Goal: Communication & Community: Answer question/provide support

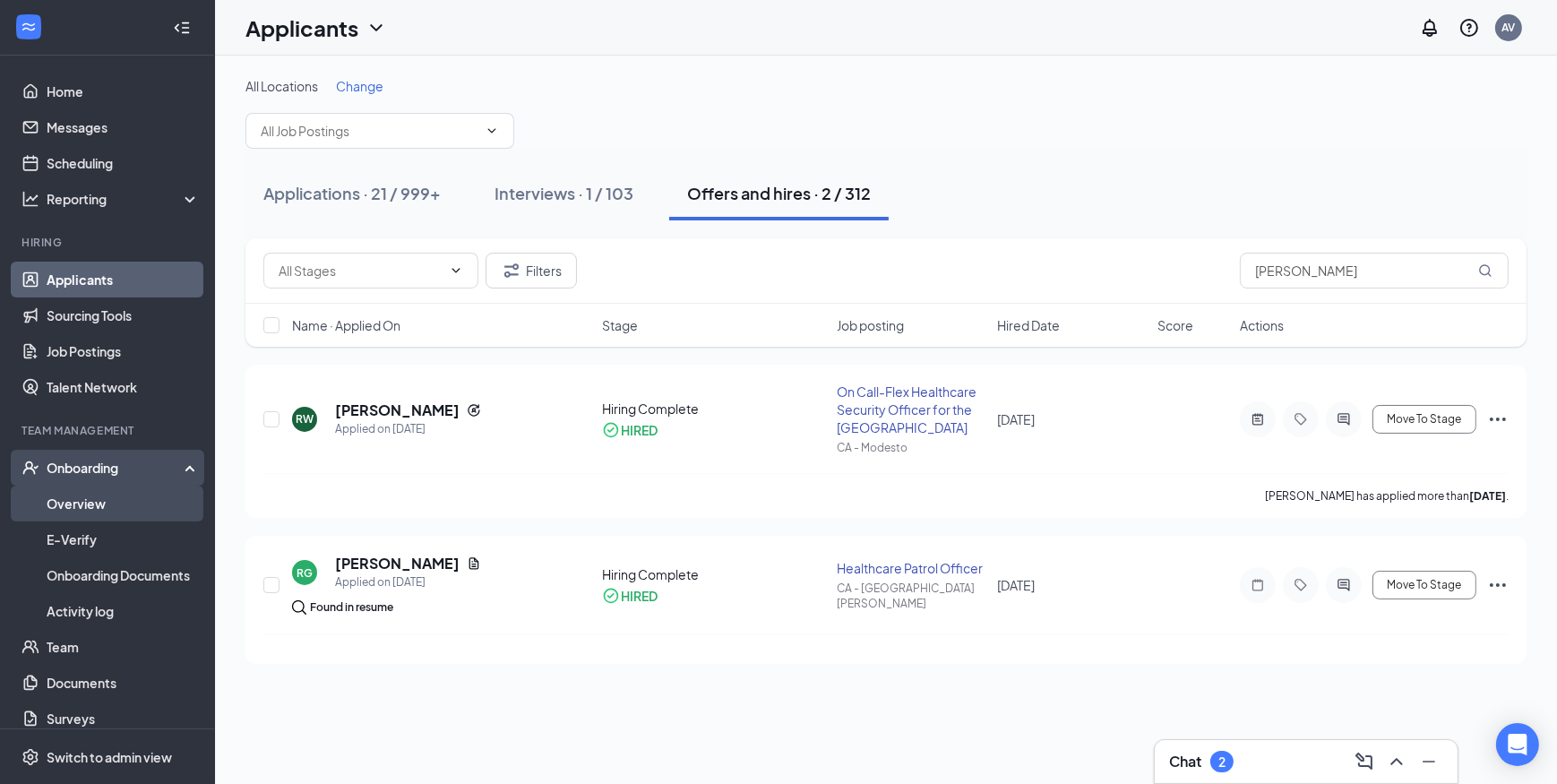
click at [74, 502] on link "Overview" at bounding box center [123, 503] width 153 height 36
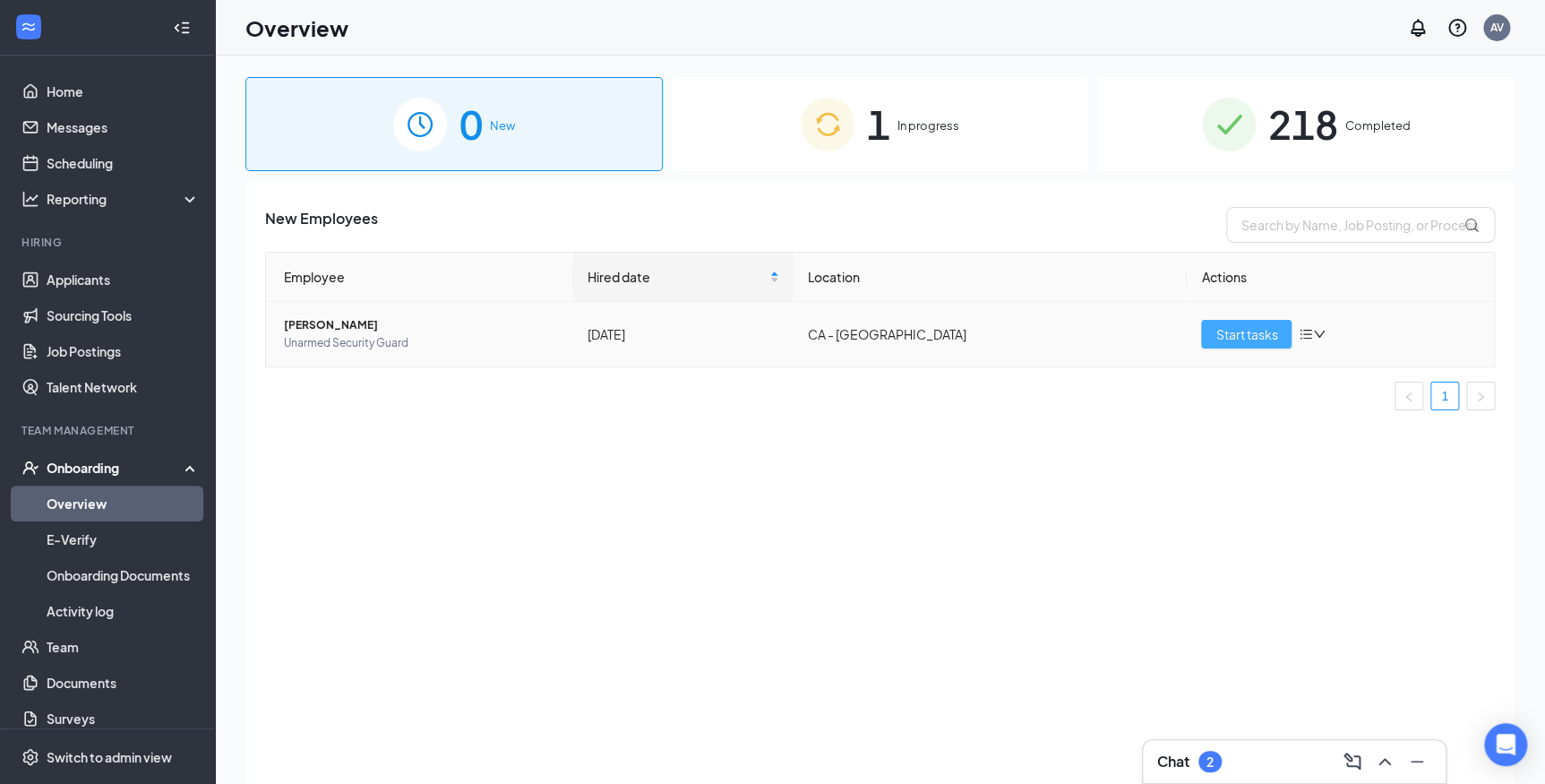
click at [1227, 331] on span "Start tasks" at bounding box center [1246, 334] width 62 height 19
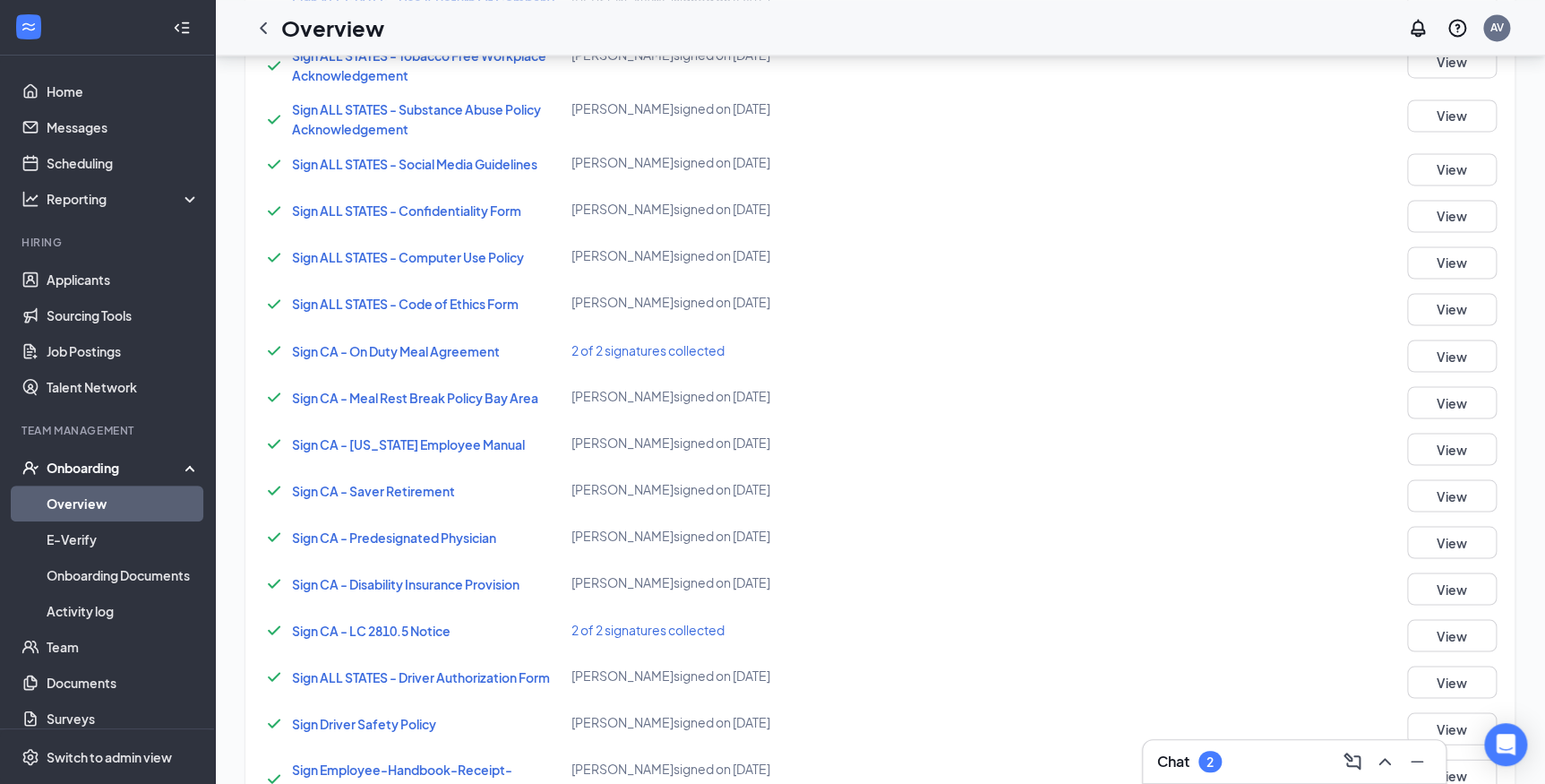
scroll to position [1709, 0]
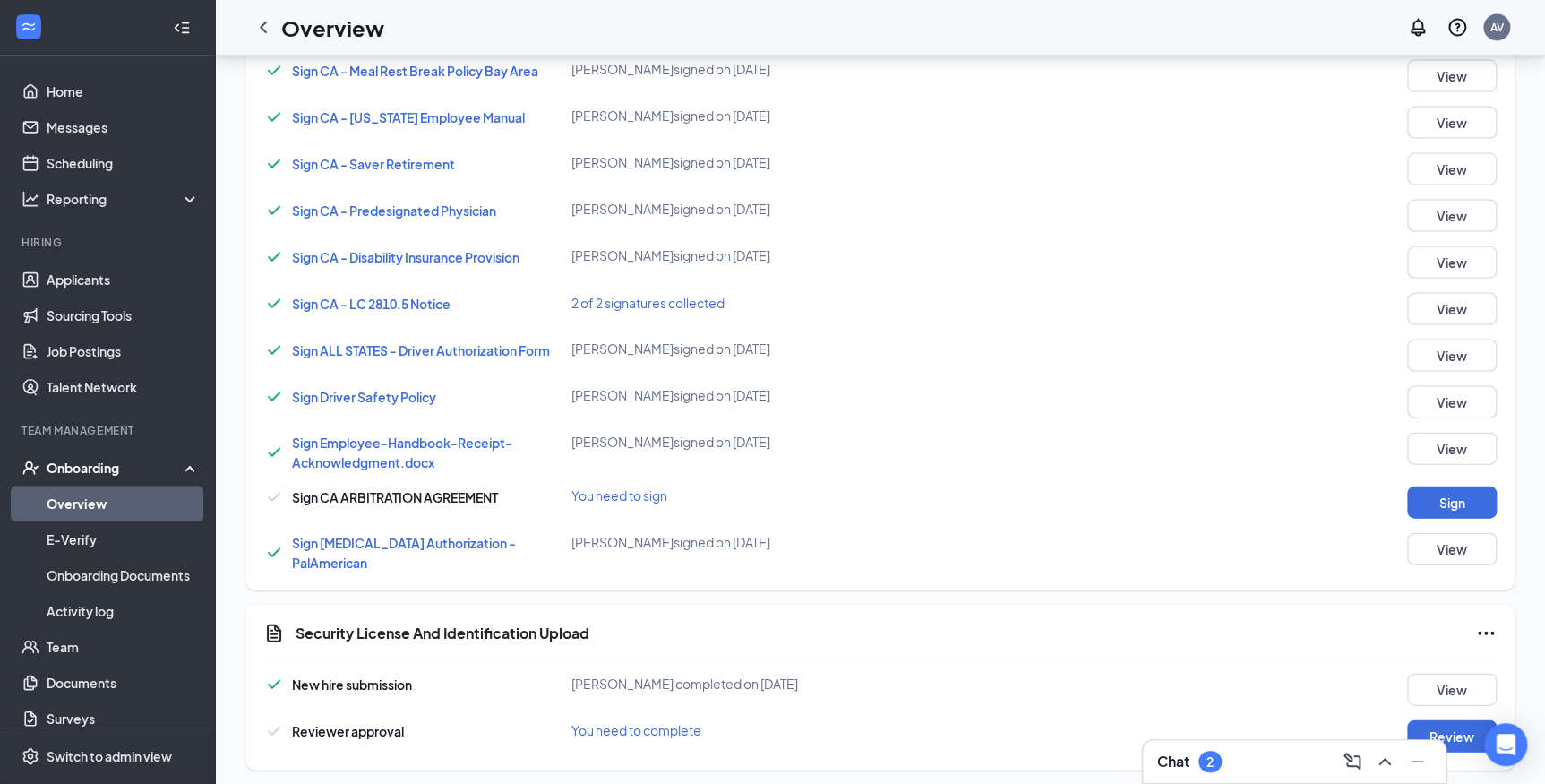
click at [594, 726] on span "You need to complete" at bounding box center [635, 730] width 129 height 17
click at [1470, 729] on button "Review" at bounding box center [1452, 735] width 90 height 32
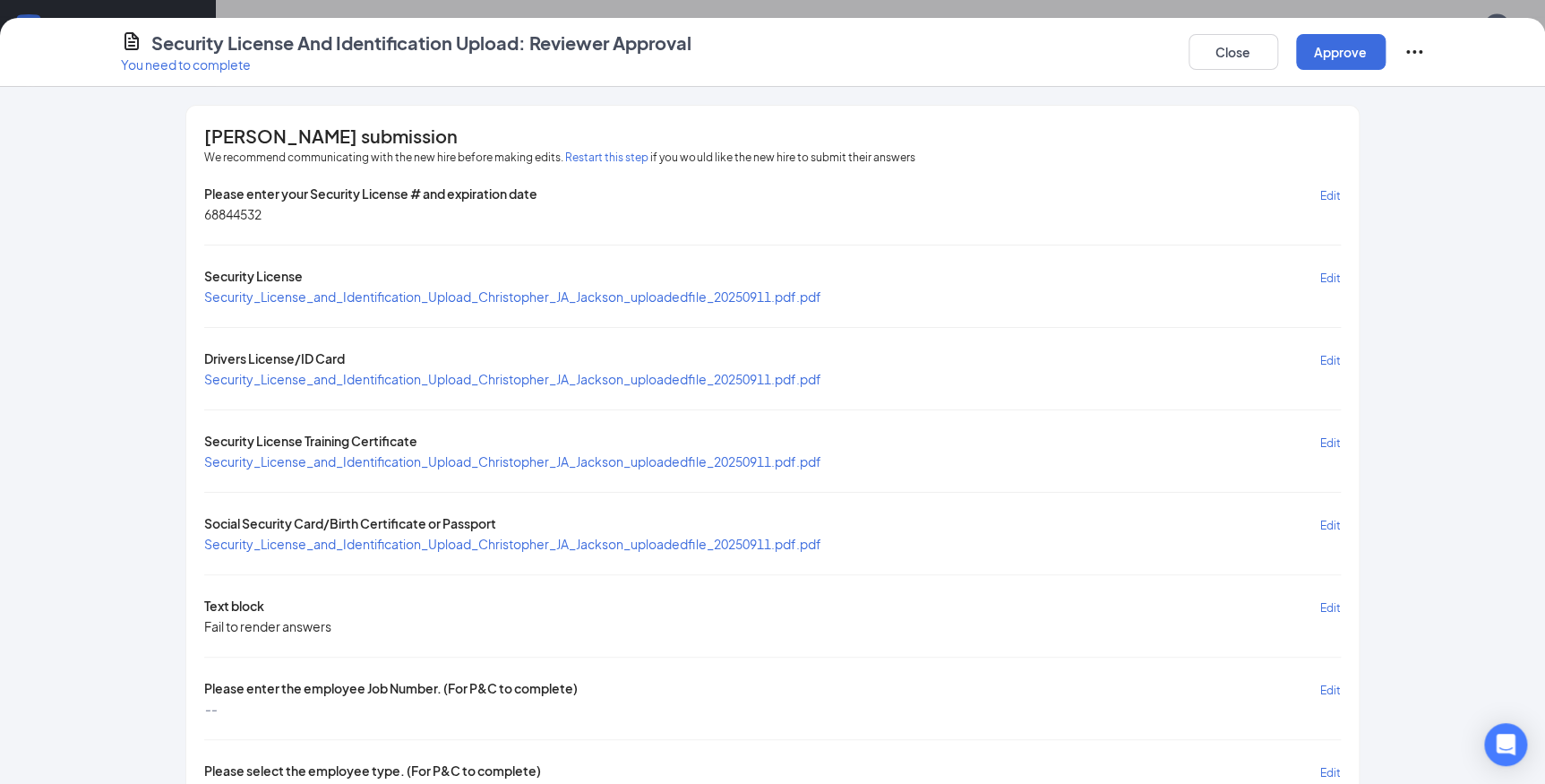
click at [1325, 271] on span "Edit" at bounding box center [1330, 278] width 20 height 14
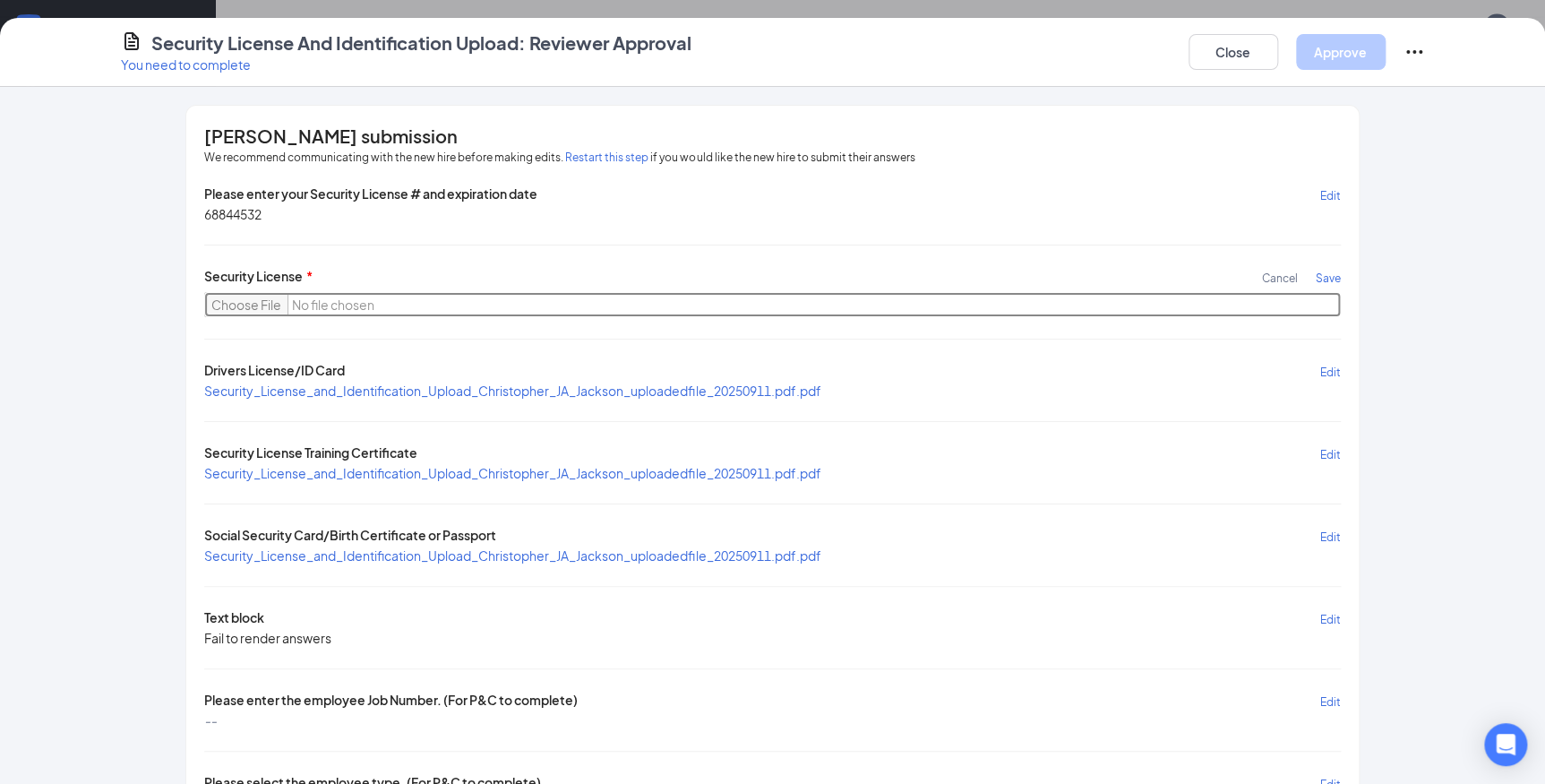
click at [233, 300] on input "file" at bounding box center [772, 304] width 1135 height 25
type input "C:\fakepath\[PERSON_NAME] GC 2027.pdf"
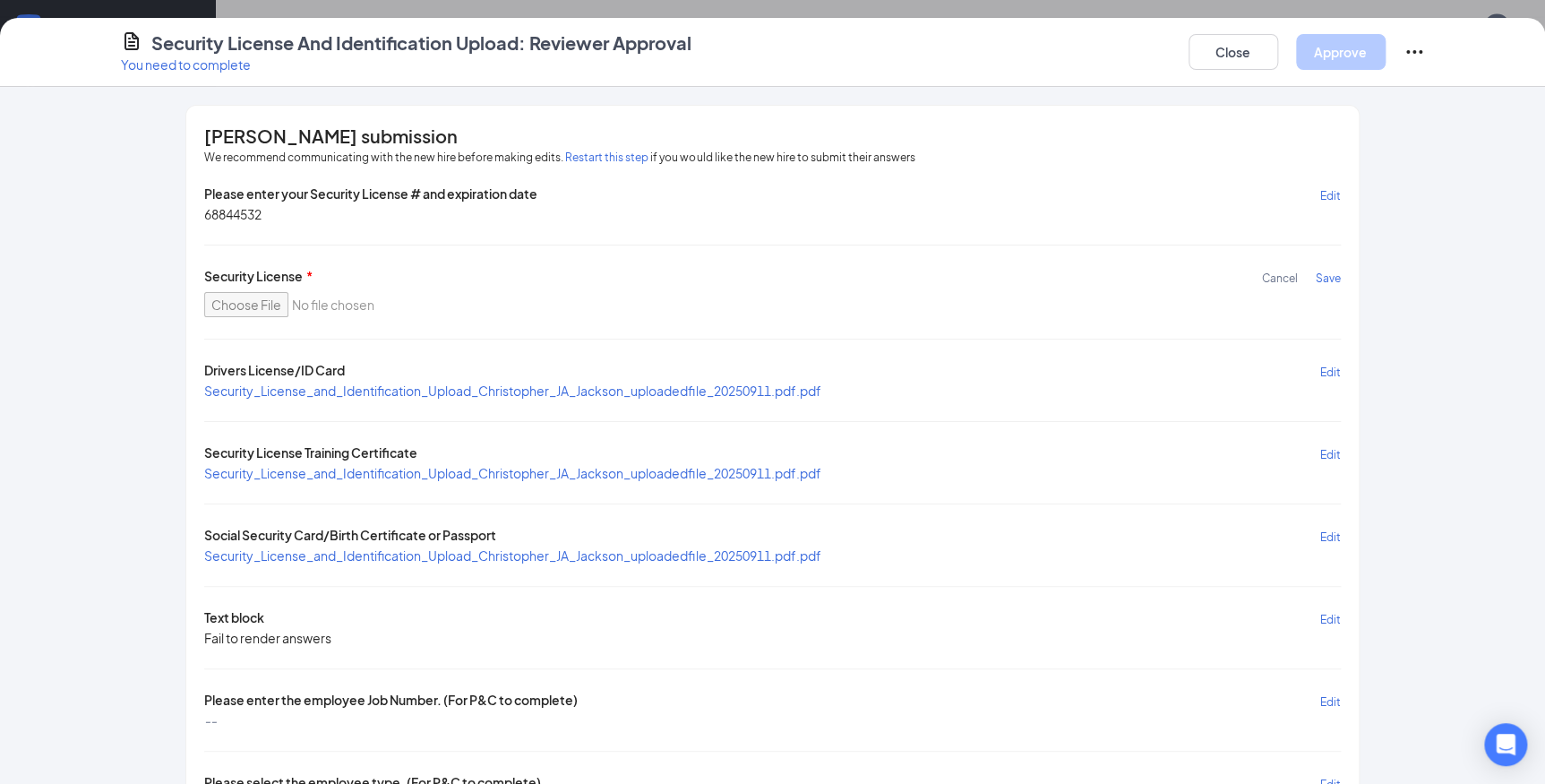
click at [1319, 272] on span "Save" at bounding box center [1328, 278] width 25 height 14
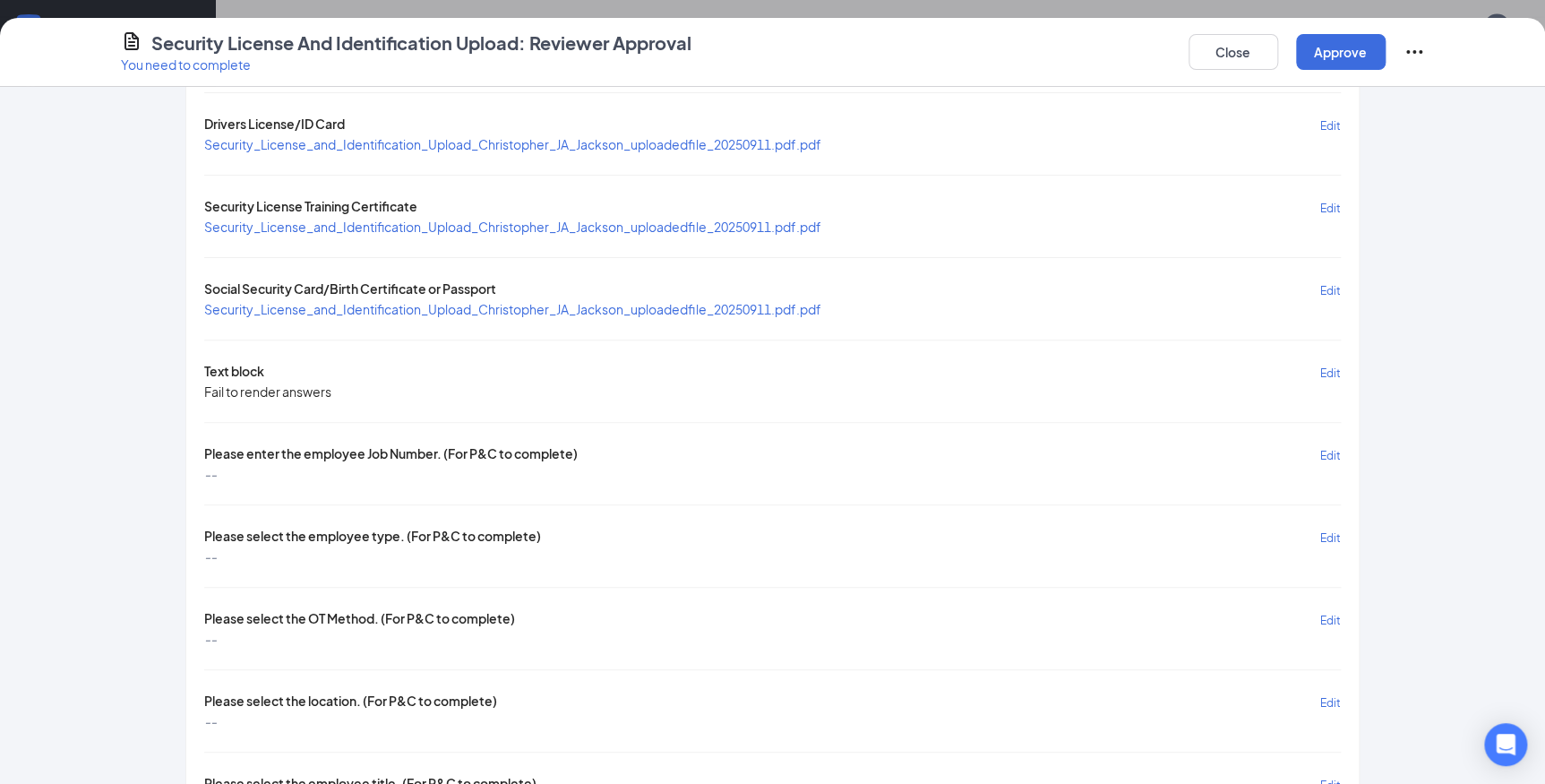
scroll to position [243, 0]
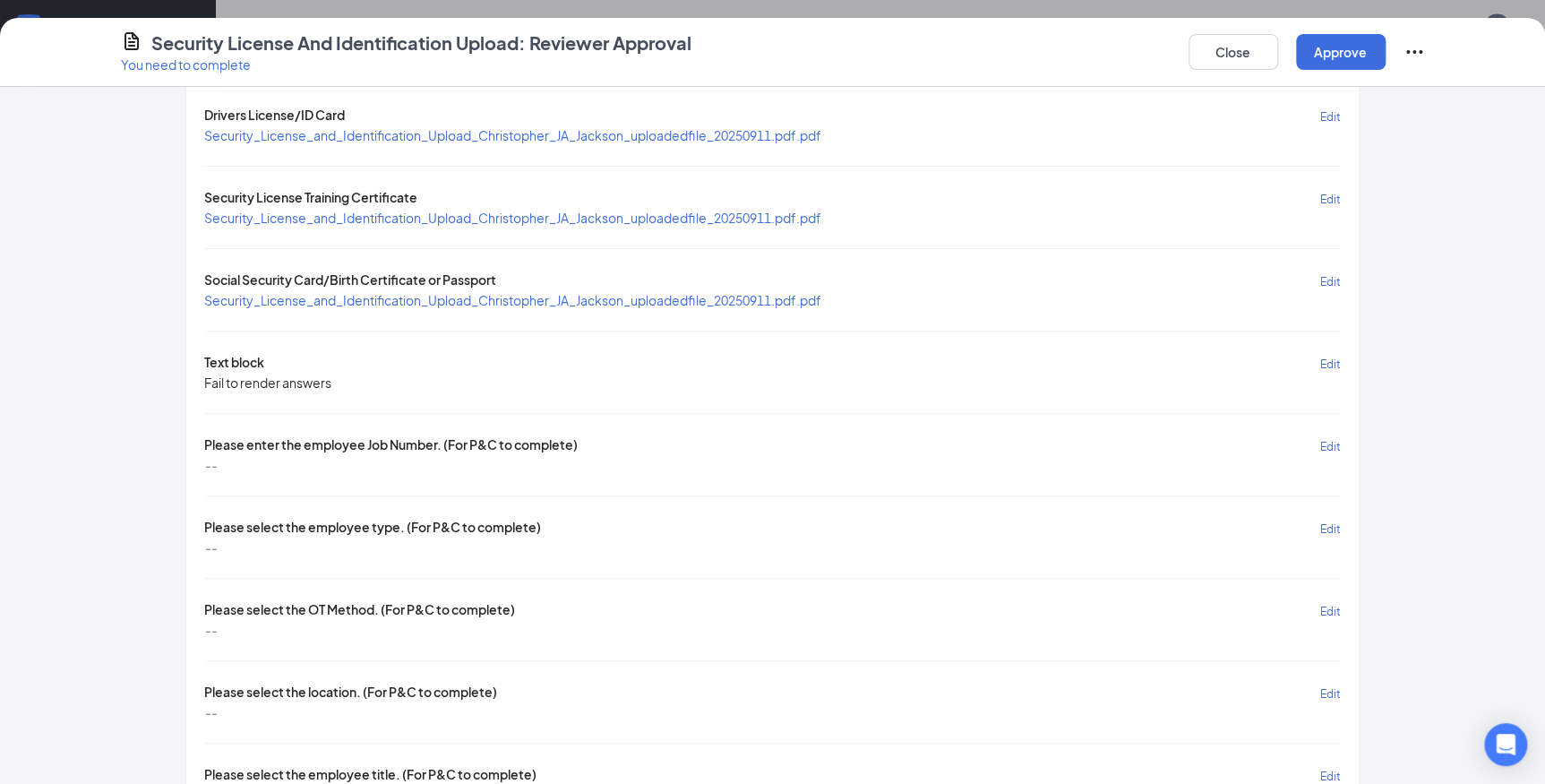
click at [1320, 440] on span "Edit" at bounding box center [1330, 446] width 20 height 14
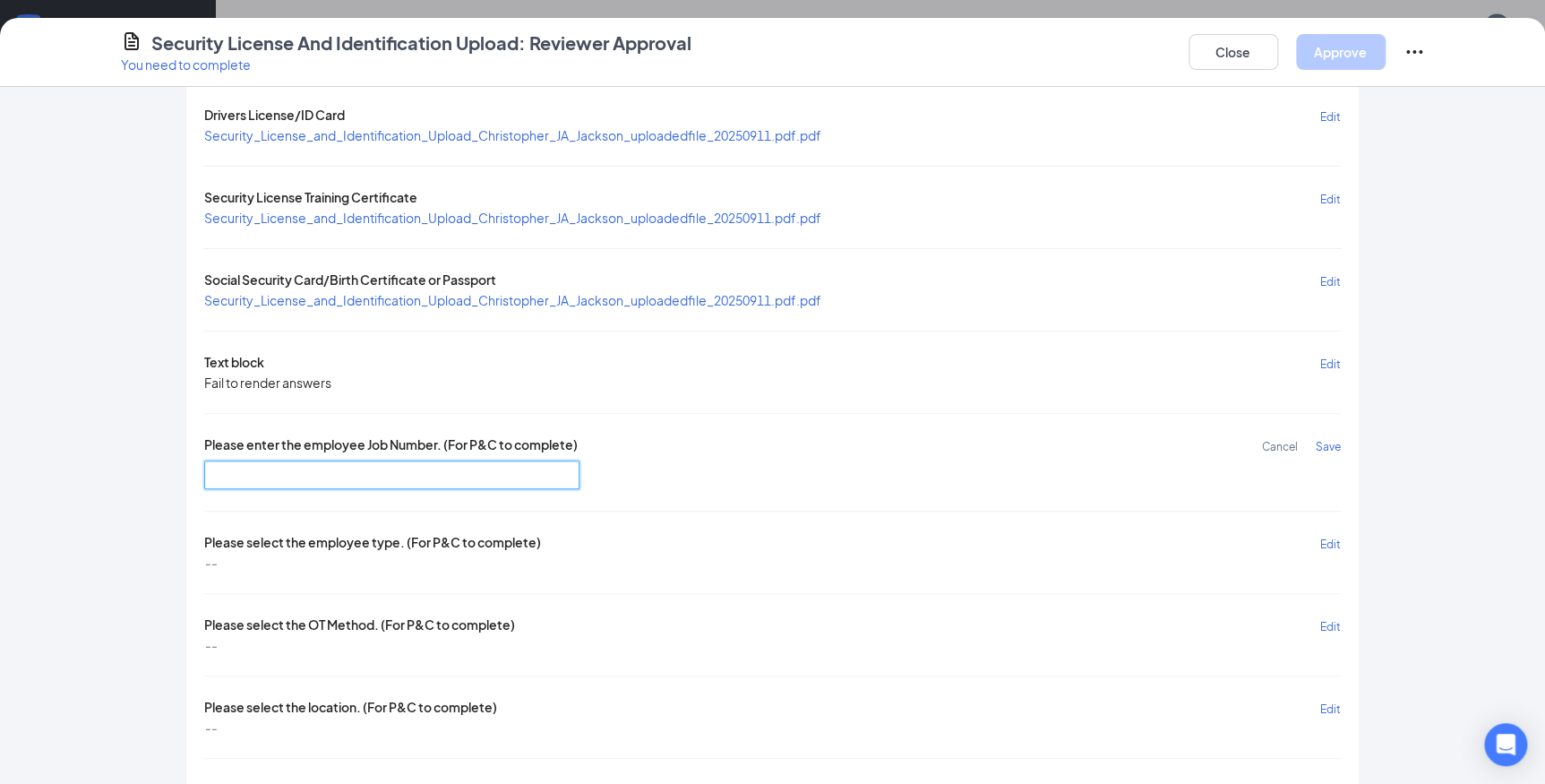
click at [254, 460] on input "text" at bounding box center [392, 474] width 376 height 28
type input "ST200"
click at [1321, 440] on span "Save" at bounding box center [1328, 446] width 25 height 14
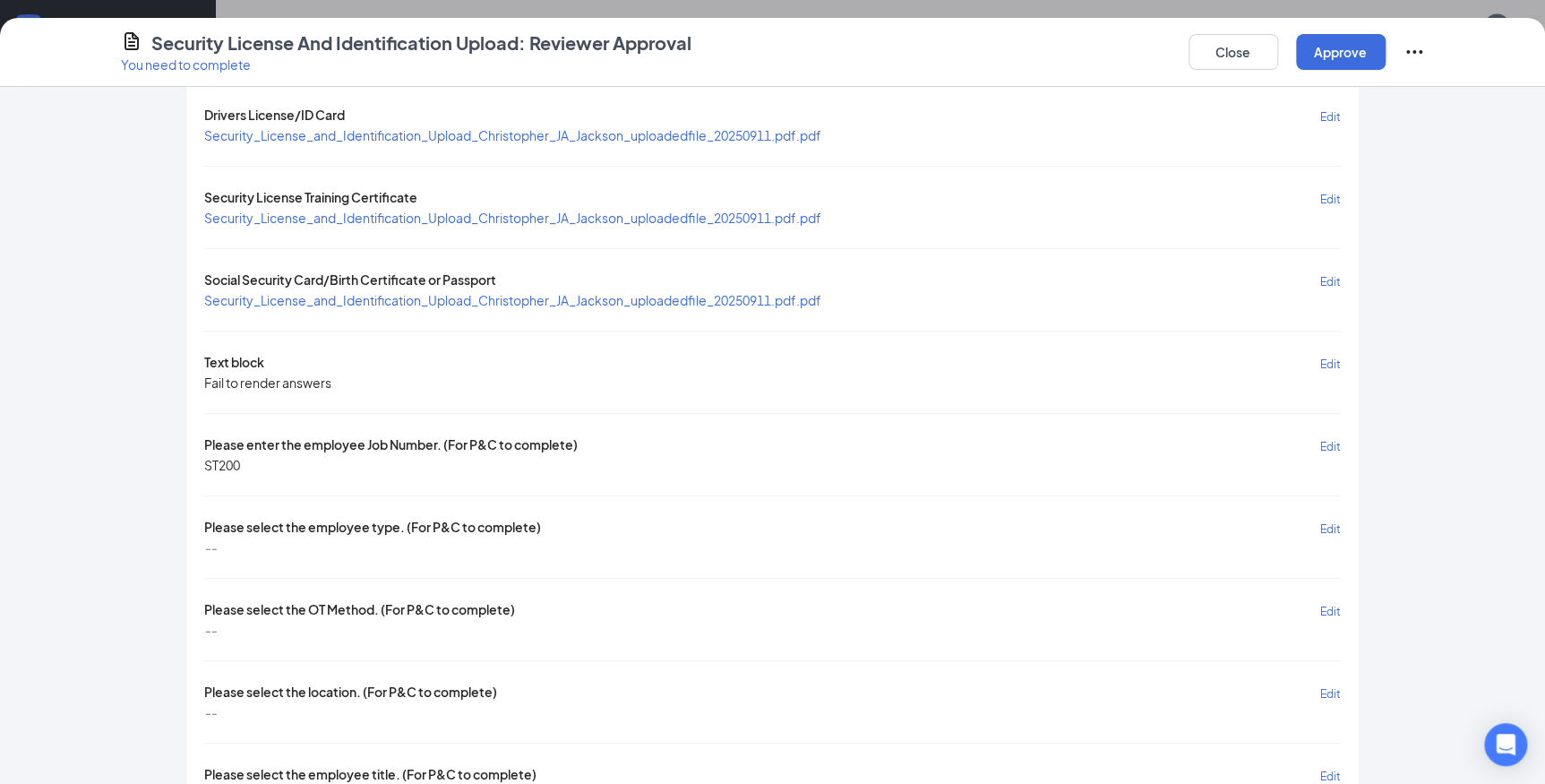
click at [1325, 522] on span "Edit" at bounding box center [1330, 529] width 20 height 14
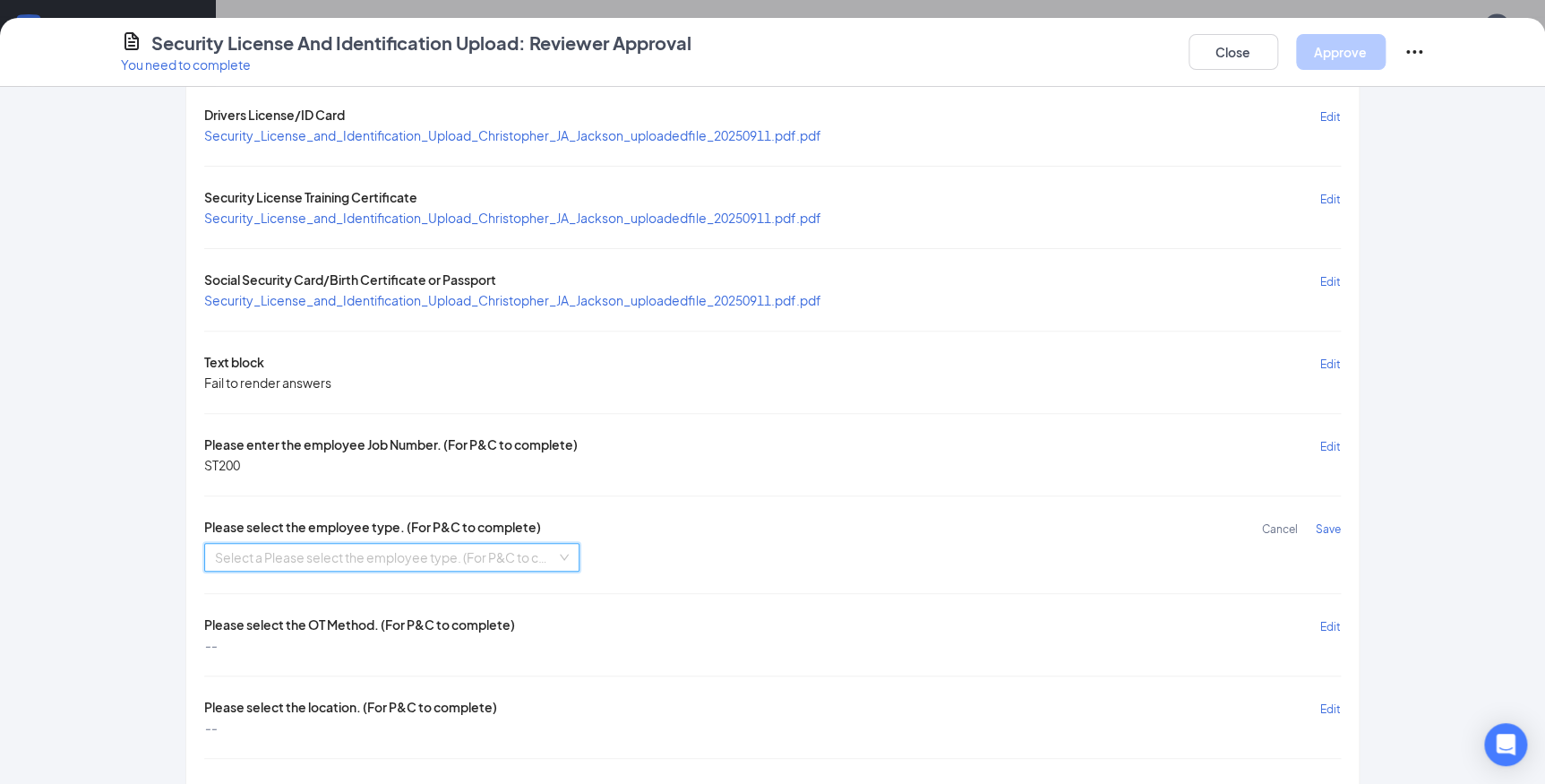
click at [414, 546] on input "search" at bounding box center [385, 557] width 341 height 27
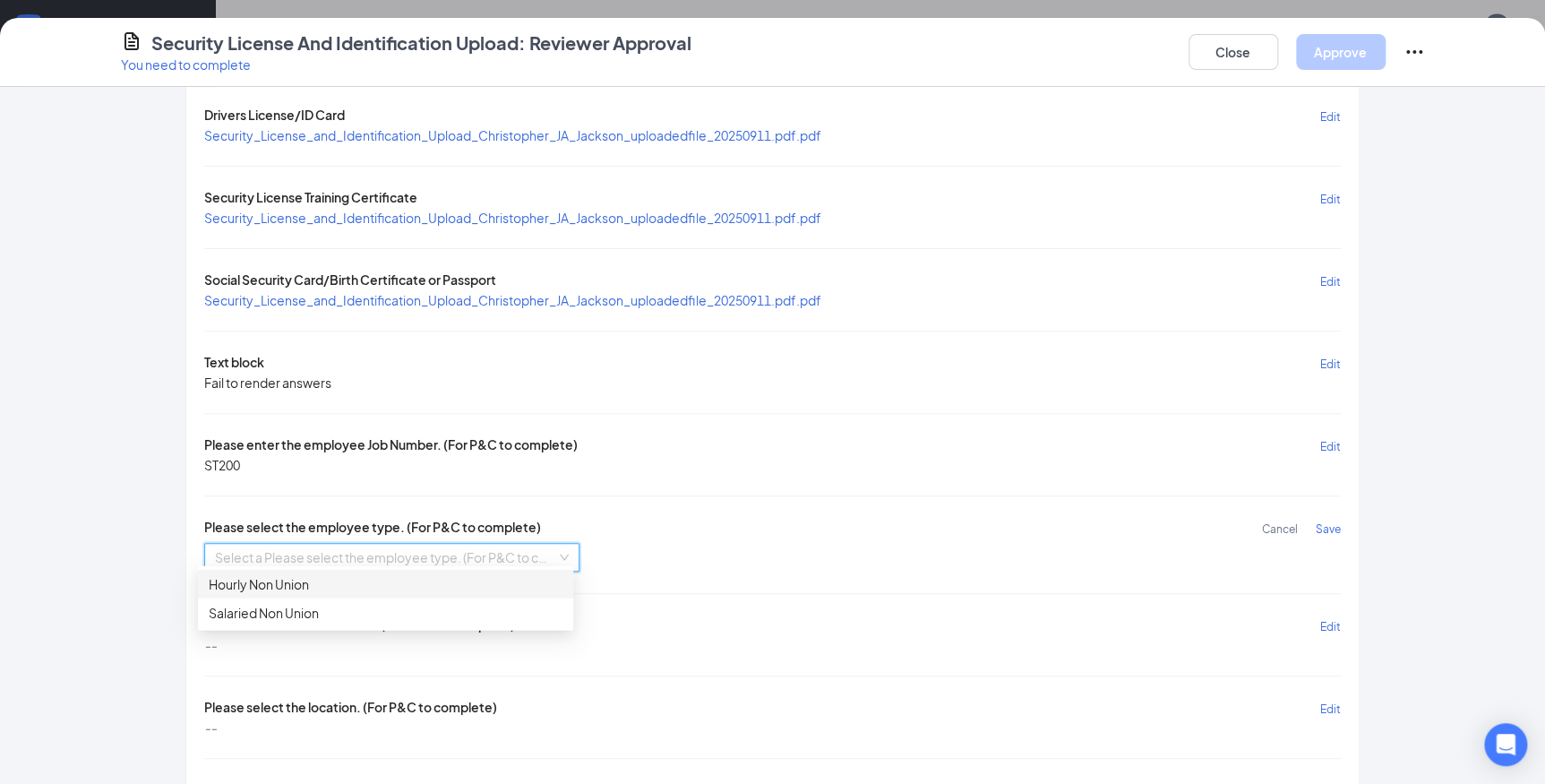
click at [376, 585] on div "Hourly Non Union" at bounding box center [385, 584] width 354 height 19
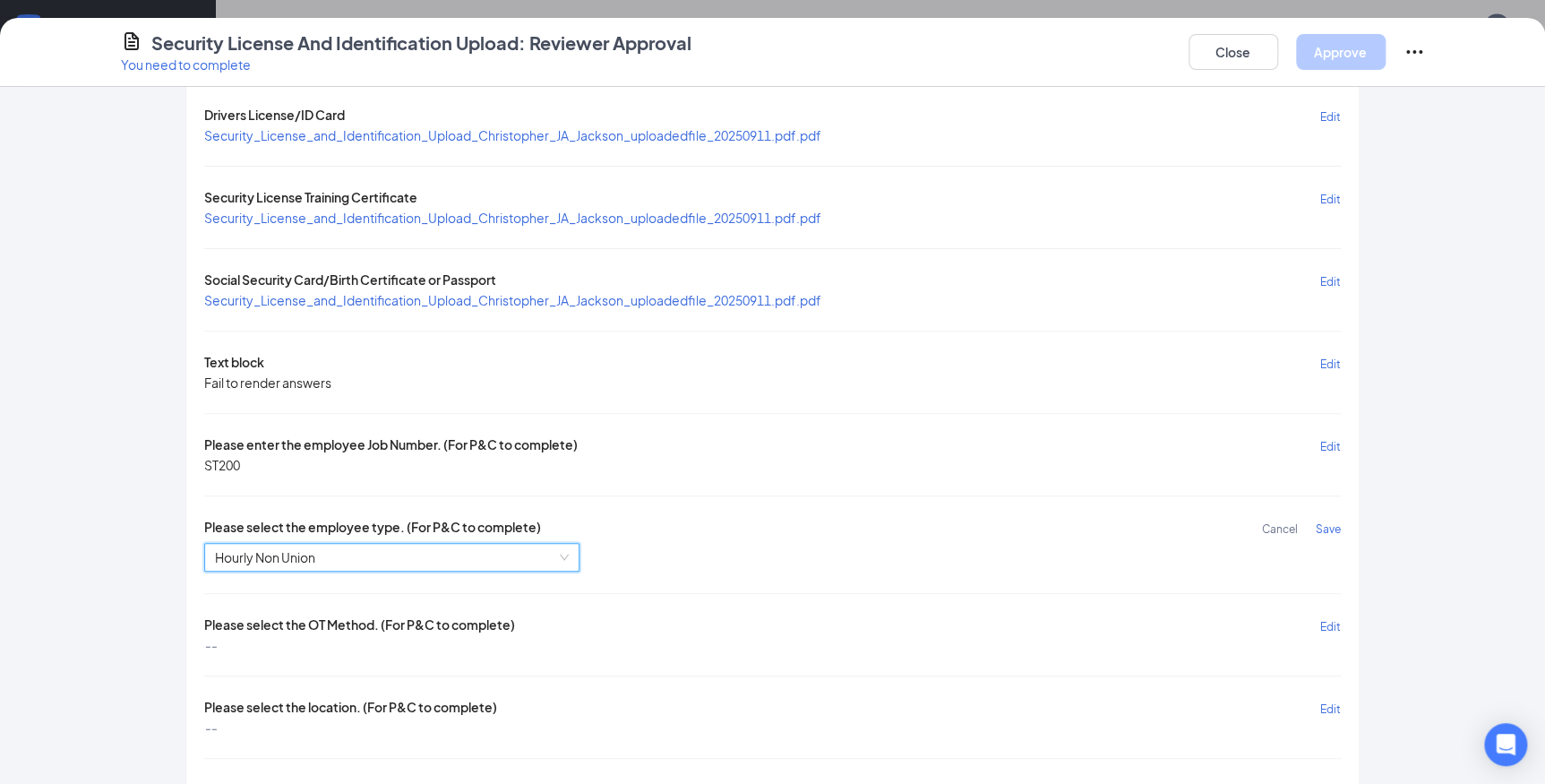
click at [1320, 522] on span "Save" at bounding box center [1328, 529] width 25 height 14
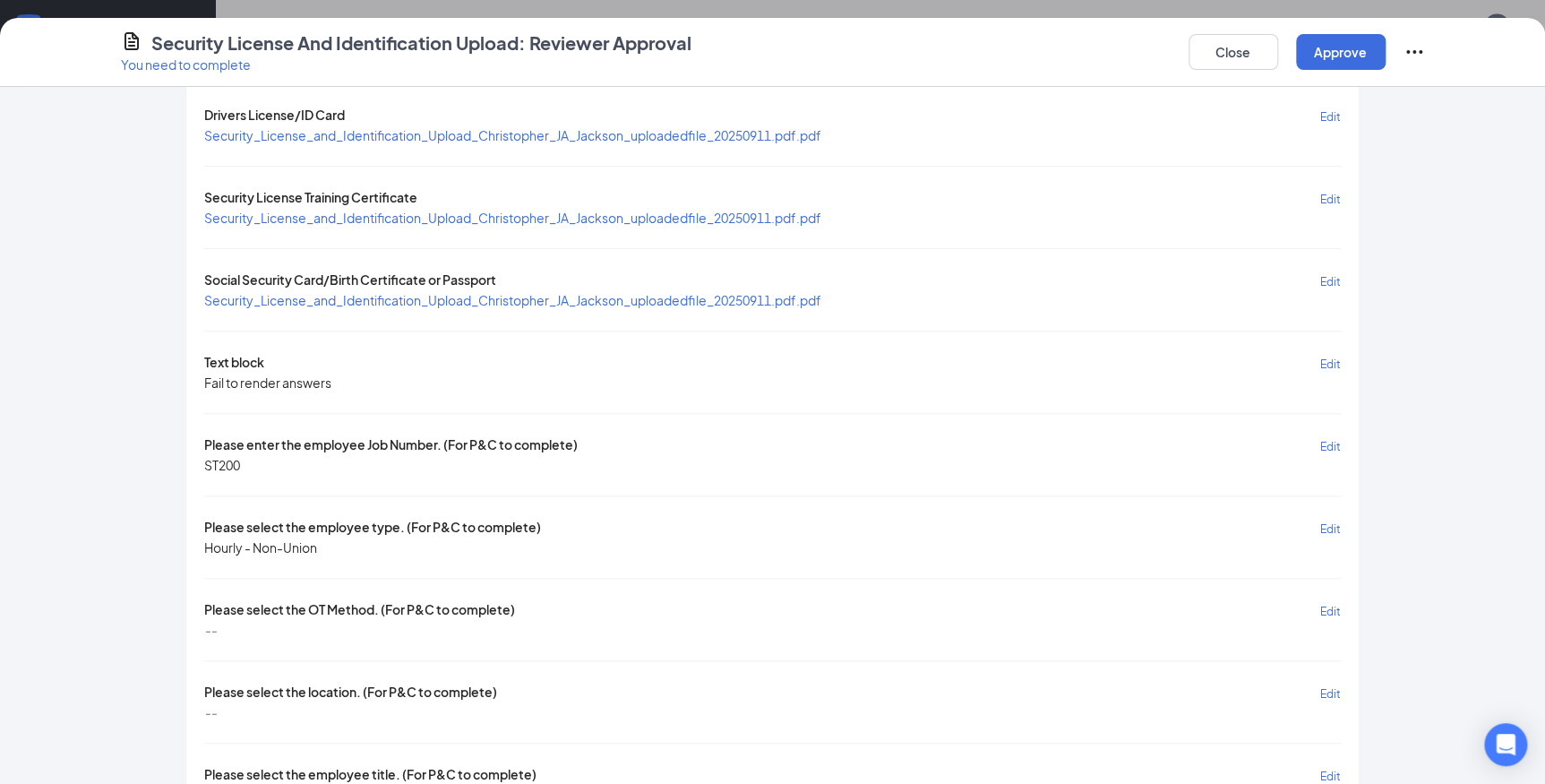
click at [1320, 604] on span "Edit" at bounding box center [1330, 611] width 20 height 14
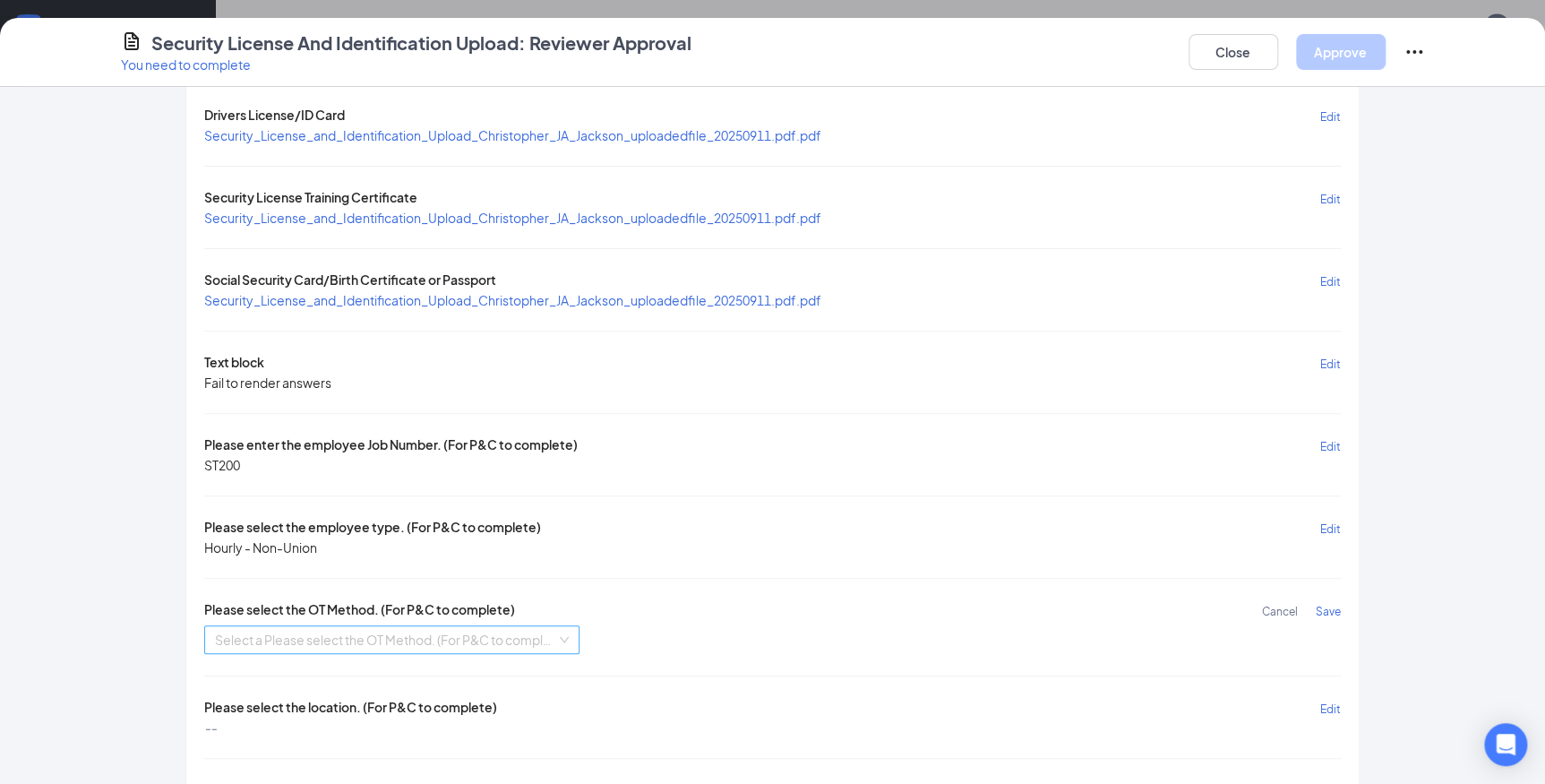
click at [452, 626] on input "search" at bounding box center [385, 639] width 341 height 27
click at [333, 668] on div "WT OT Method 2" at bounding box center [385, 665] width 354 height 19
click at [1315, 604] on span "Save" at bounding box center [1328, 611] width 25 height 14
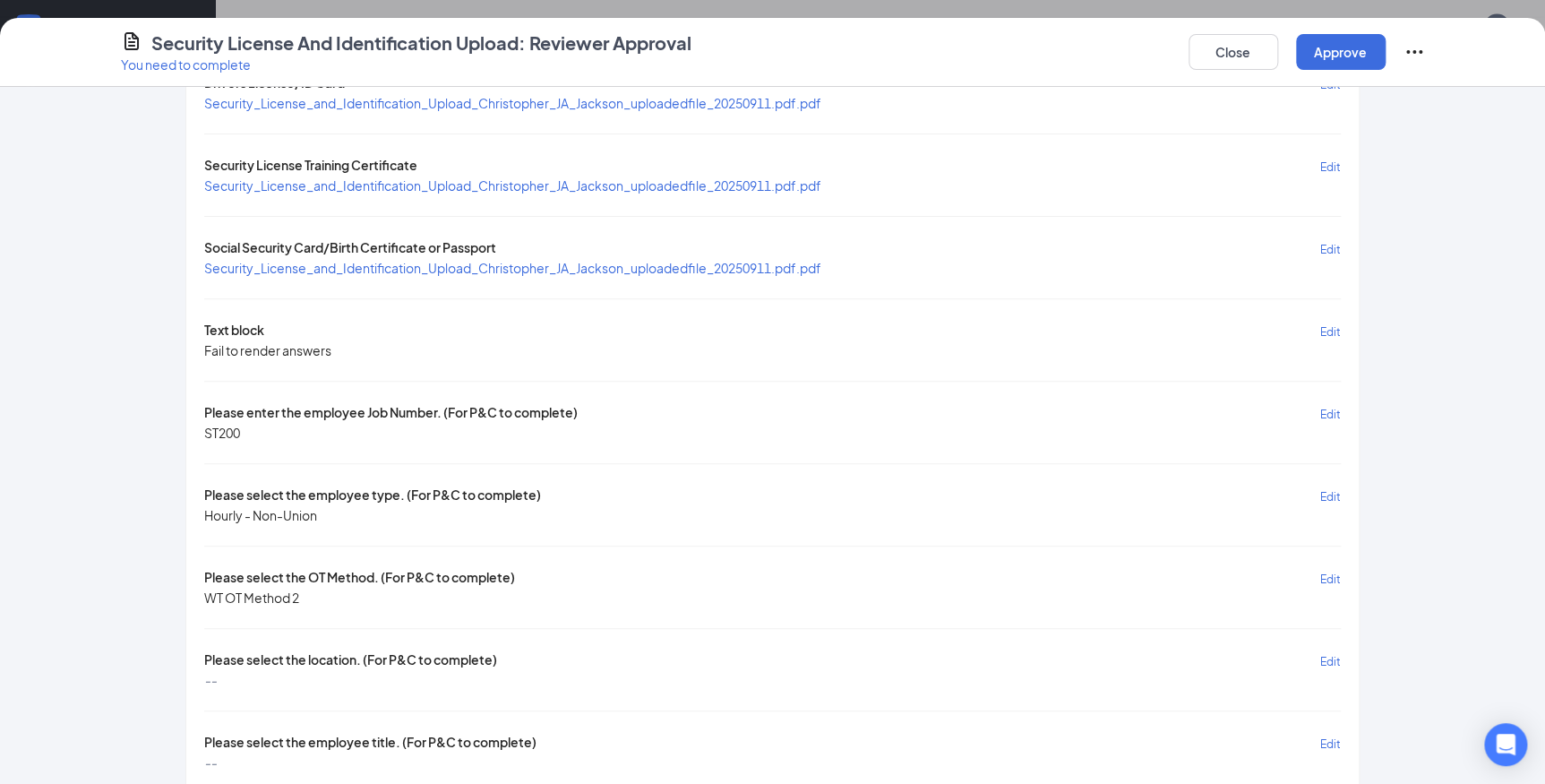
scroll to position [293, 0]
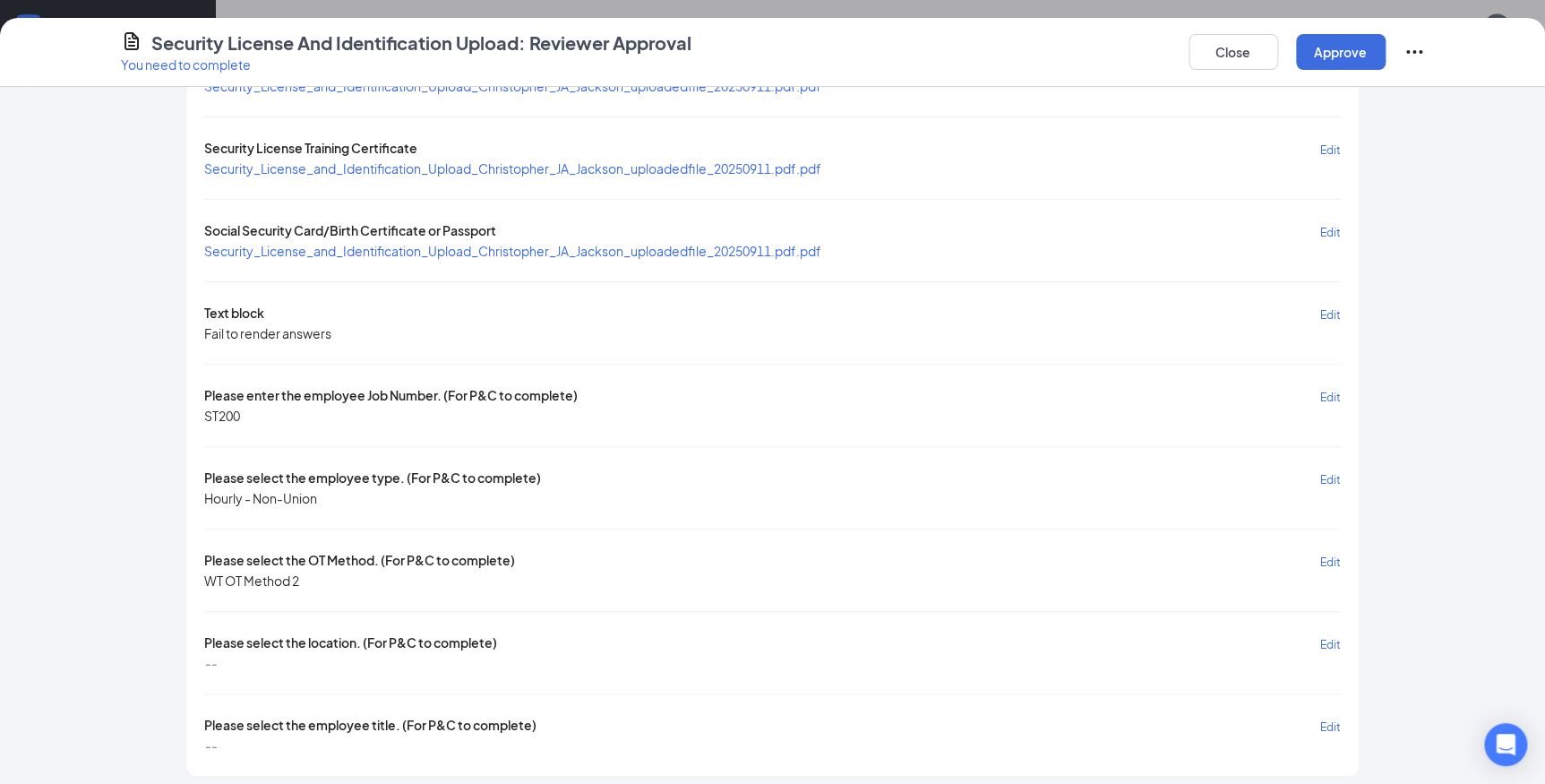
click at [1323, 637] on span "Edit" at bounding box center [1330, 644] width 20 height 14
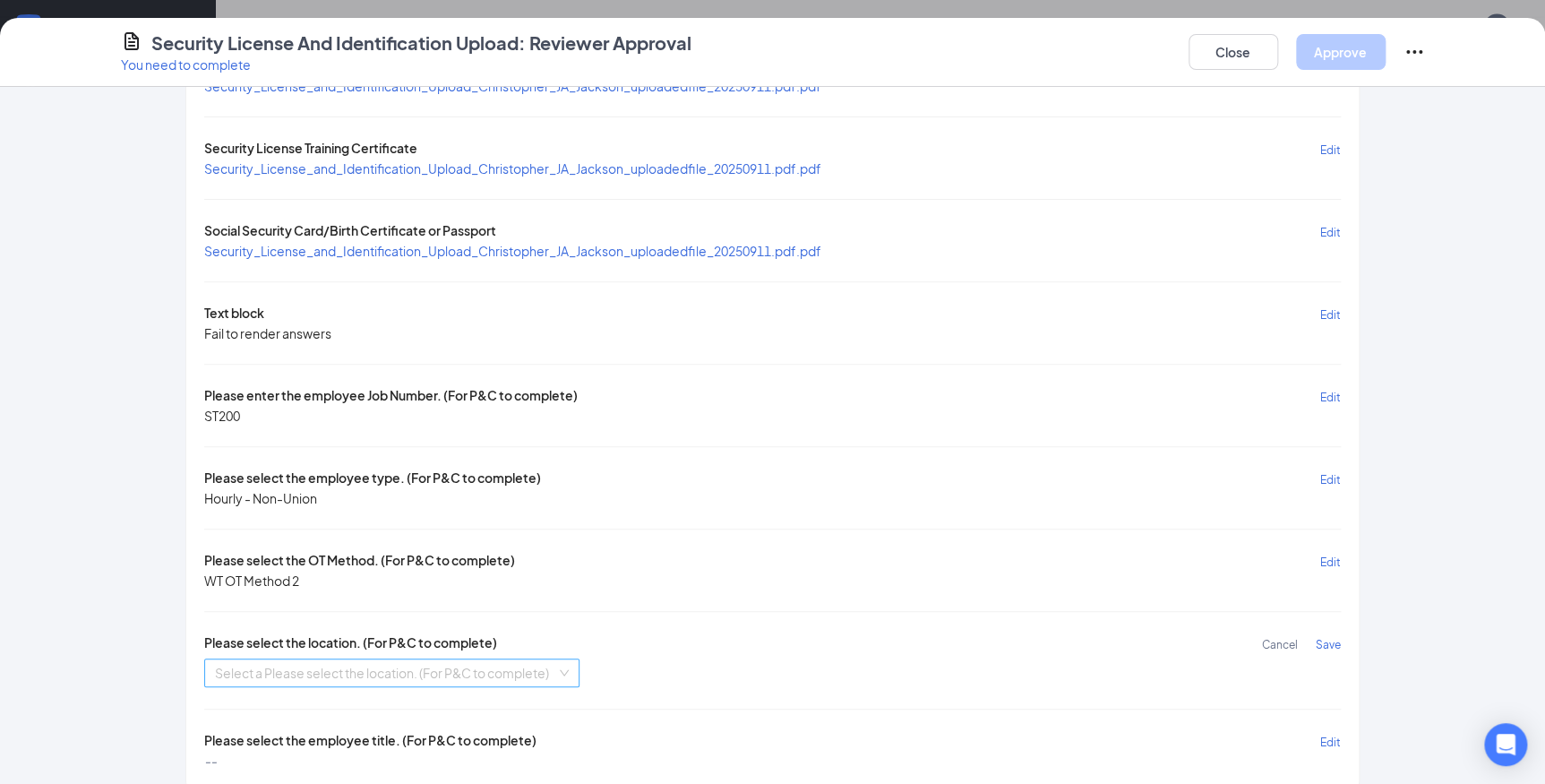
click at [453, 663] on input "search" at bounding box center [385, 673] width 341 height 27
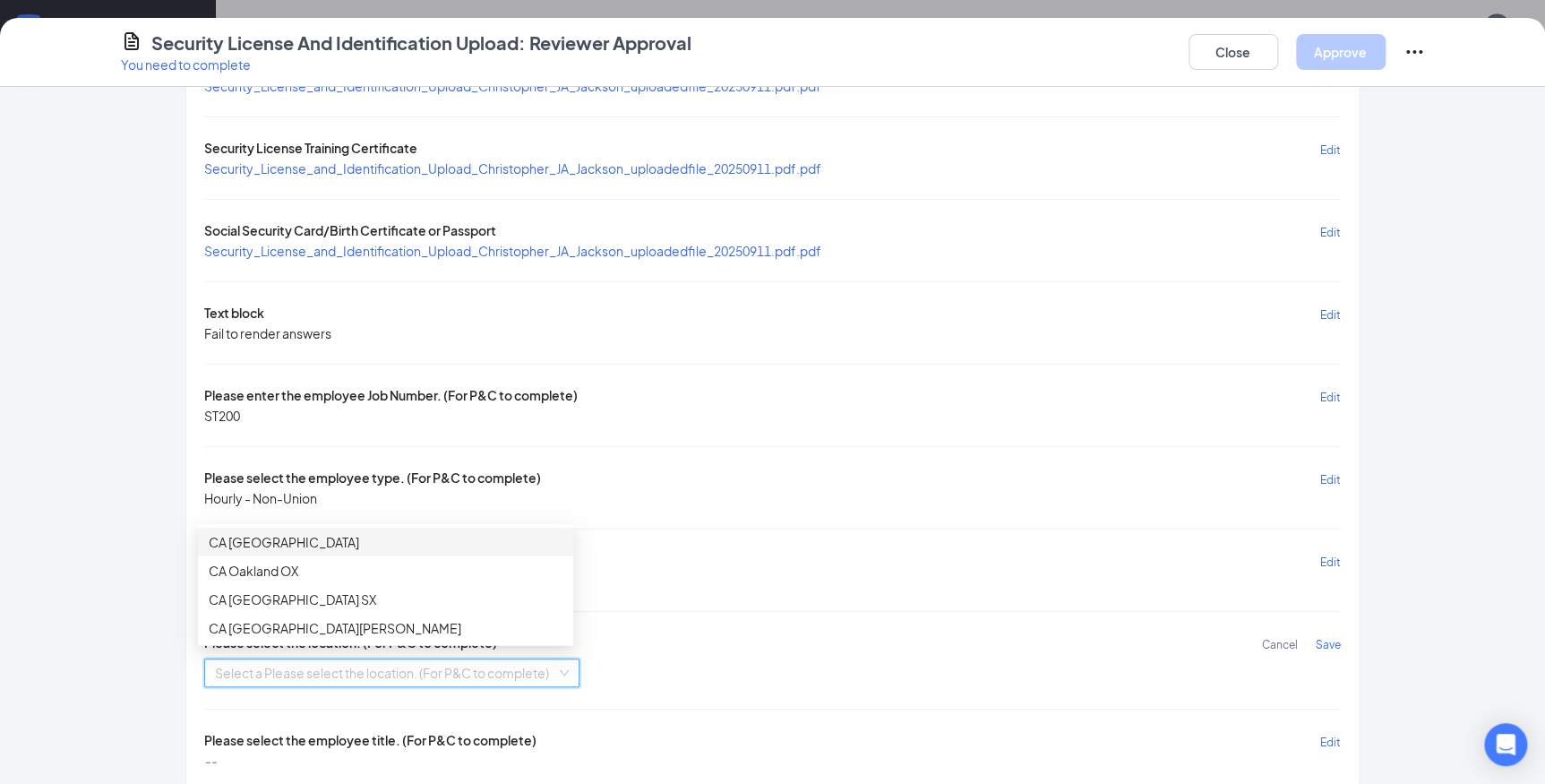
click at [332, 543] on div "CA [GEOGRAPHIC_DATA]" at bounding box center [385, 542] width 354 height 19
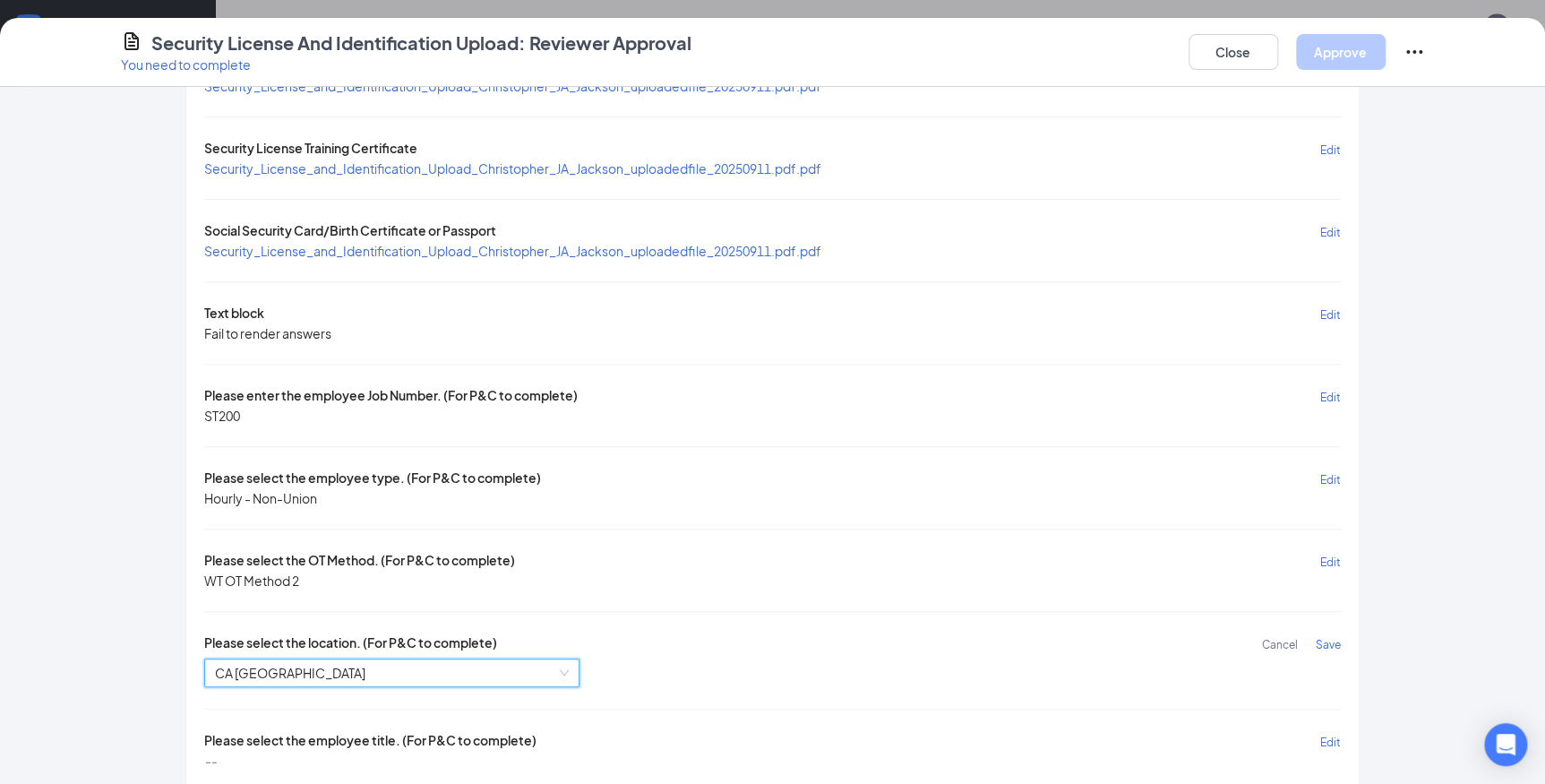
click at [1328, 637] on span "Save" at bounding box center [1328, 644] width 25 height 14
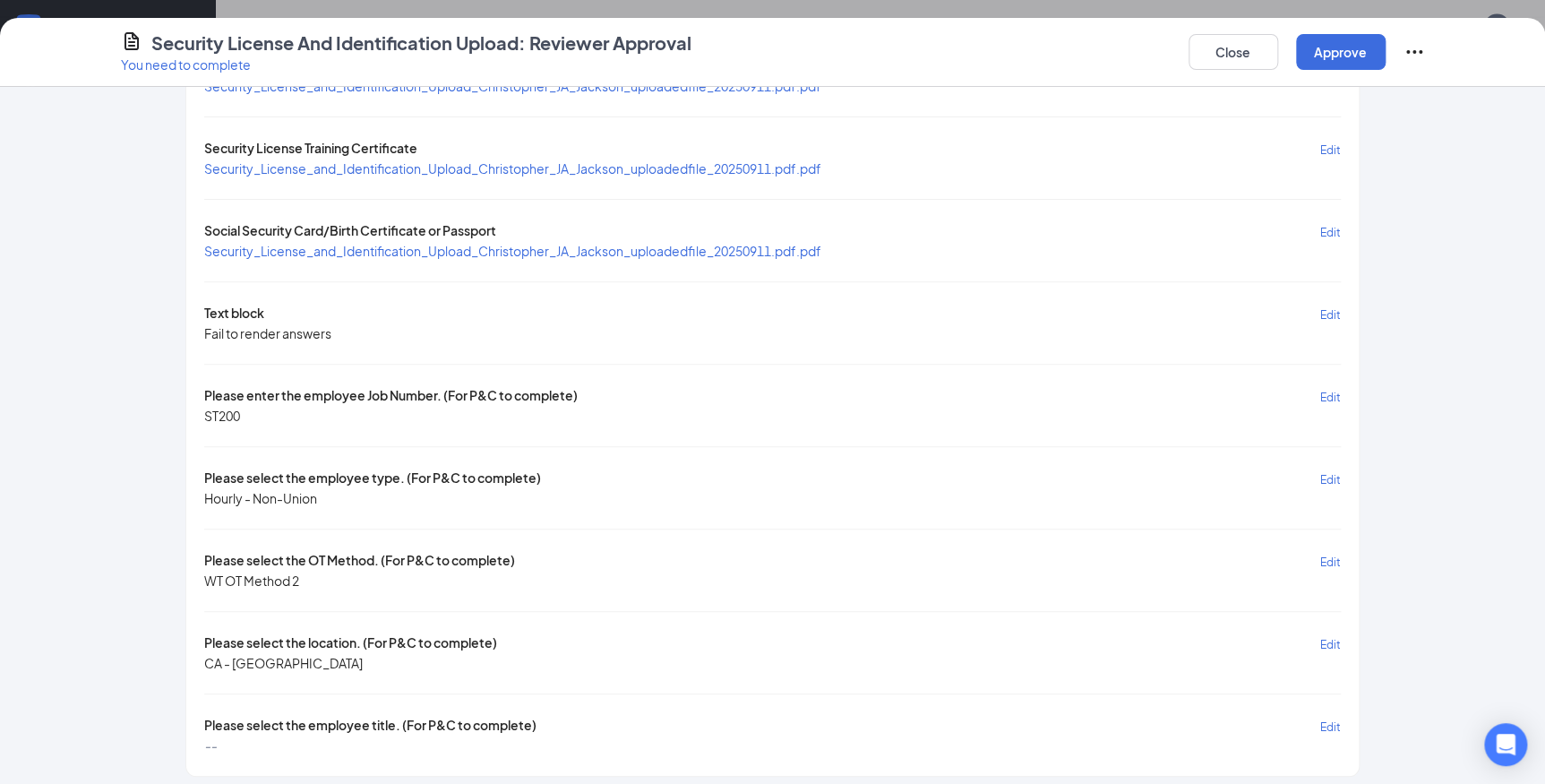
click at [1331, 721] on span "Edit" at bounding box center [1330, 727] width 20 height 14
click at [494, 743] on input "search" at bounding box center [385, 755] width 341 height 27
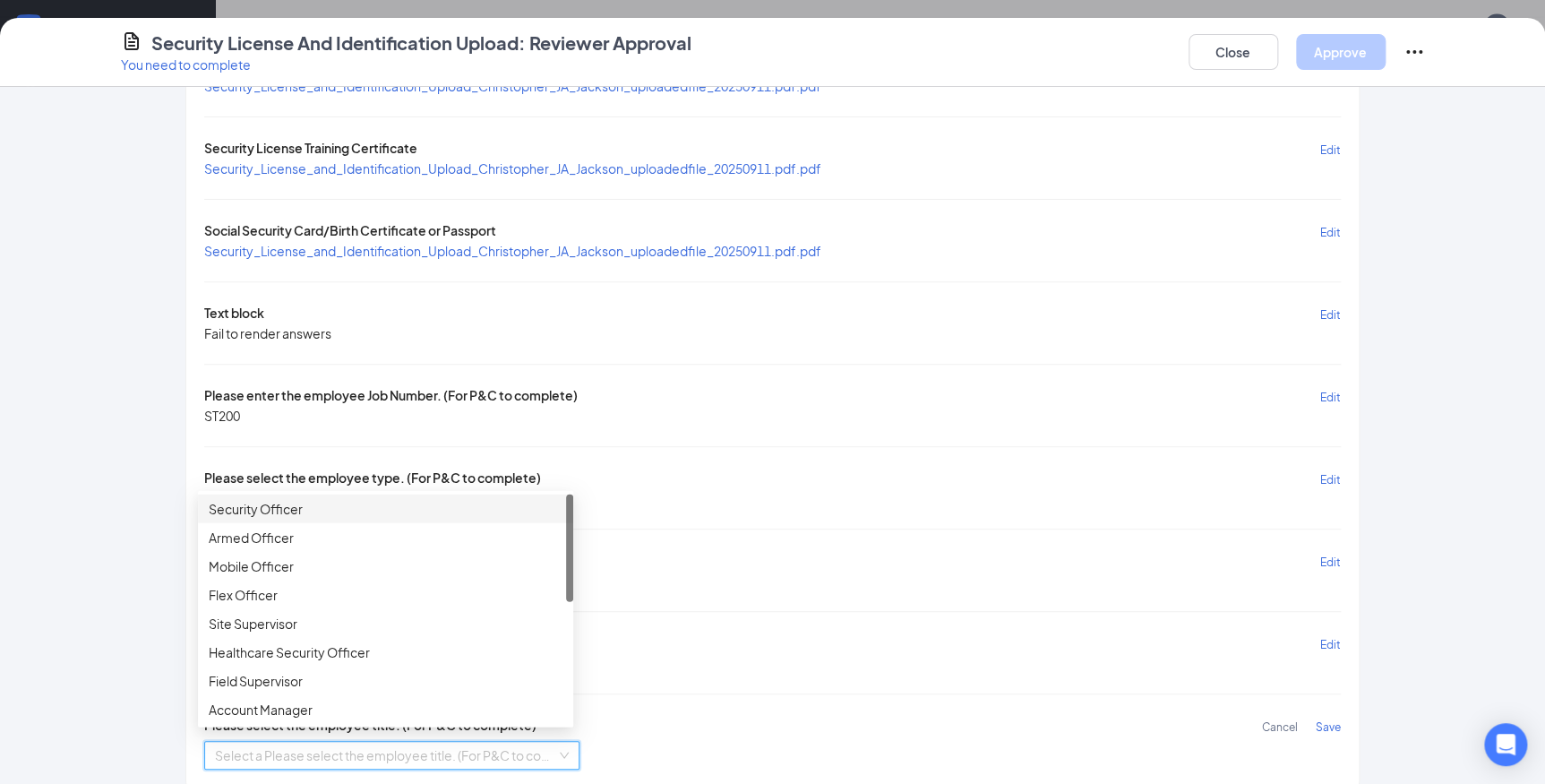
click at [287, 505] on div "Security Officer" at bounding box center [385, 509] width 354 height 19
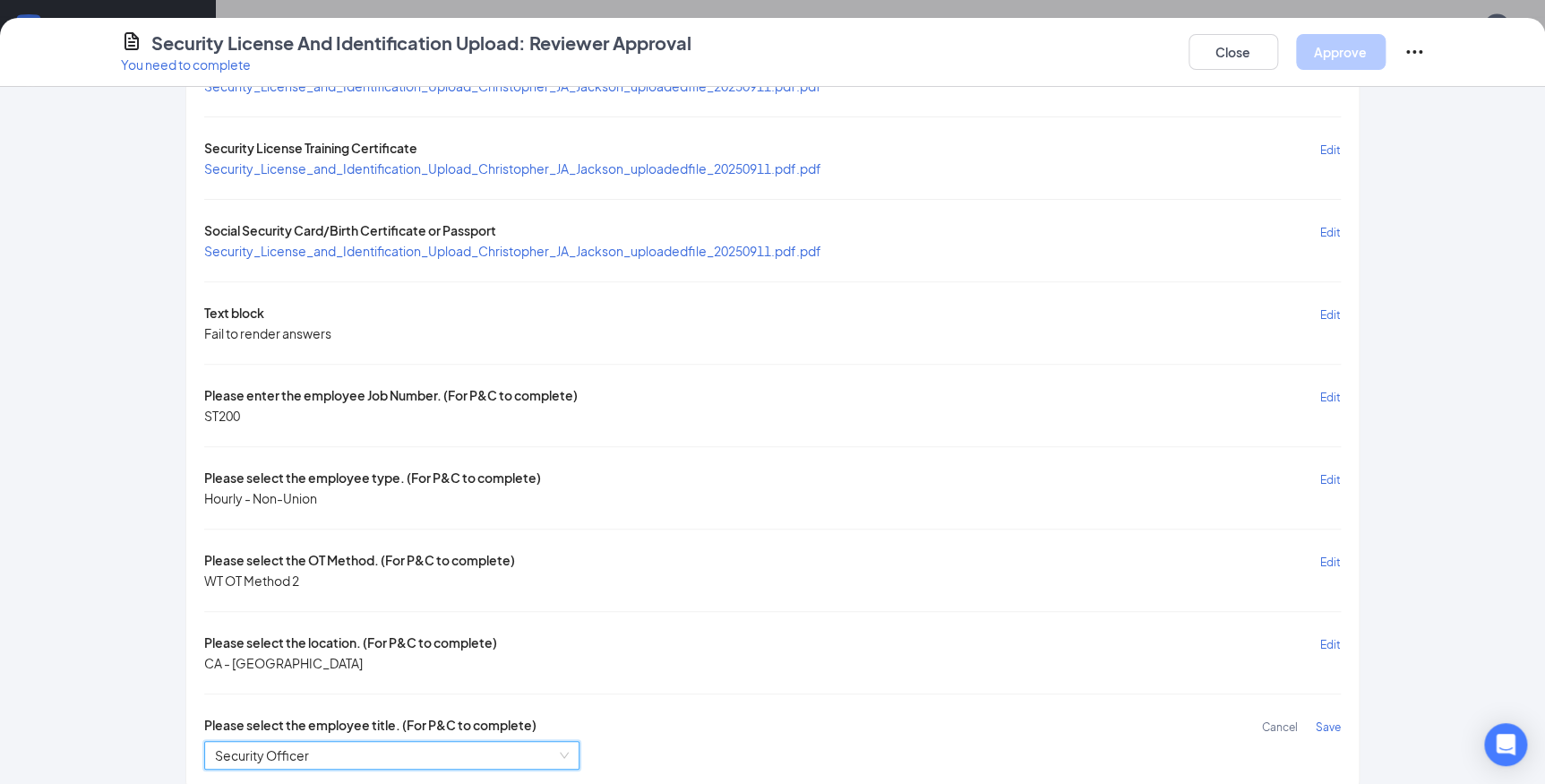
click at [1318, 720] on span "Save" at bounding box center [1328, 727] width 25 height 14
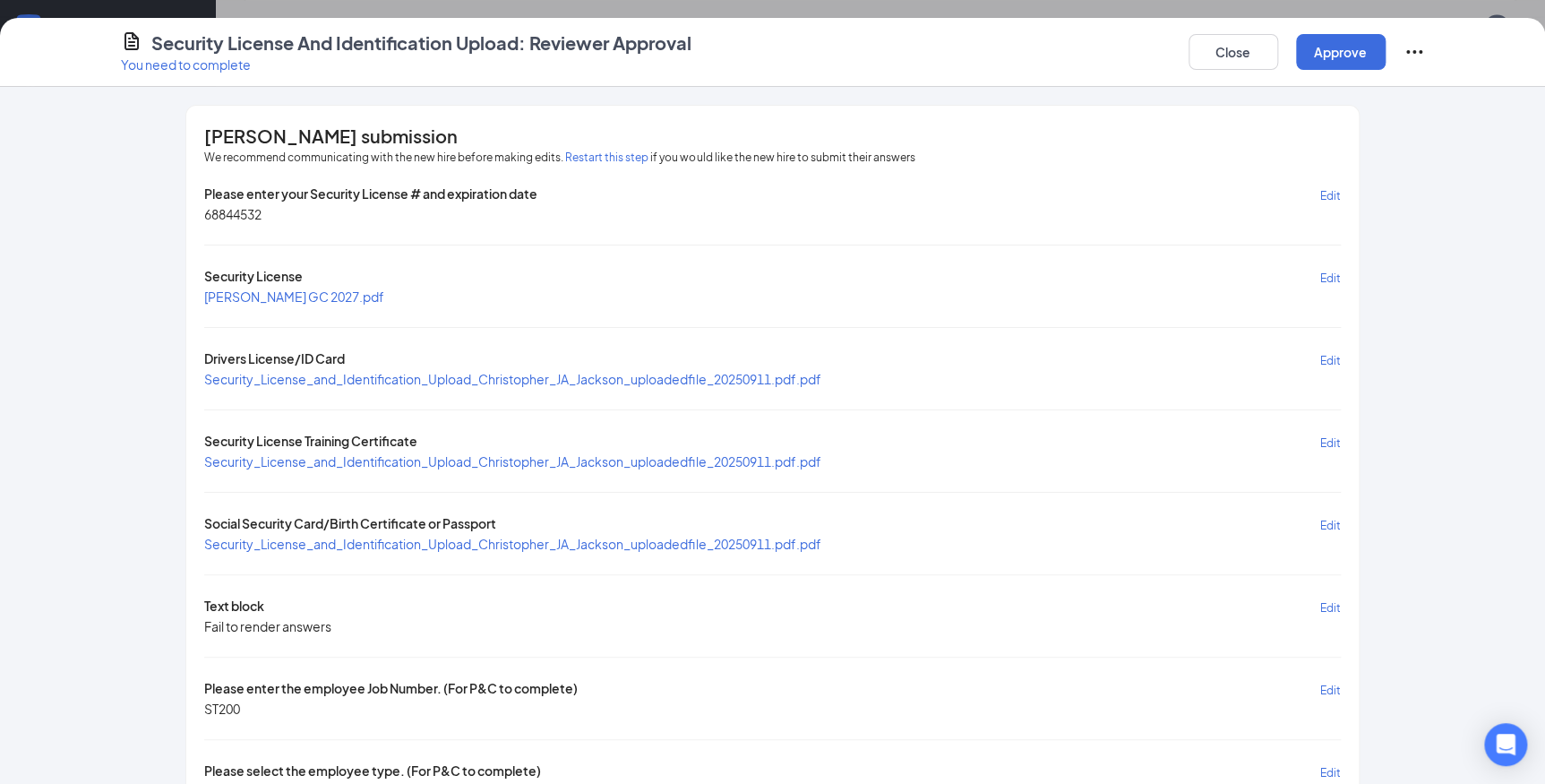
scroll to position [1465, 0]
click at [1326, 192] on span "Edit" at bounding box center [1330, 196] width 20 height 14
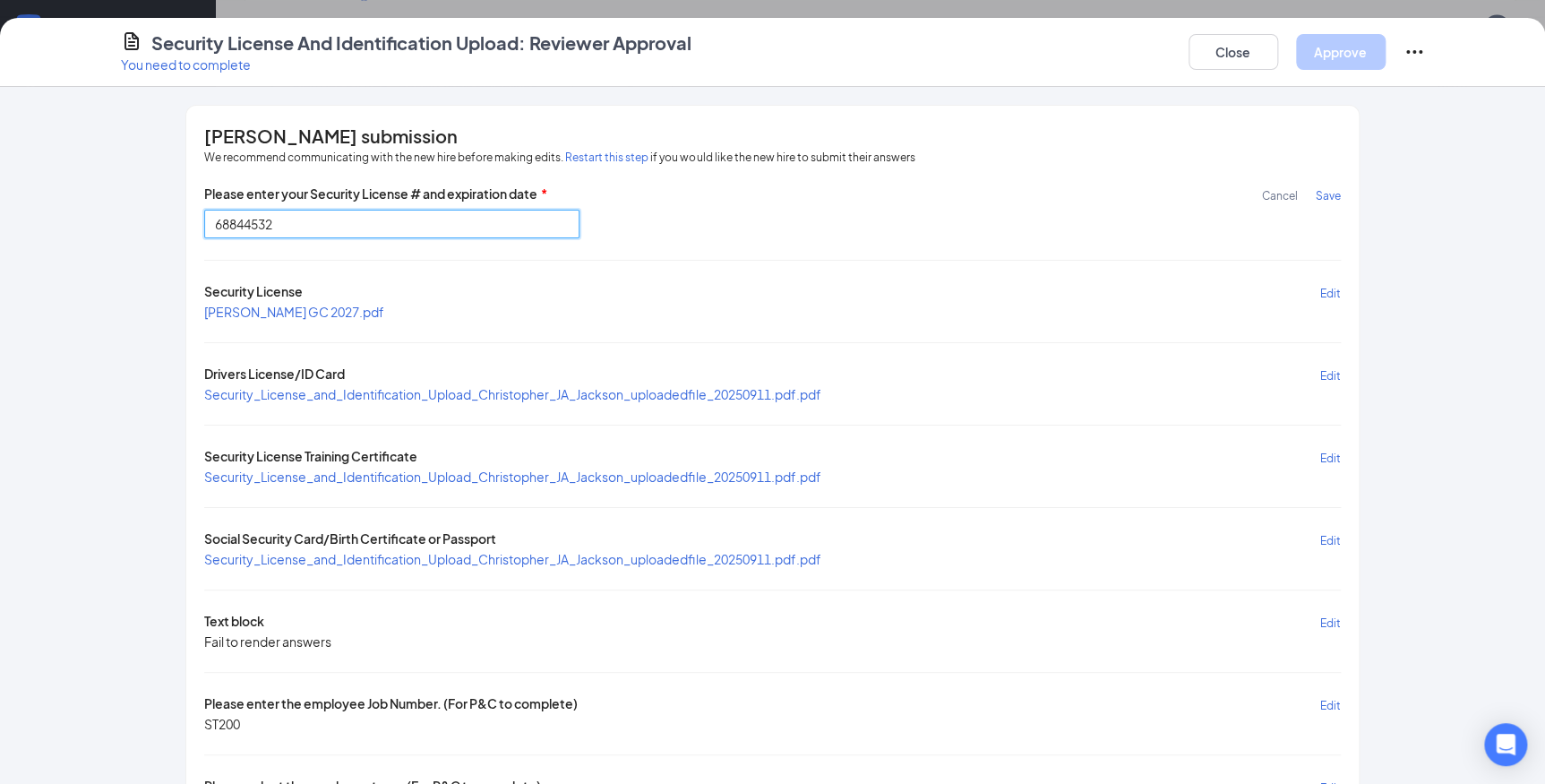
click at [317, 219] on input "68844532" at bounding box center [392, 223] width 376 height 28
type input "6"
type input "G6844532 [DATE]"
click at [1320, 194] on span "Save" at bounding box center [1328, 196] width 25 height 14
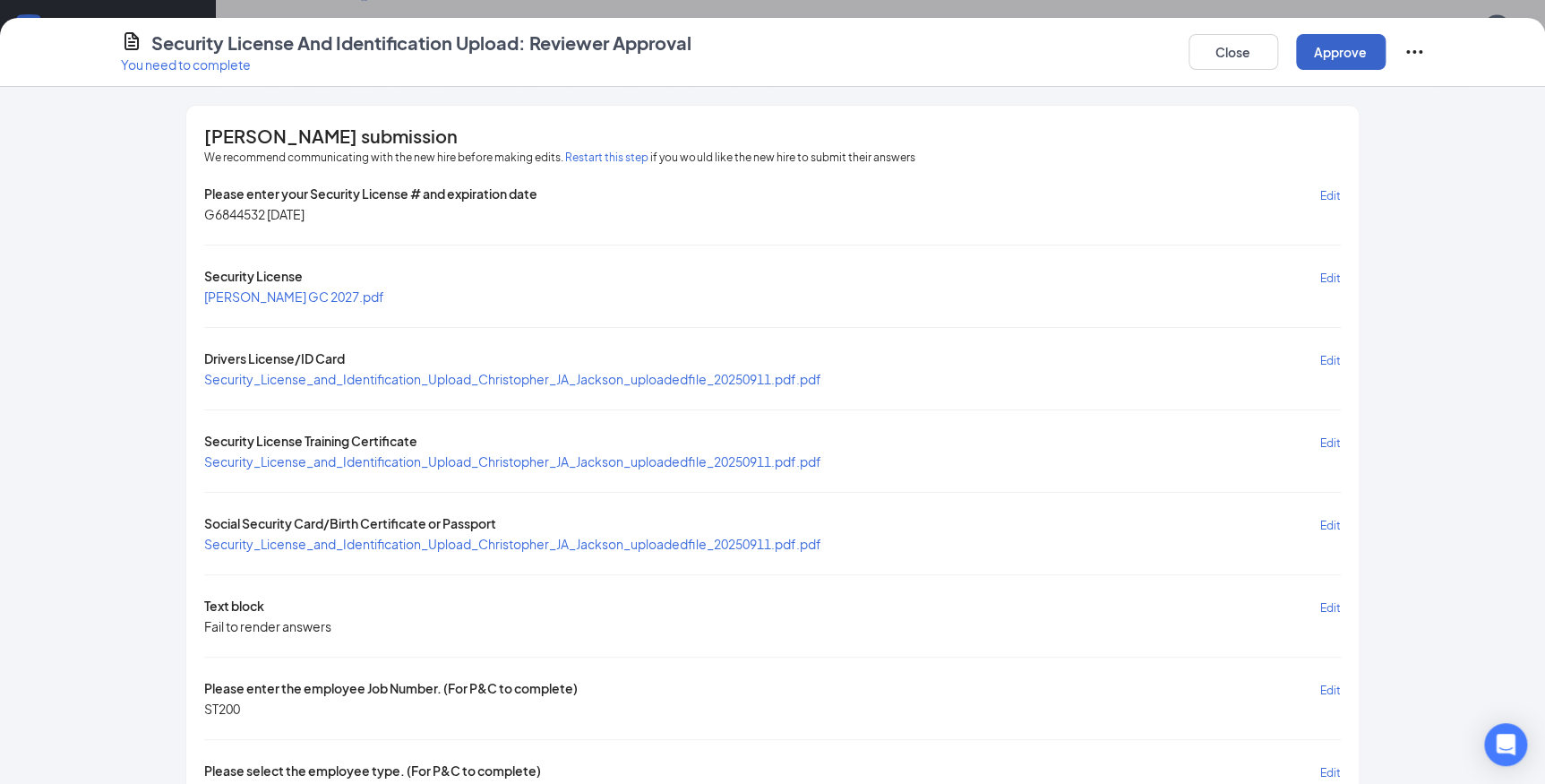
click at [1319, 53] on button "Approve" at bounding box center [1341, 52] width 90 height 36
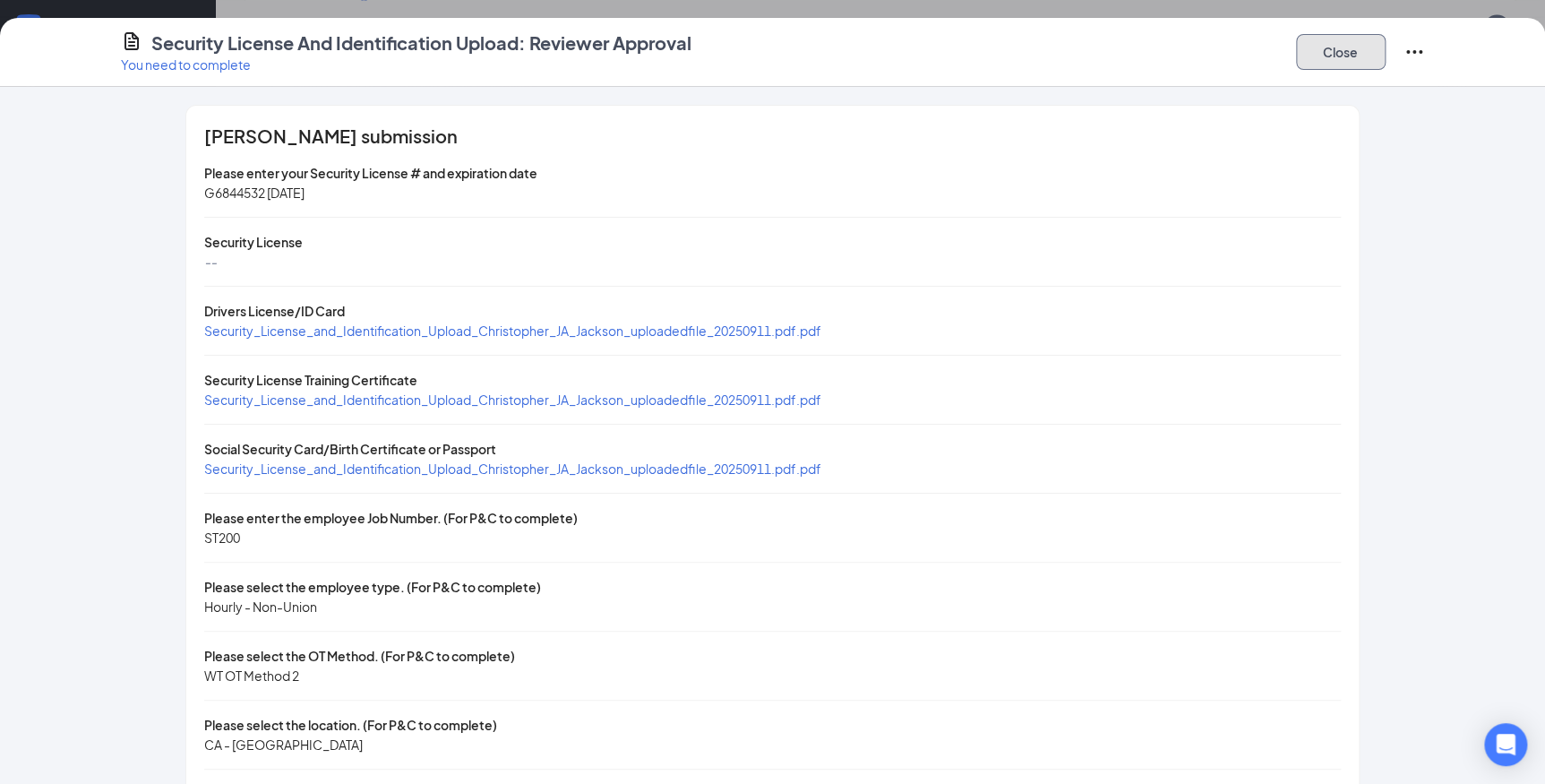
click at [1336, 47] on button "Close" at bounding box center [1341, 52] width 90 height 36
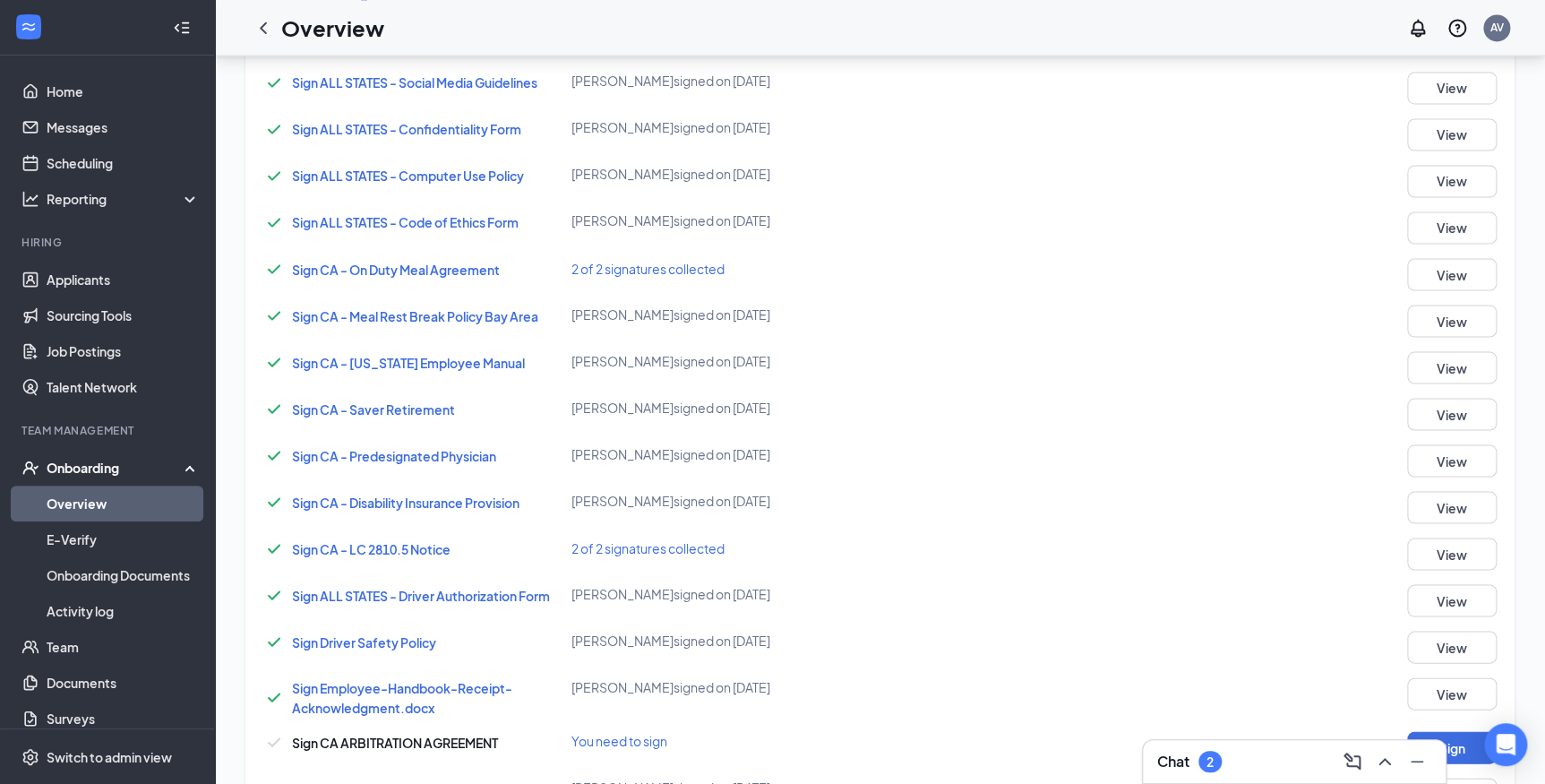
scroll to position [1709, 0]
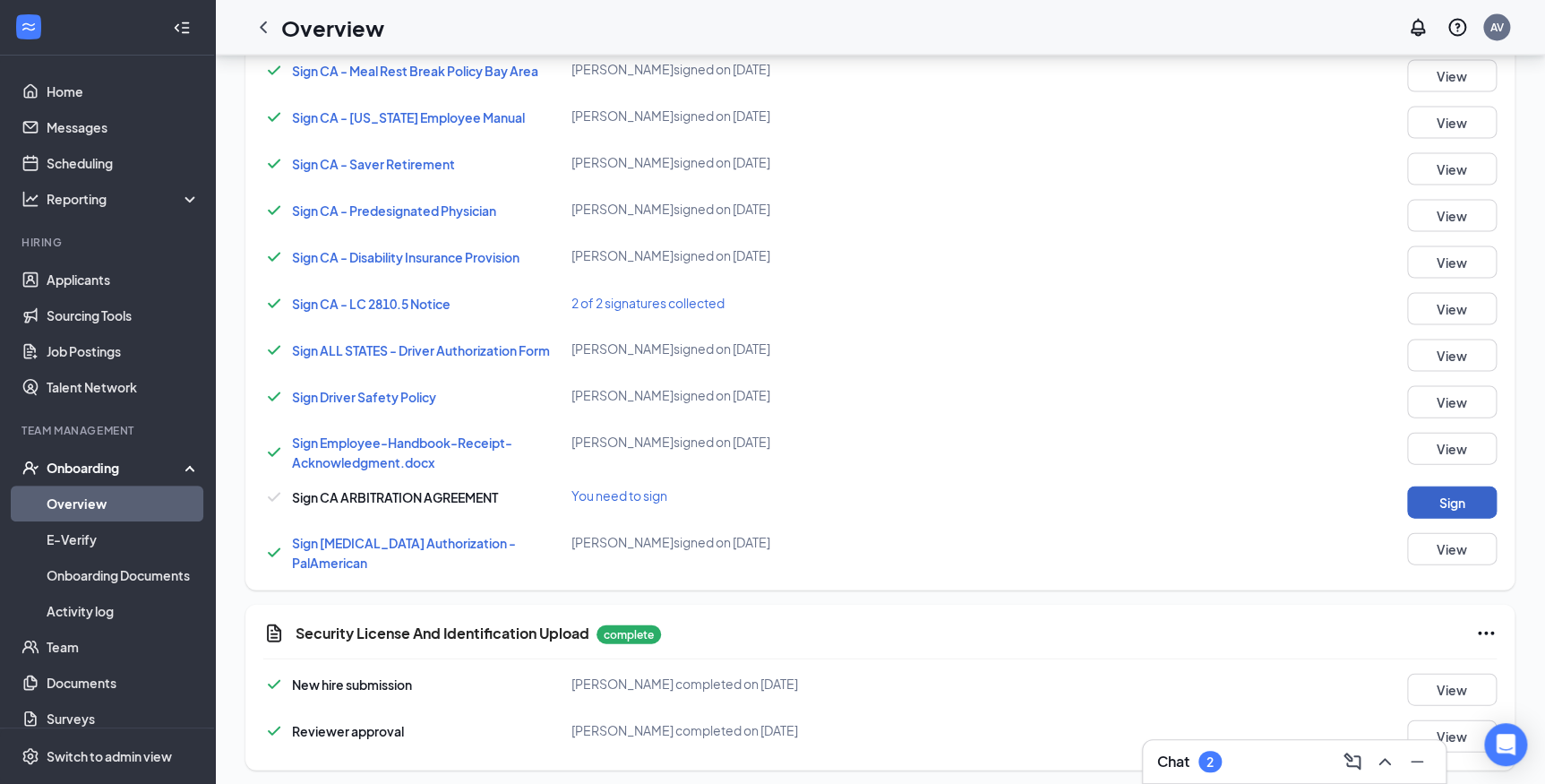
click at [1453, 502] on button "Sign" at bounding box center [1452, 502] width 90 height 32
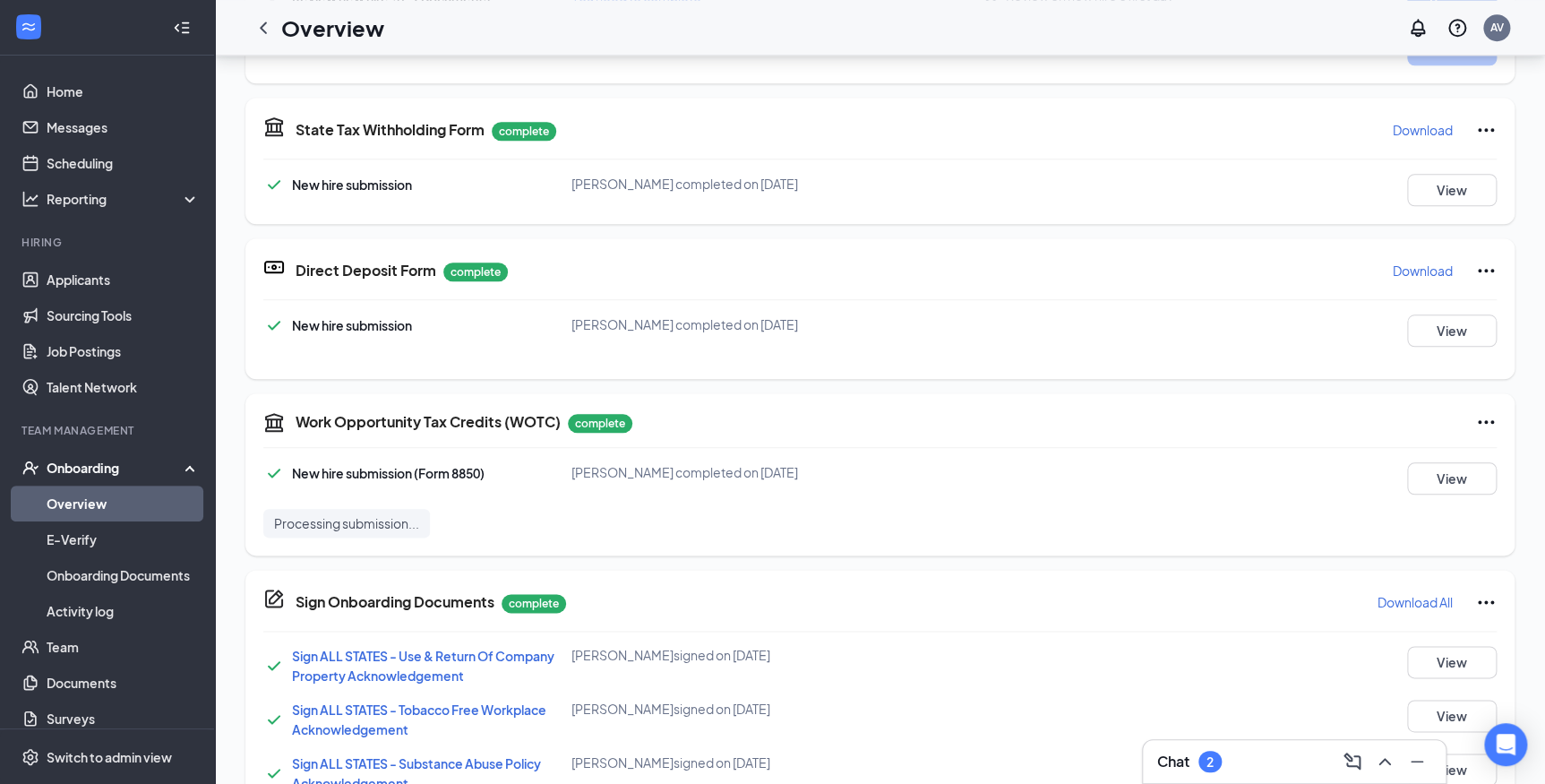
scroll to position [576, 0]
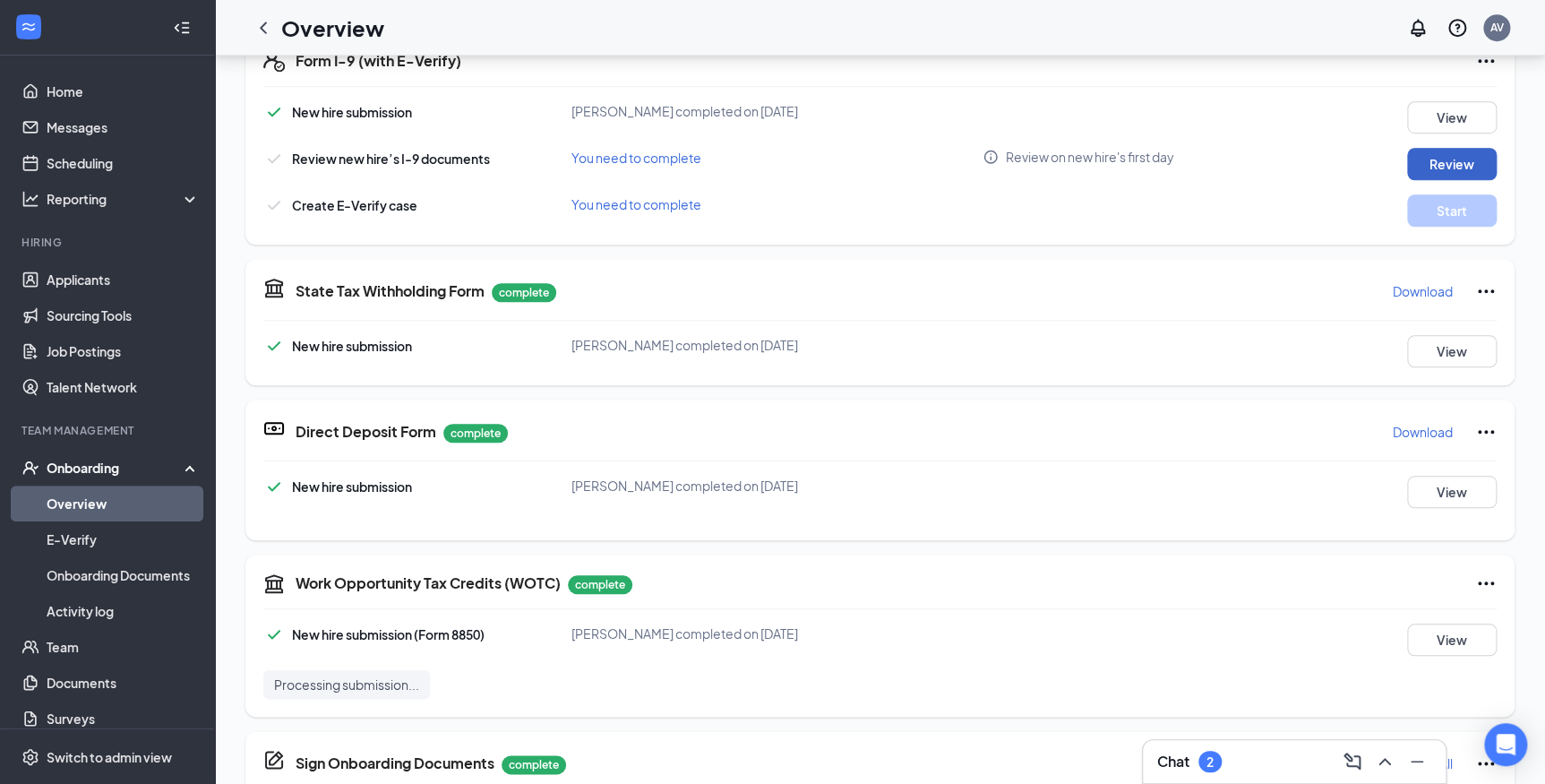
click at [1437, 152] on button "Review" at bounding box center [1452, 163] width 90 height 32
type input "[DATE]"
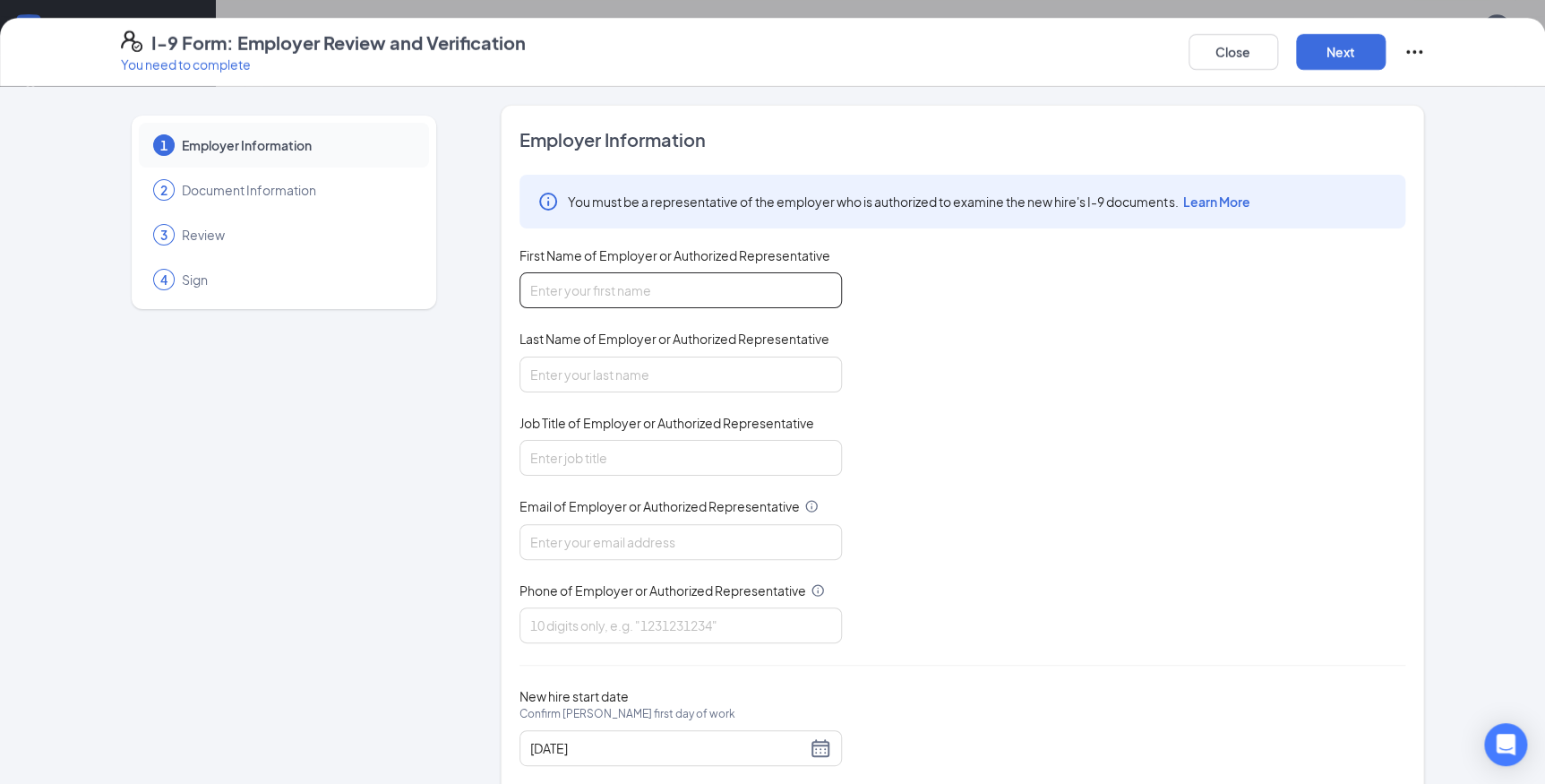
click at [569, 287] on input "First Name of Employer or Authorized Representative" at bounding box center [680, 290] width 322 height 36
type input "[PERSON_NAME]"
type input "[EMAIL_ADDRESS][DOMAIN_NAME]"
type input "9162334700"
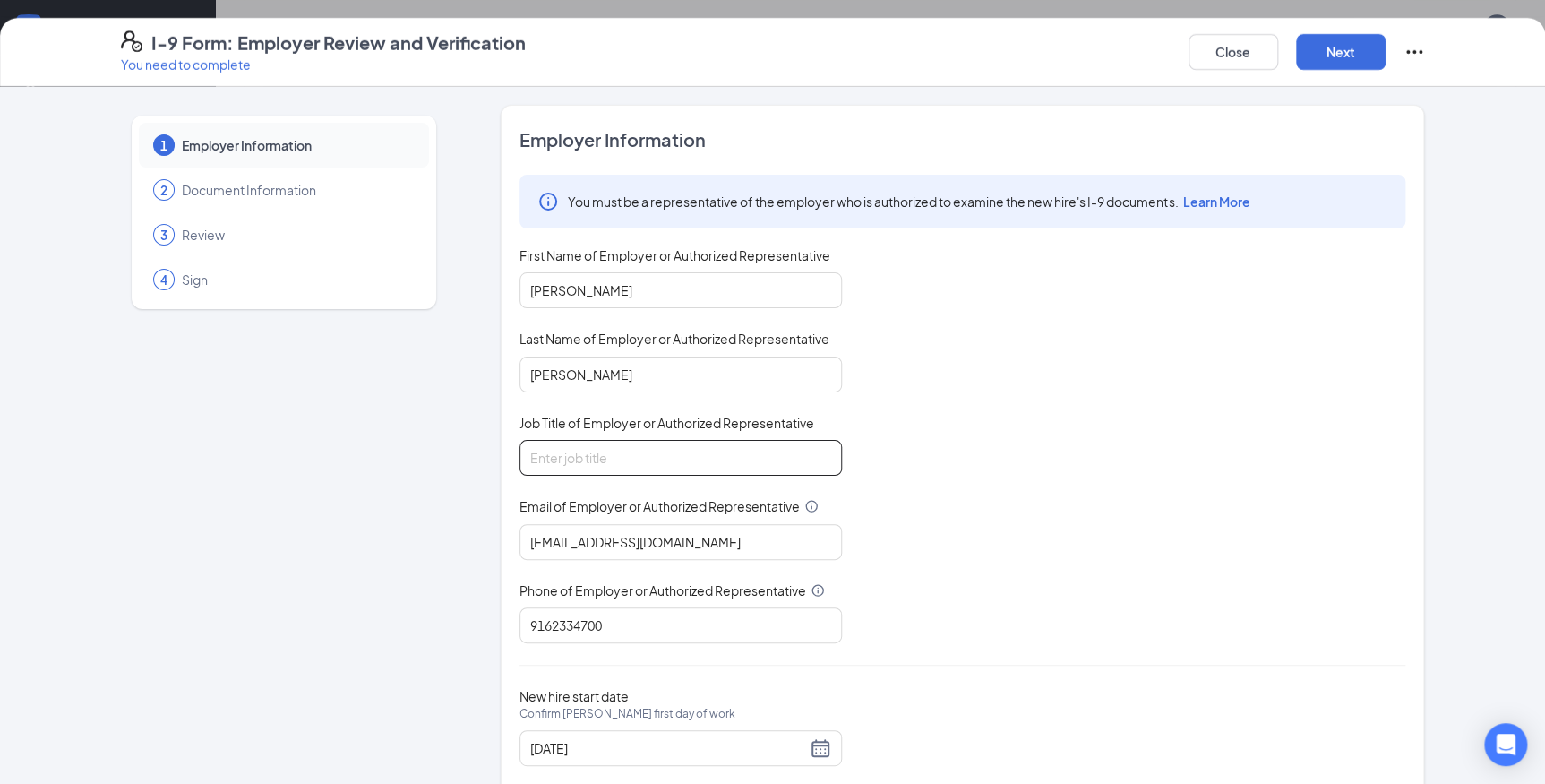
click at [599, 457] on input "Job Title of Employer or Authorized Representative" at bounding box center [680, 457] width 322 height 36
type input "People and Culture Generalist"
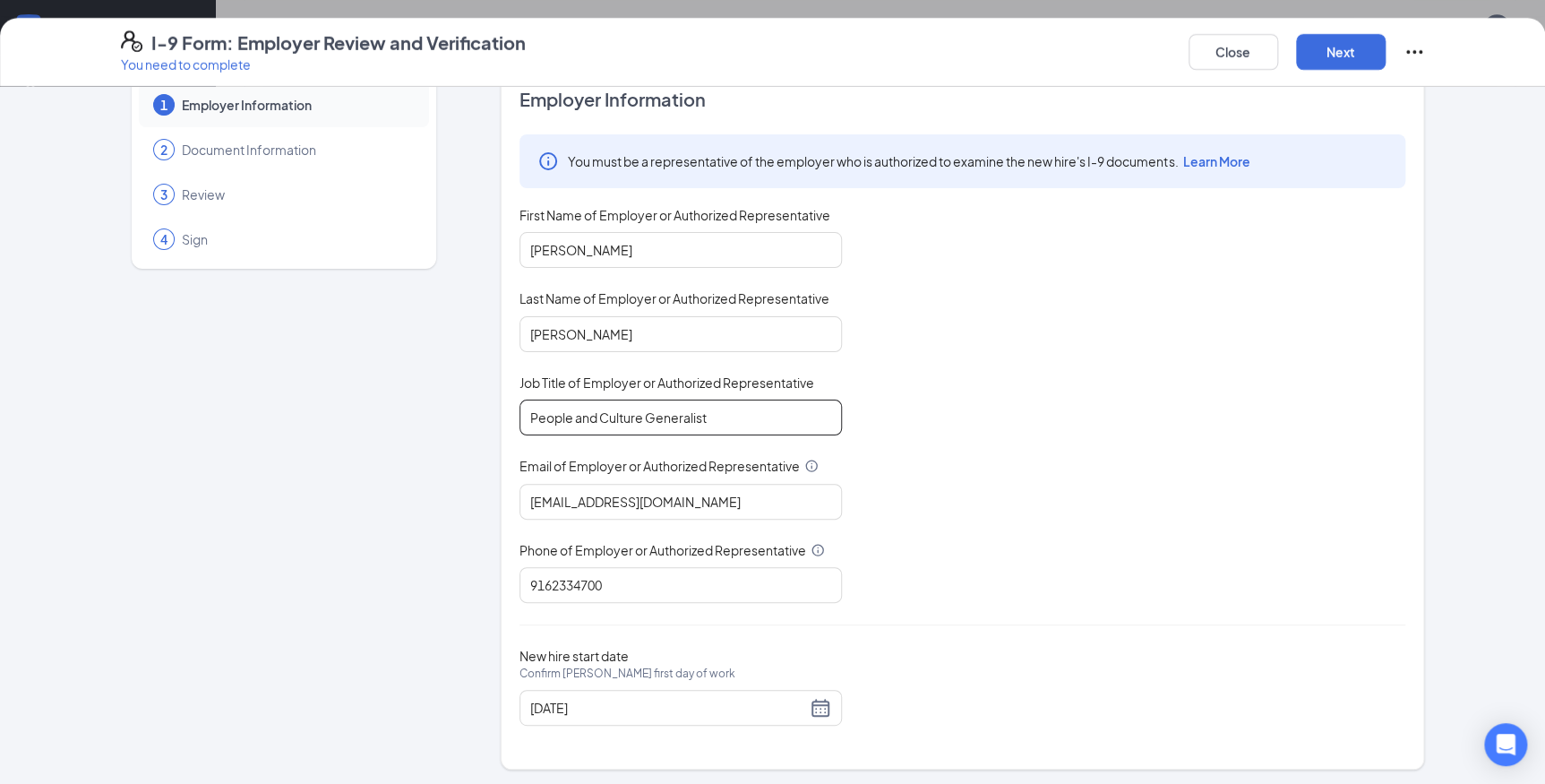
scroll to position [820, 0]
click at [1344, 50] on button "Next" at bounding box center [1341, 52] width 90 height 36
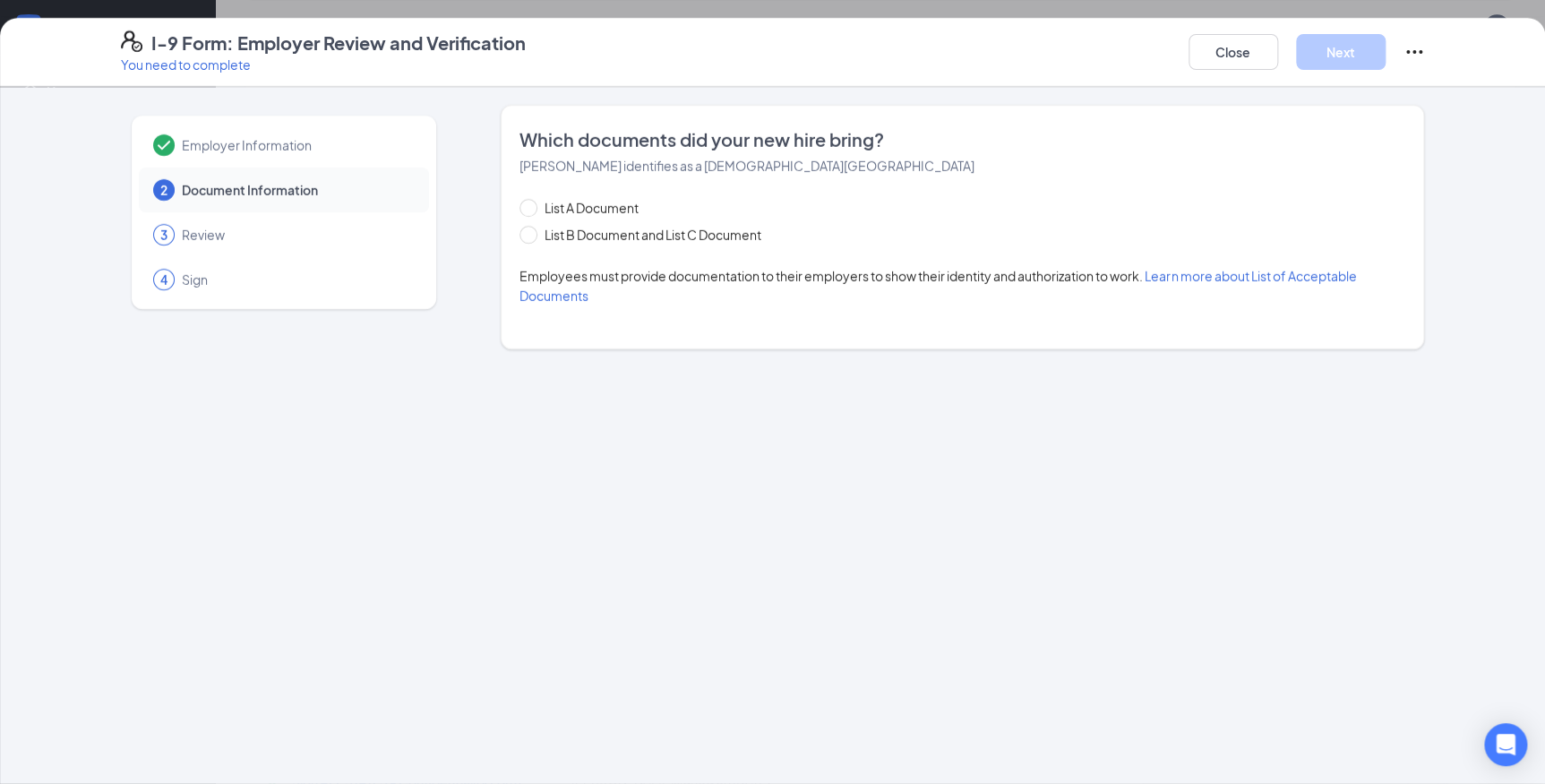
scroll to position [0, 0]
click at [531, 242] on span at bounding box center [528, 234] width 18 height 18
click at [531, 238] on input "List B Document and List C Document" at bounding box center [525, 232] width 13 height 13
radio input "true"
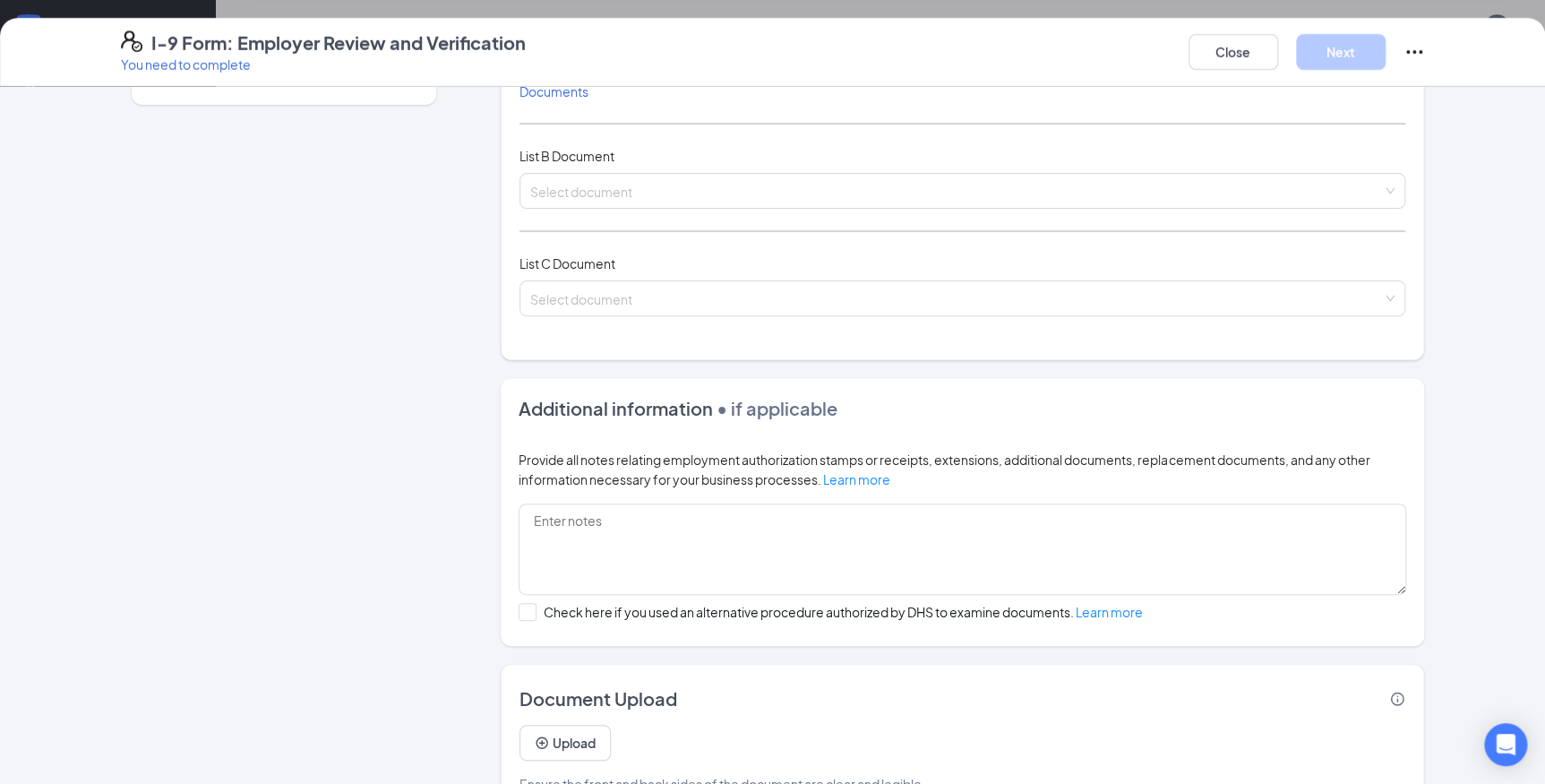
scroll to position [243, 0]
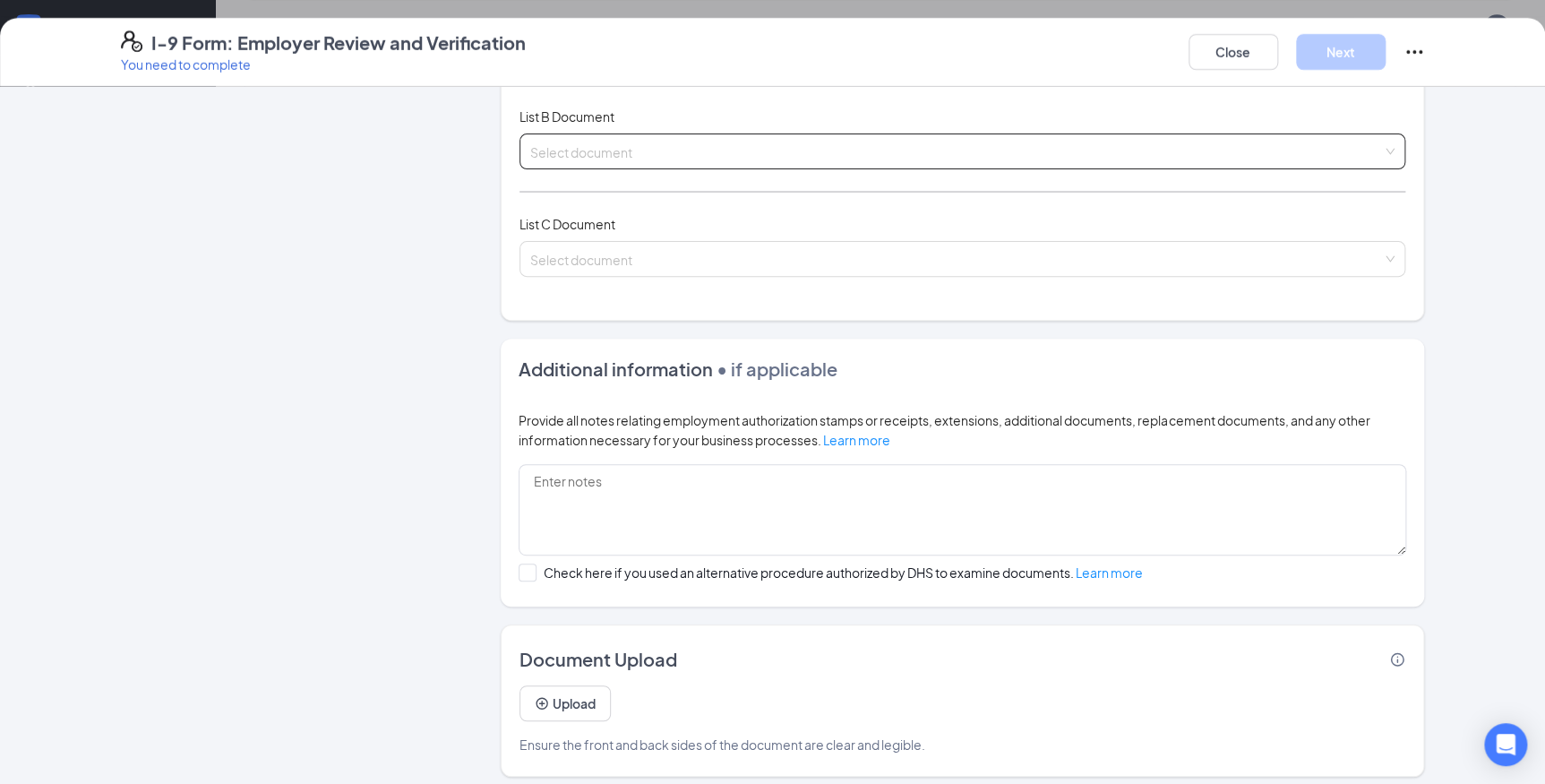
click at [873, 152] on input "search" at bounding box center [955, 148] width 851 height 27
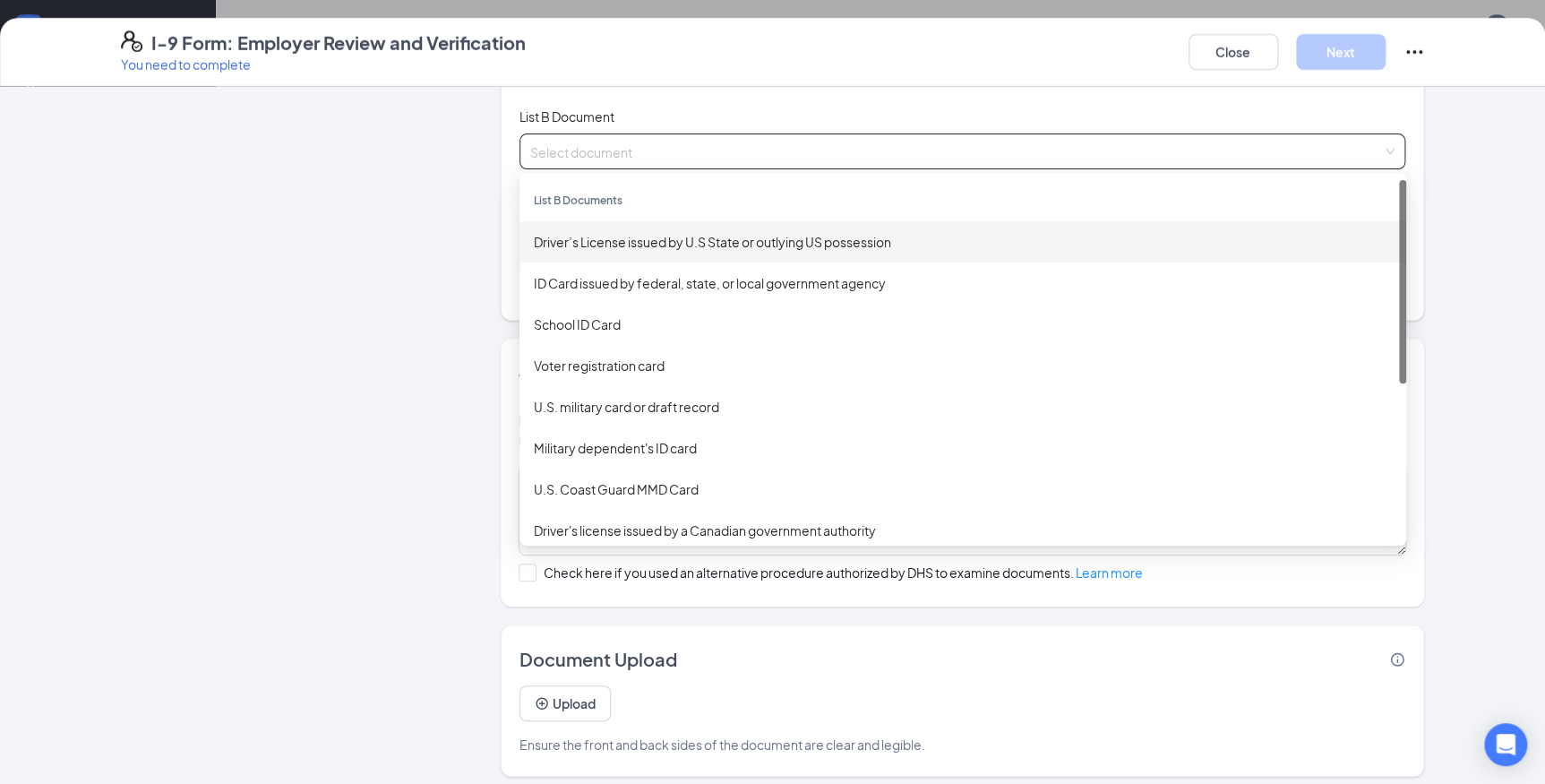
click at [665, 239] on div "Driver’s License issued by U.S State or outlying US possession" at bounding box center [963, 241] width 858 height 19
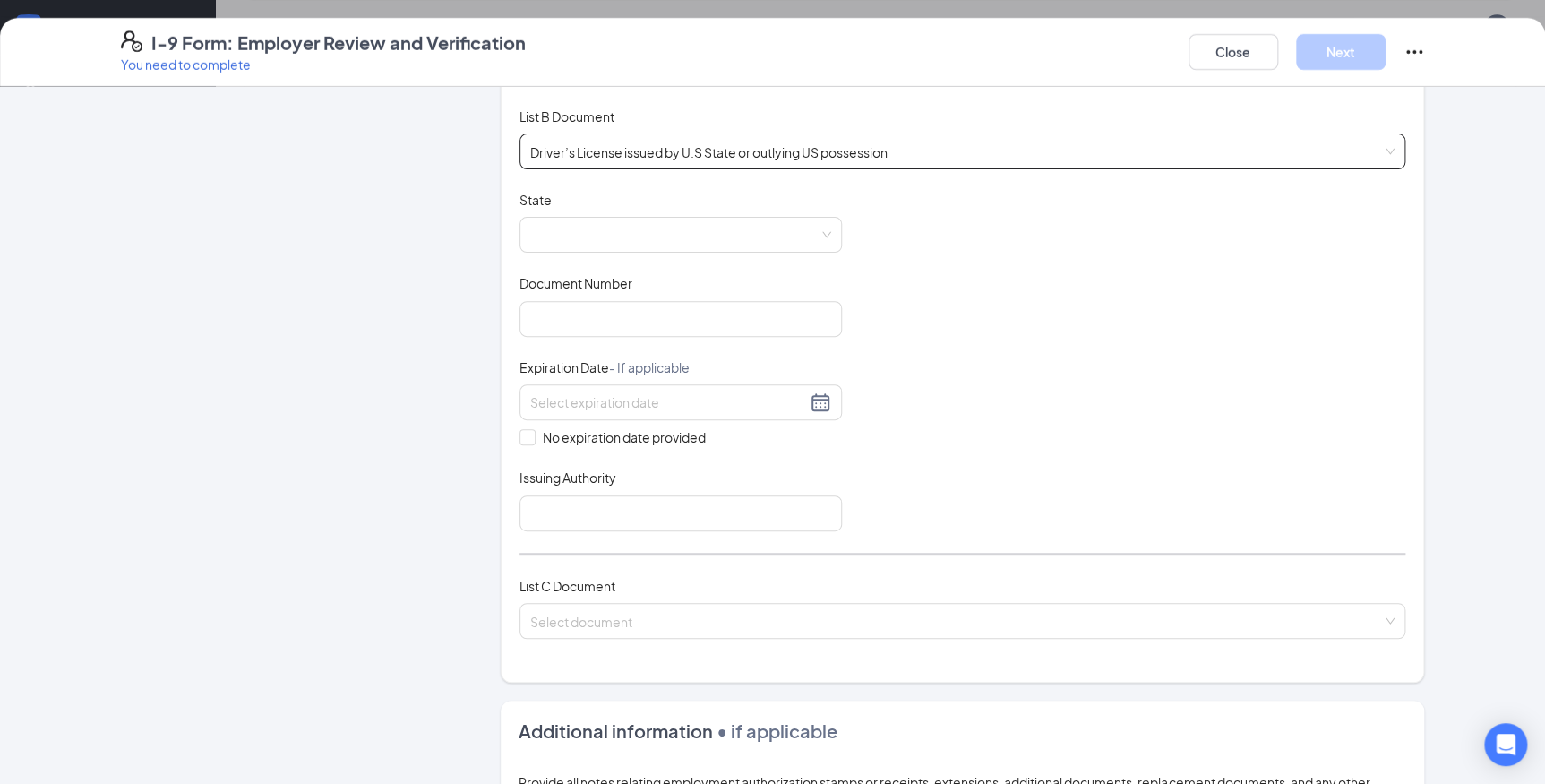
click at [665, 239] on span at bounding box center [680, 234] width 301 height 34
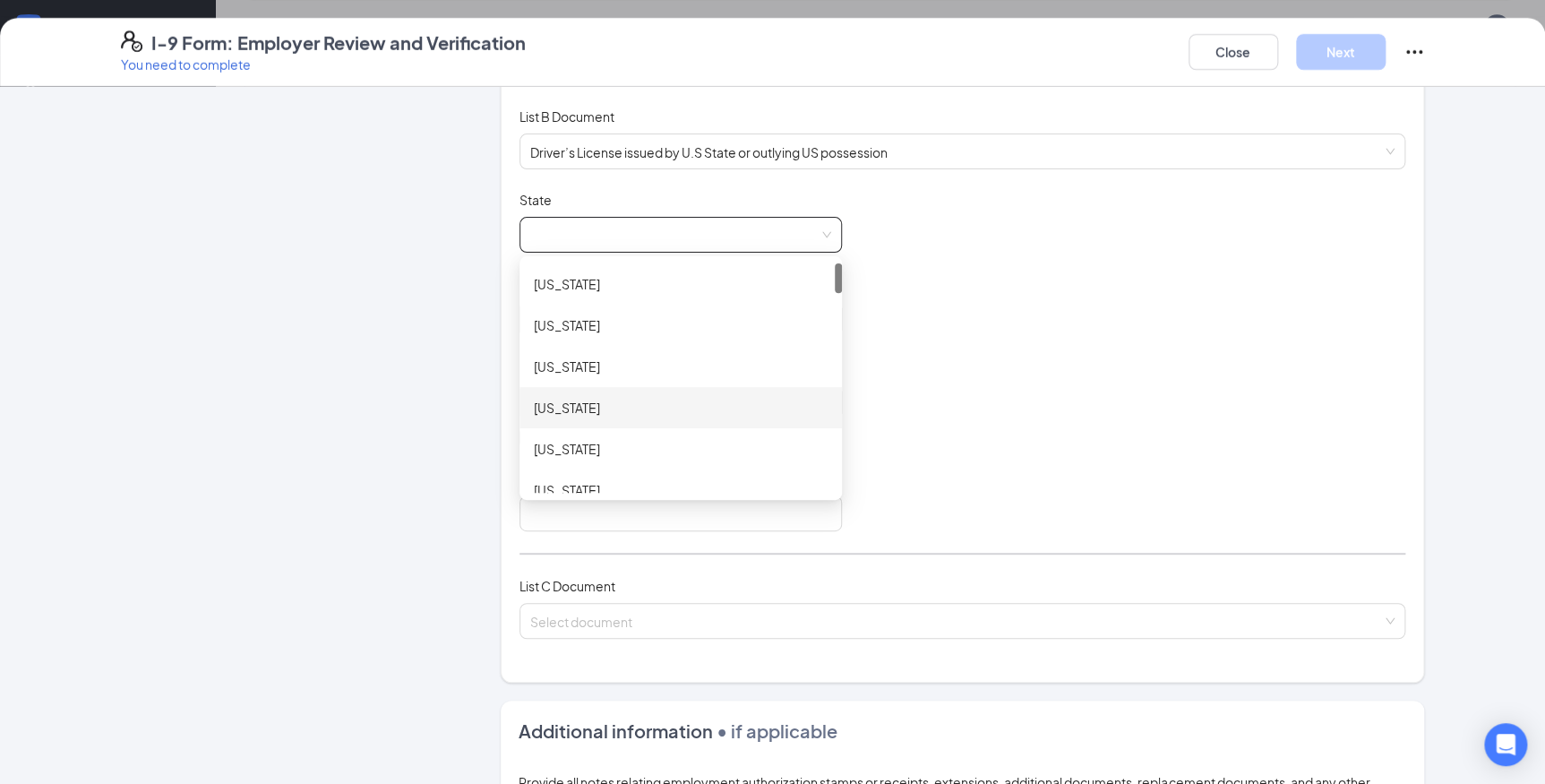
scroll to position [81, 0]
click at [587, 404] on div "[US_STATE]" at bounding box center [681, 410] width 294 height 19
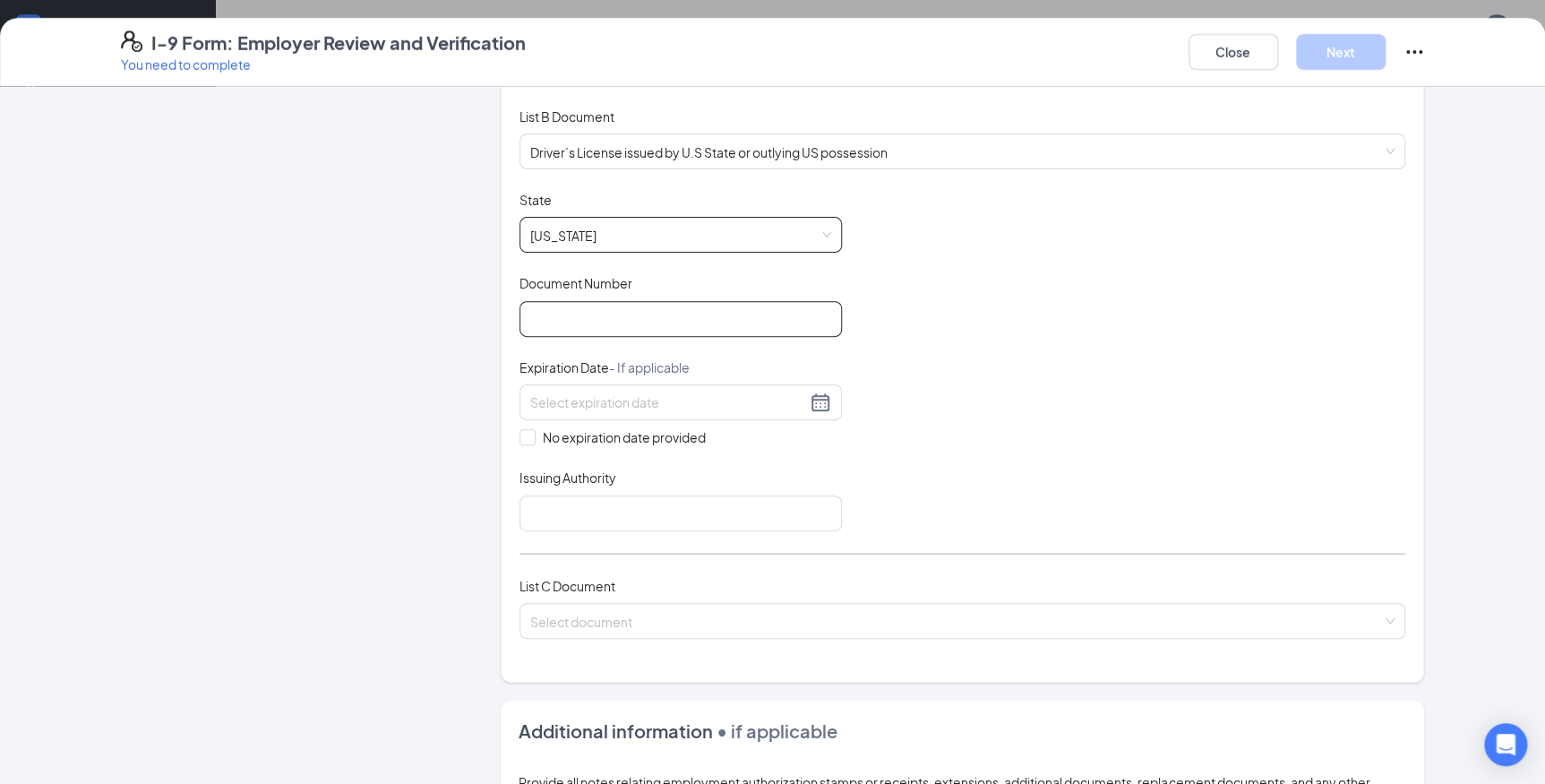
click at [598, 309] on input "Document Number" at bounding box center [680, 318] width 322 height 36
type input "E2592211"
click at [603, 393] on input at bounding box center [668, 402] width 276 height 19
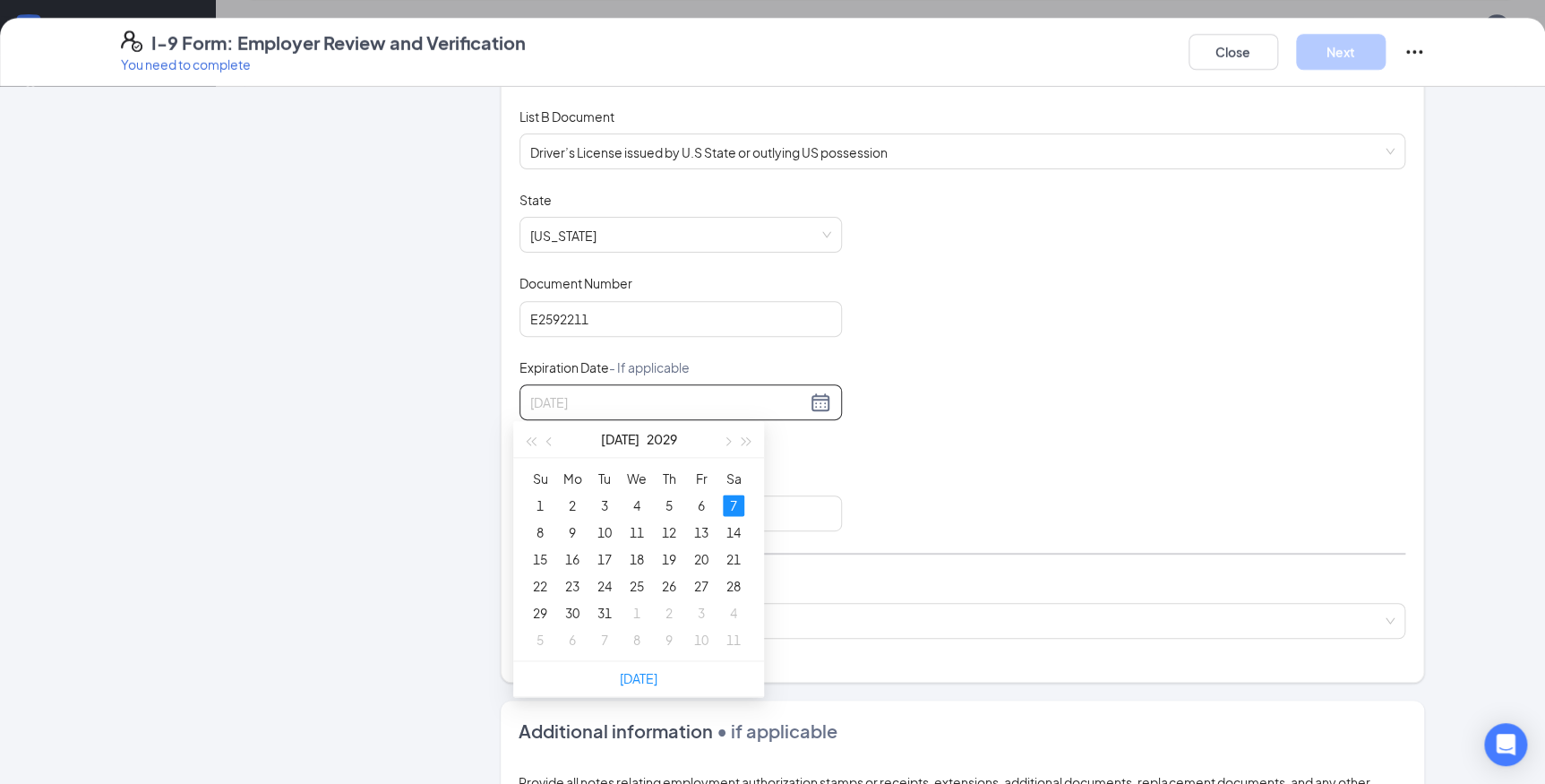
click at [729, 502] on div "7" at bounding box center [734, 505] width 21 height 21
type input "[DATE]"
click at [602, 502] on input "Issuing Authority" at bounding box center [680, 513] width 322 height 36
type input "[US_STATE]"
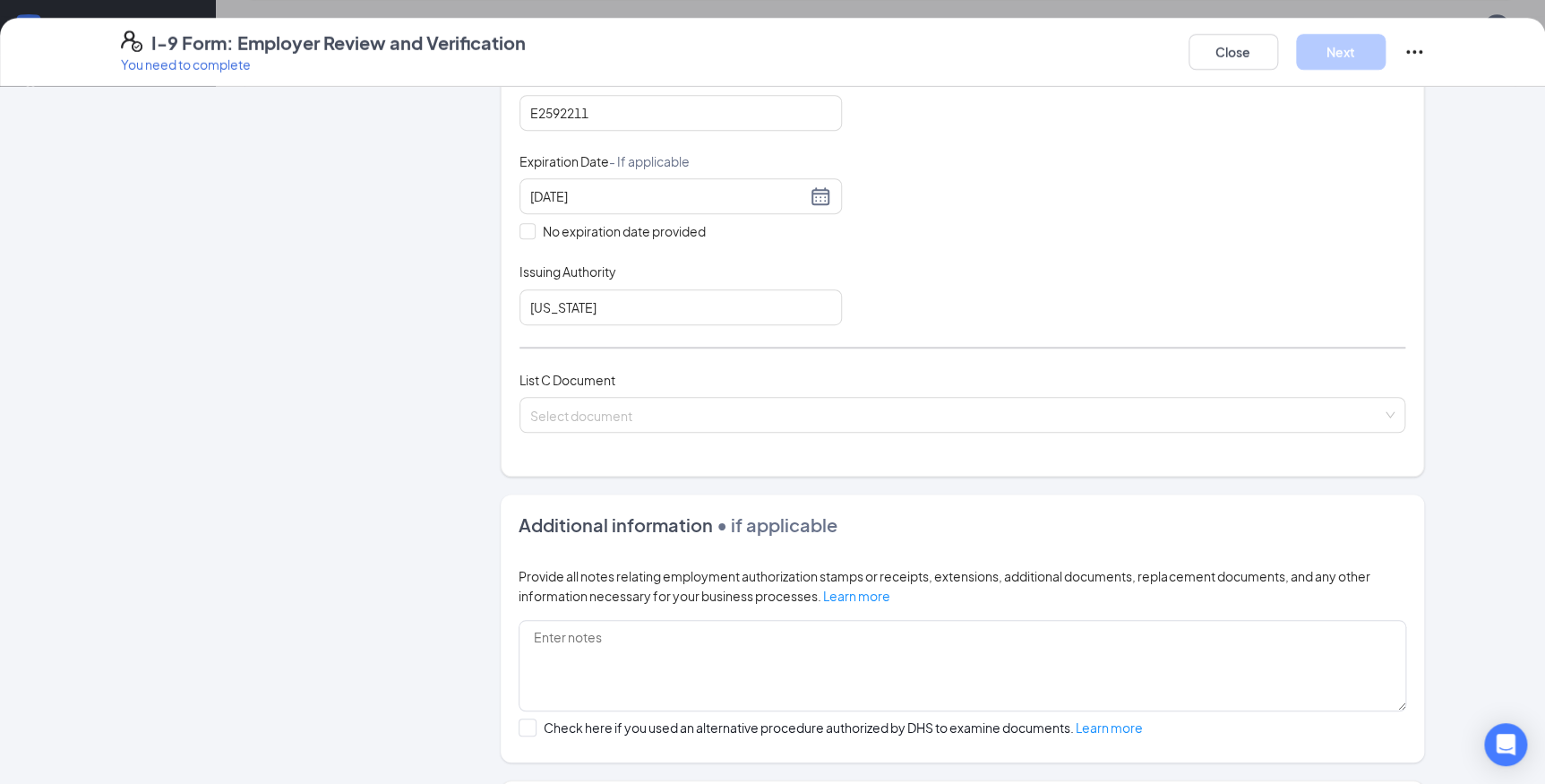
scroll to position [488, 0]
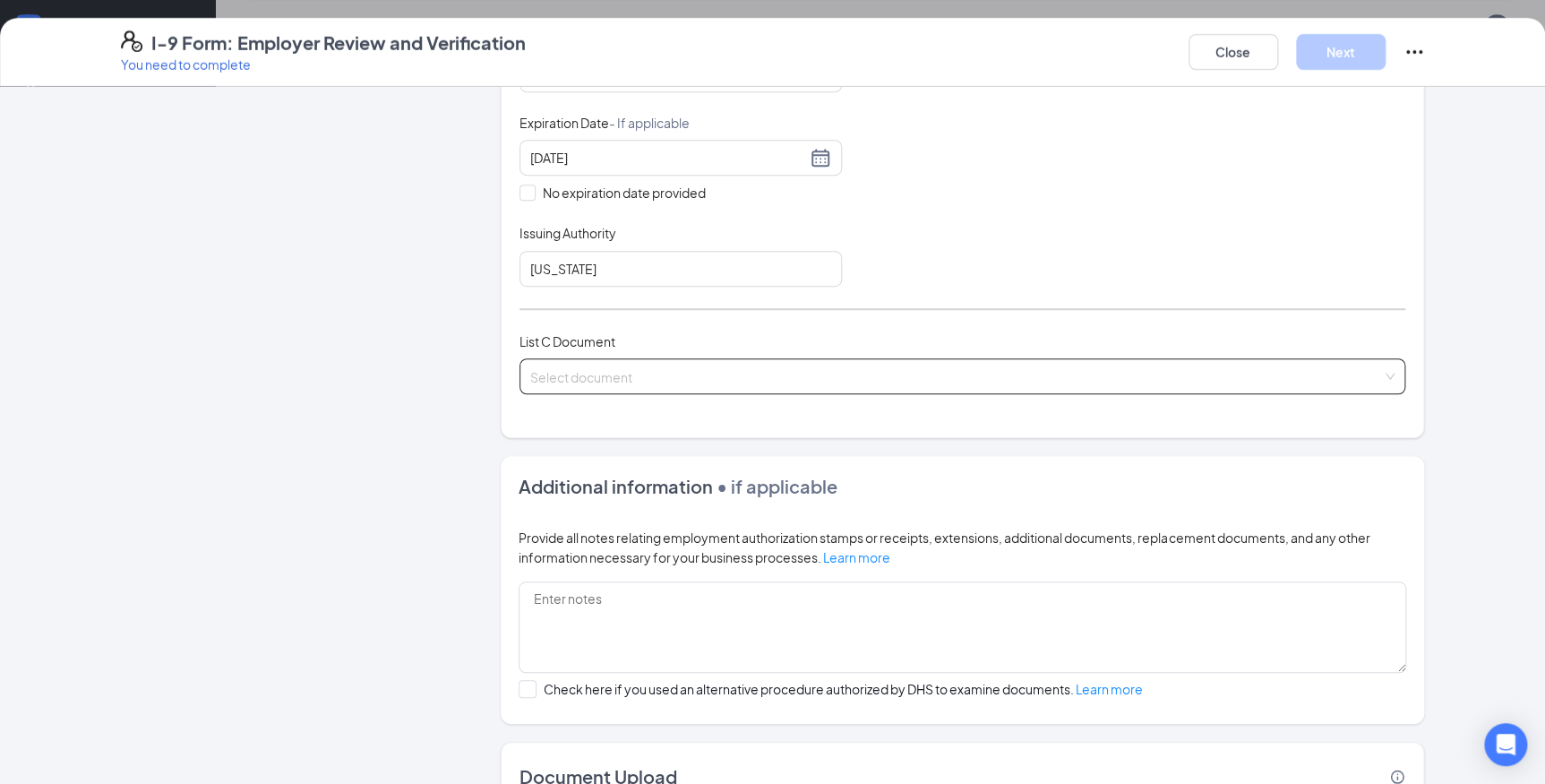
click at [599, 364] on input "search" at bounding box center [955, 373] width 851 height 27
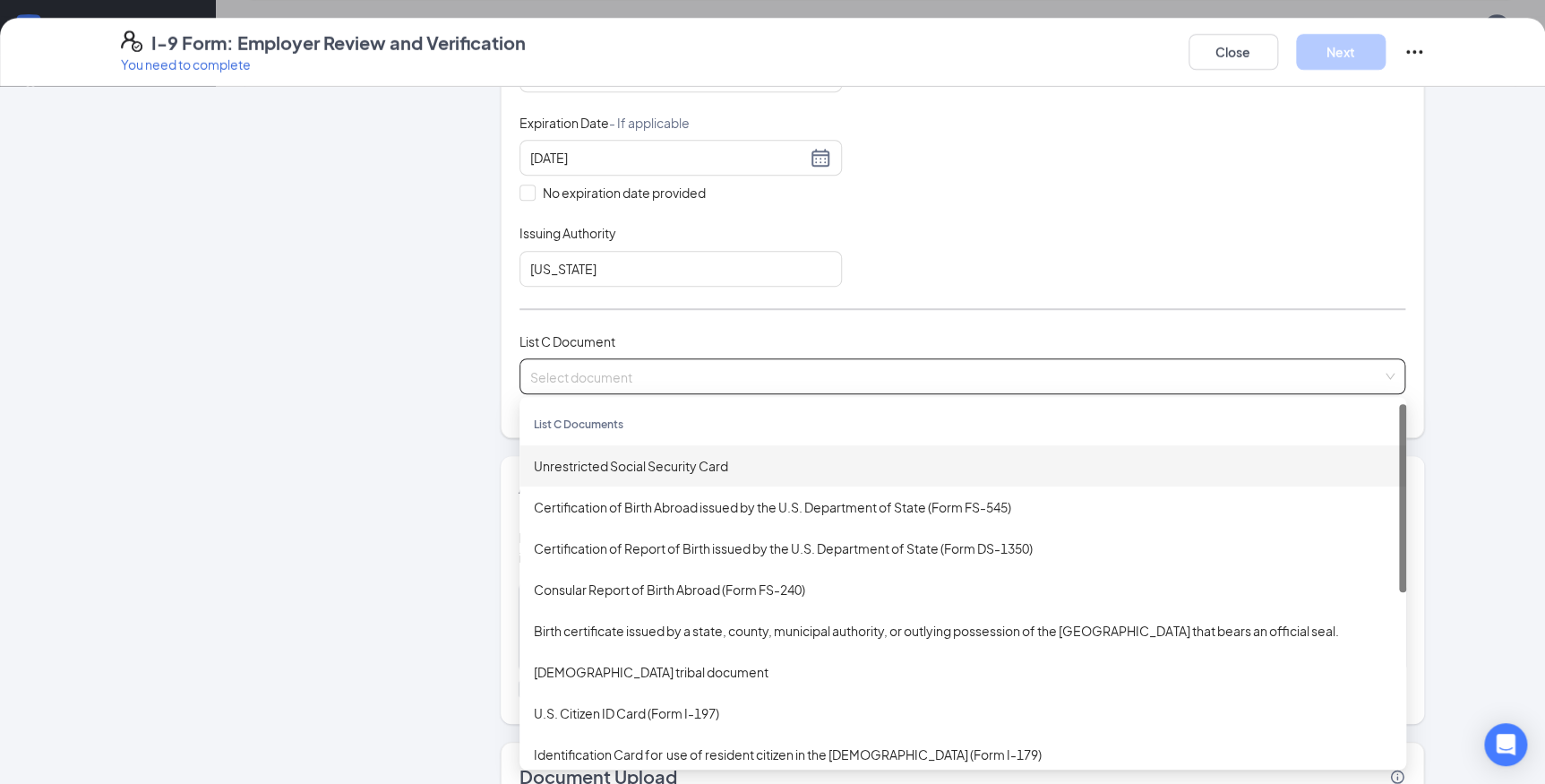
click at [623, 463] on div "Unrestricted Social Security Card" at bounding box center [963, 466] width 858 height 19
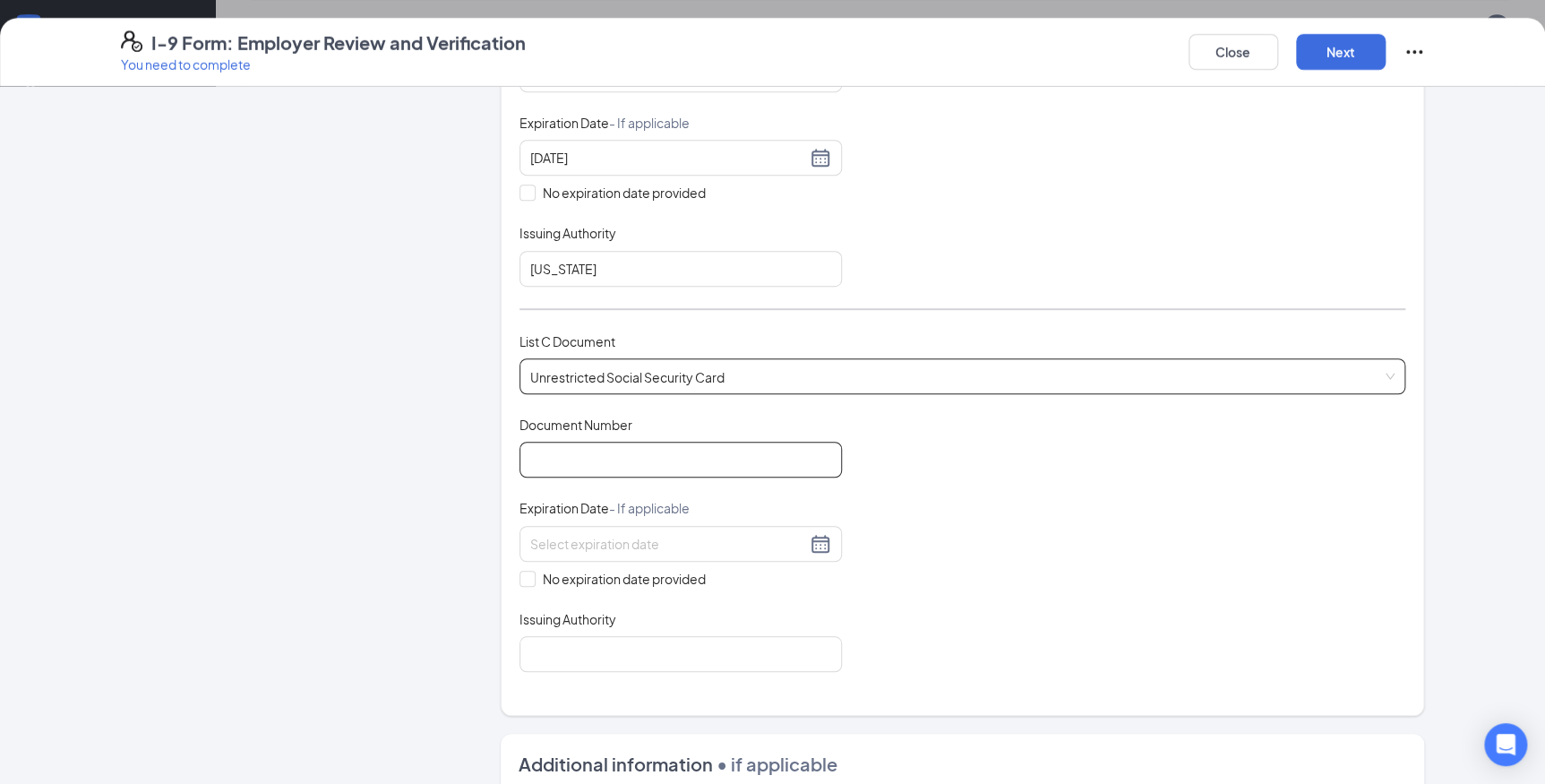
scroll to position [569, 0]
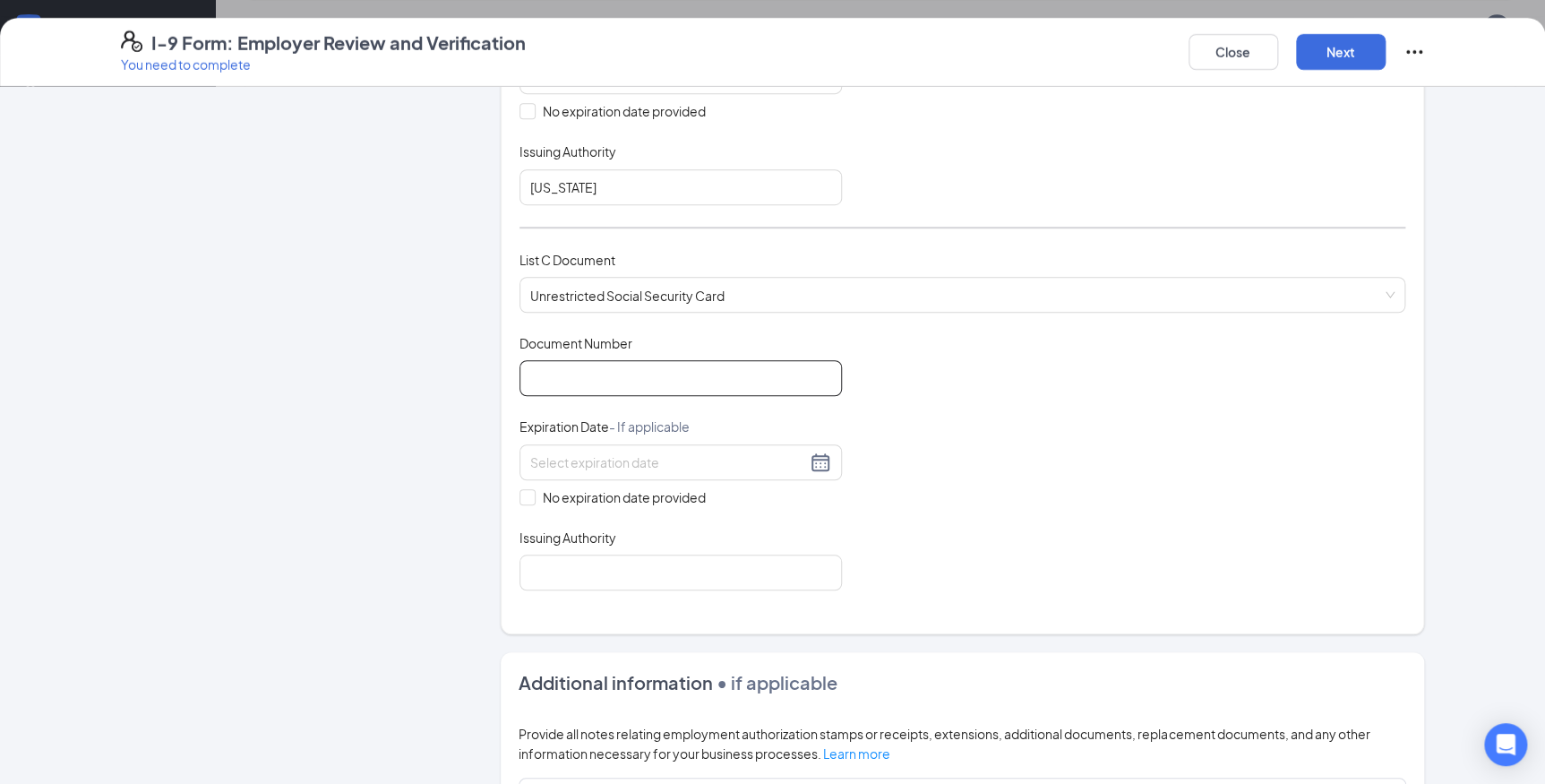
click at [591, 373] on input "Document Number" at bounding box center [680, 377] width 322 height 36
type input "611381441"
click at [527, 489] on span at bounding box center [527, 497] width 17 height 17
click at [527, 489] on input "No expiration date provided" at bounding box center [525, 495] width 13 height 13
checkbox input "true"
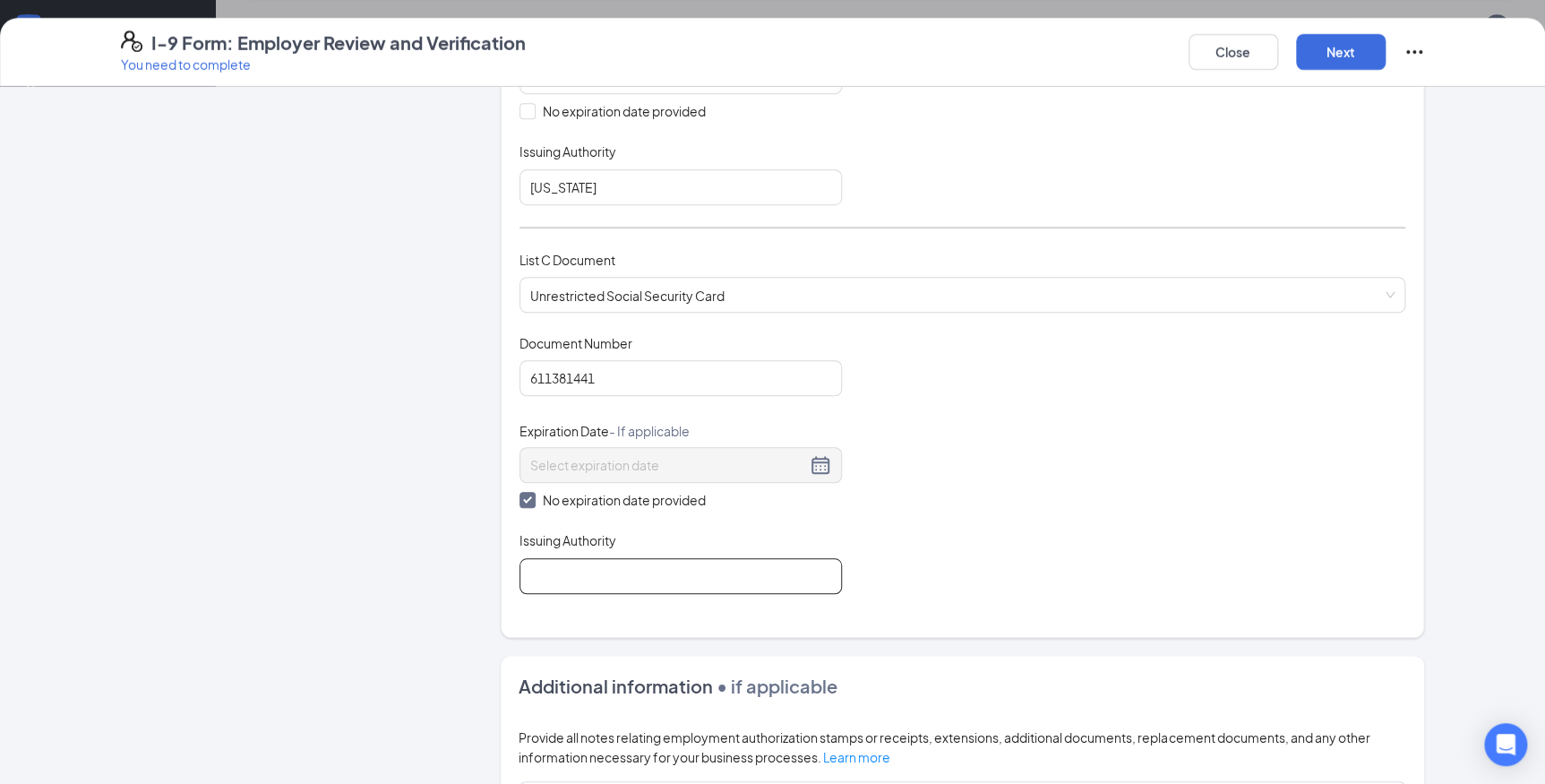
click at [574, 566] on input "Issuing Authority" at bounding box center [680, 576] width 322 height 36
type input "Social Security Administration"
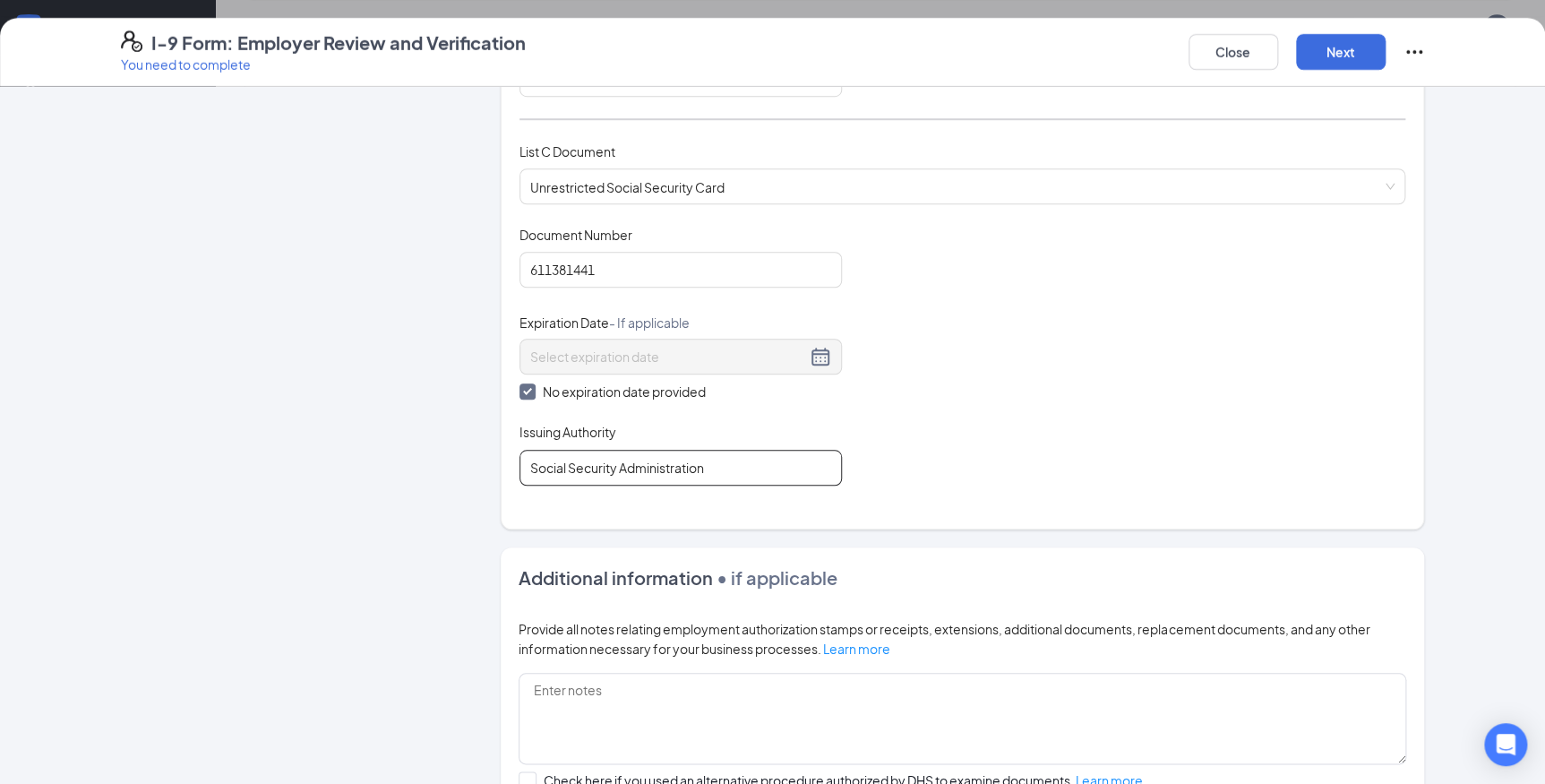
scroll to position [814, 0]
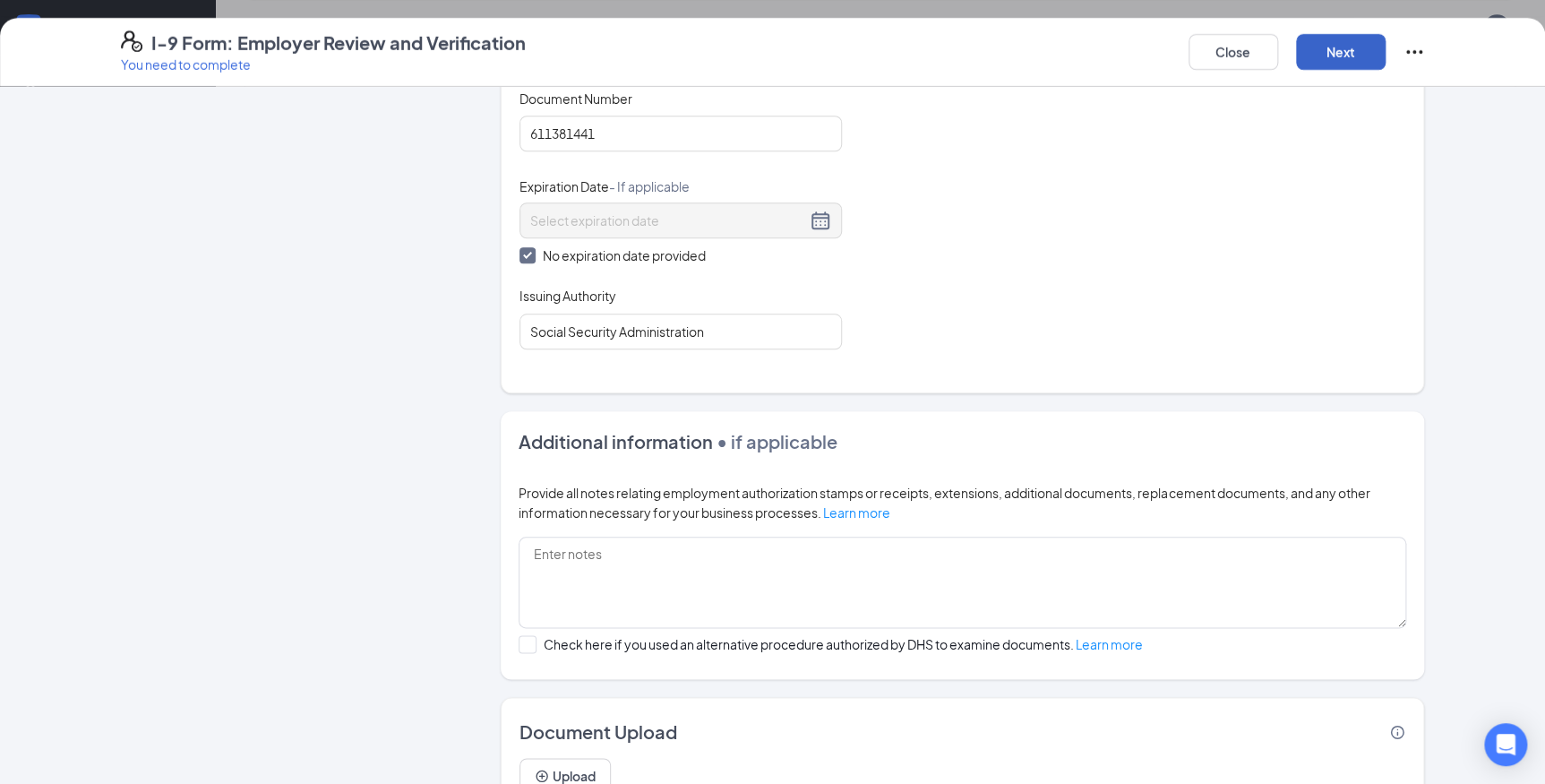
click at [1340, 49] on button "Next" at bounding box center [1341, 52] width 90 height 36
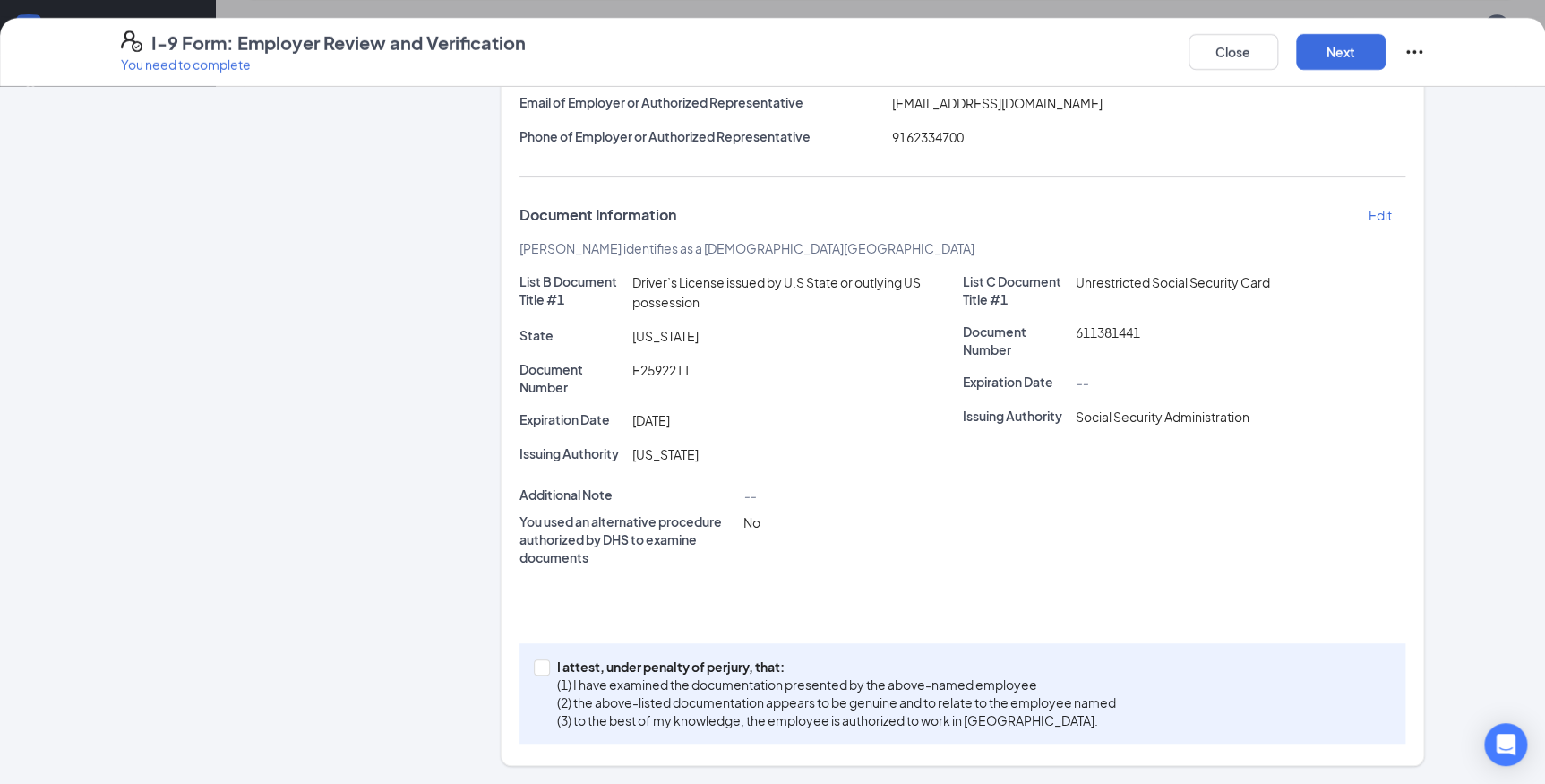
drag, startPoint x: 540, startPoint y: 665, endPoint x: 690, endPoint y: 565, distance: 180.3
click at [541, 665] on span at bounding box center [542, 667] width 17 height 17
click at [541, 665] on input "I attest, under penalty of [PERSON_NAME], that: (1) I have examined the documen…" at bounding box center [540, 665] width 13 height 13
checkbox input "true"
drag, startPoint x: 1319, startPoint y: 54, endPoint x: 1060, endPoint y: 136, distance: 271.7
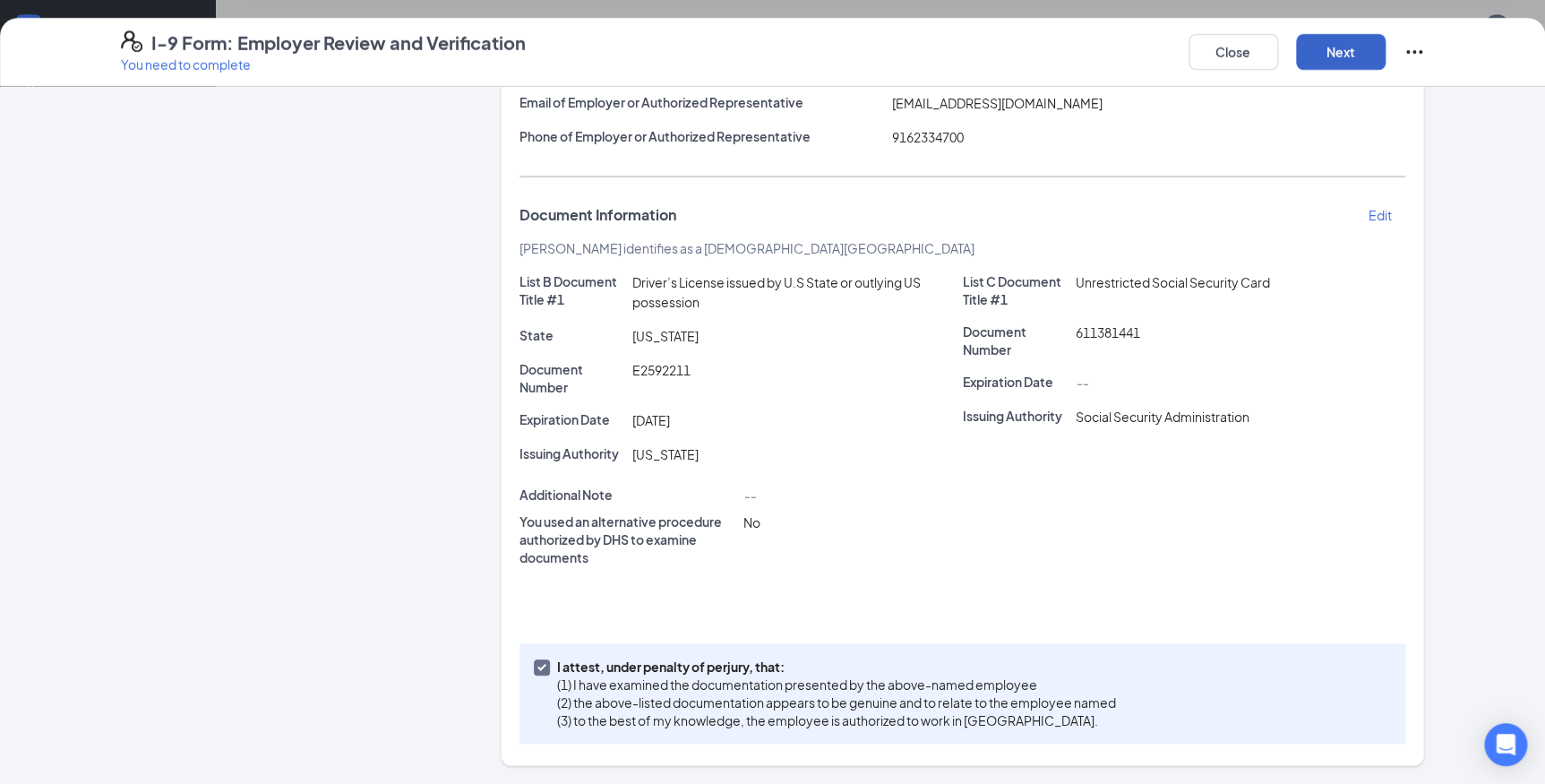
click at [1319, 55] on button "Next" at bounding box center [1341, 52] width 90 height 36
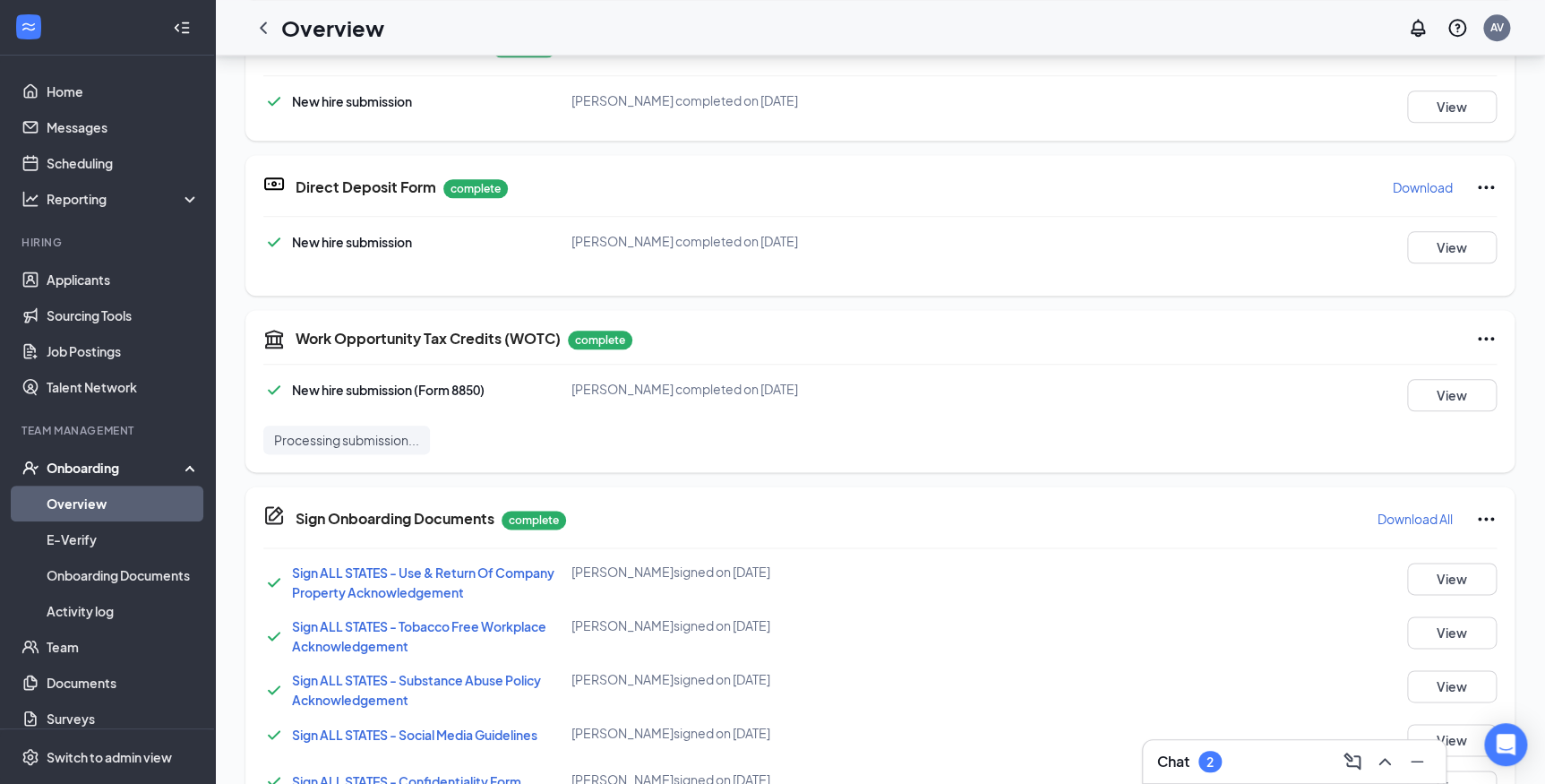
scroll to position [347, 0]
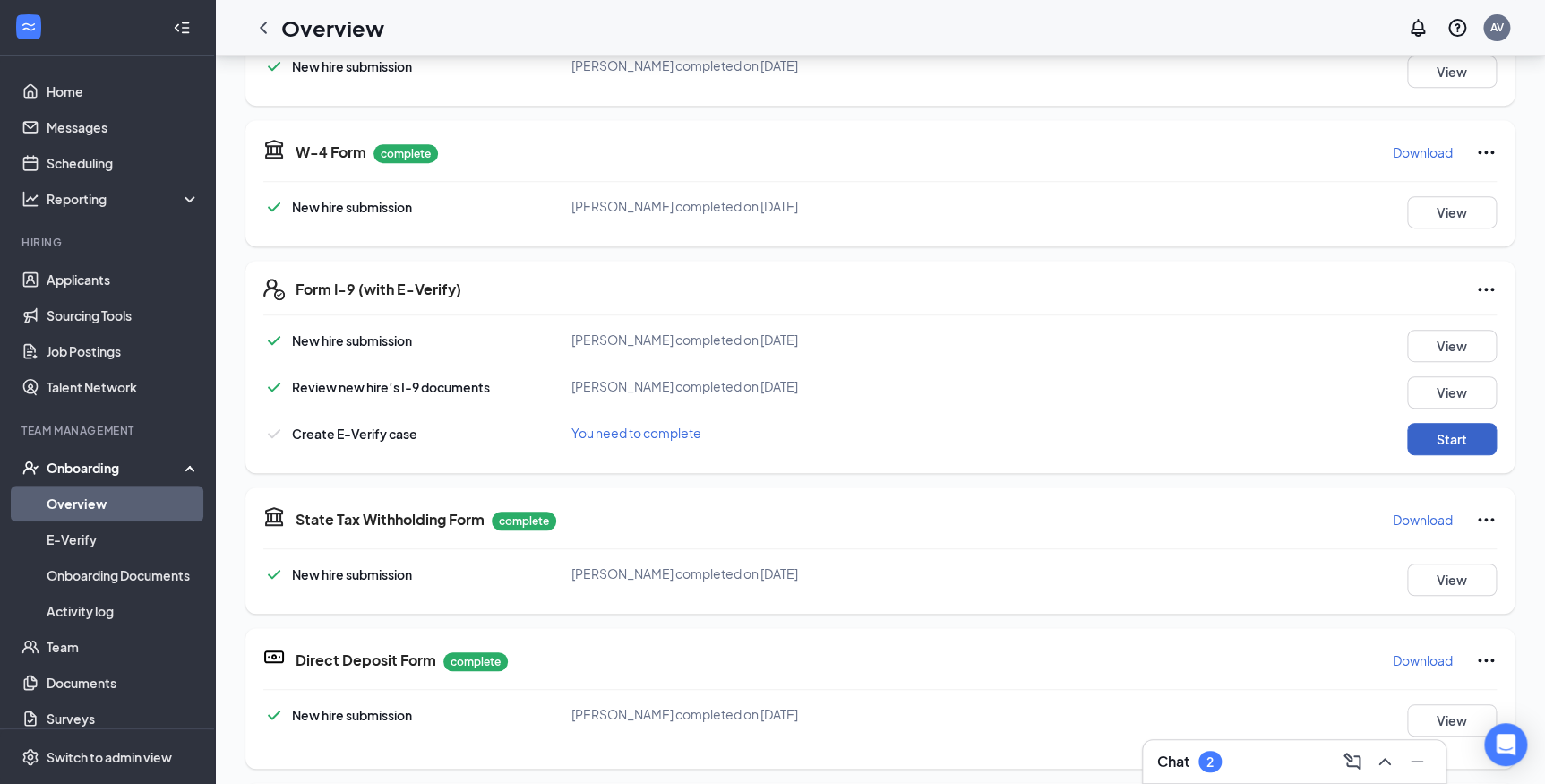
click at [1450, 445] on button "Start" at bounding box center [1452, 439] width 90 height 32
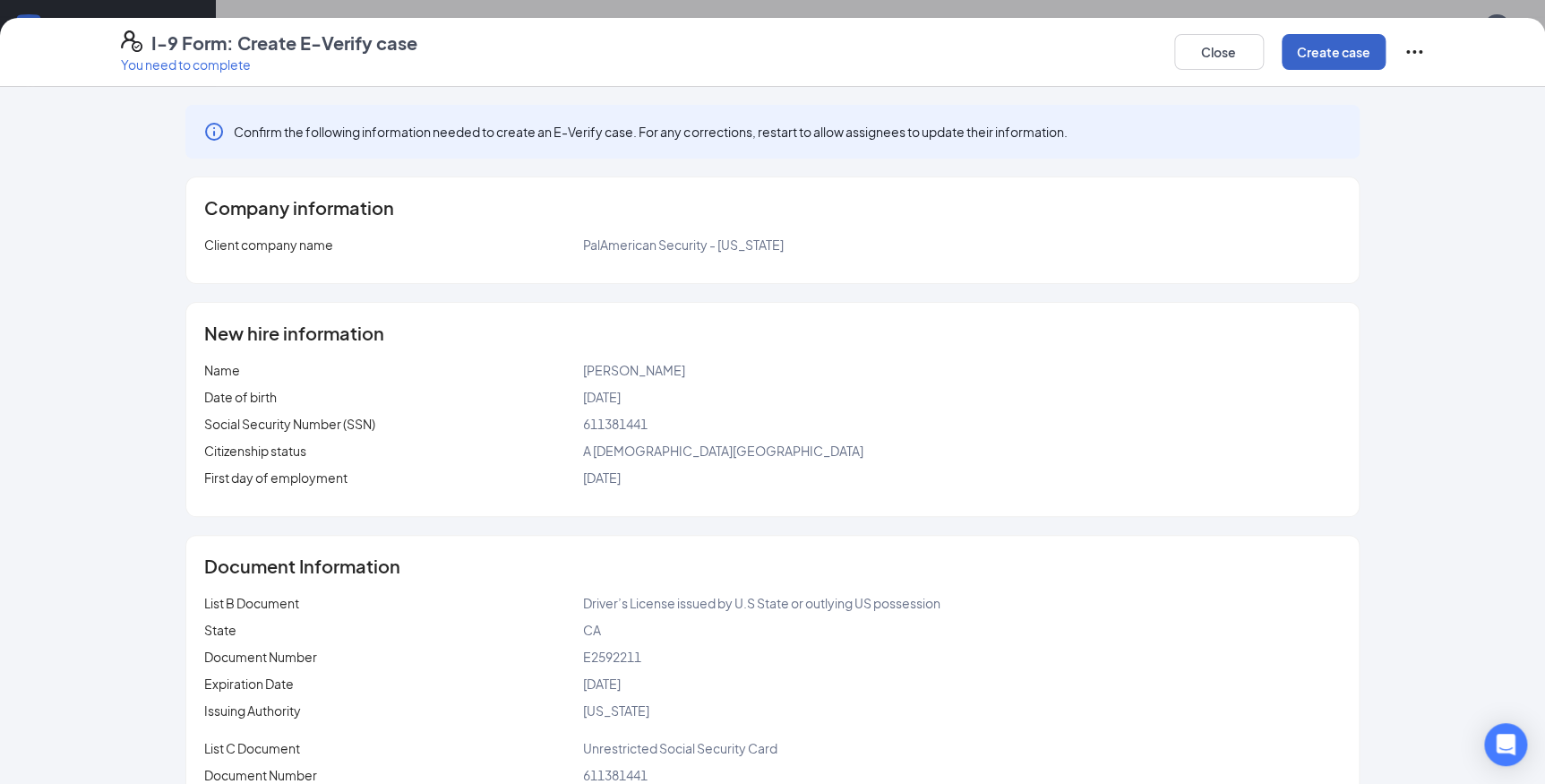
click at [1335, 50] on button "Create case" at bounding box center [1333, 52] width 104 height 36
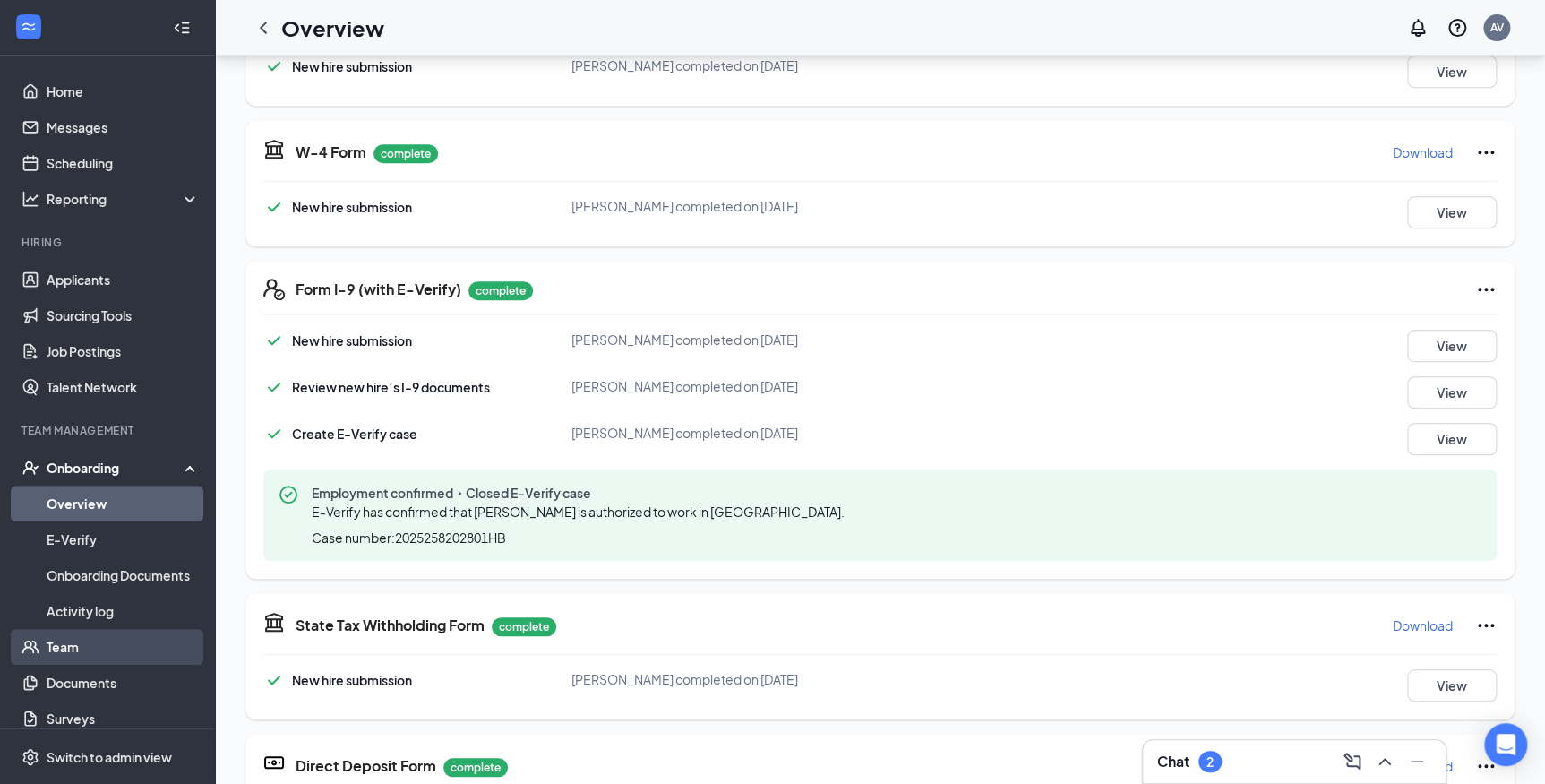
click at [68, 654] on link "Team" at bounding box center [123, 646] width 153 height 36
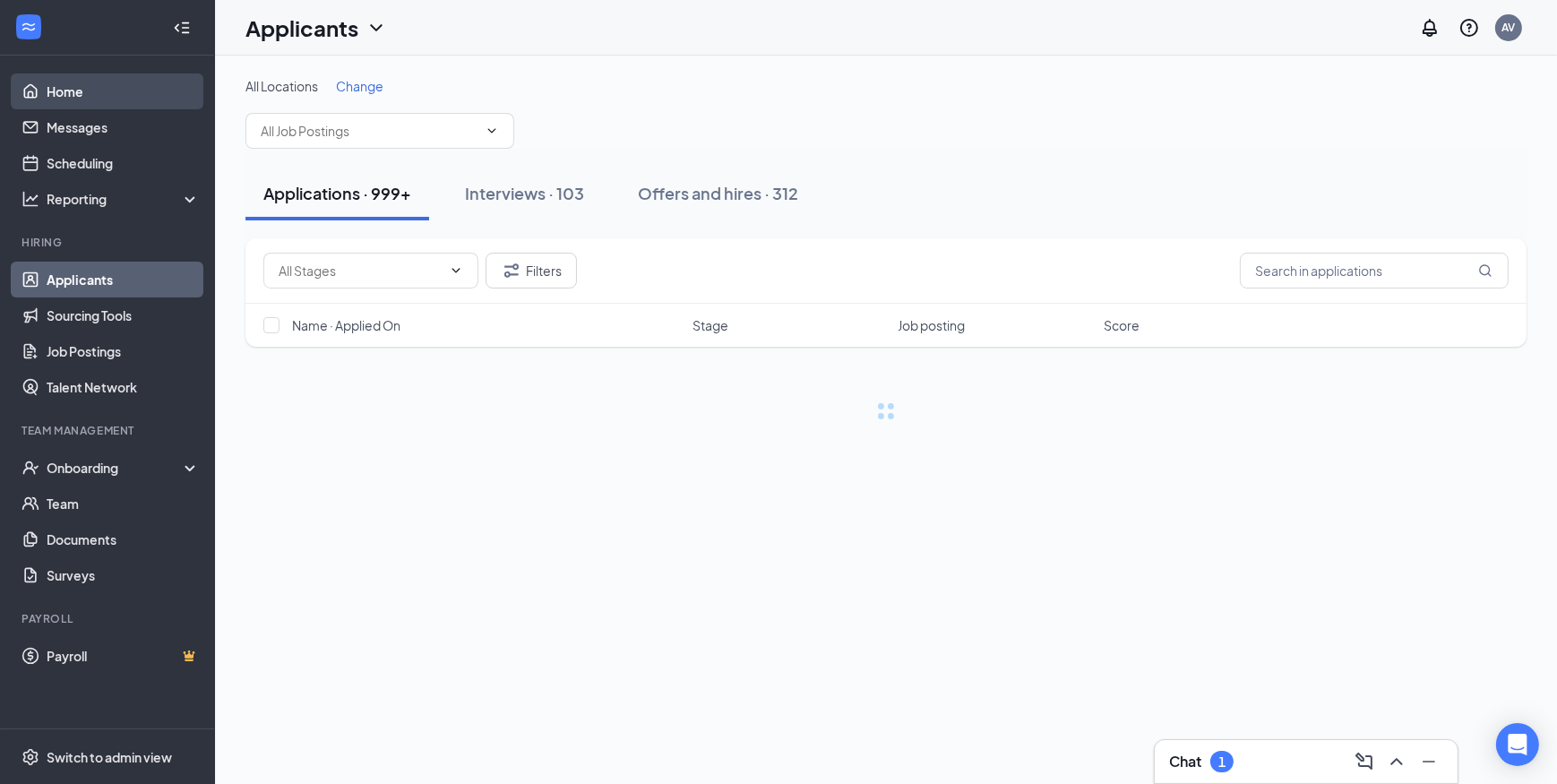
click at [69, 89] on link "Home" at bounding box center [123, 90] width 153 height 36
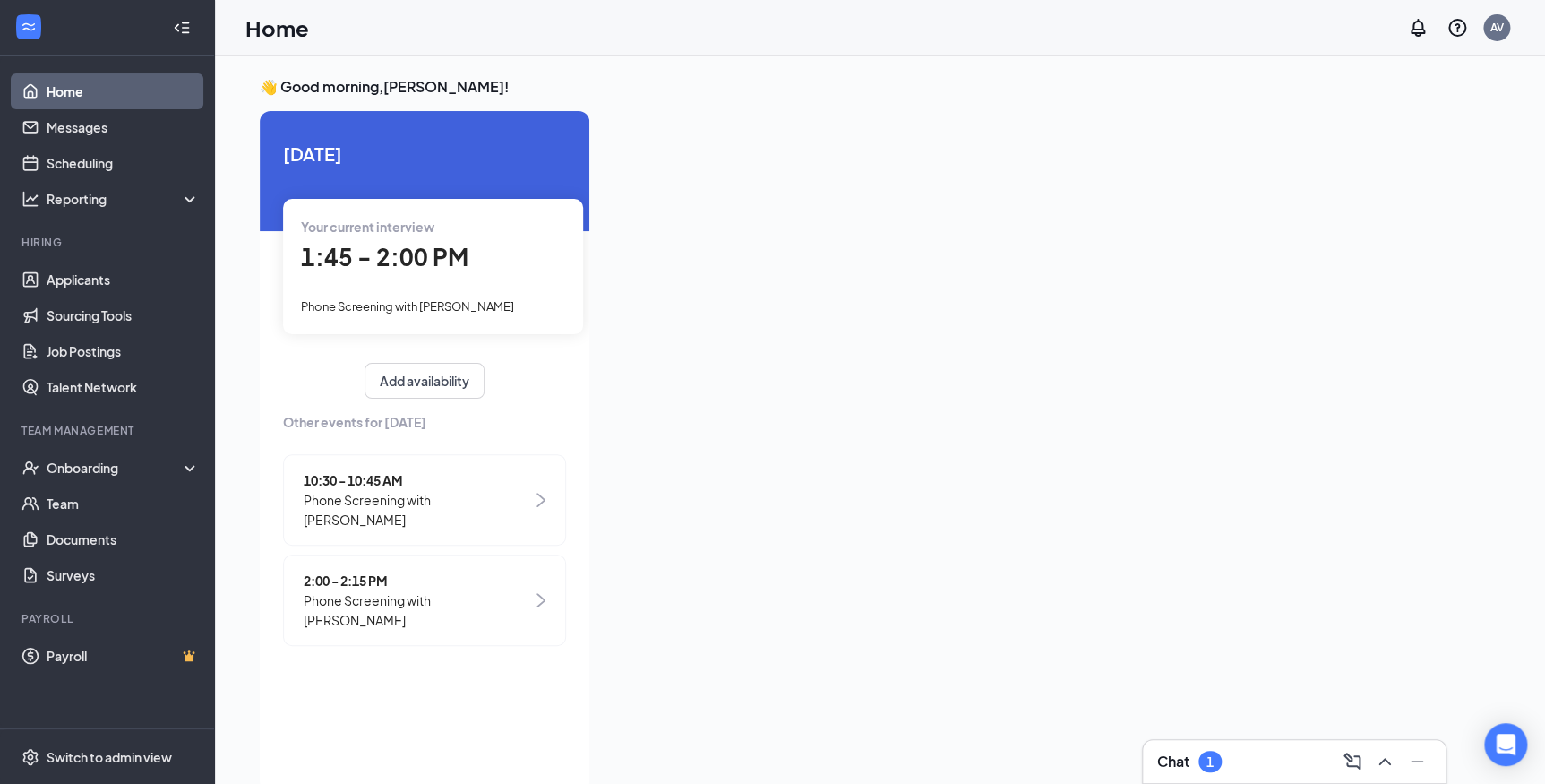
click at [413, 266] on span "1:45 - 2:00 PM" at bounding box center [384, 257] width 167 height 29
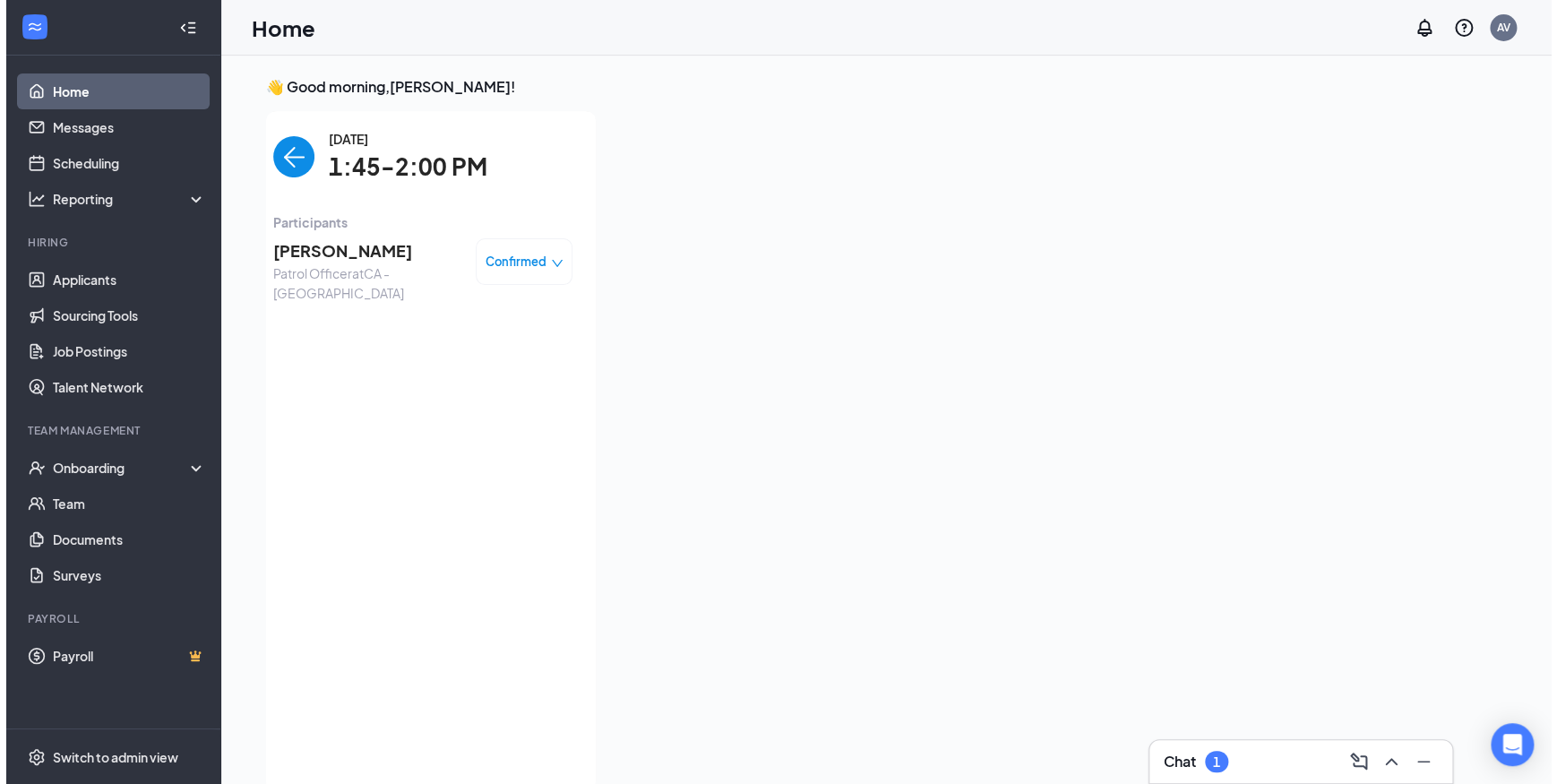
scroll to position [7, 0]
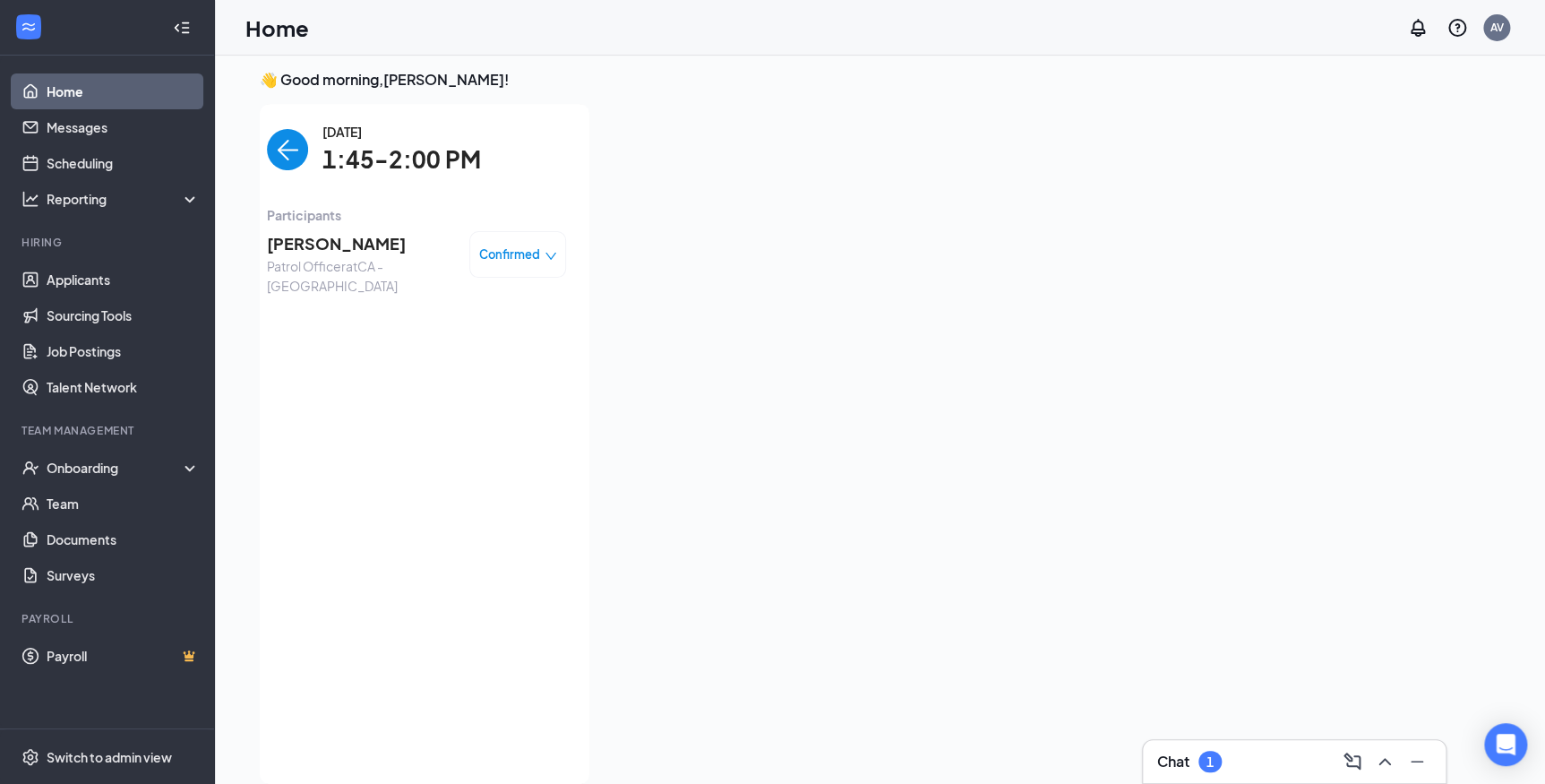
click at [348, 247] on span "Raymond Rowan" at bounding box center [360, 244] width 188 height 25
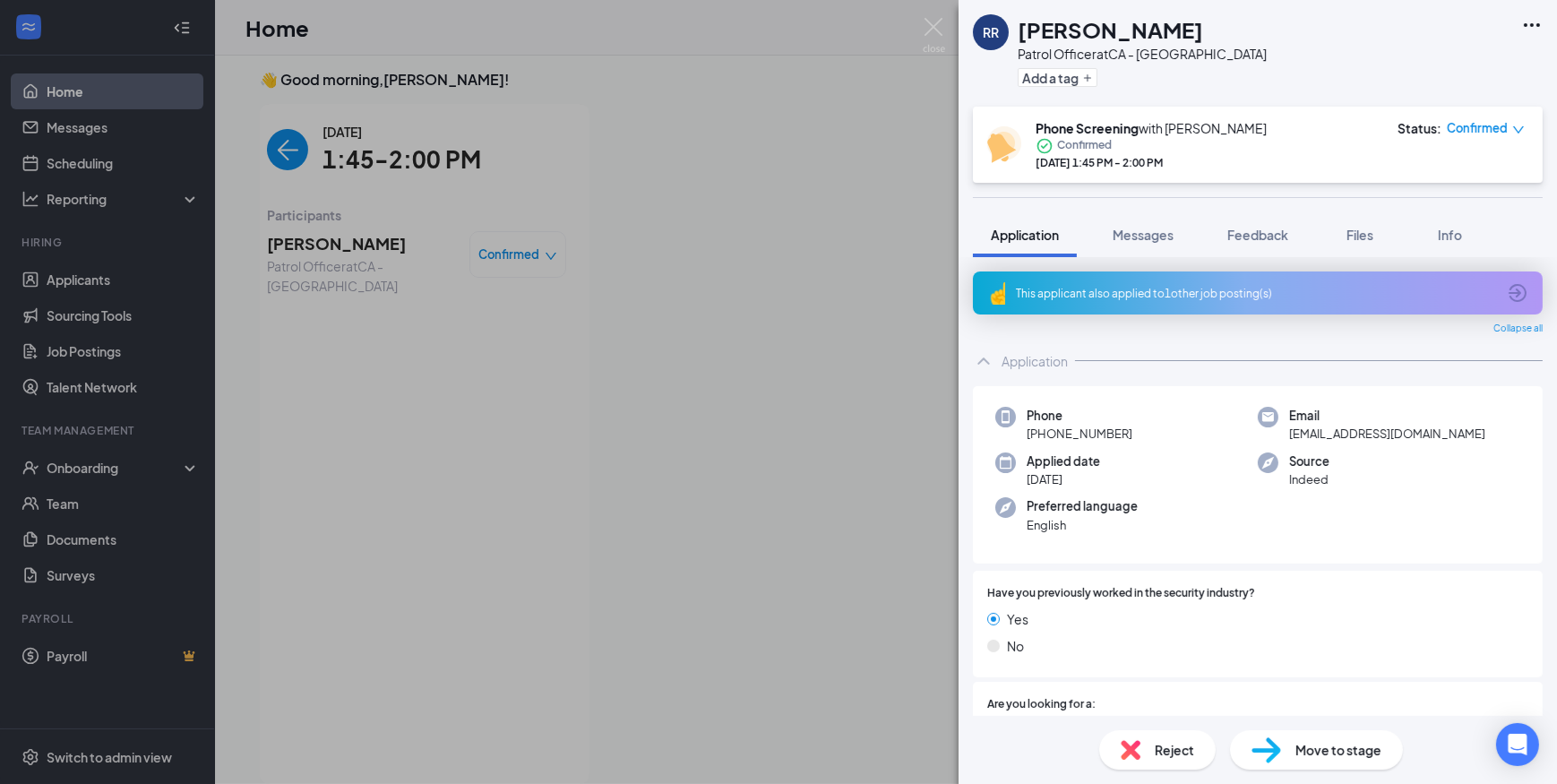
drag, startPoint x: 1043, startPoint y: 431, endPoint x: 1135, endPoint y: 431, distance: 92.0
click at [1135, 431] on div "Phone +1 (916) 507-3304" at bounding box center [1127, 425] width 263 height 37
copy span "(916) 507-3304"
click at [1170, 244] on button "Messages" at bounding box center [1142, 234] width 96 height 45
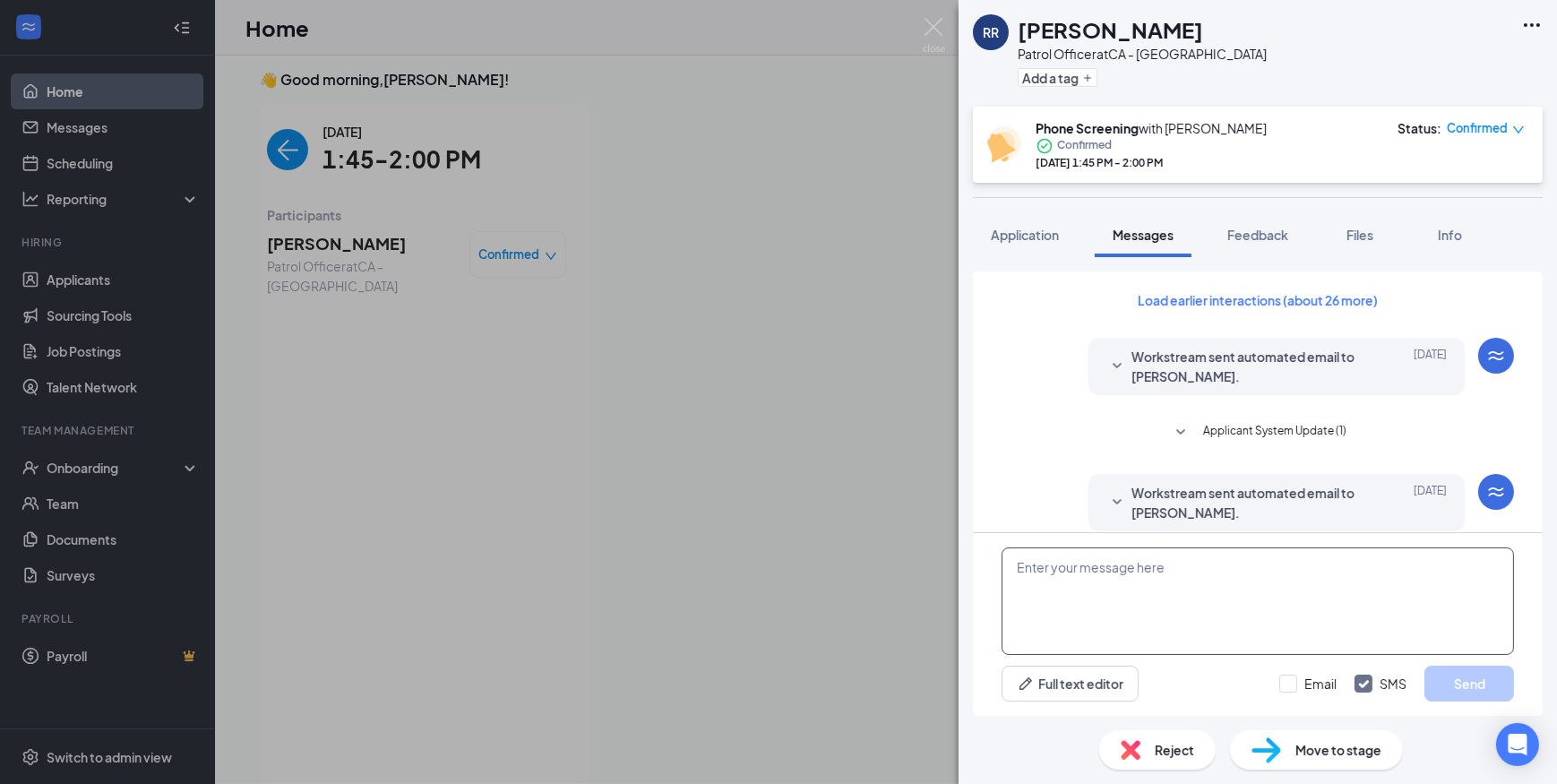
click at [1205, 597] on textarea at bounding box center [1257, 600] width 513 height 107
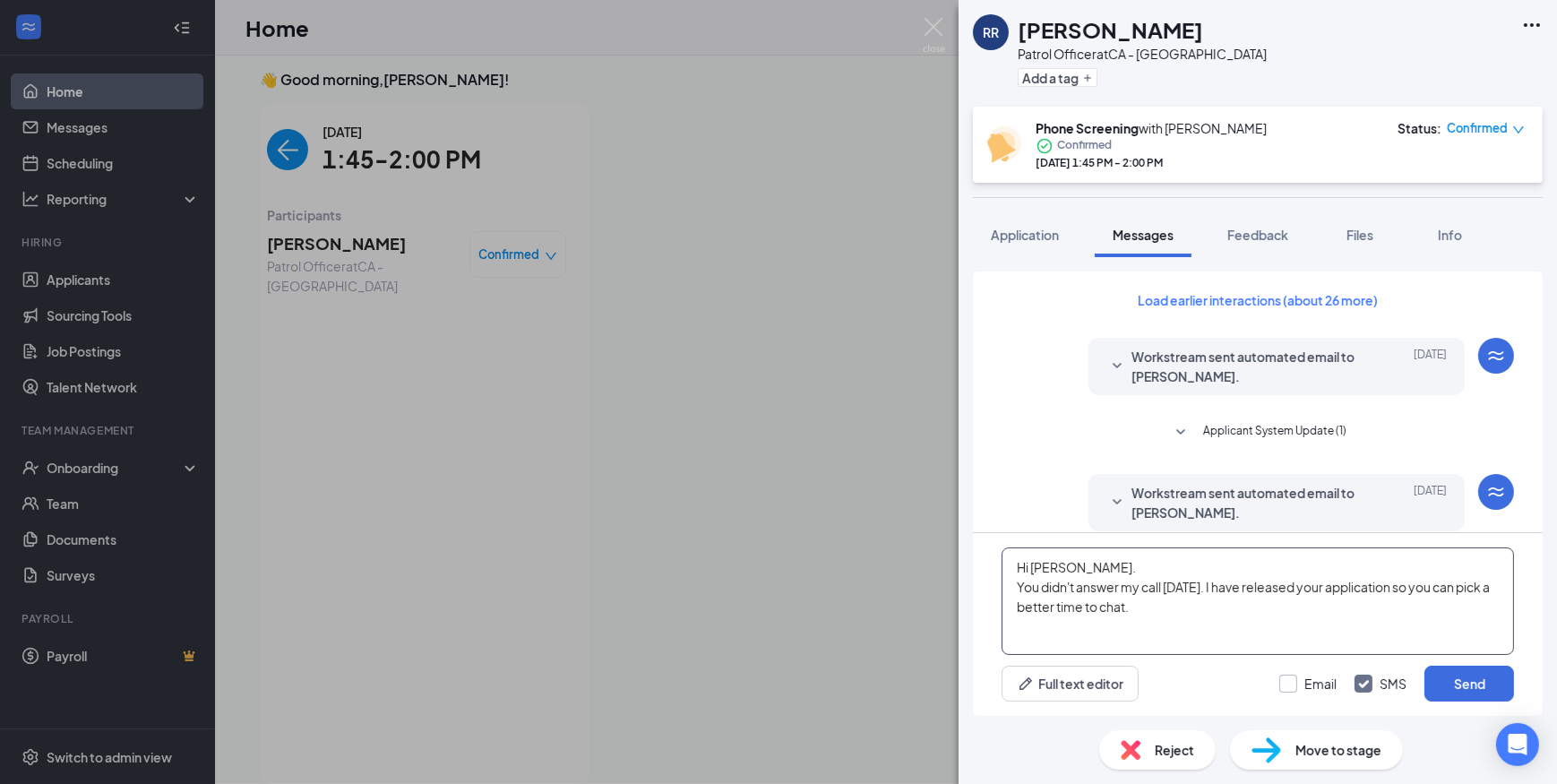
type textarea "Hi Raymond. You didn't answer my call today. I have released your application s…"
click at [1296, 681] on input "Email" at bounding box center [1308, 683] width 57 height 18
checkbox input "true"
click at [1438, 679] on button "Send" at bounding box center [1469, 683] width 90 height 36
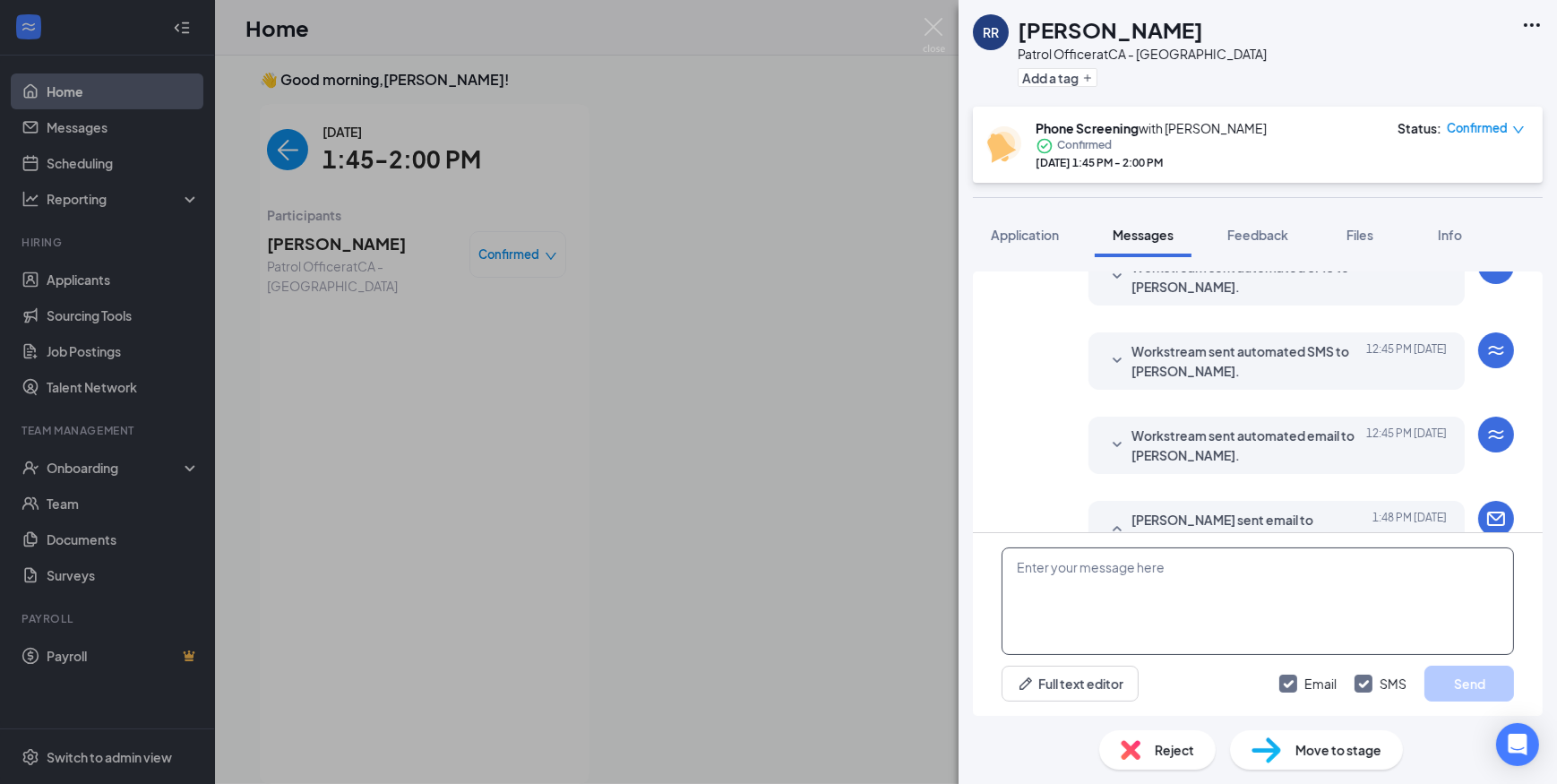
scroll to position [913, 0]
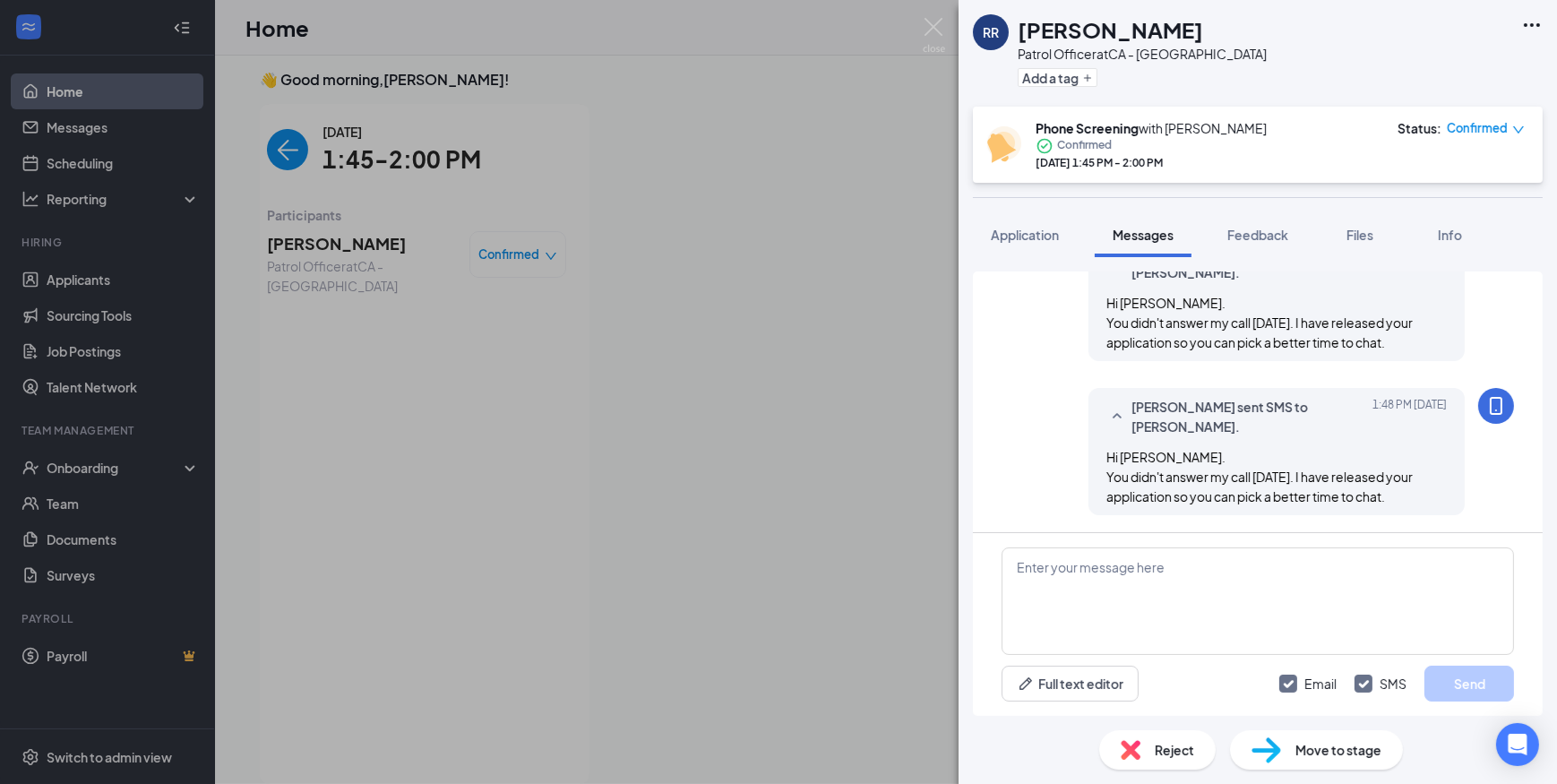
click at [1496, 125] on span "Confirmed" at bounding box center [1477, 127] width 61 height 18
click at [1475, 174] on span "Request Reschedule" at bounding box center [1449, 180] width 123 height 19
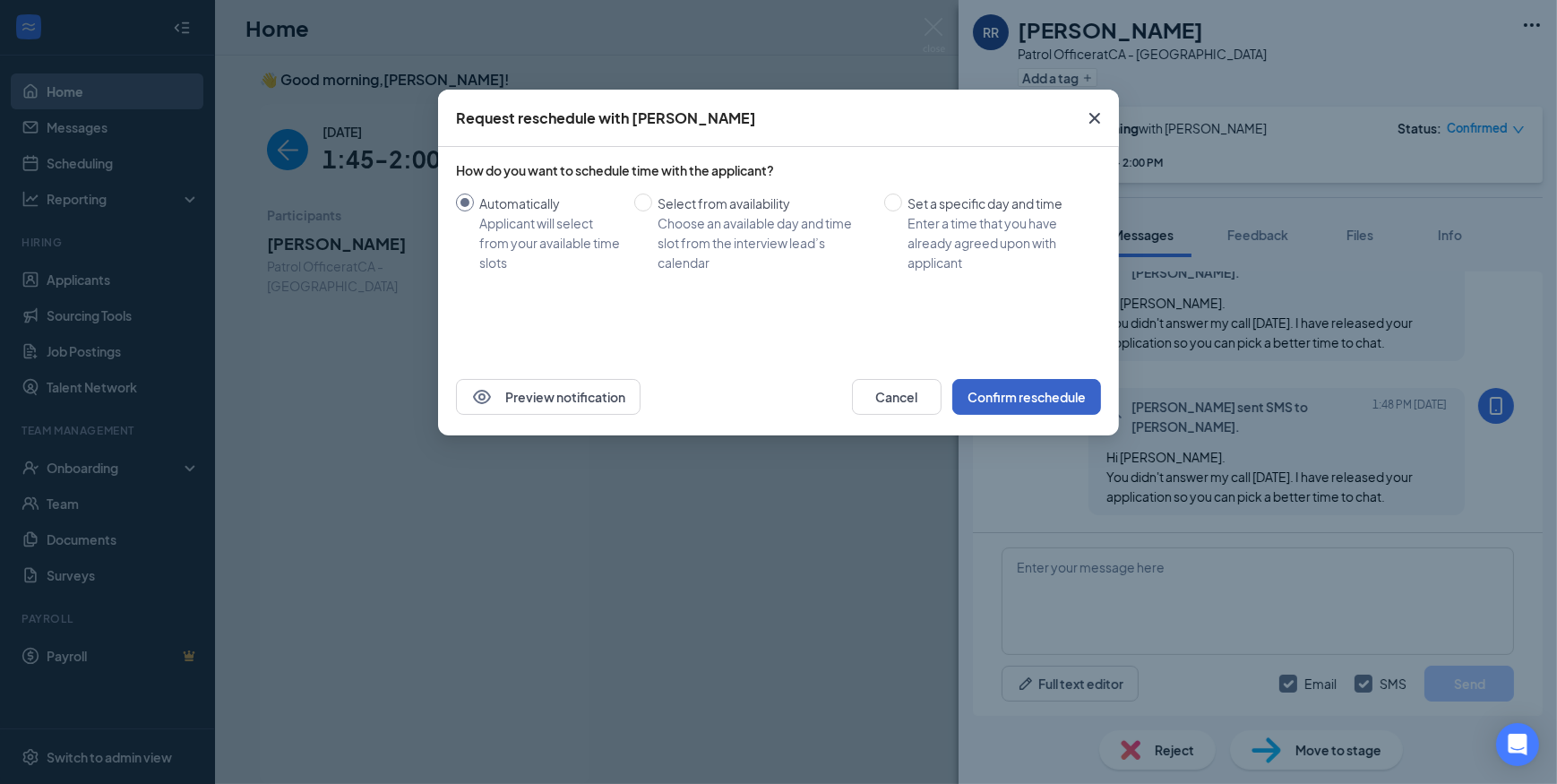
click at [1057, 393] on button "Confirm reschedule" at bounding box center [1027, 396] width 149 height 36
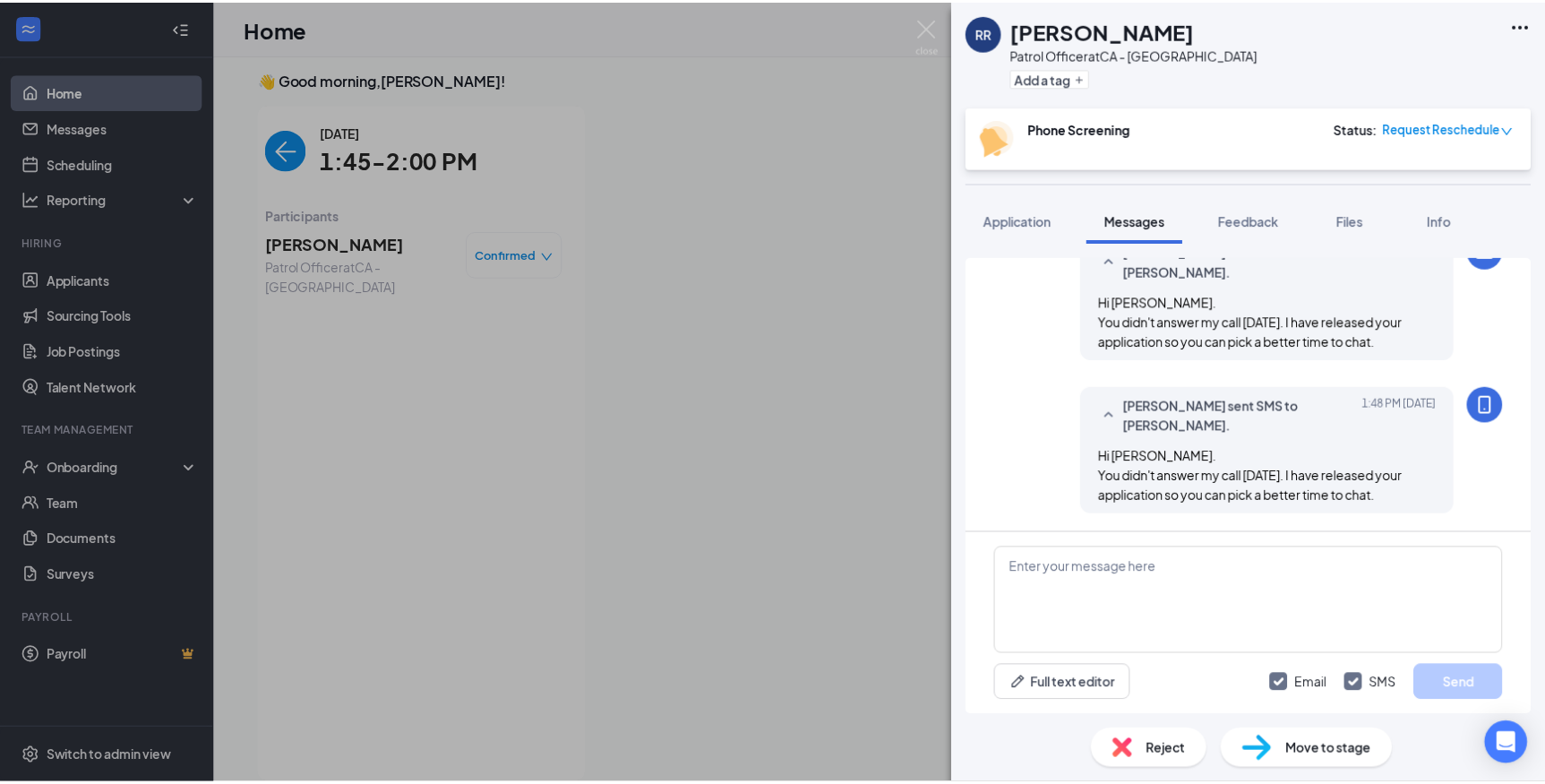
scroll to position [899, 0]
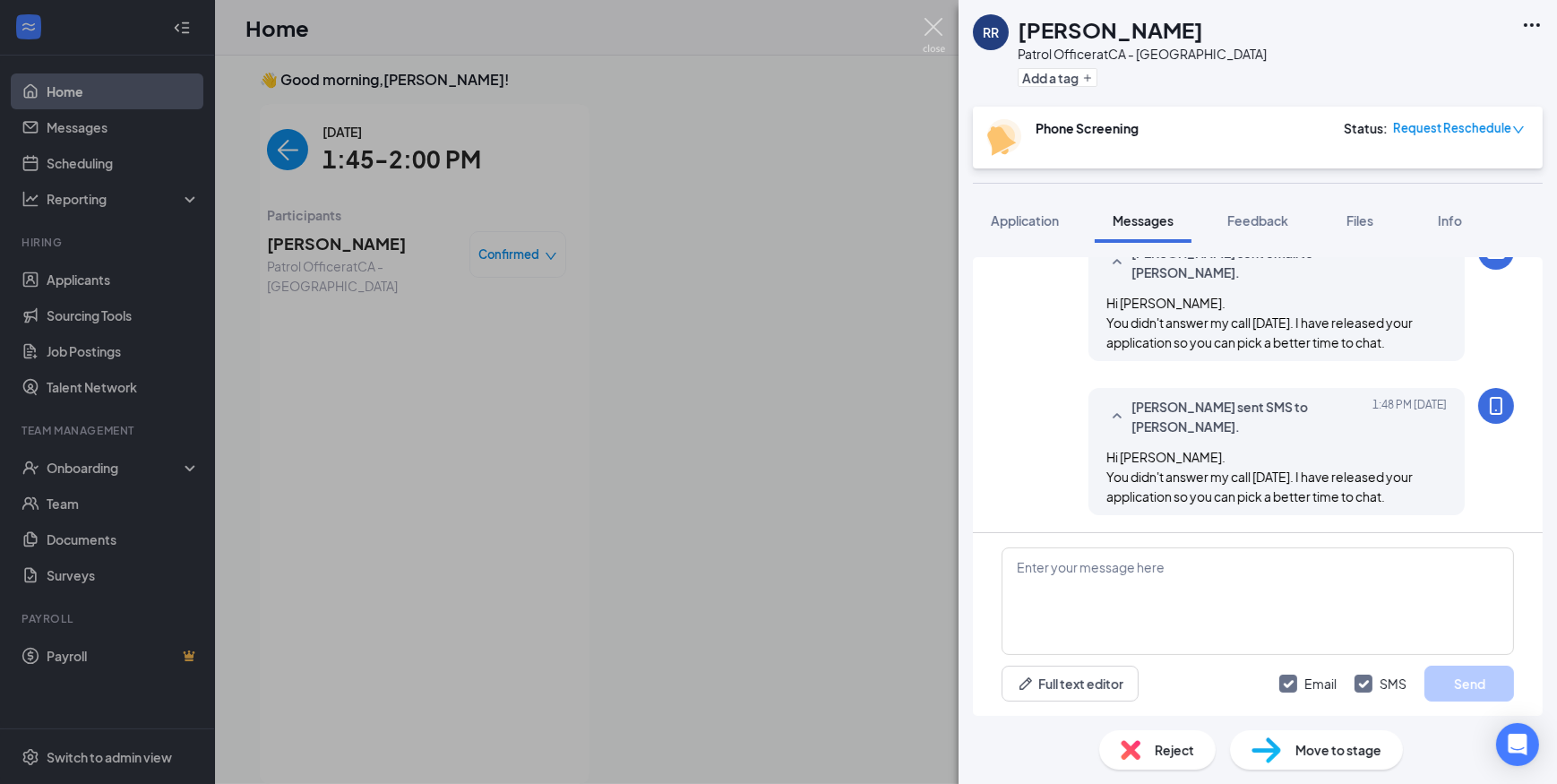
click at [933, 33] on img at bounding box center [933, 35] width 22 height 35
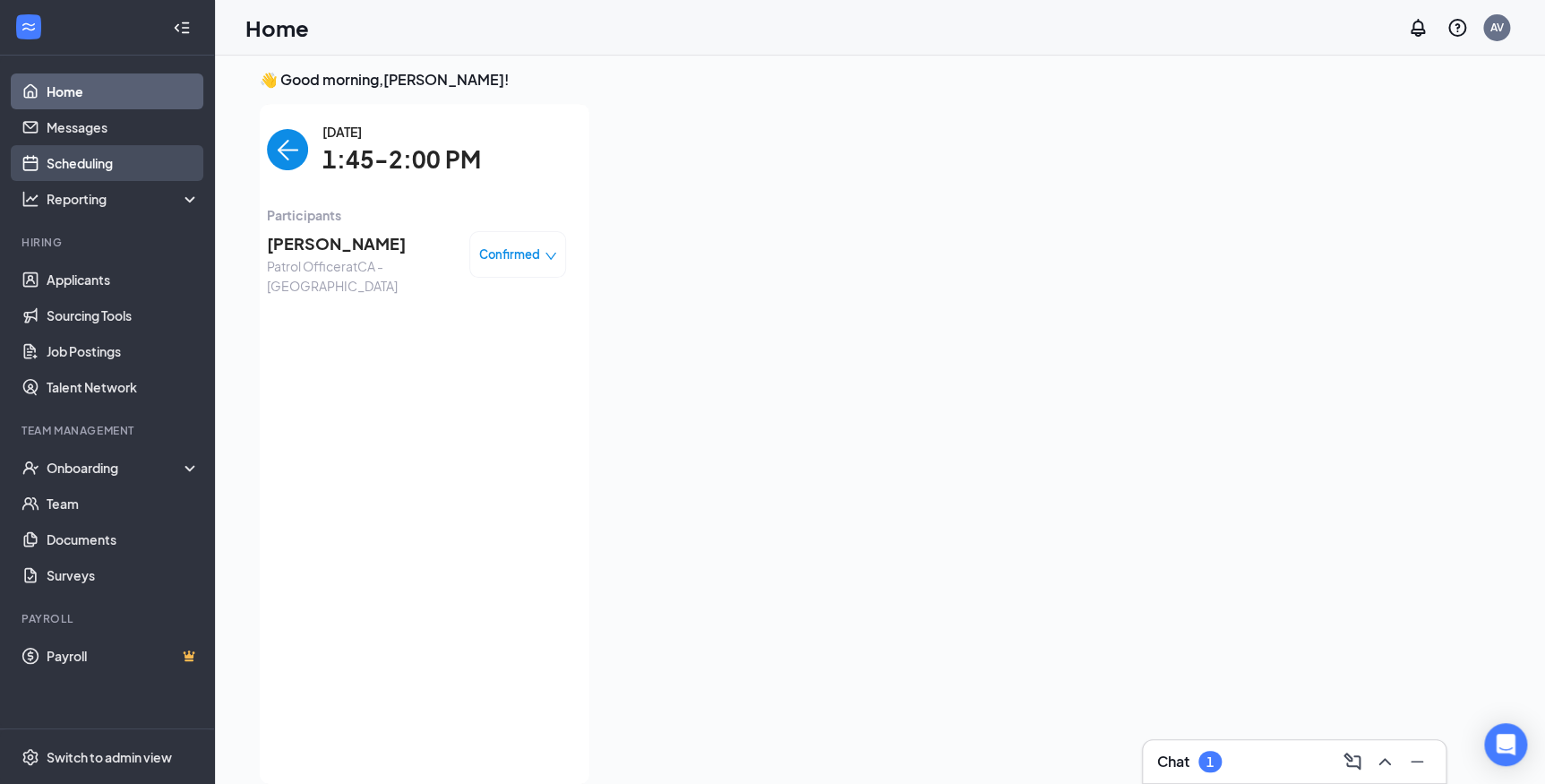
click at [73, 161] on link "Scheduling" at bounding box center [123, 162] width 153 height 36
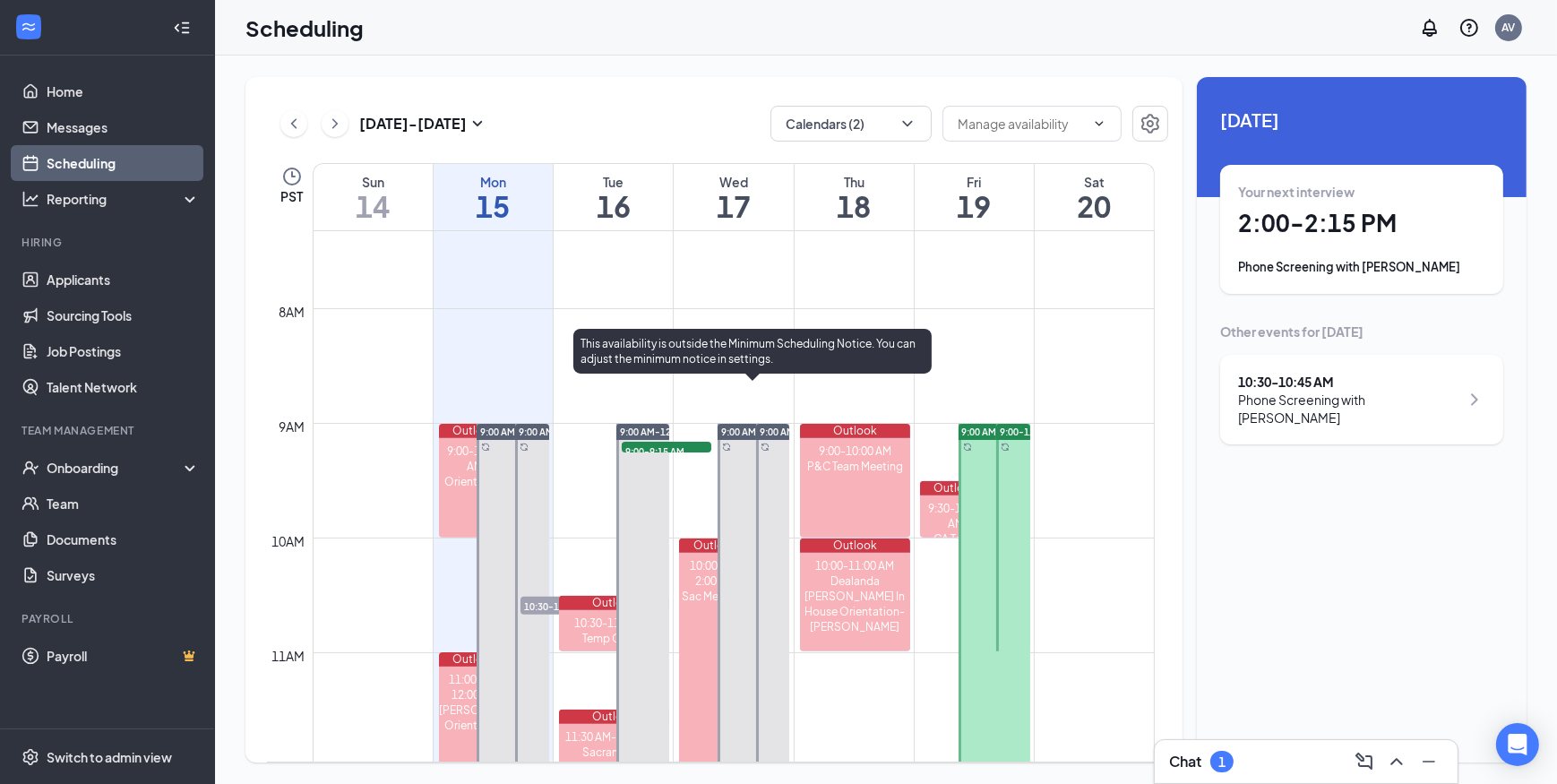
scroll to position [797, 0]
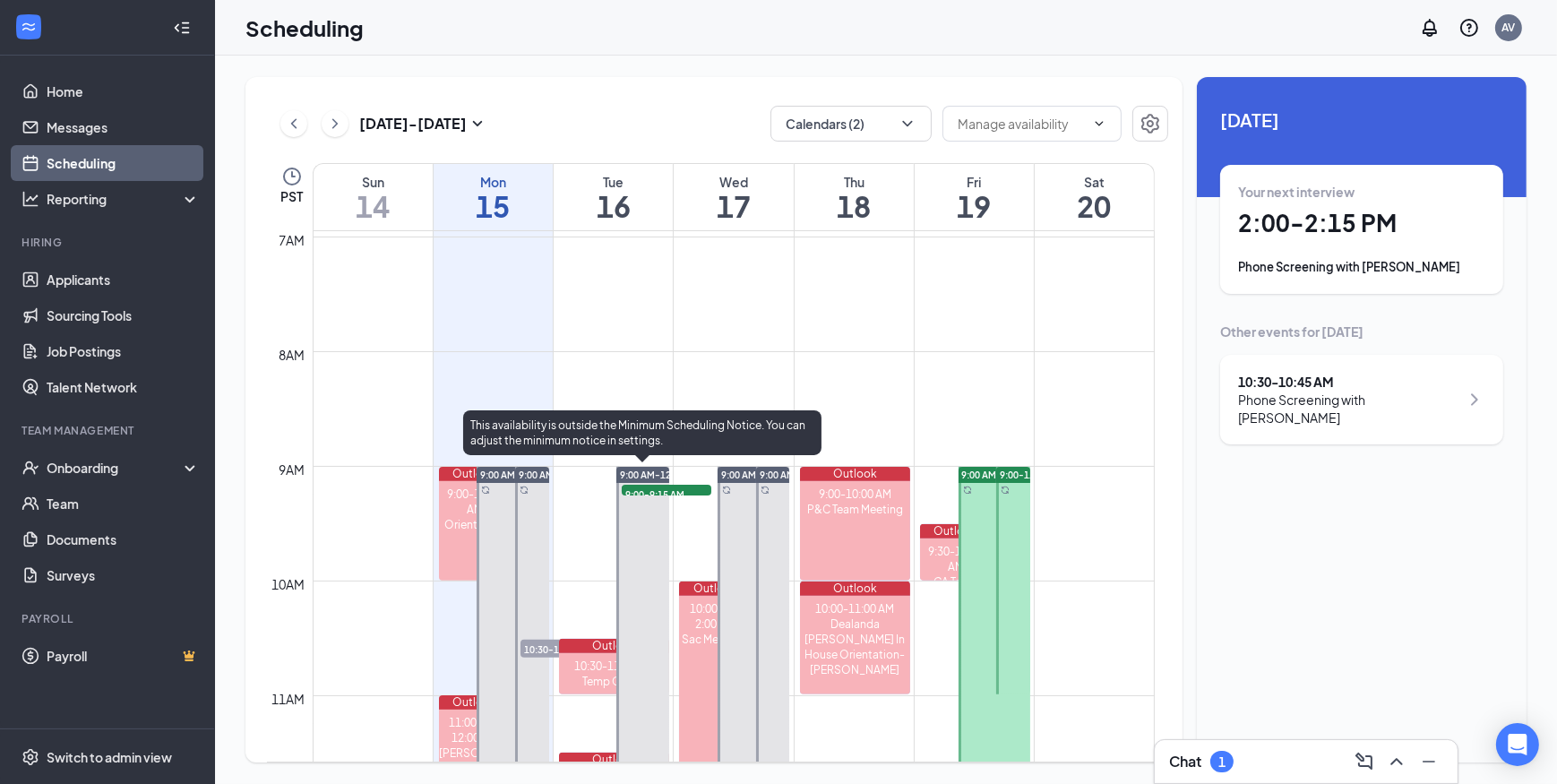
click at [661, 487] on span "9:00-9:15 AM" at bounding box center [667, 493] width 90 height 18
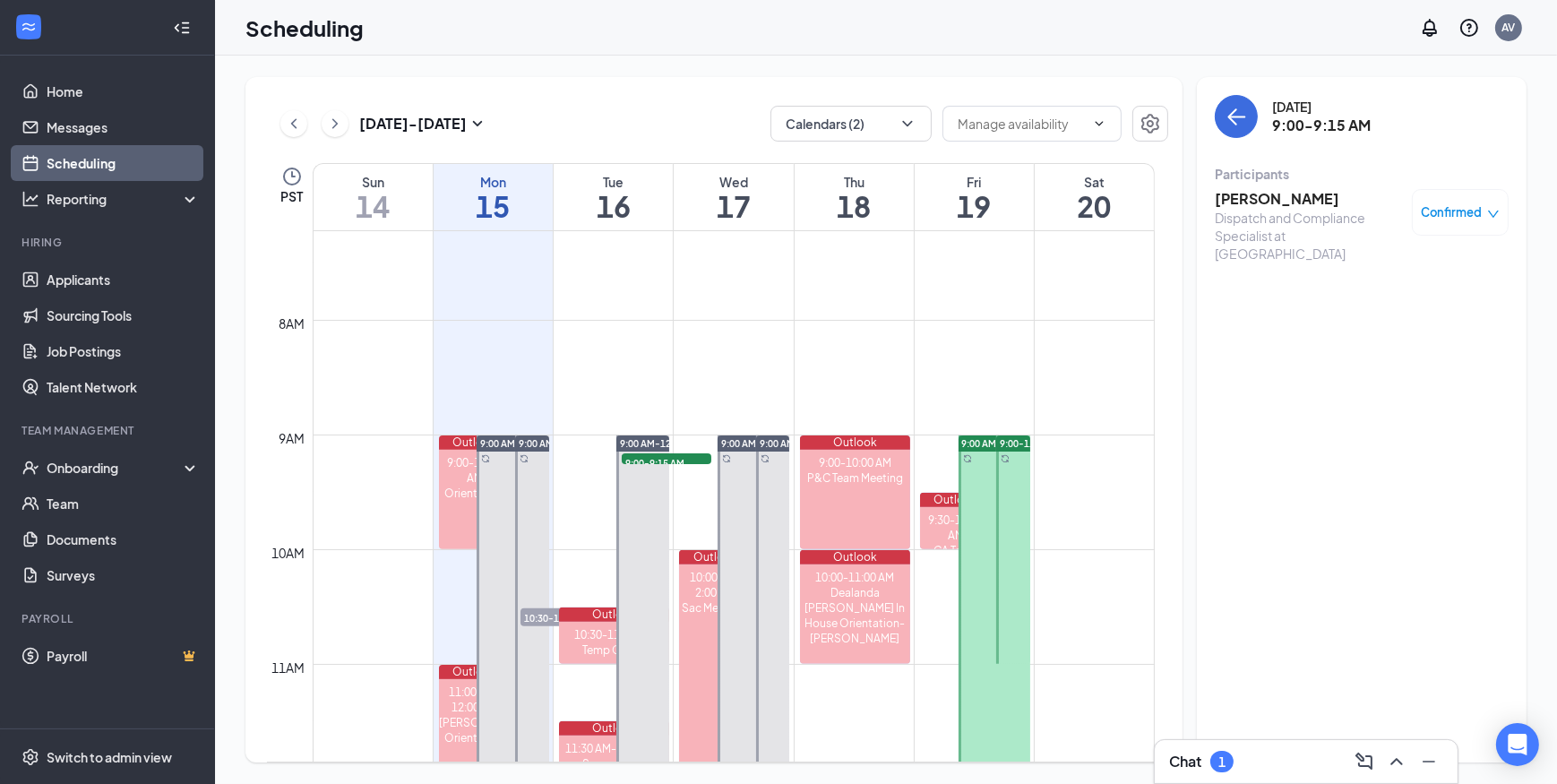
scroll to position [553, 0]
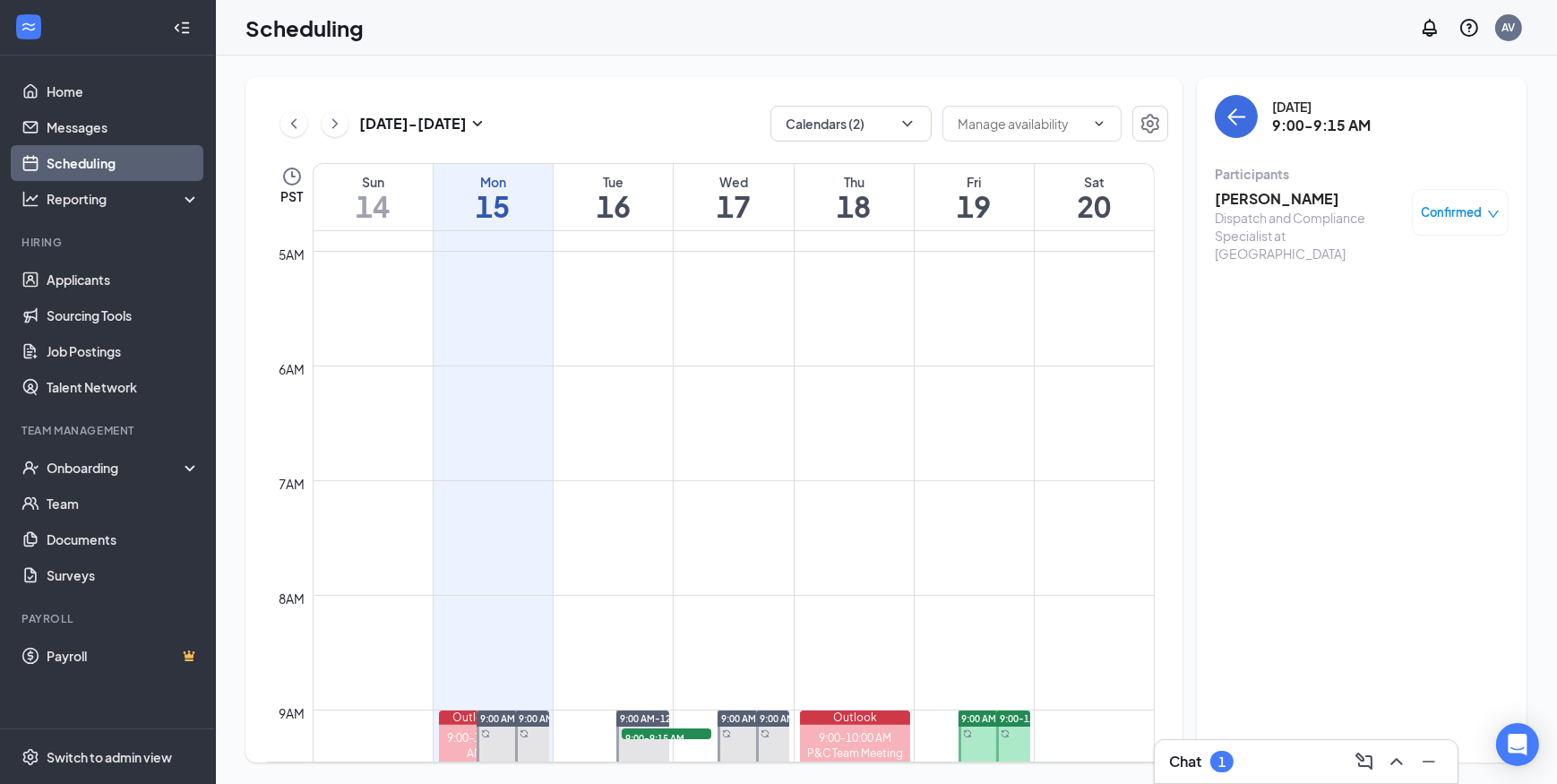
click at [1313, 201] on h3 "Zailynn Manriquez" at bounding box center [1308, 198] width 188 height 19
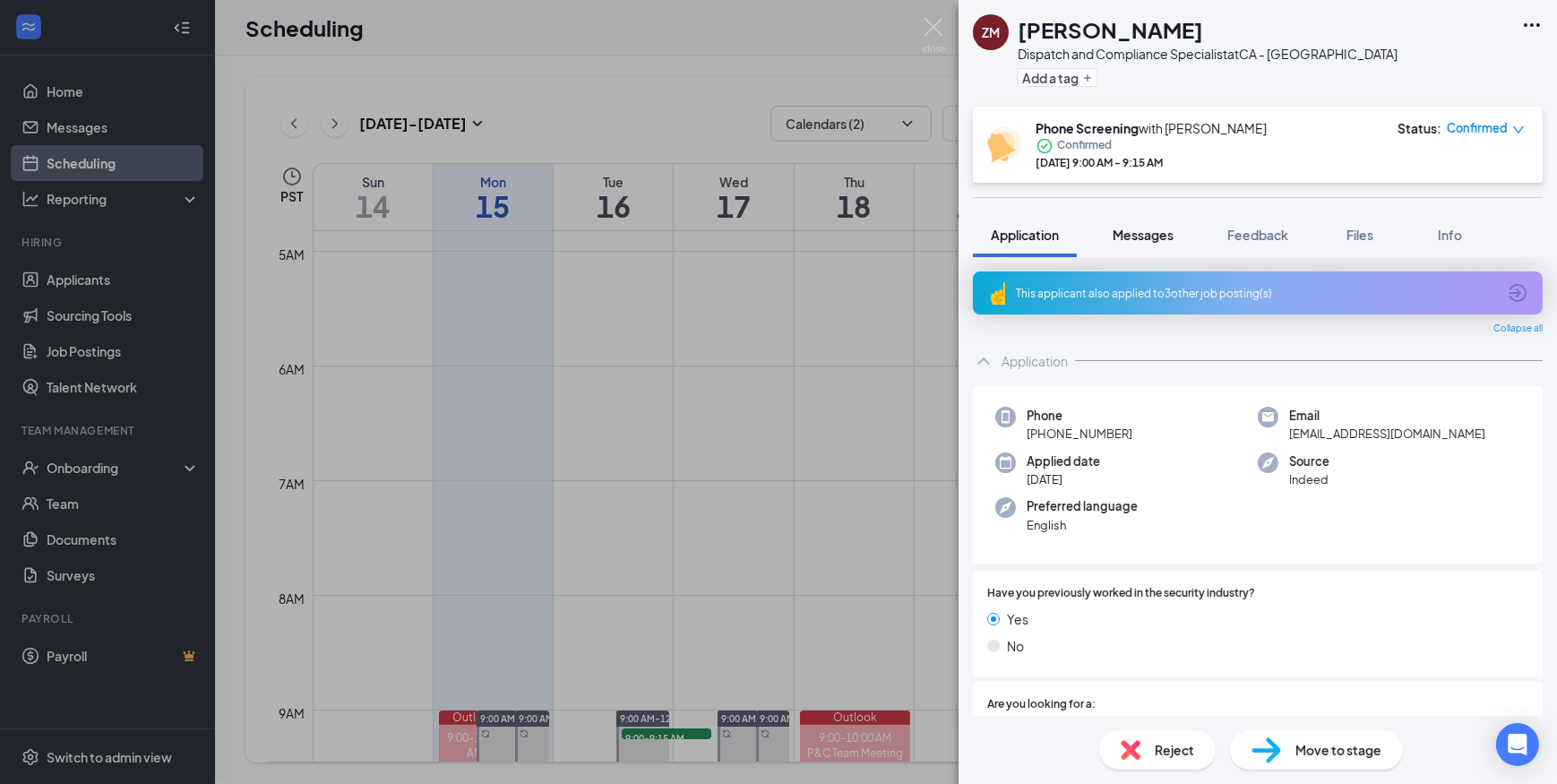
click at [1138, 243] on button "Messages" at bounding box center [1142, 234] width 96 height 45
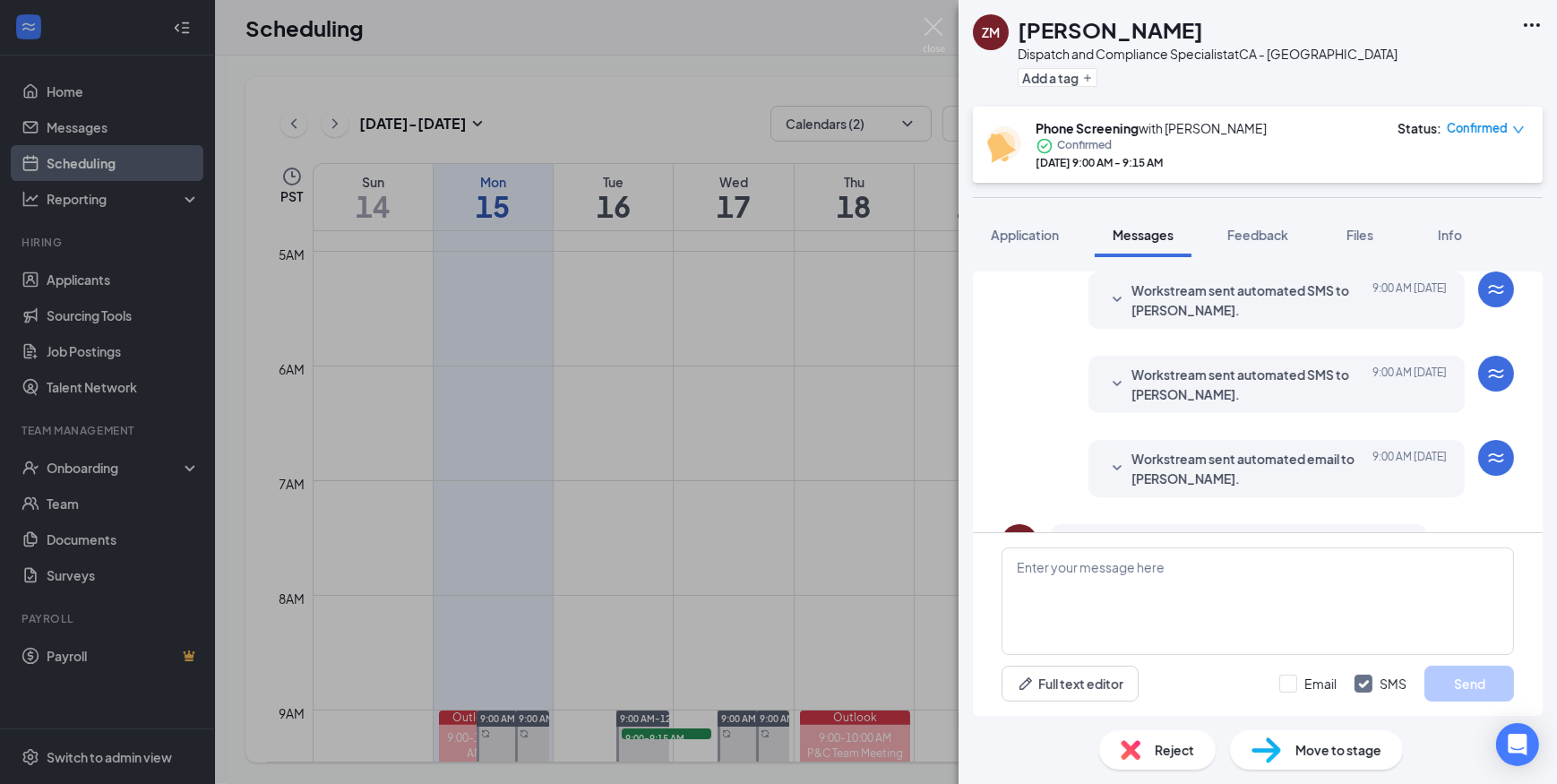
scroll to position [586, 0]
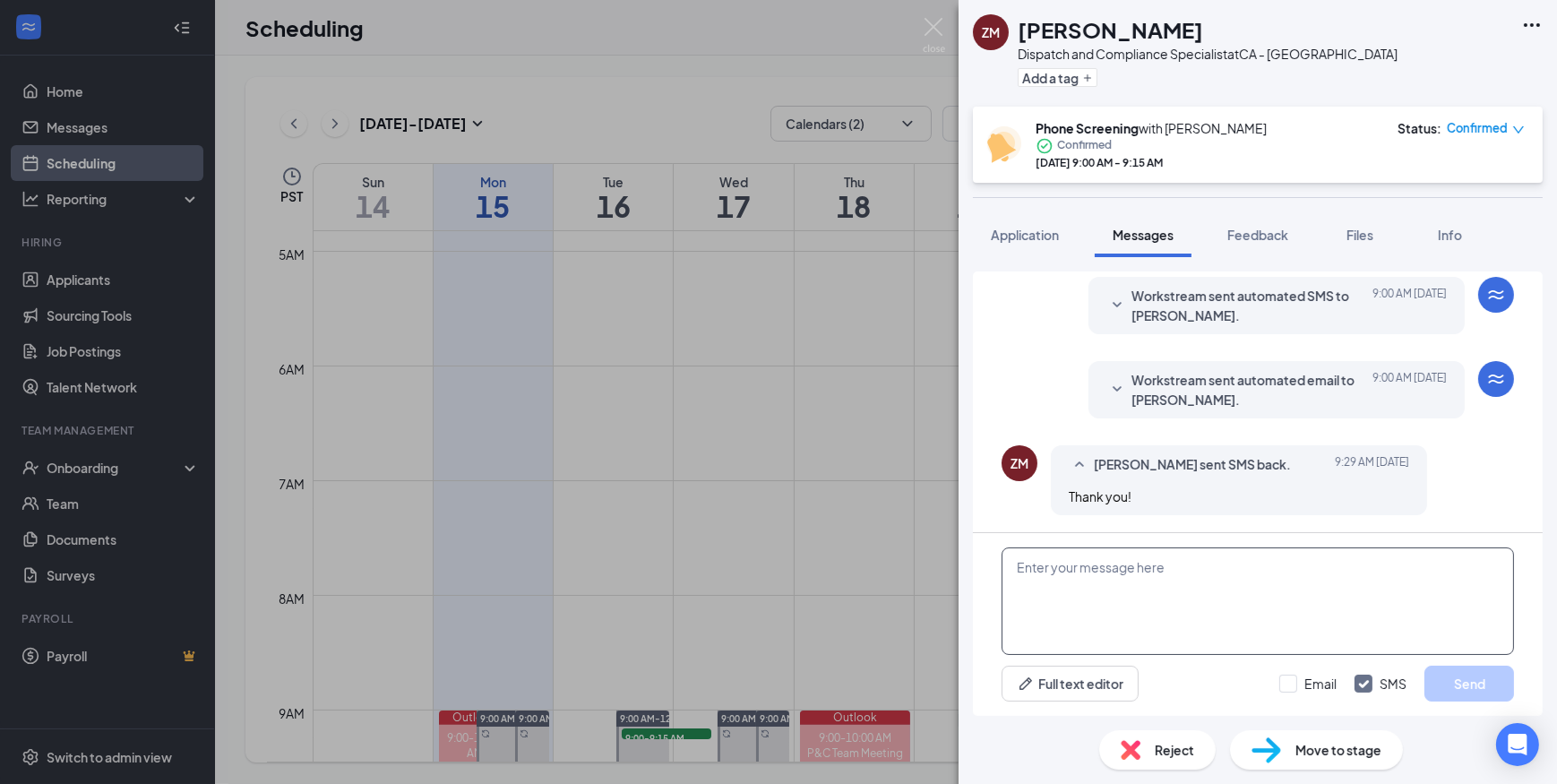
click at [1118, 581] on textarea at bounding box center [1257, 600] width 513 height 107
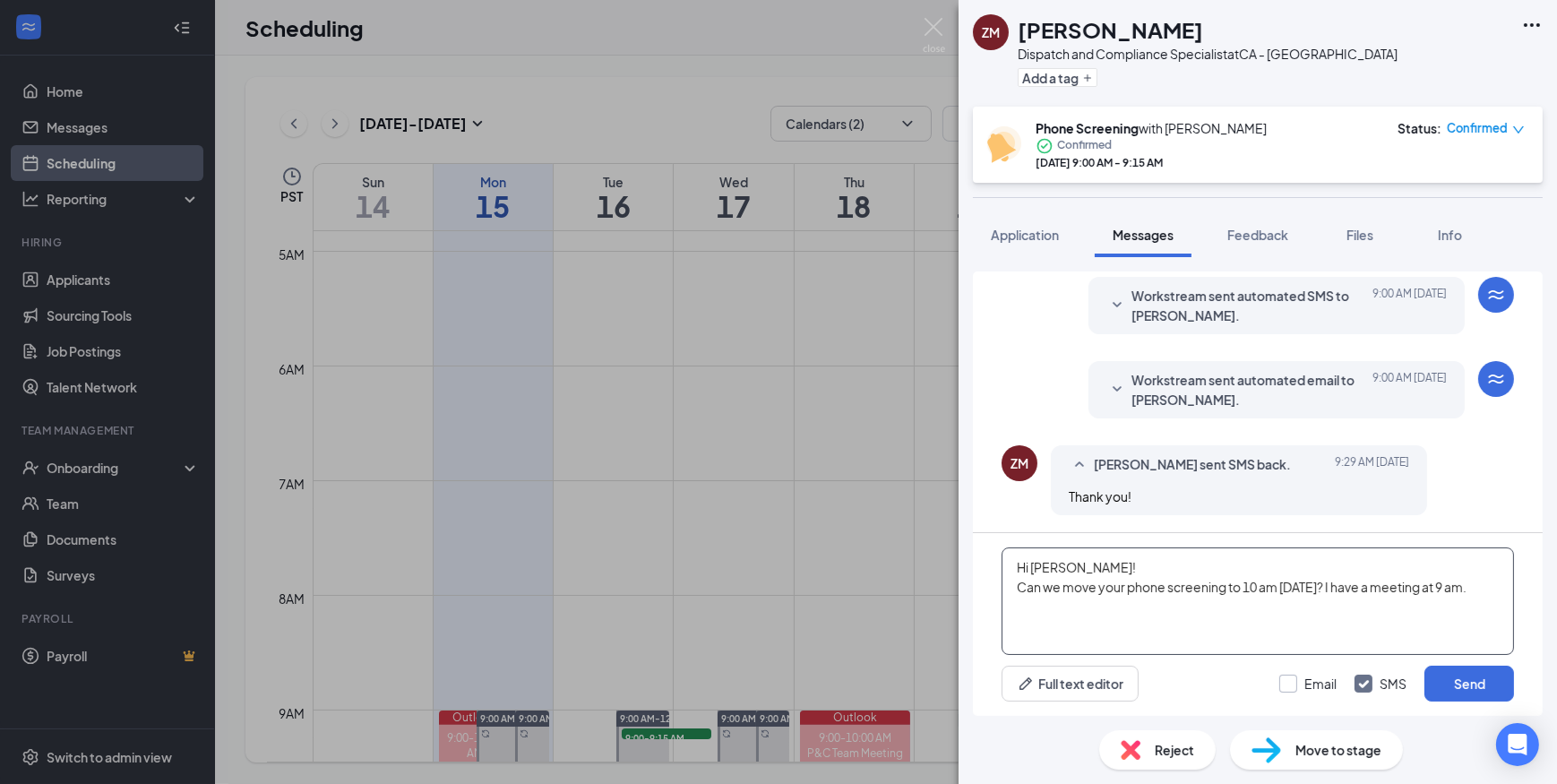
type textarea "Hi Zailynn! Can we move your phone screening to 10 am tomorrow? I have a meetin…"
click at [1287, 685] on input "Email" at bounding box center [1308, 683] width 57 height 18
checkbox input "true"
click at [1438, 677] on button "Send" at bounding box center [1469, 683] width 90 height 36
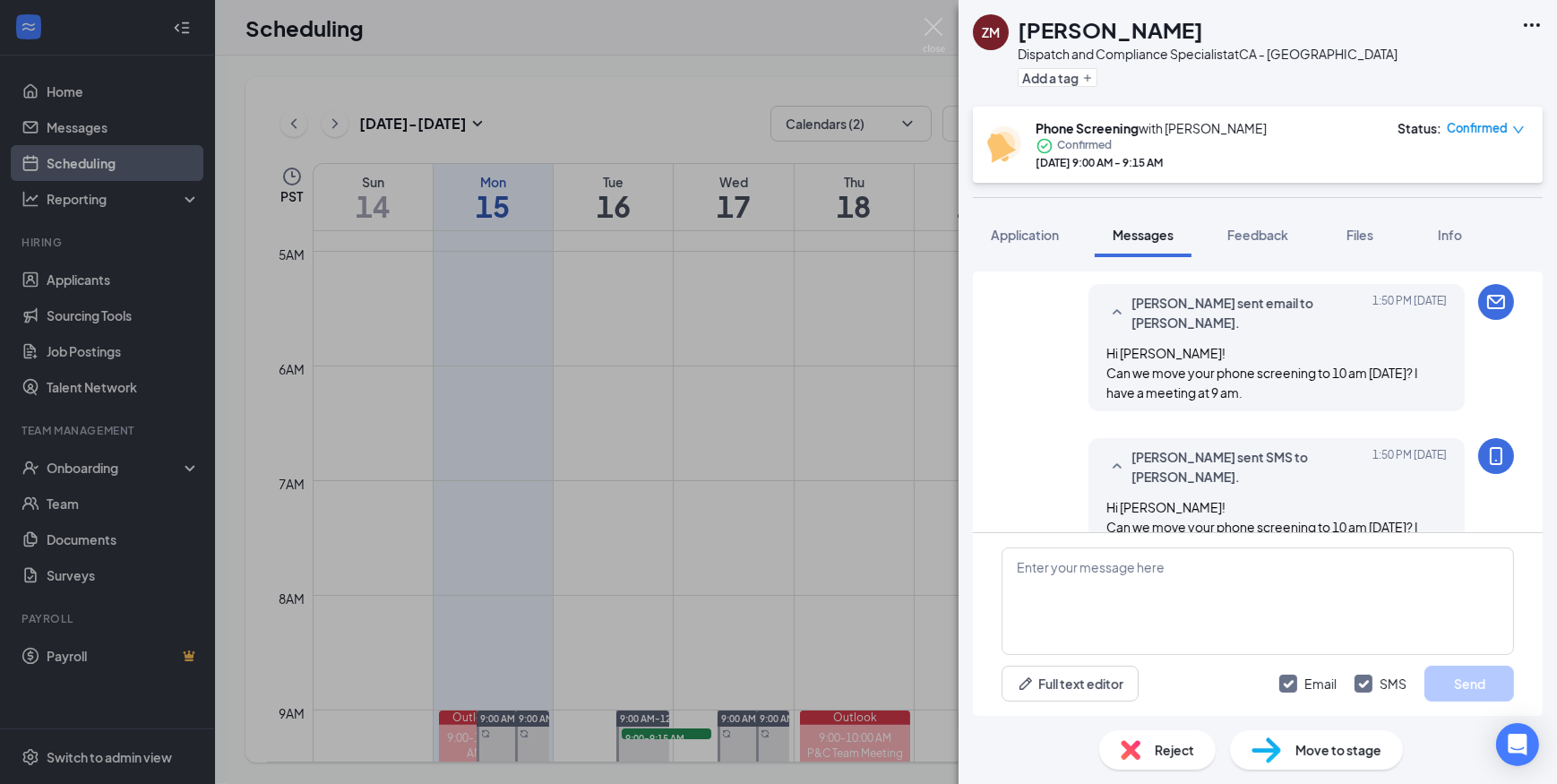
scroll to position [895, 0]
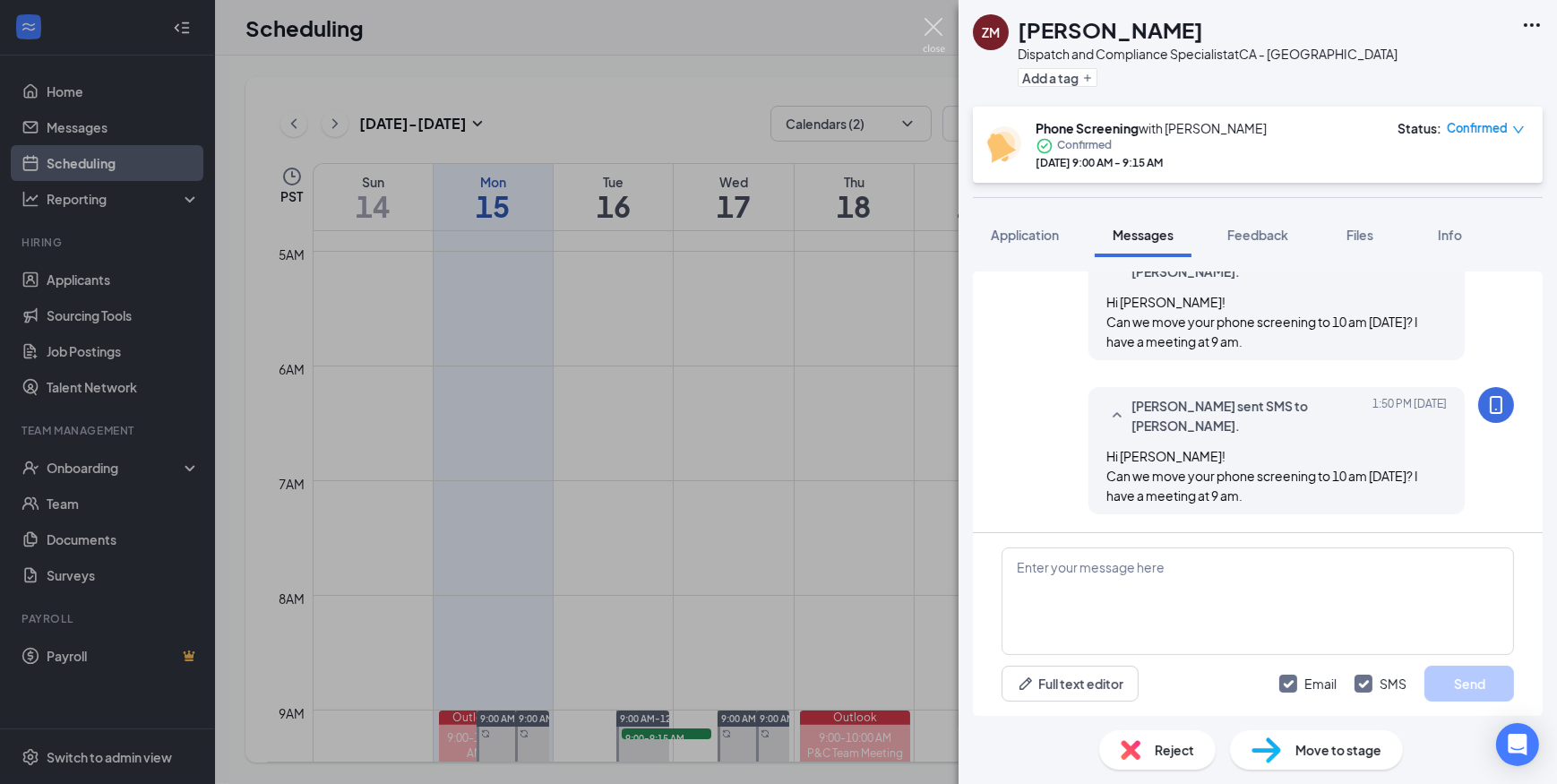
click at [931, 24] on img at bounding box center [933, 35] width 22 height 35
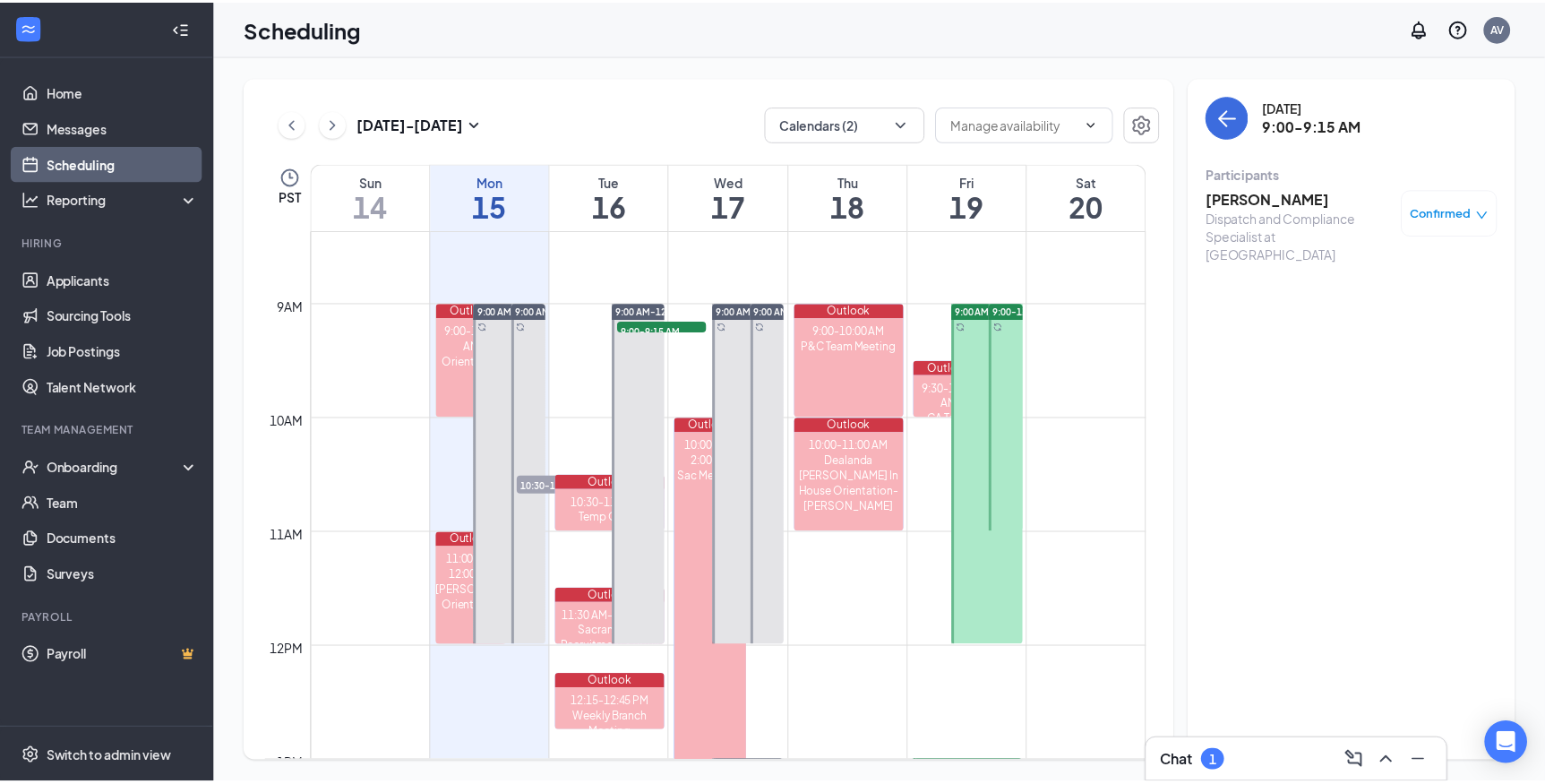
scroll to position [472, 0]
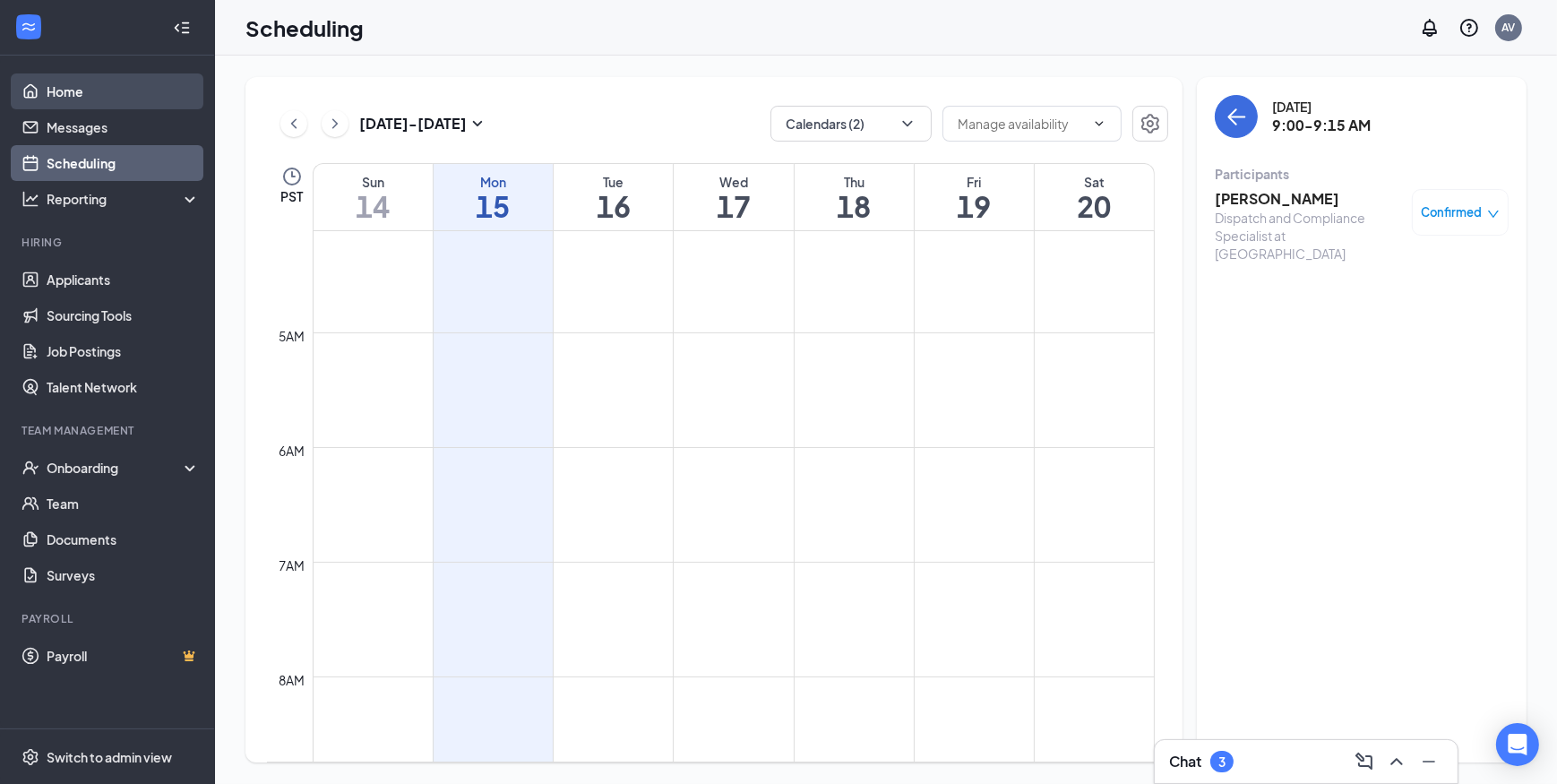
click at [62, 96] on link "Home" at bounding box center [123, 90] width 153 height 36
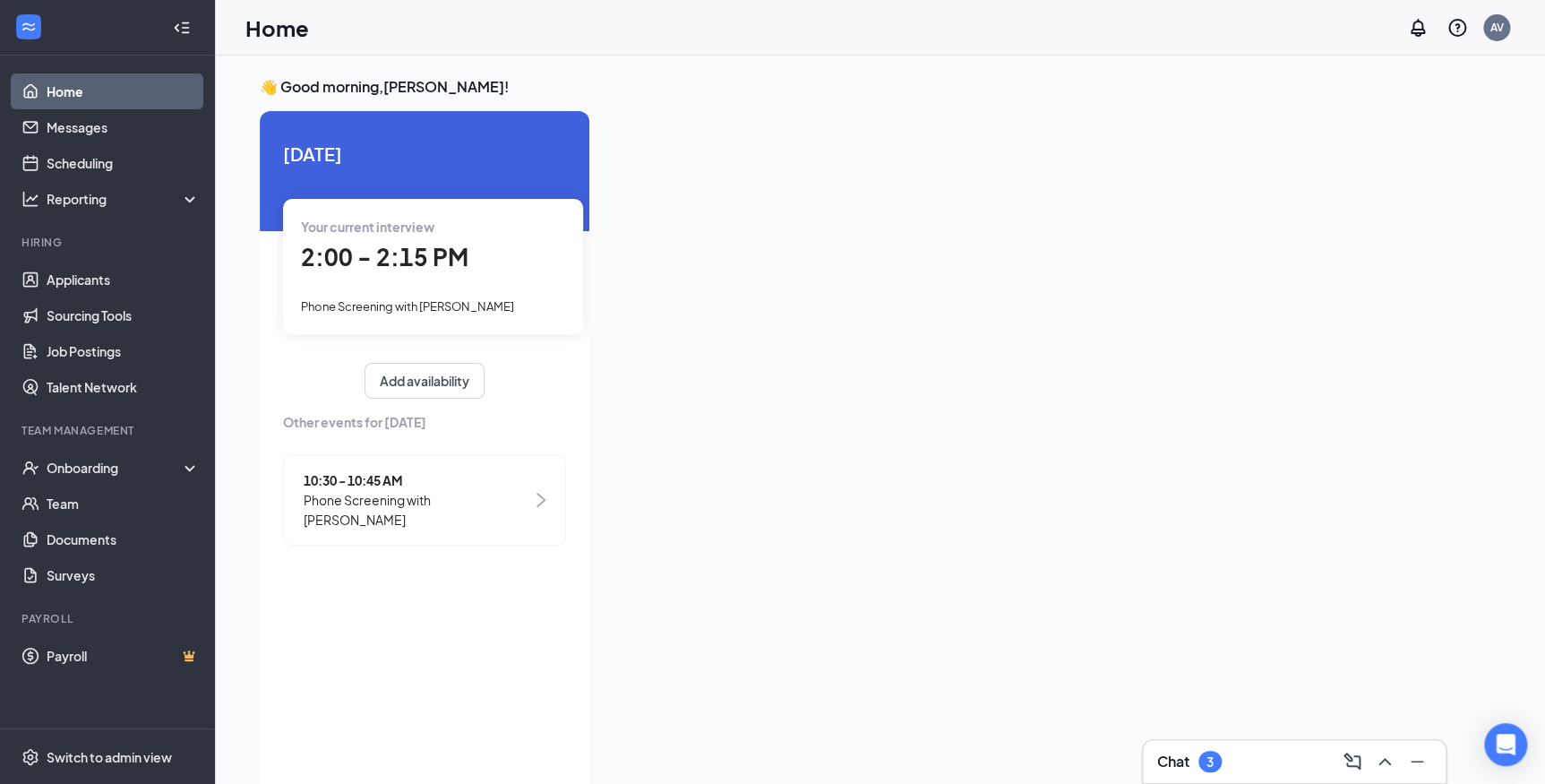
click at [354, 268] on span "2:00 - 2:15 PM" at bounding box center [384, 257] width 167 height 29
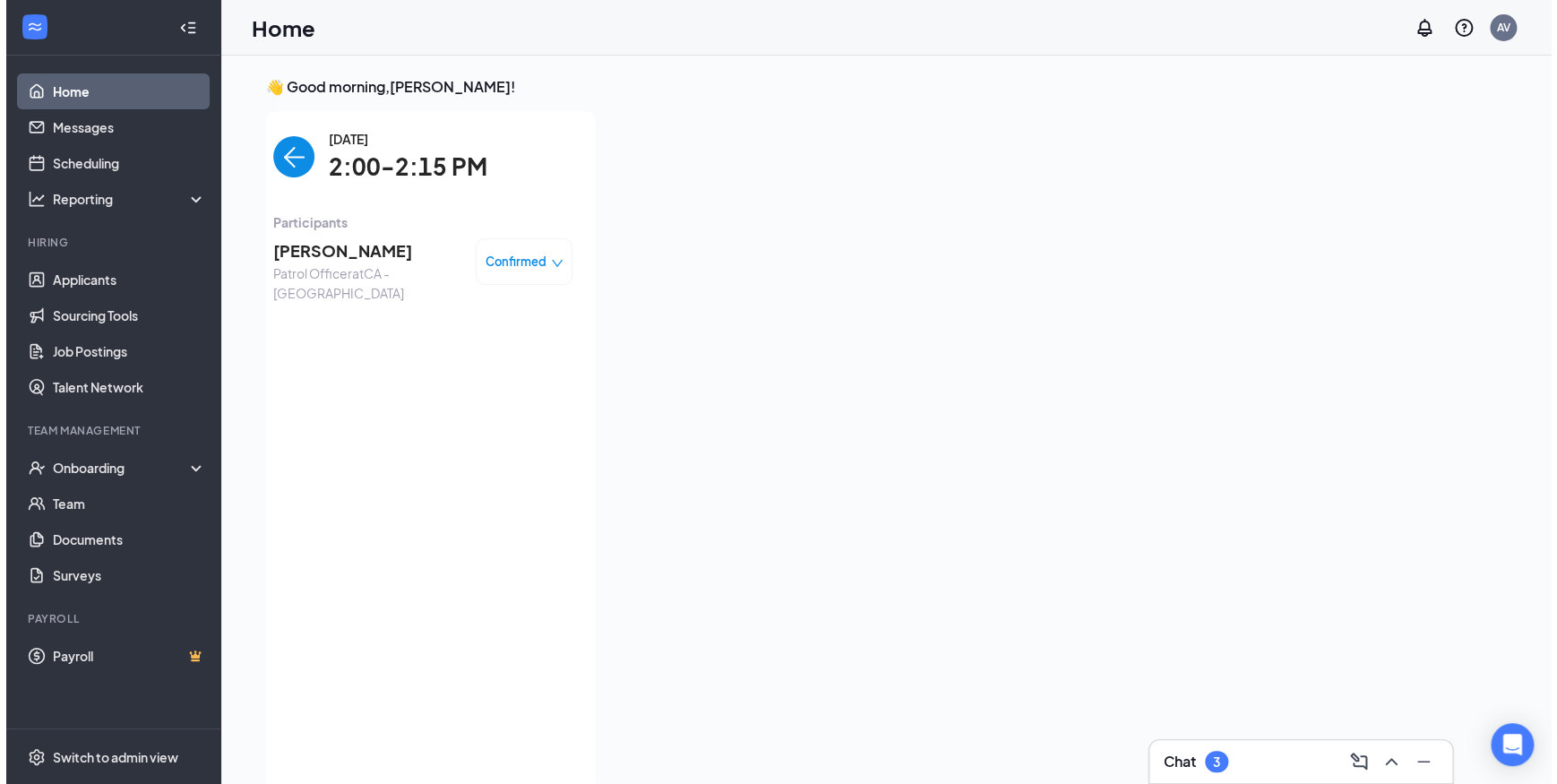
scroll to position [7, 0]
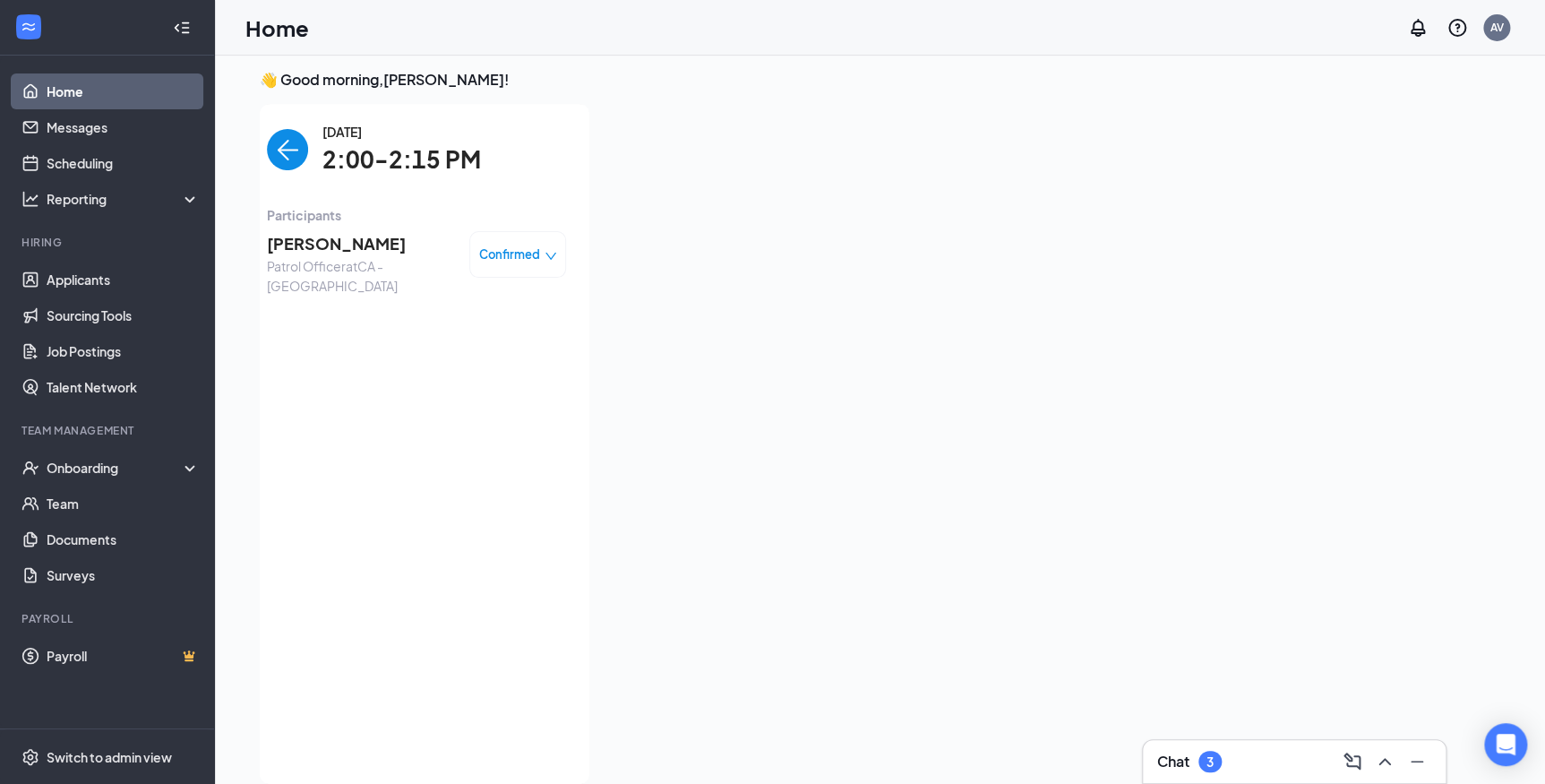
click at [321, 246] on span "Whitney Laster" at bounding box center [360, 244] width 188 height 25
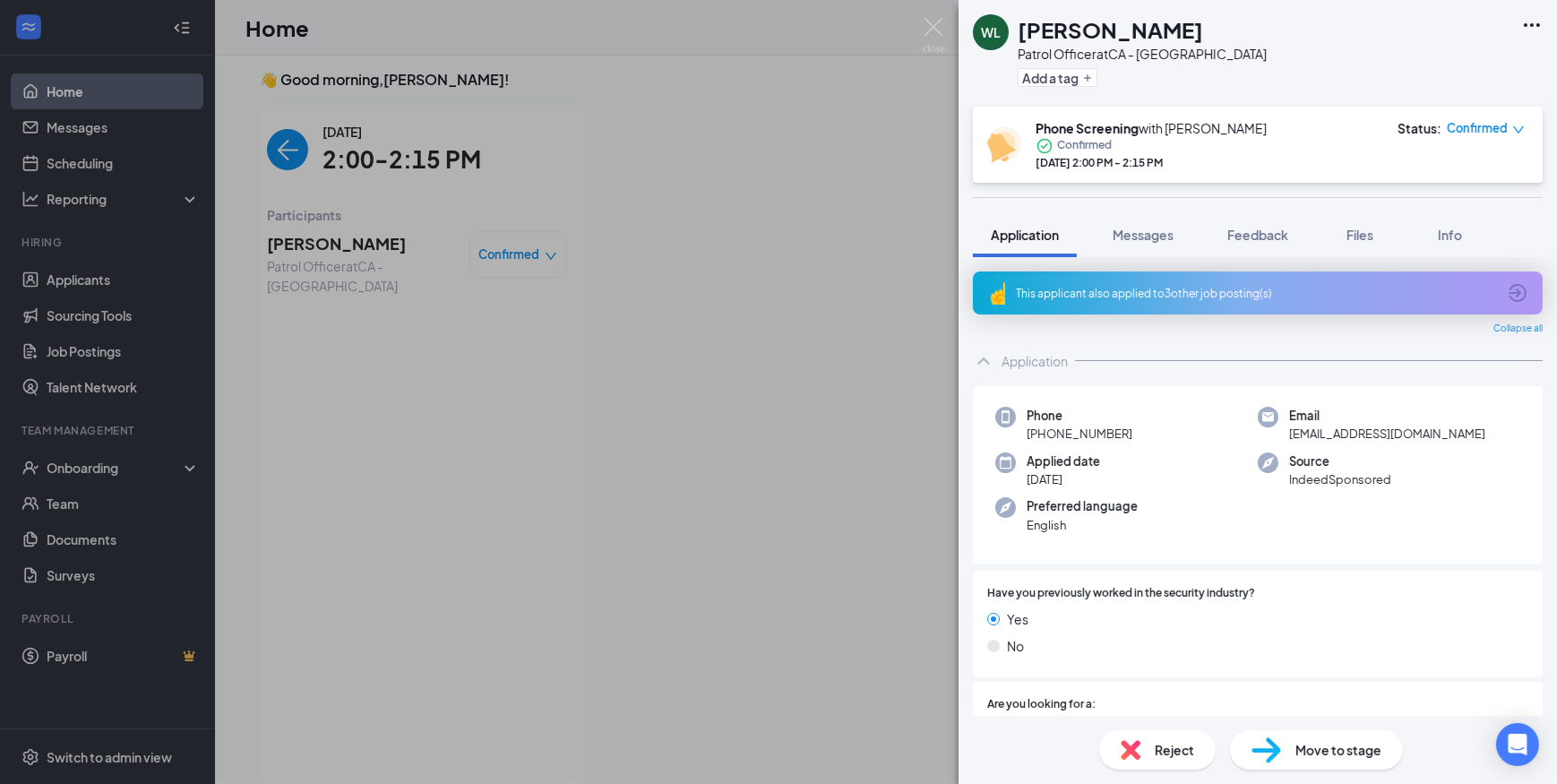
drag, startPoint x: 1040, startPoint y: 436, endPoint x: 1166, endPoint y: 435, distance: 126.0
click at [1166, 435] on div "Phone +1 (916) 730-0030" at bounding box center [1127, 425] width 263 height 37
copy span "(916) 730-0030"
click at [1539, 29] on icon "Ellipses" at bounding box center [1532, 25] width 21 height 21
click at [1285, 30] on div "WL Whitney Laster Patrol Officer at CA - Sacramento Add a tag" at bounding box center [1257, 53] width 598 height 107
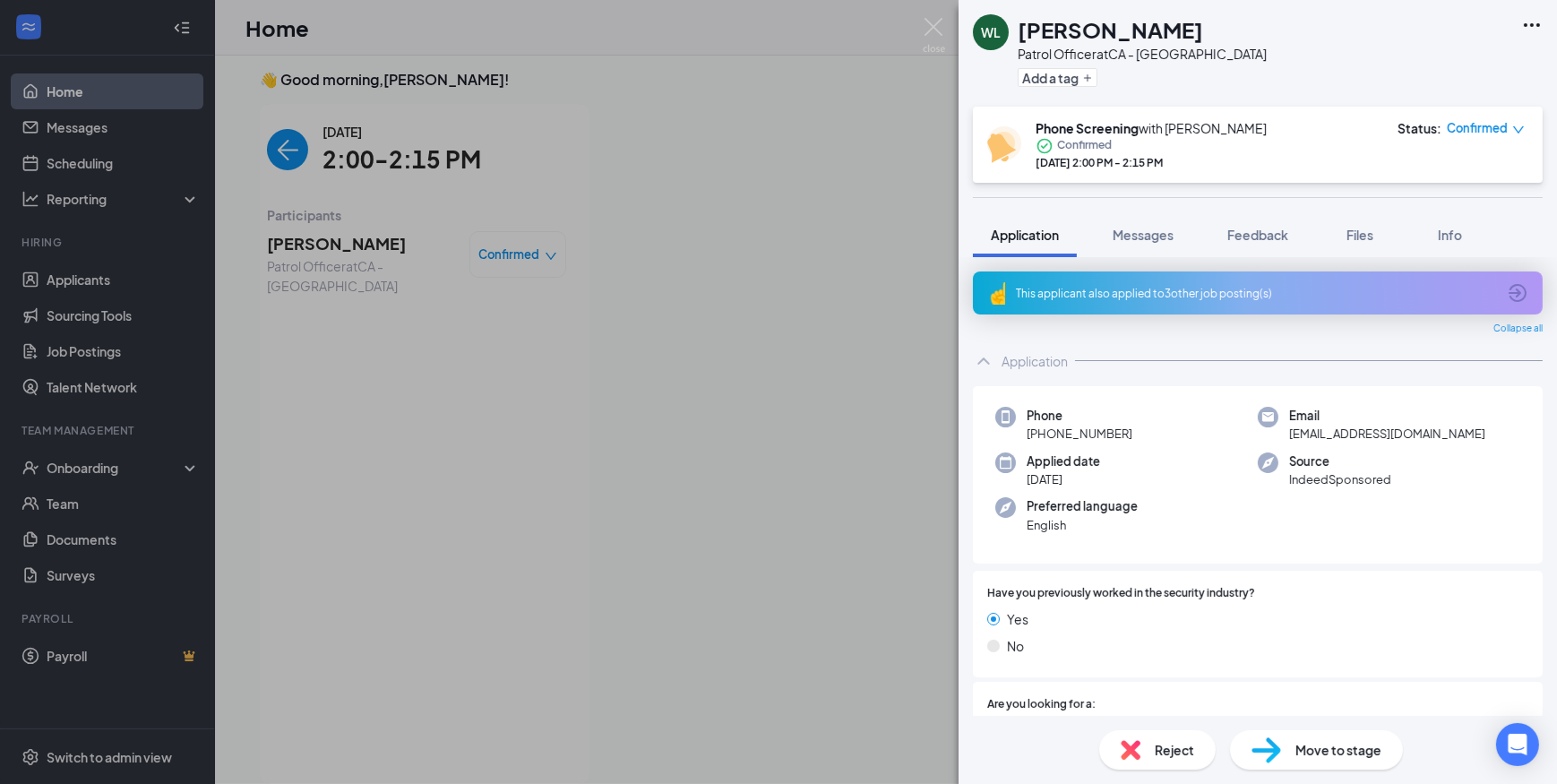
click at [1493, 123] on span "Confirmed" at bounding box center [1477, 127] width 61 height 18
click at [1320, 75] on div "WL Whitney Laster Patrol Officer at CA - Sacramento Add a tag" at bounding box center [1257, 53] width 598 height 107
click at [1156, 240] on span "Messages" at bounding box center [1142, 234] width 61 height 17
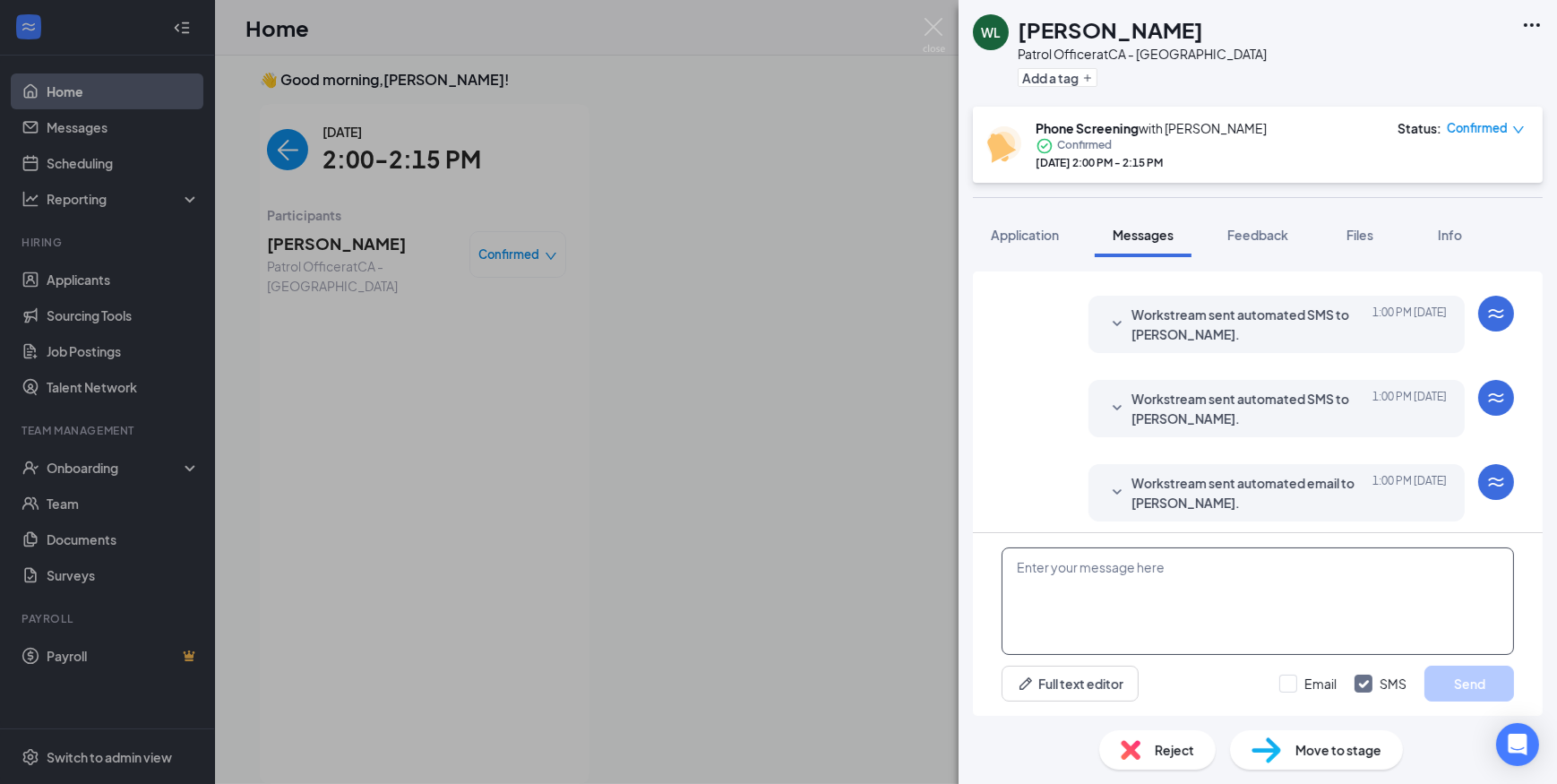
scroll to position [636, 0]
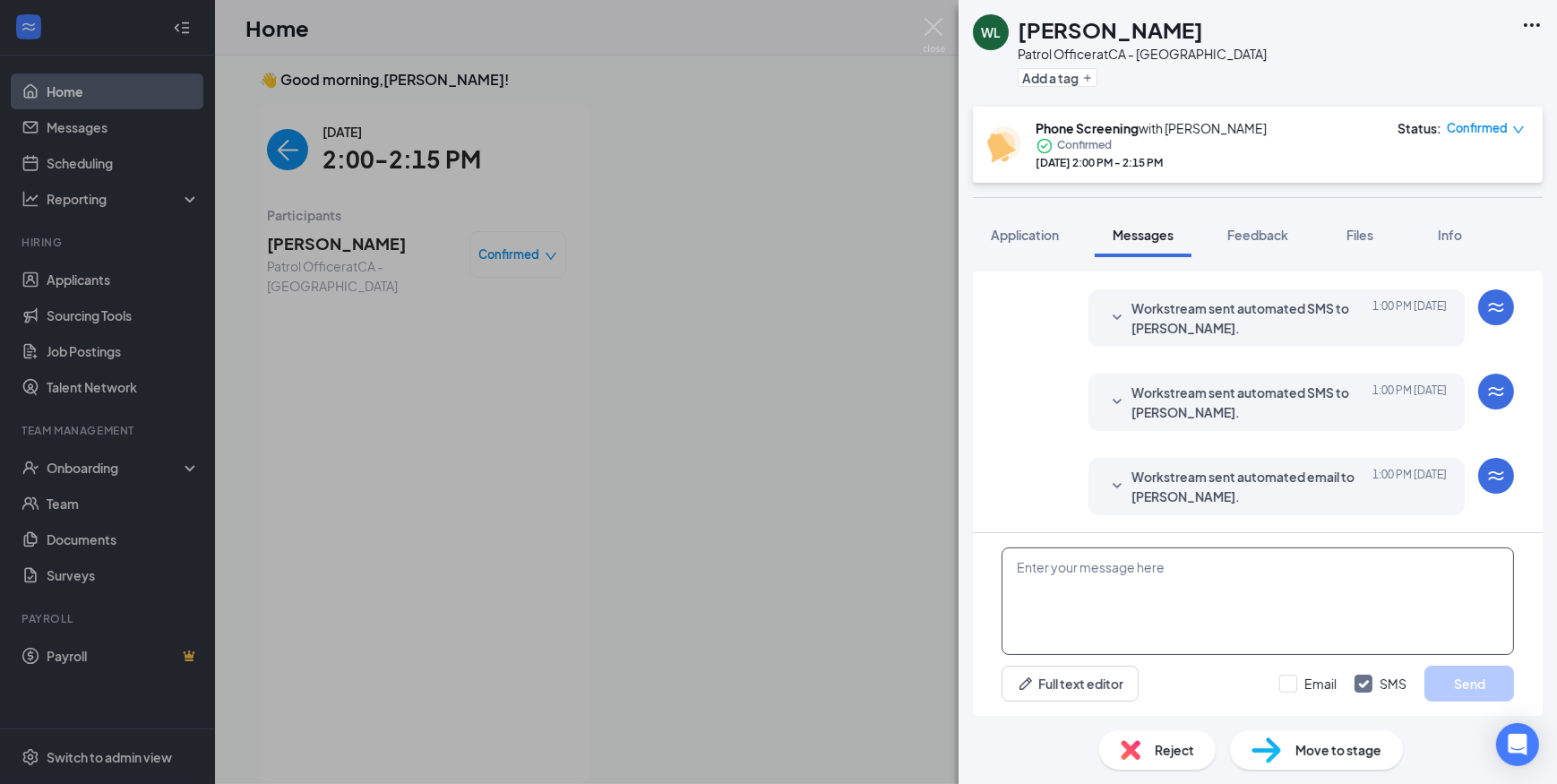
click at [1116, 607] on textarea at bounding box center [1257, 600] width 513 height 107
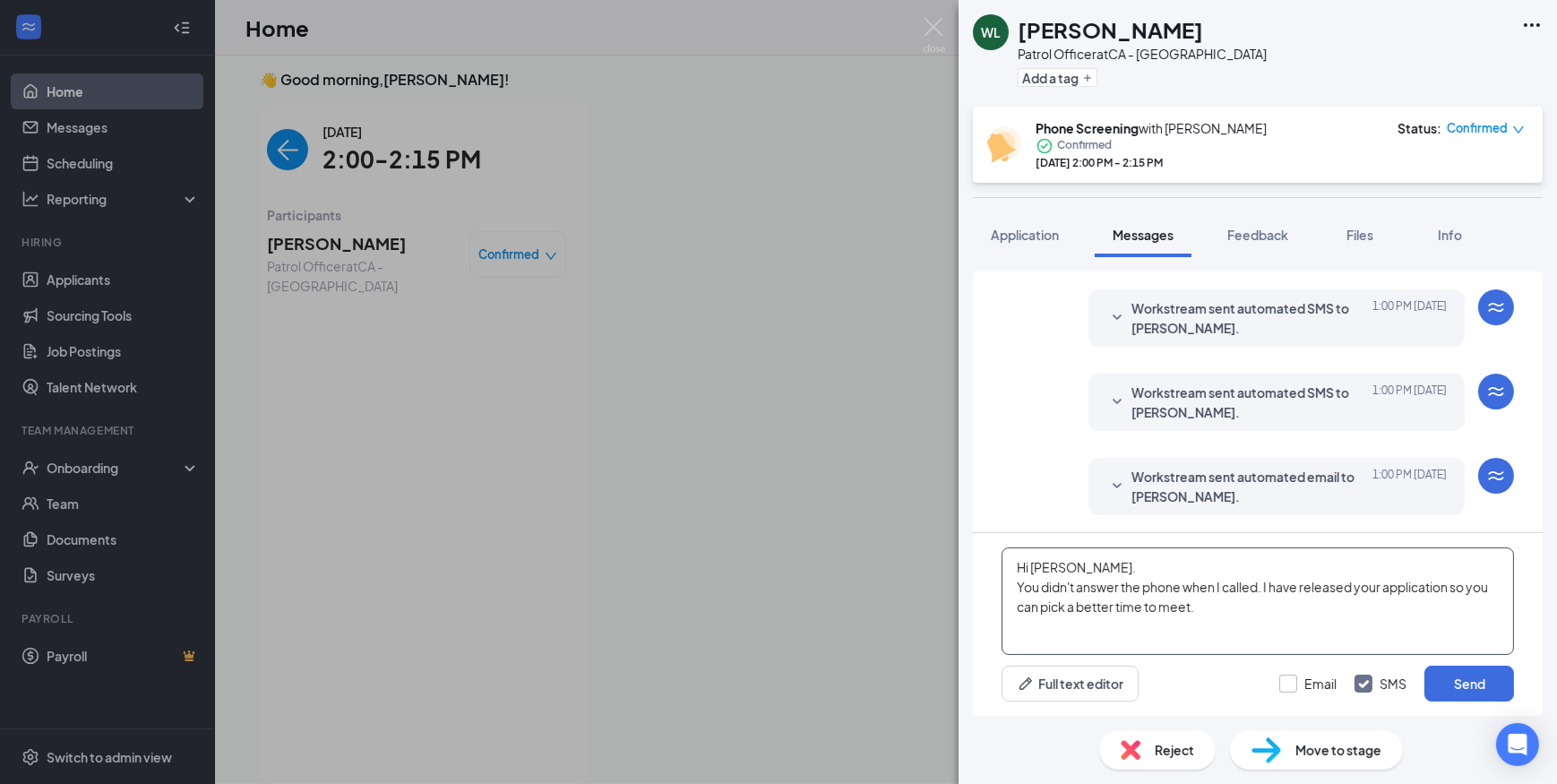
type textarea "Hi Whitney. You didn't answer the phone when I called. I have released your app…"
drag, startPoint x: 1284, startPoint y: 679, endPoint x: 1381, endPoint y: 682, distance: 97.0
click at [1285, 680] on input "Email" at bounding box center [1308, 683] width 57 height 18
checkbox input "true"
click at [1473, 691] on button "Send" at bounding box center [1469, 683] width 90 height 36
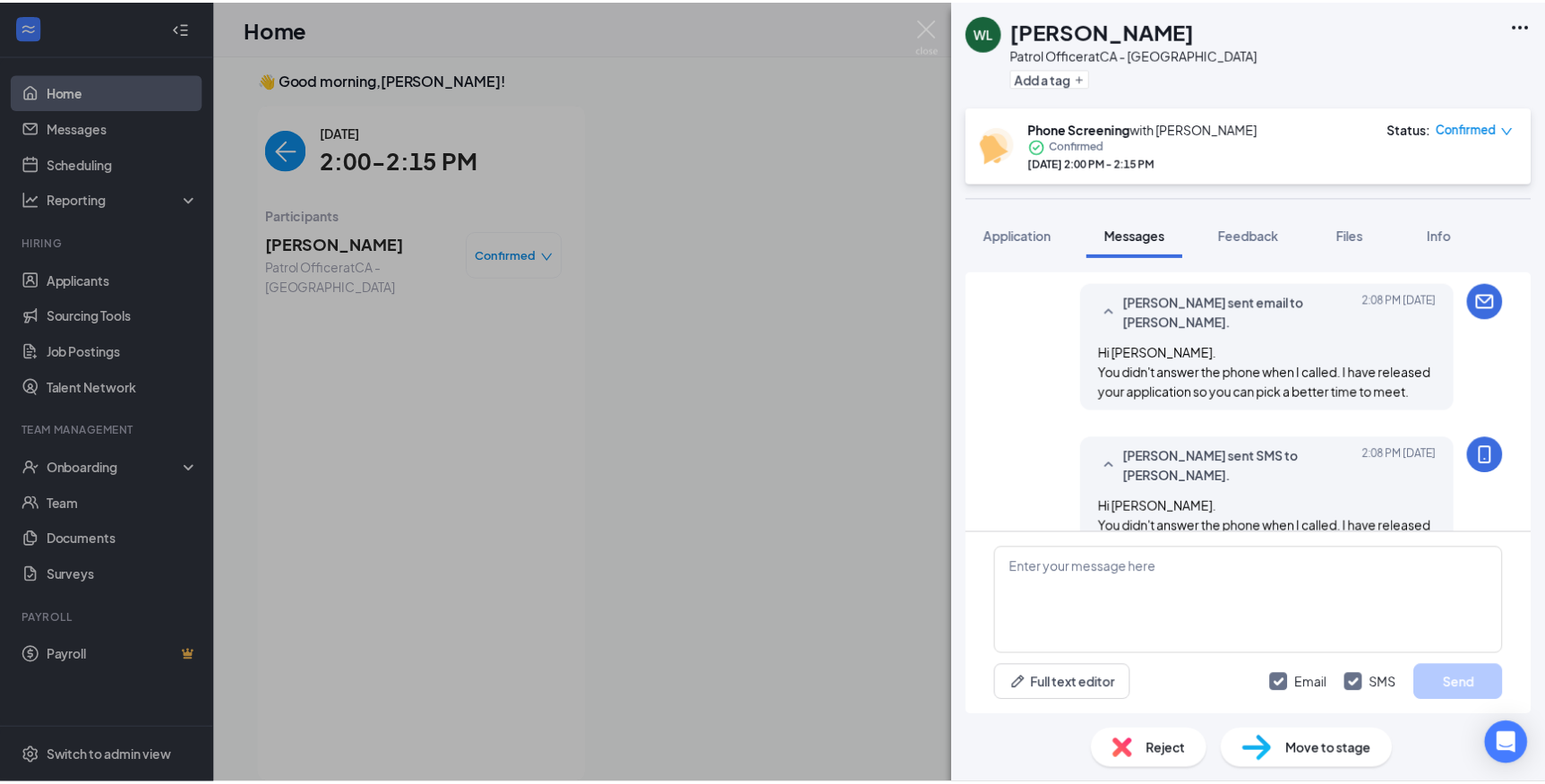
scroll to position [944, 0]
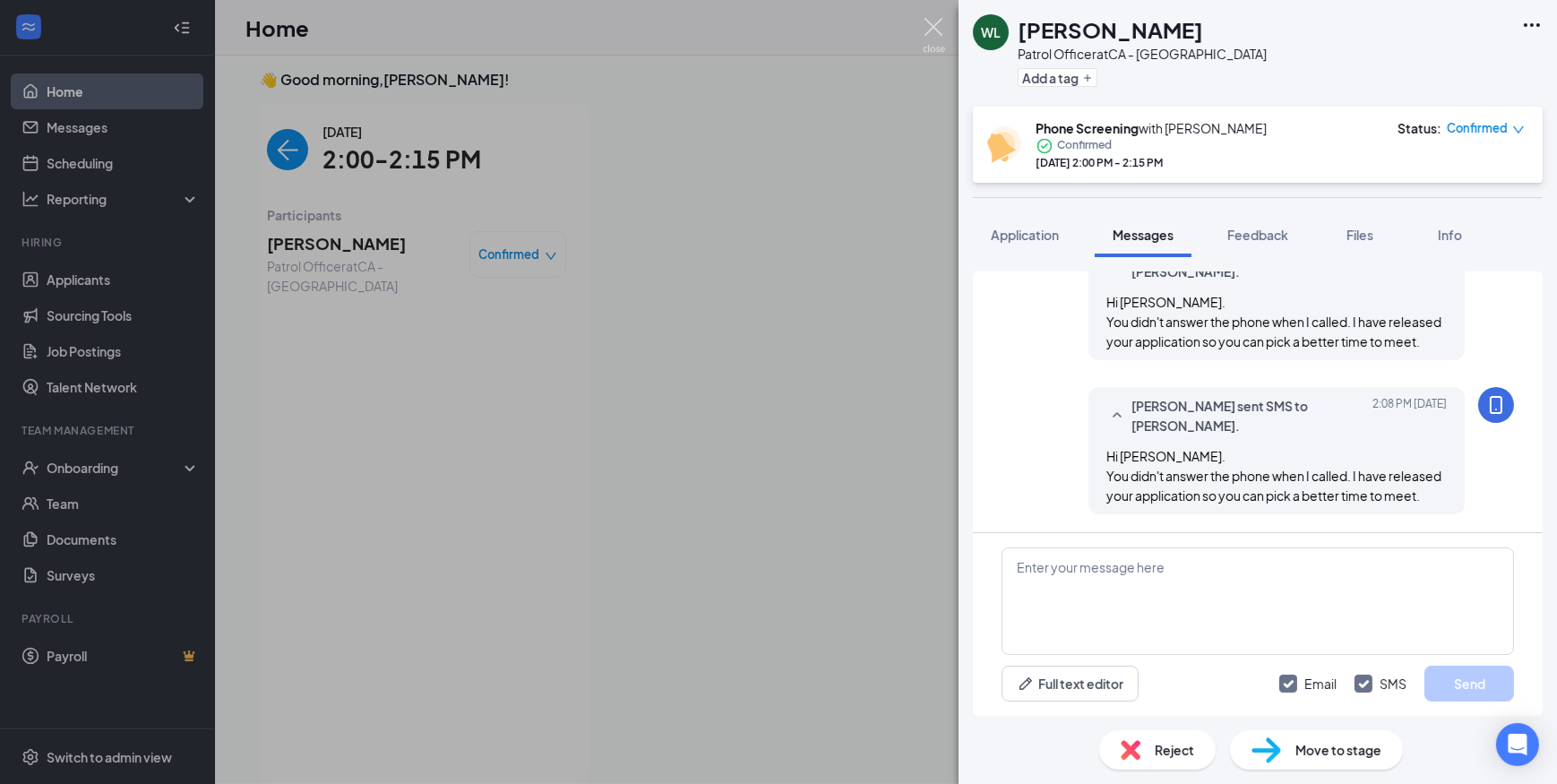
click at [934, 28] on img at bounding box center [933, 35] width 22 height 35
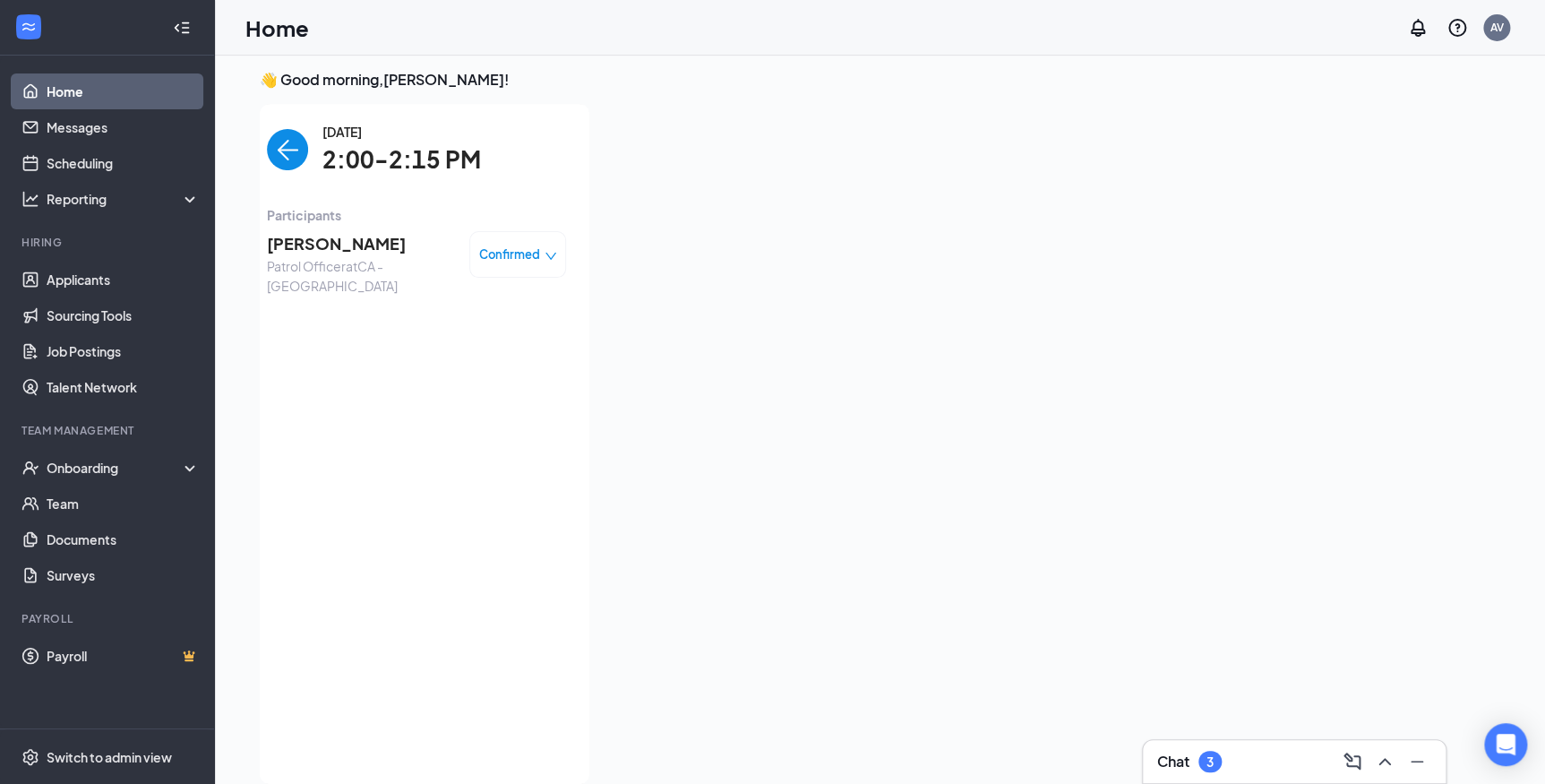
click at [539, 251] on div "Confirmed" at bounding box center [519, 254] width 78 height 18
click at [480, 311] on span "Request Reschedule" at bounding box center [481, 306] width 123 height 19
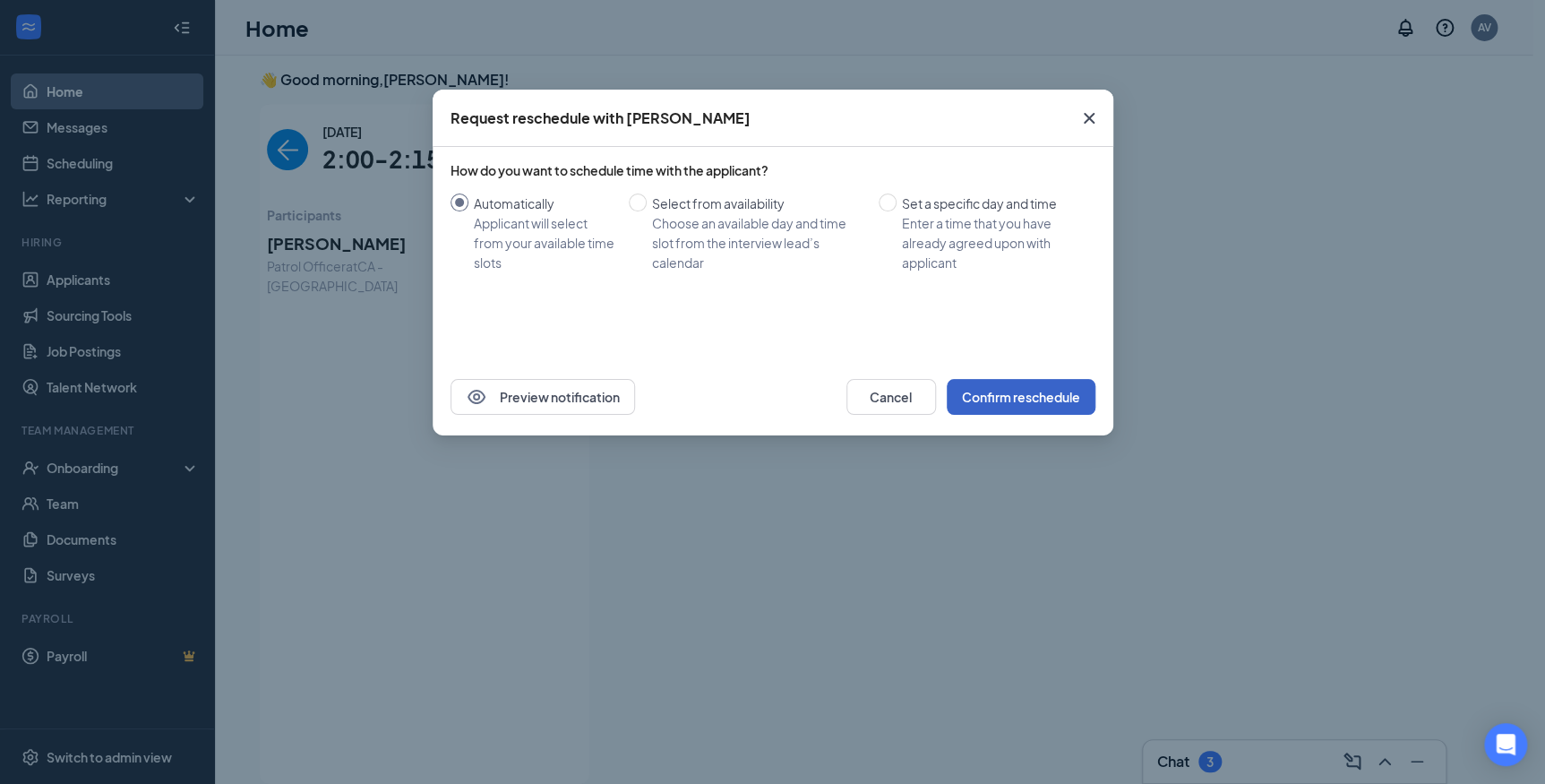
click at [1039, 390] on button "Confirm reschedule" at bounding box center [1021, 396] width 149 height 36
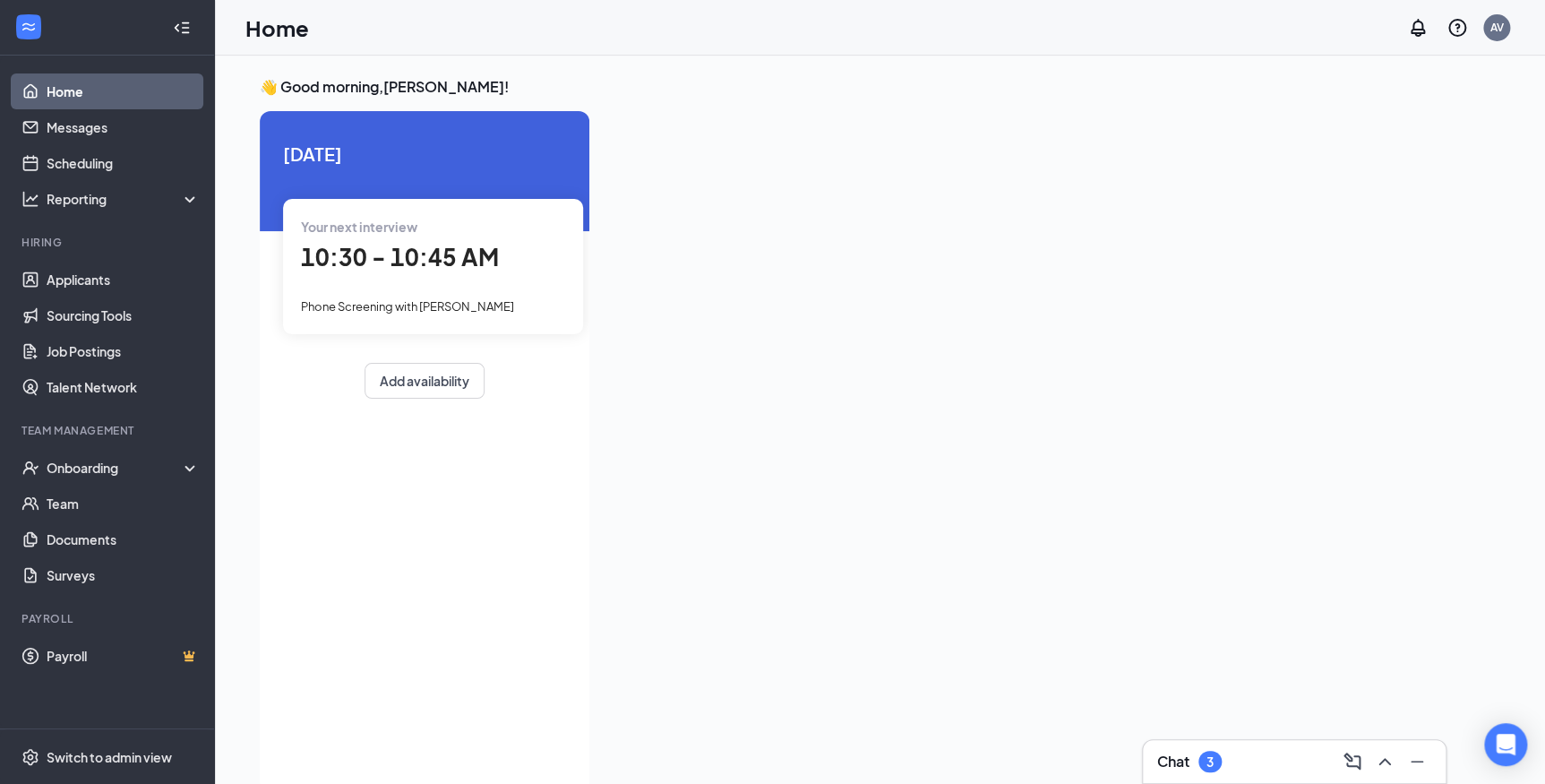
click at [1182, 754] on h3 "Chat" at bounding box center [1172, 761] width 32 height 19
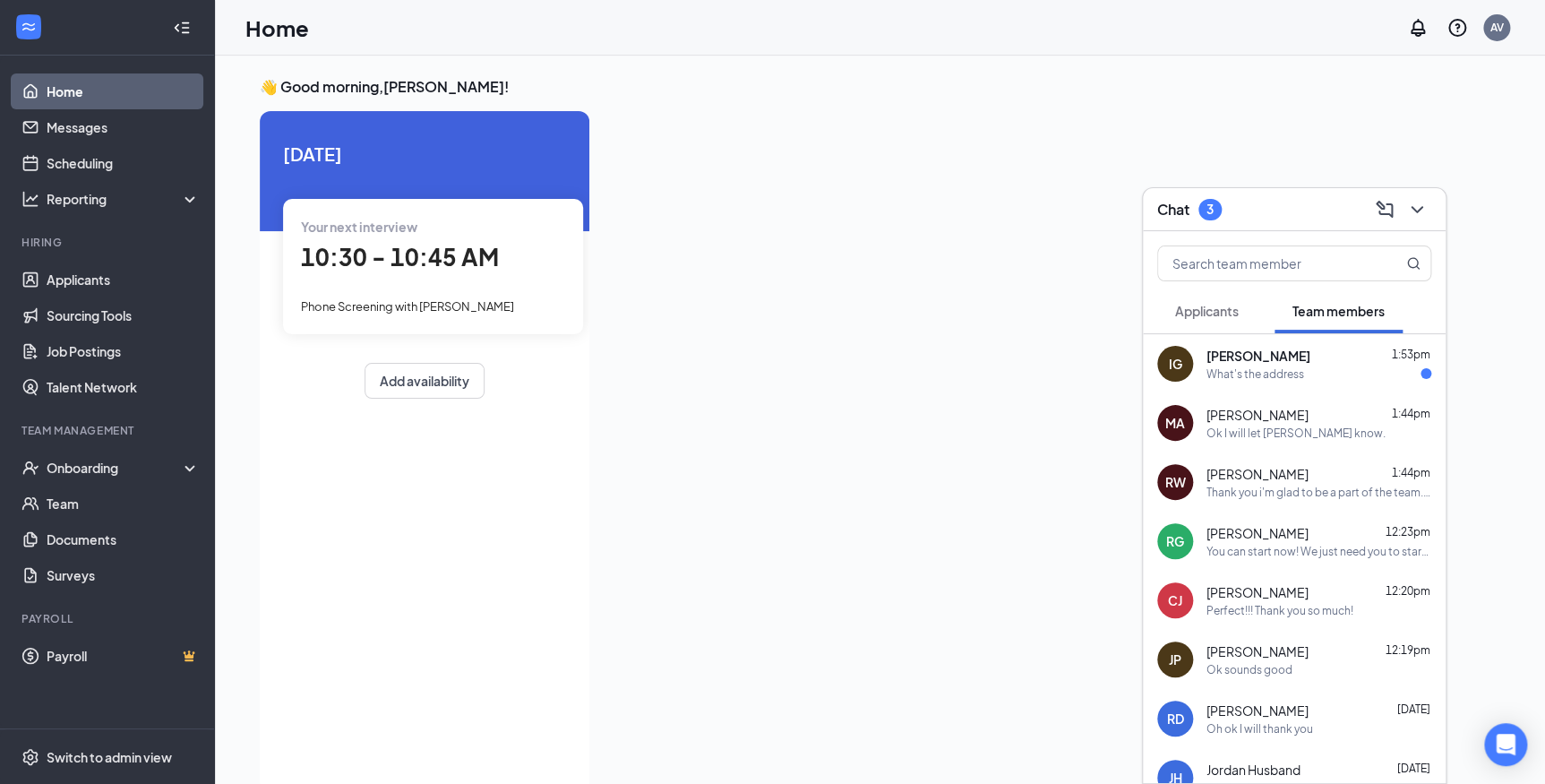
click at [1298, 378] on div "What's the address" at bounding box center [1255, 374] width 97 height 16
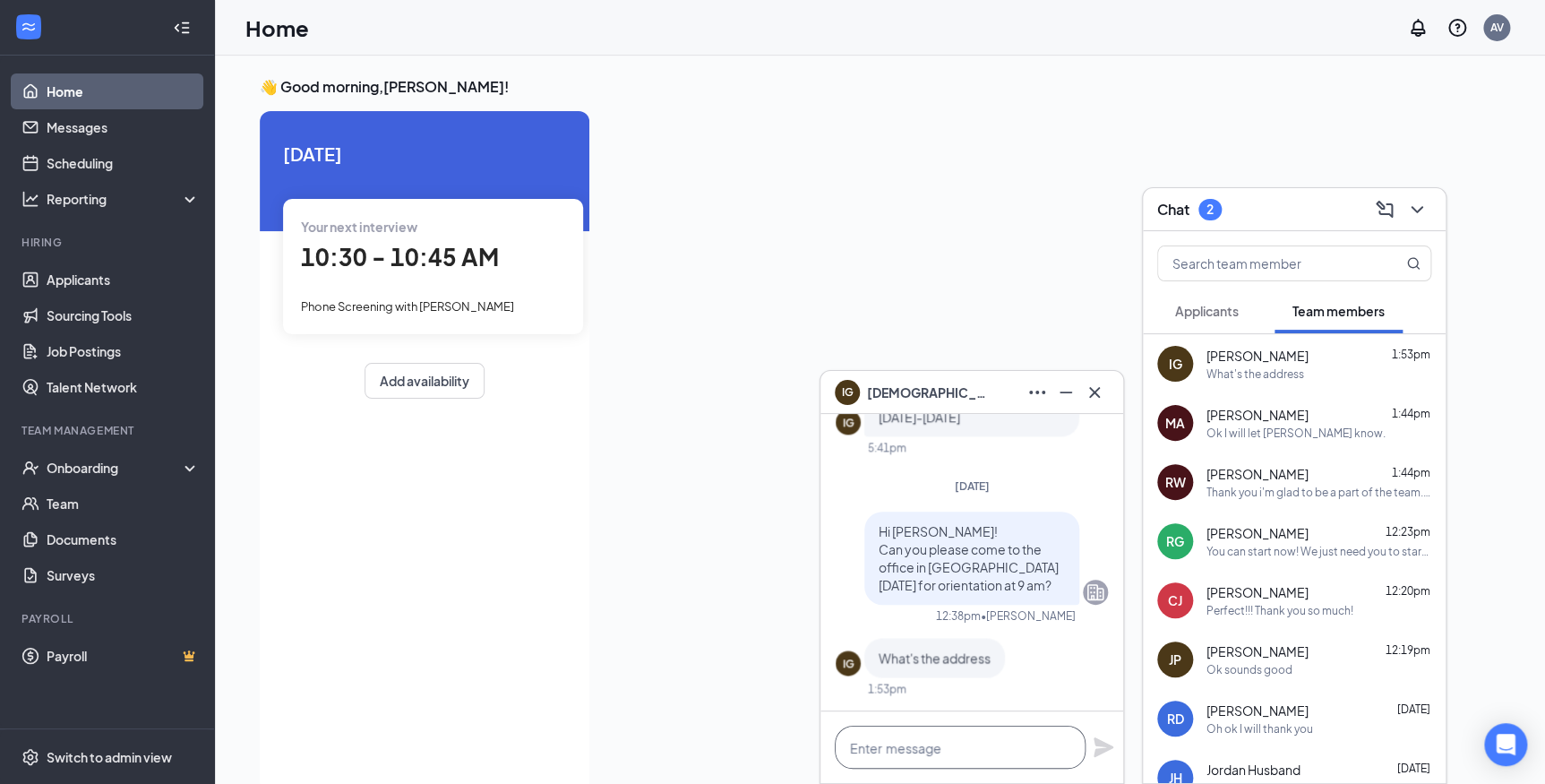
click at [965, 756] on textarea at bounding box center [960, 747] width 251 height 43
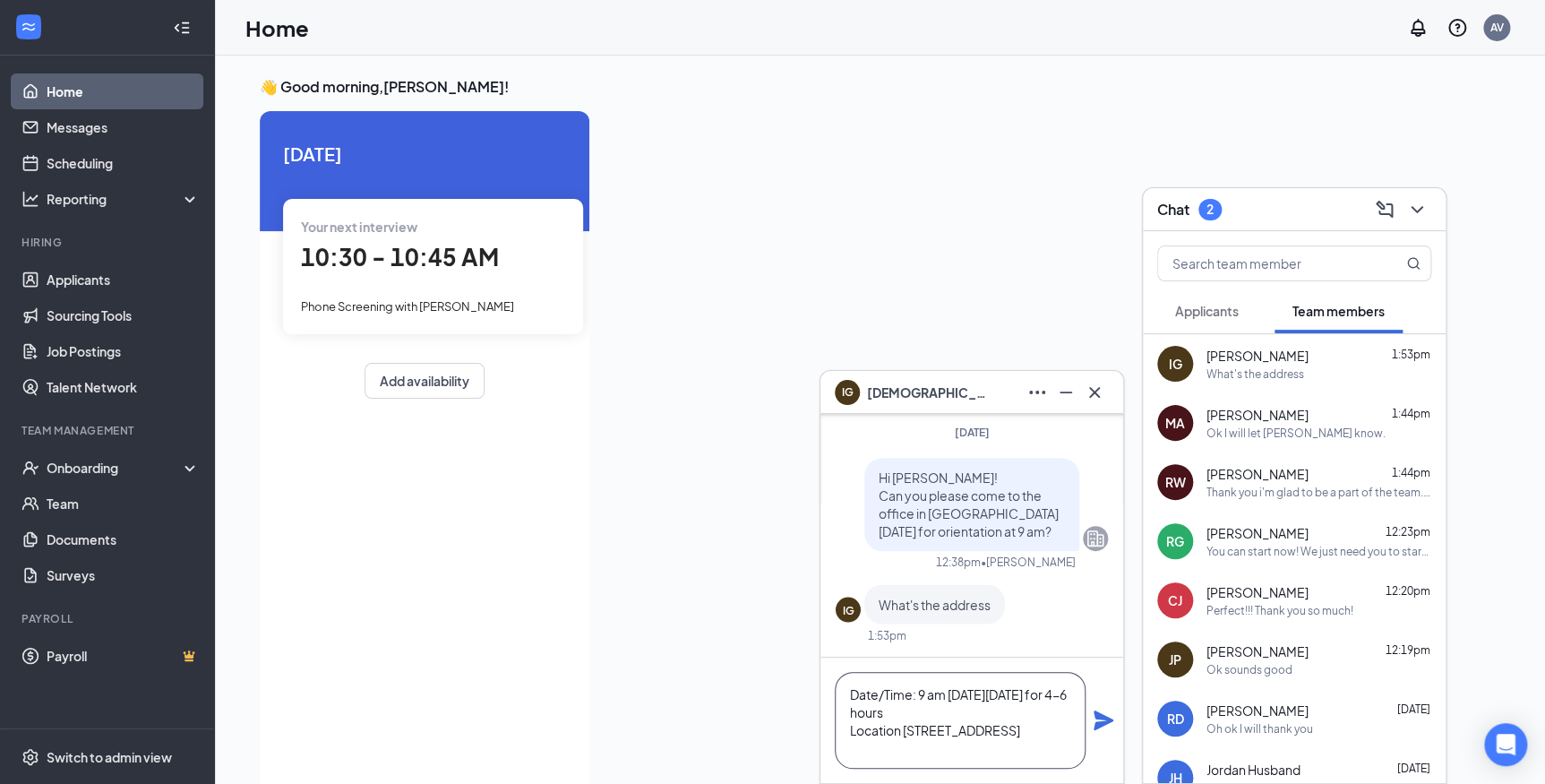
scroll to position [18, 0]
type textarea "Date/Time: 9 am on Tuesday 9/16 for 4-6 hours Location 591 Watt Ave #200 Sacram…"
click at [1100, 716] on icon "Plane" at bounding box center [1103, 720] width 19 height 19
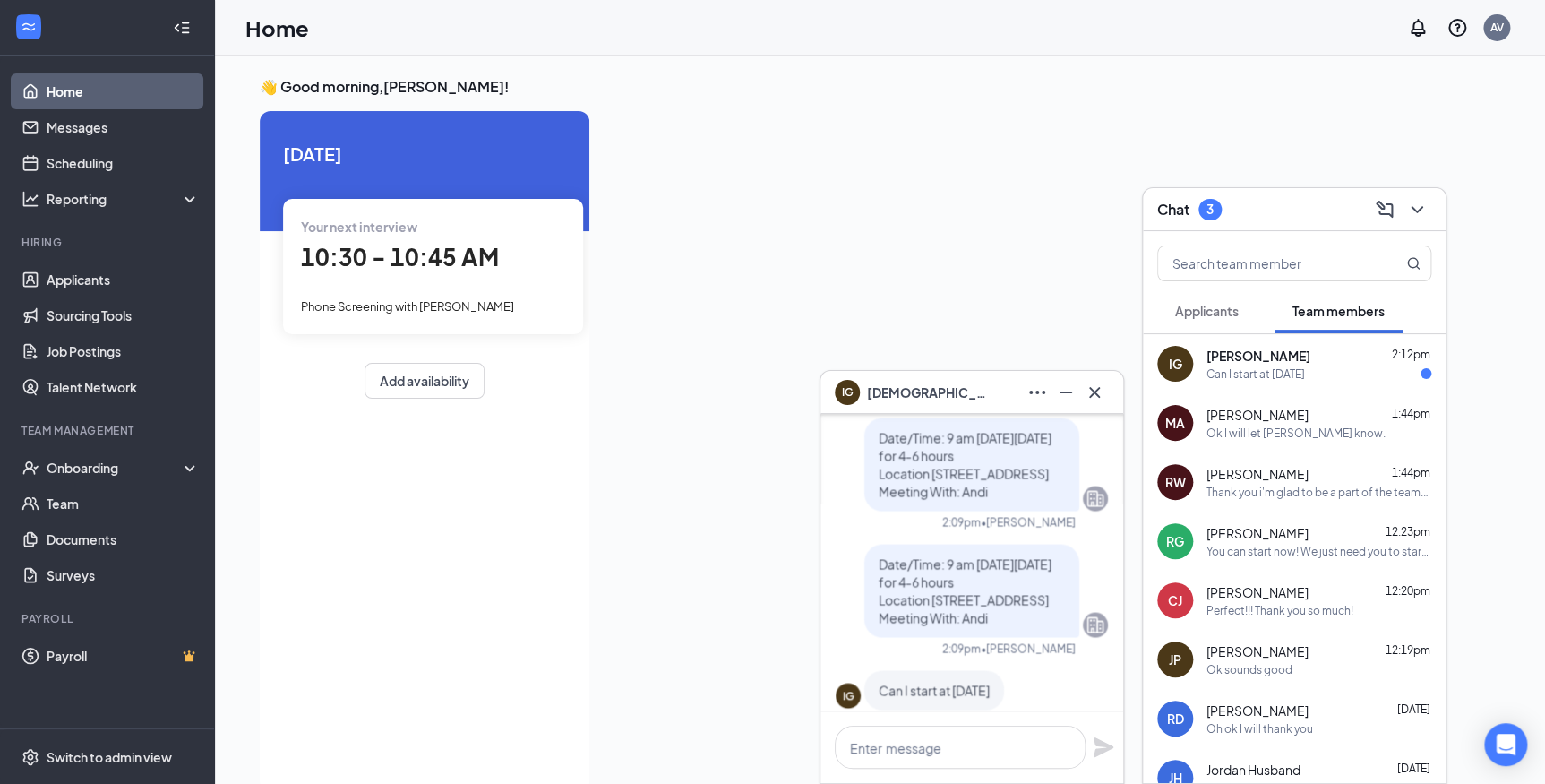
scroll to position [0, 0]
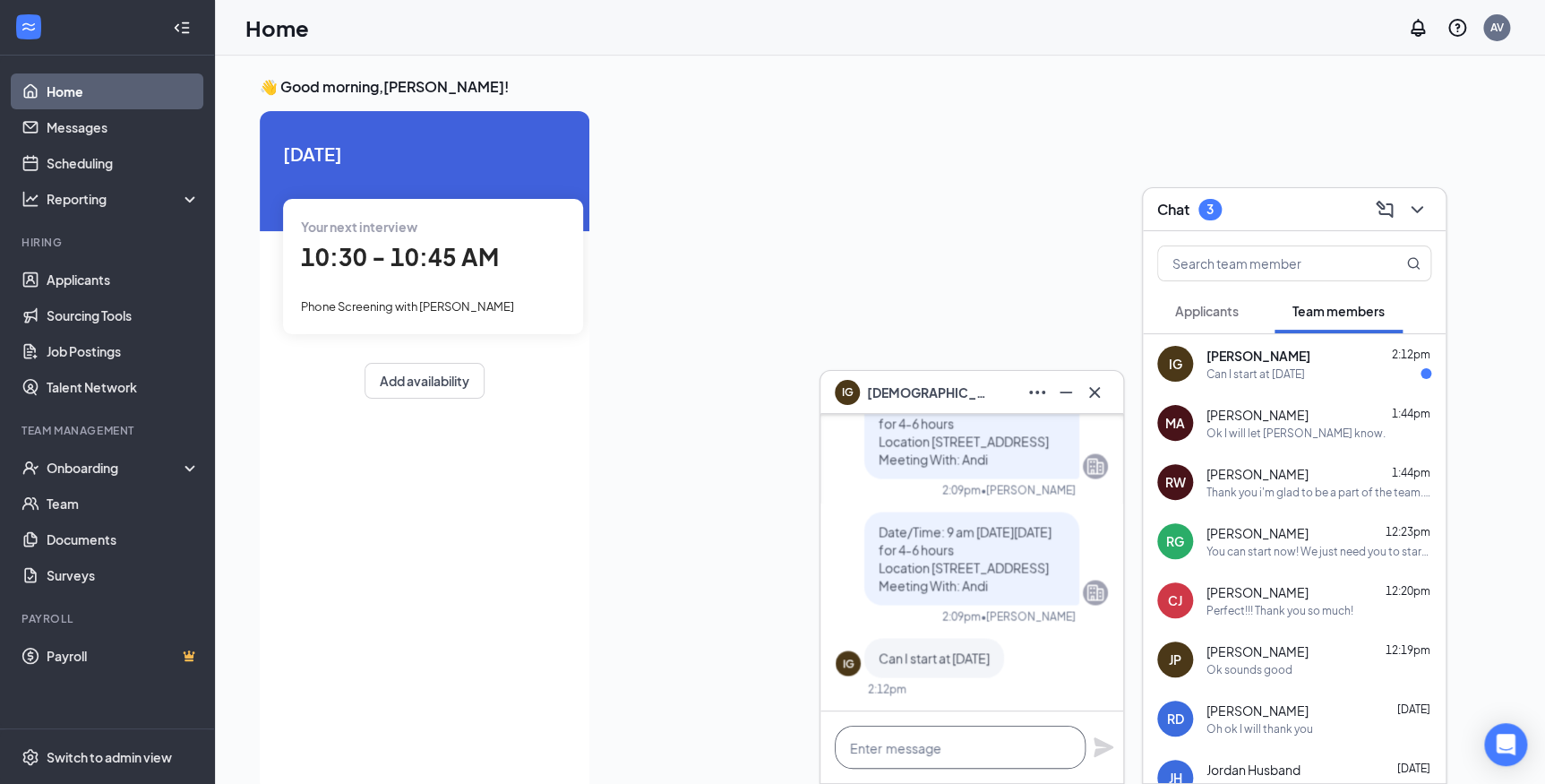
click at [939, 740] on textarea at bounding box center [960, 747] width 251 height 43
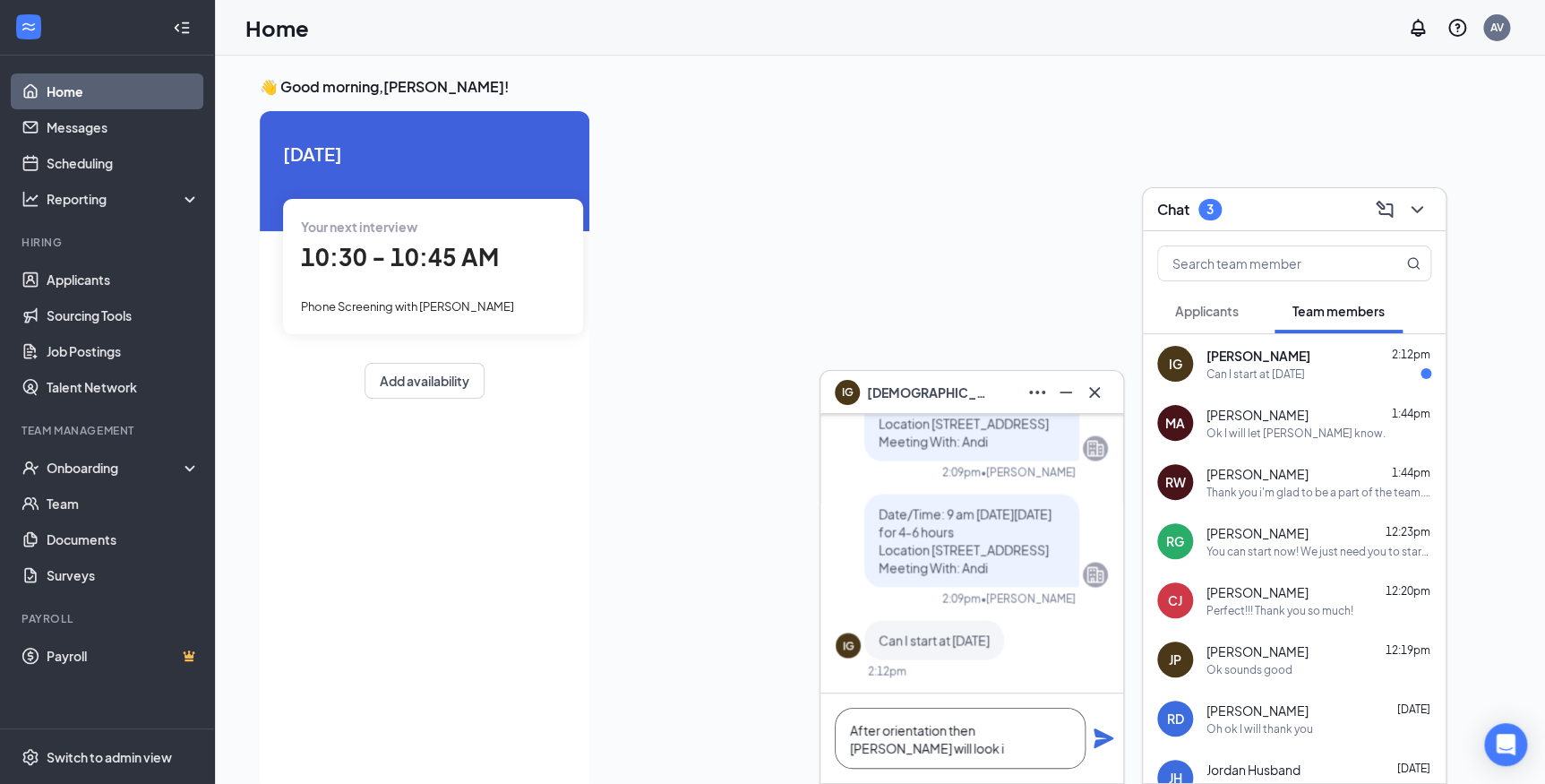
scroll to position [-17, 0]
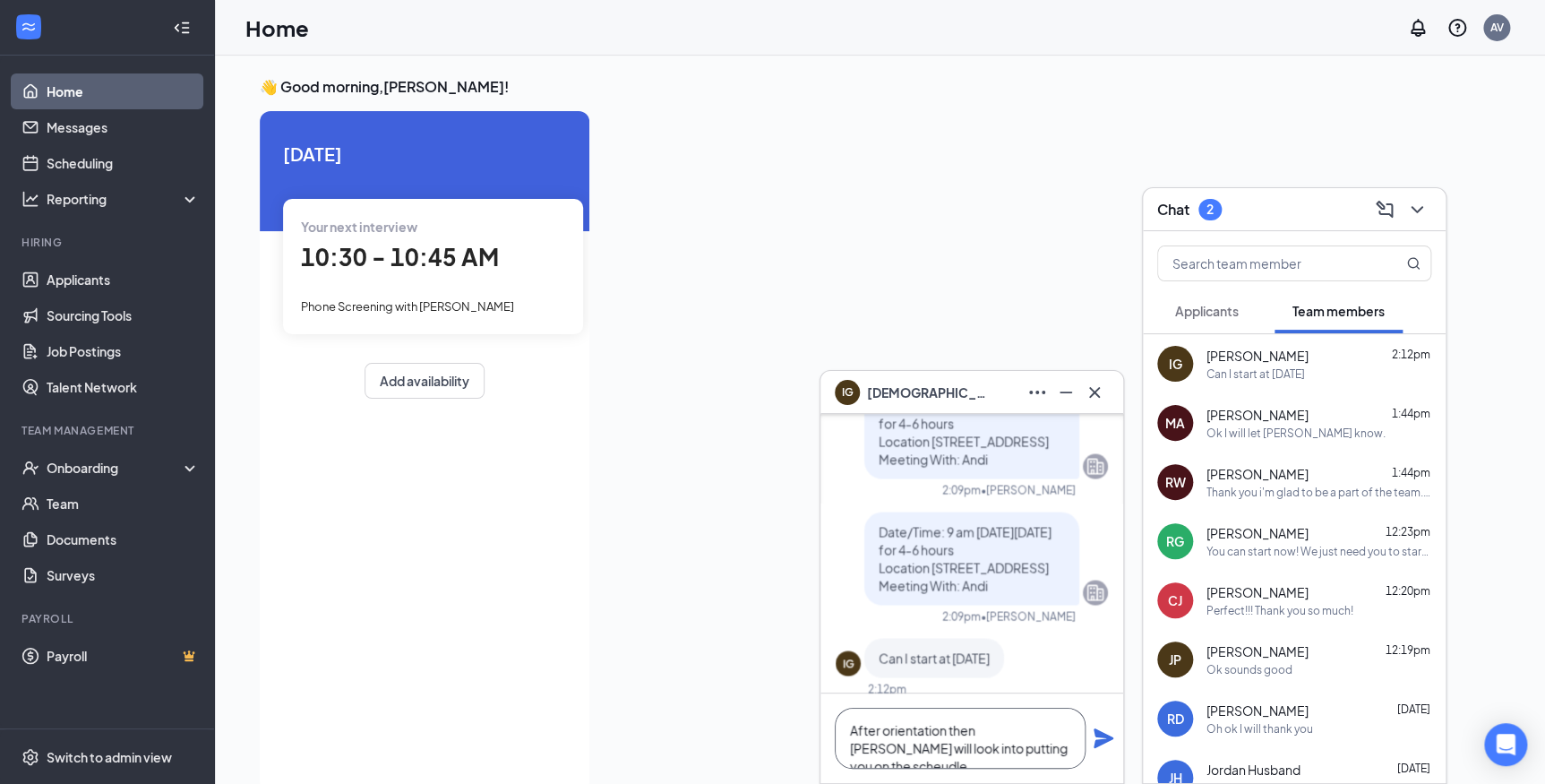
click at [1021, 744] on textarea "After orientation then Miguel will look into putting you on the scheudle" at bounding box center [960, 737] width 251 height 61
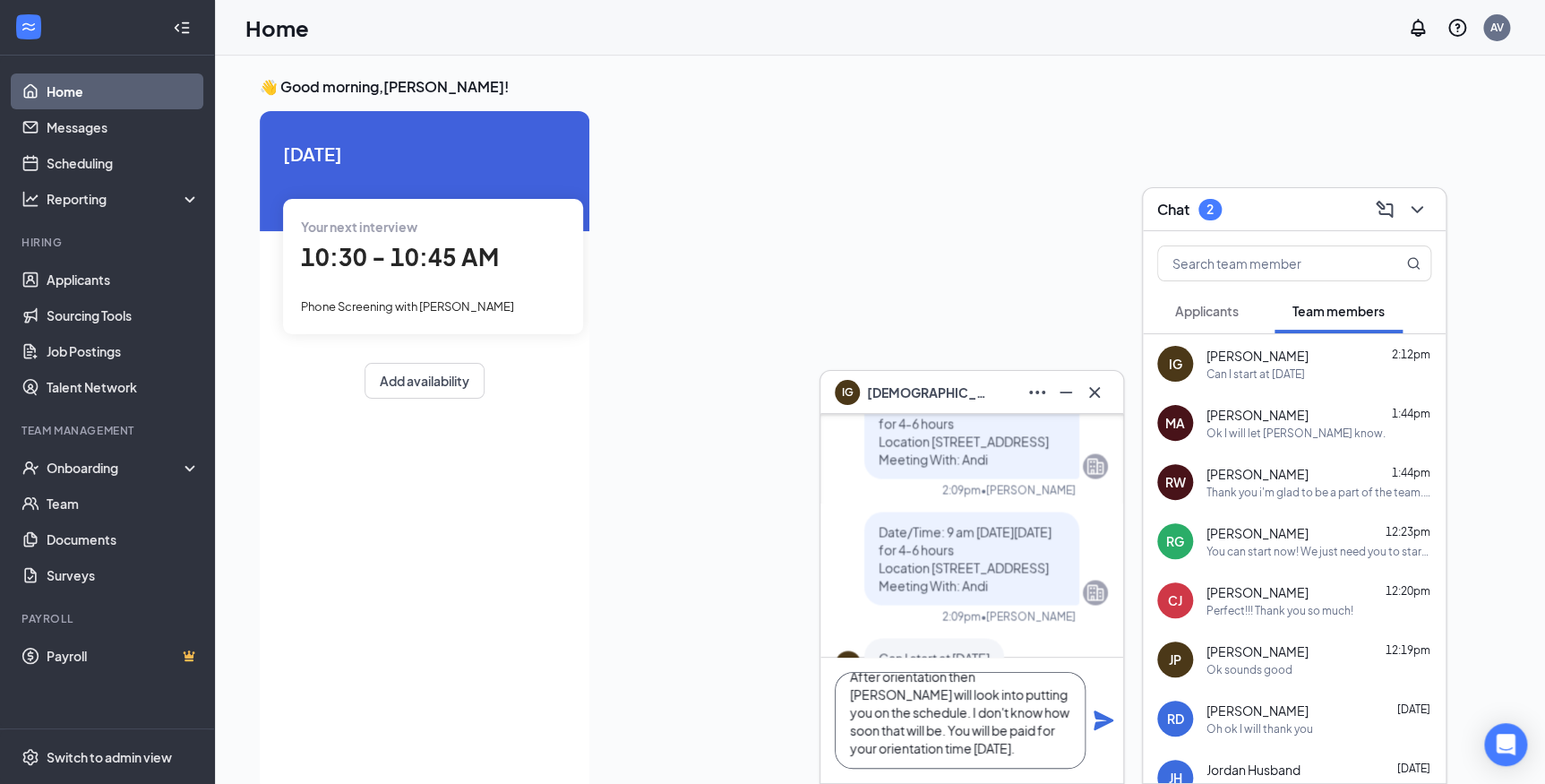
type textarea "After orientation then Miguel will look into putting you on the schedule. I don…"
click at [1096, 716] on icon "Plane" at bounding box center [1103, 720] width 19 height 19
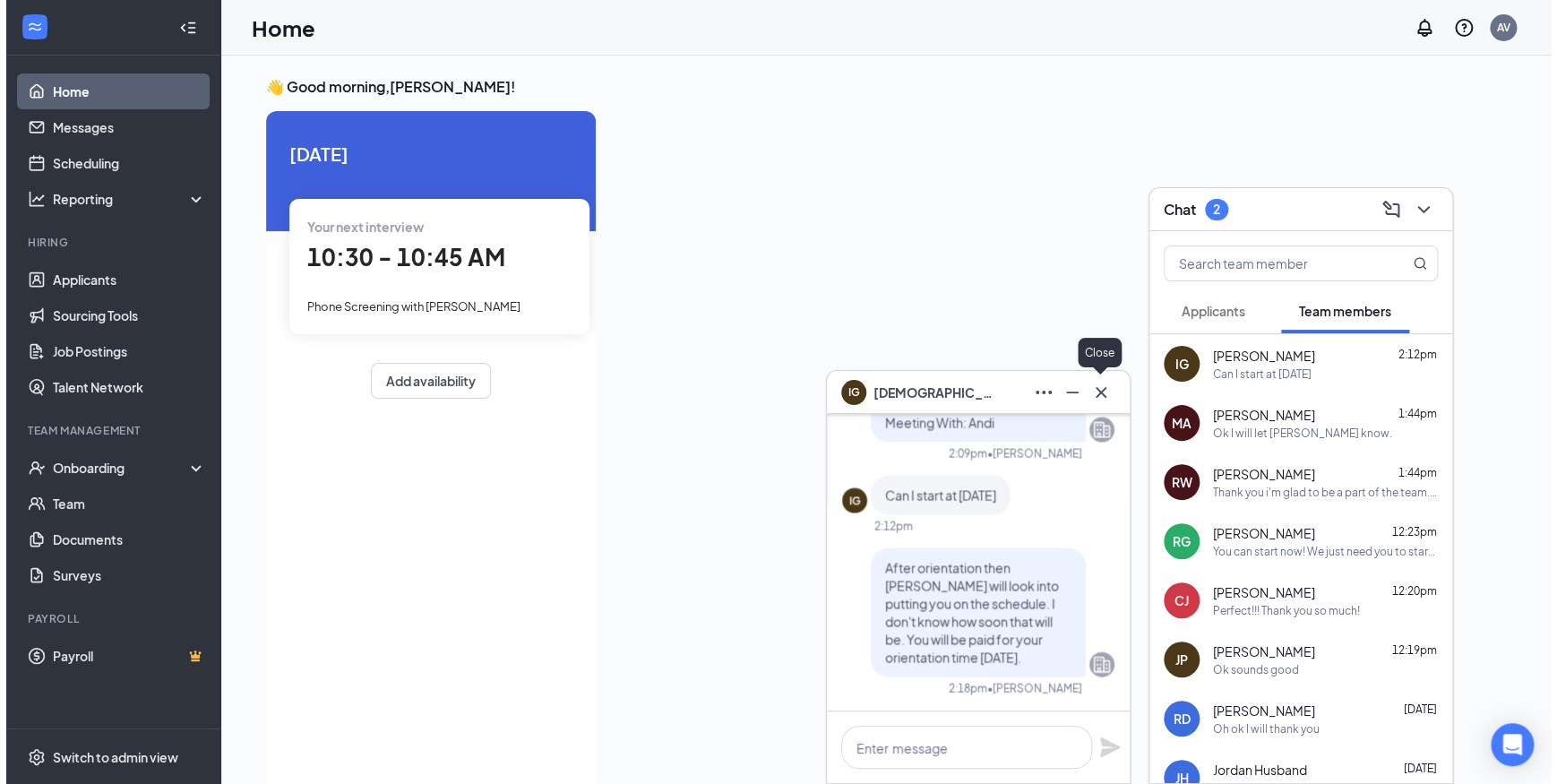
scroll to position [-161, 0]
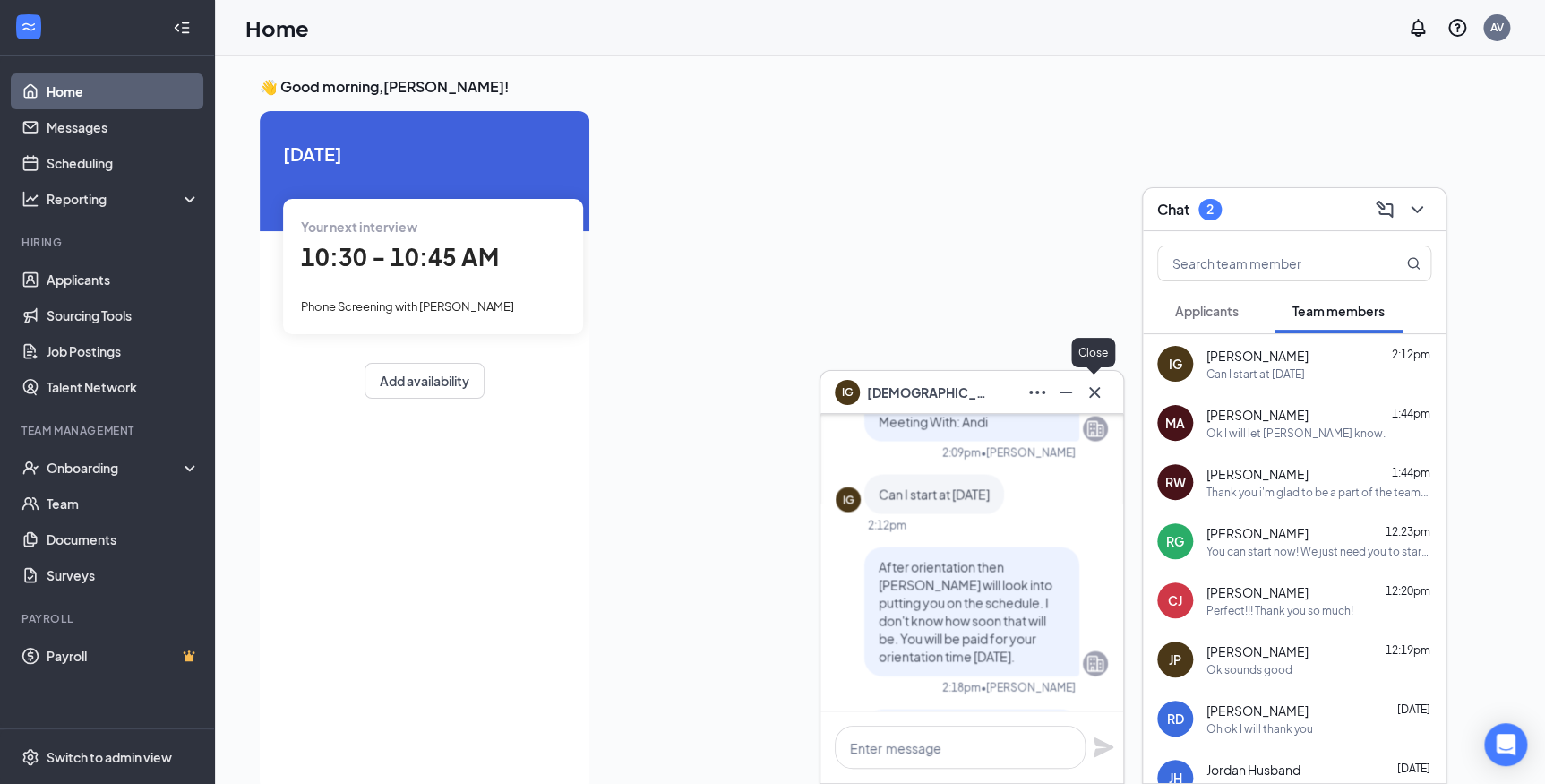
click at [1099, 391] on icon "Cross" at bounding box center [1095, 392] width 21 height 21
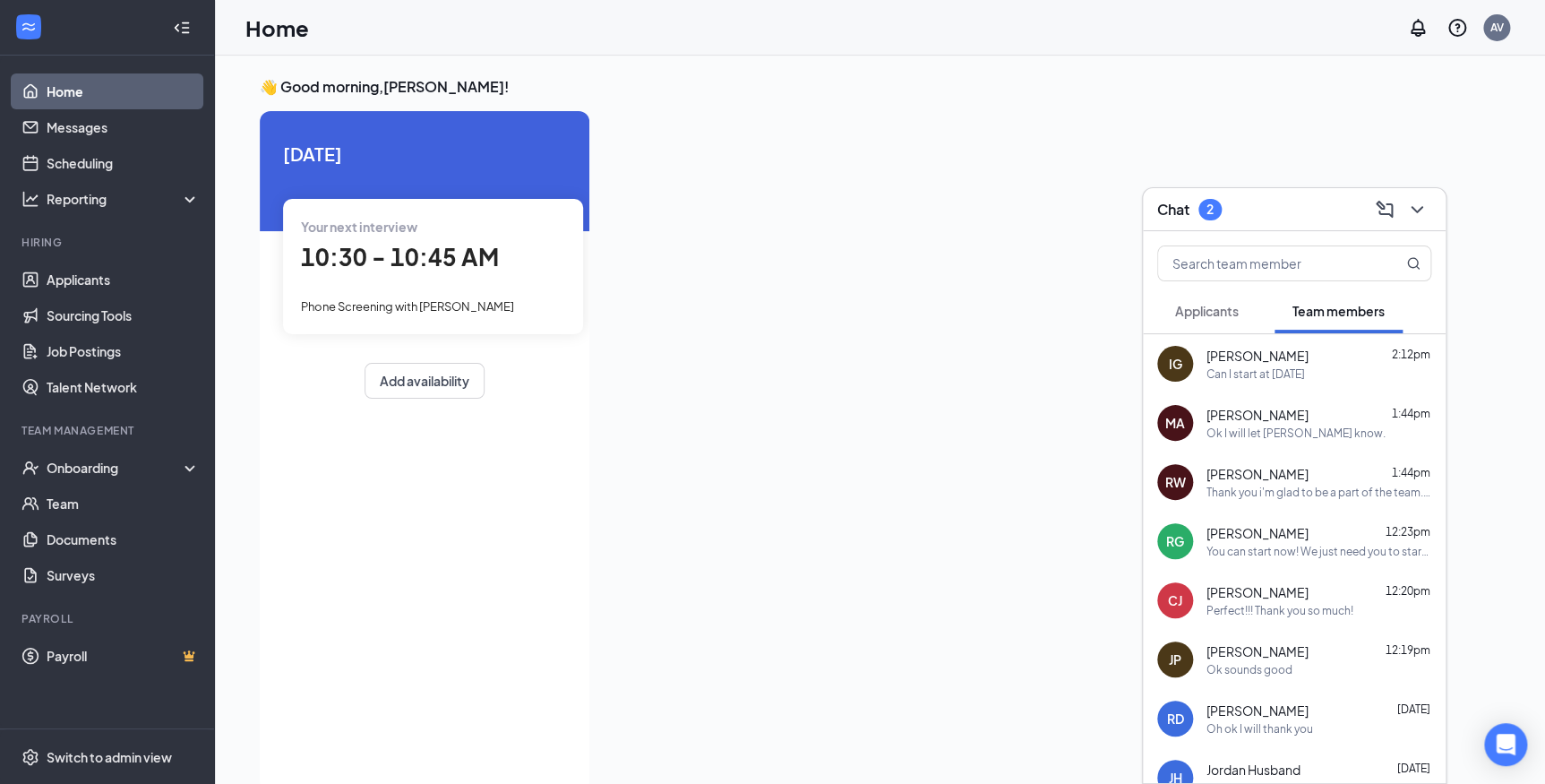
click at [1222, 312] on span "Applicants" at bounding box center [1206, 310] width 63 height 17
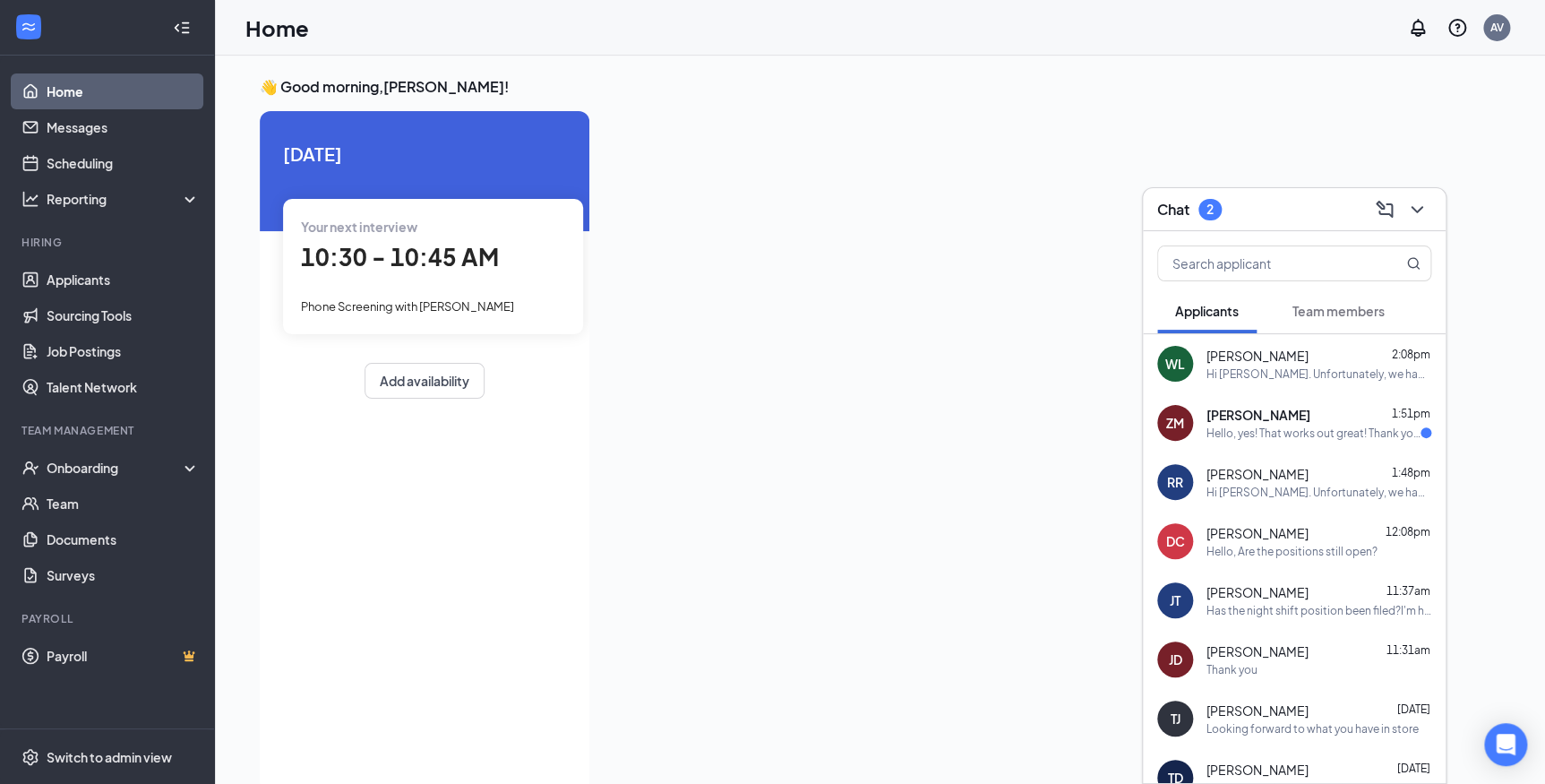
click at [1270, 441] on div "ZM Zailynn Manriquez 1:51pm Hello, yes! That works out great! Thank you." at bounding box center [1294, 422] width 303 height 59
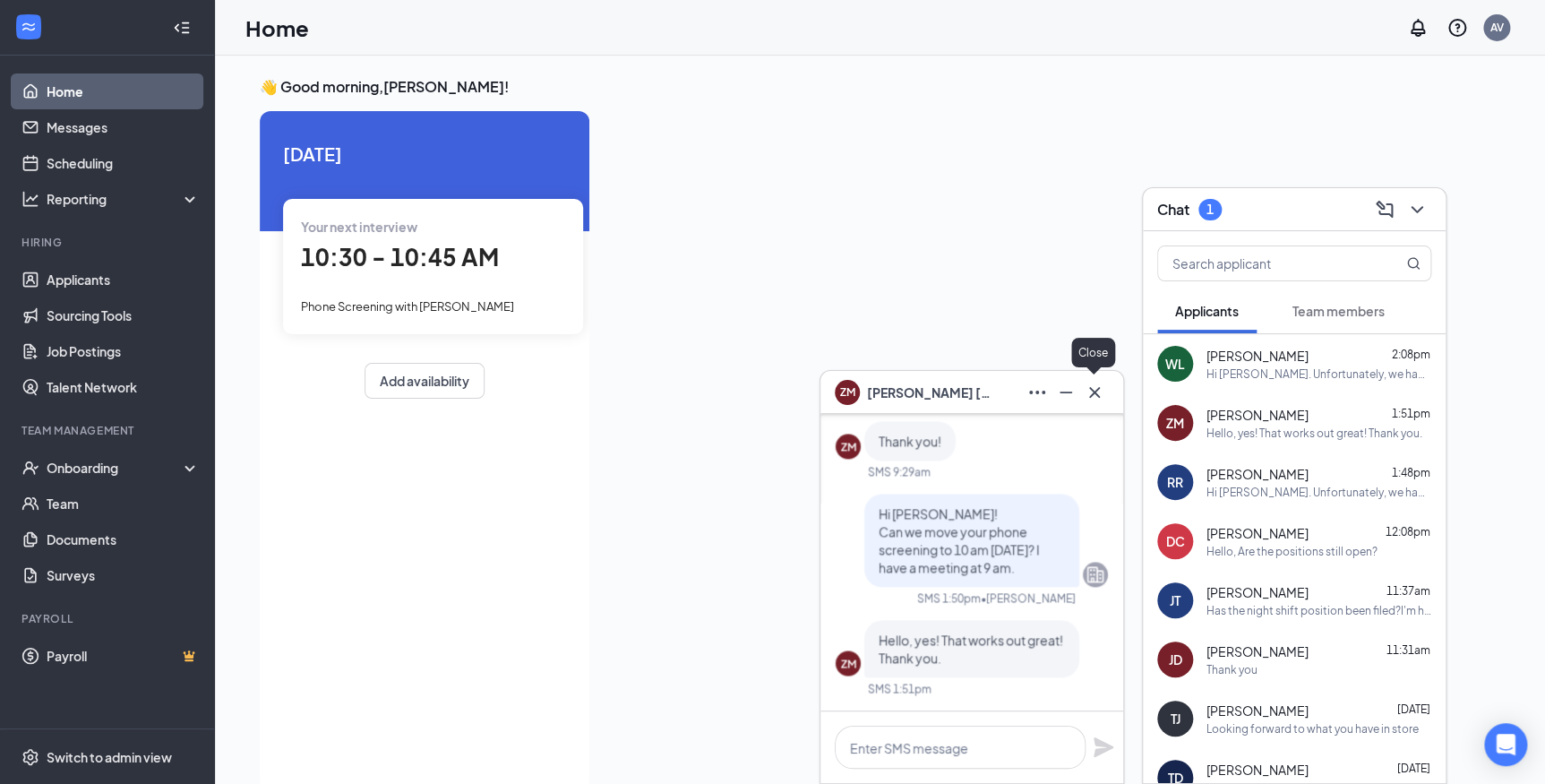
click at [1086, 393] on icon "Cross" at bounding box center [1095, 392] width 21 height 21
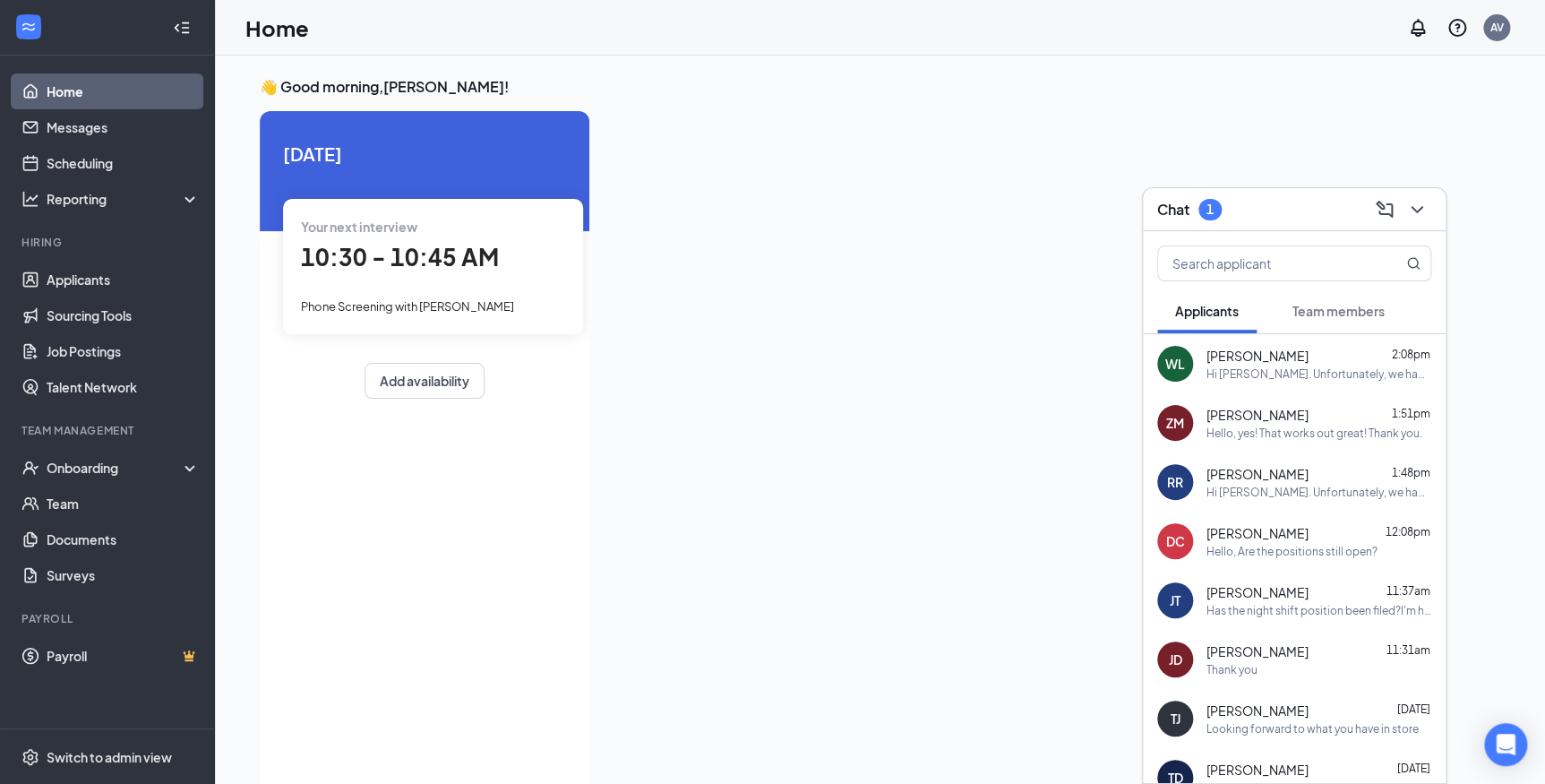
click at [1440, 208] on div "Chat 1" at bounding box center [1294, 209] width 303 height 43
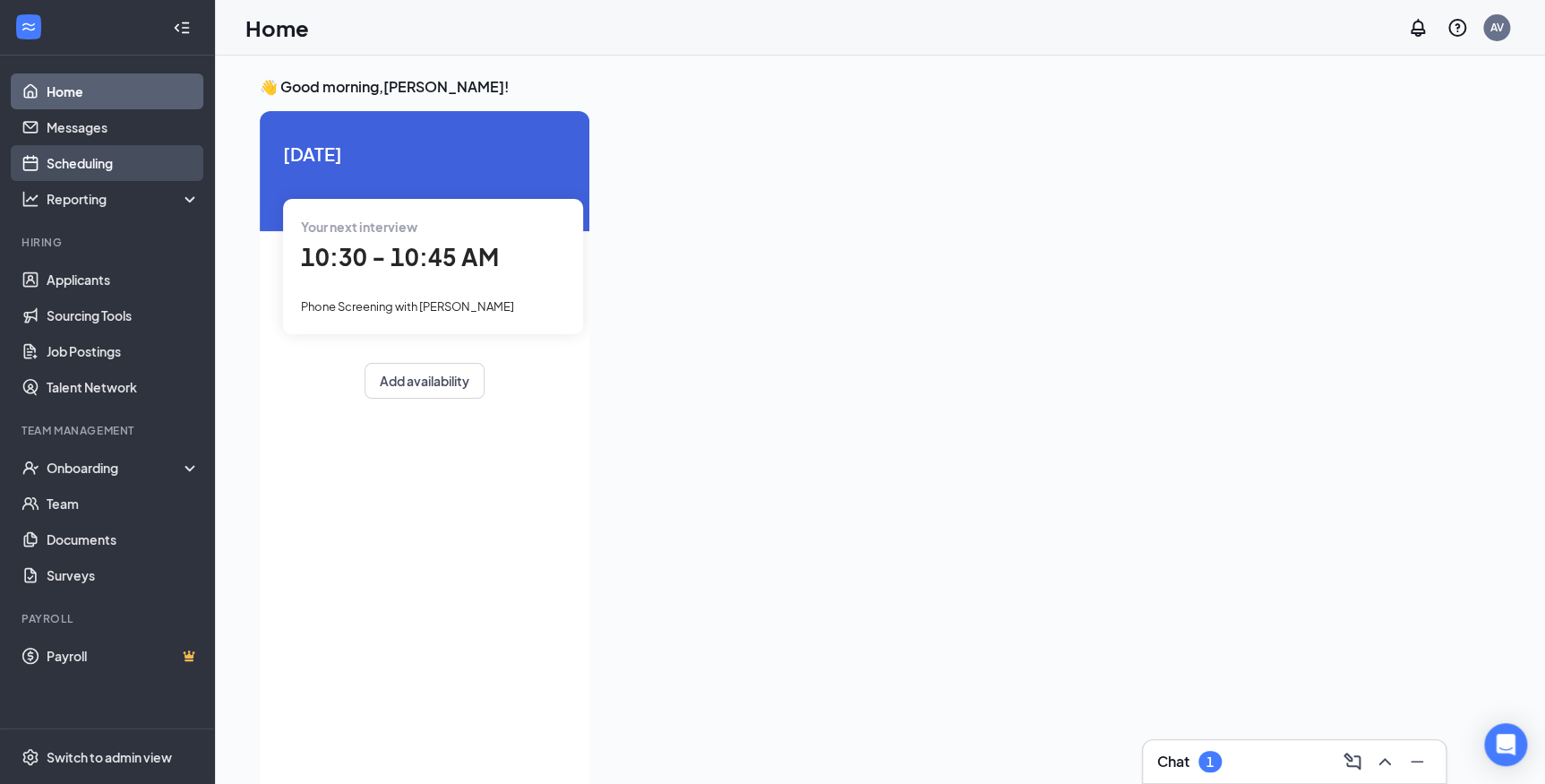
click at [86, 158] on link "Scheduling" at bounding box center [123, 162] width 153 height 36
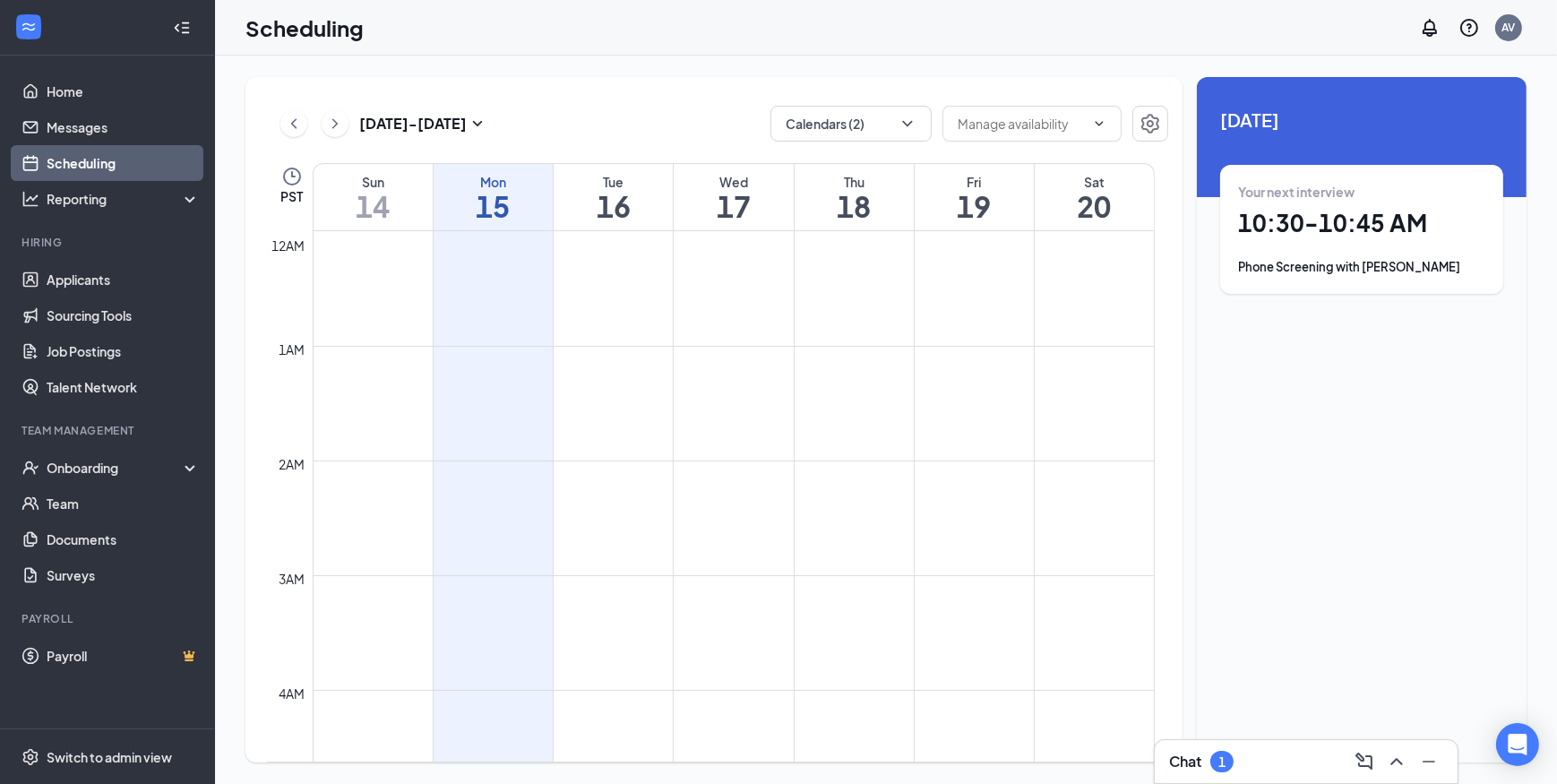
scroll to position [878, 0]
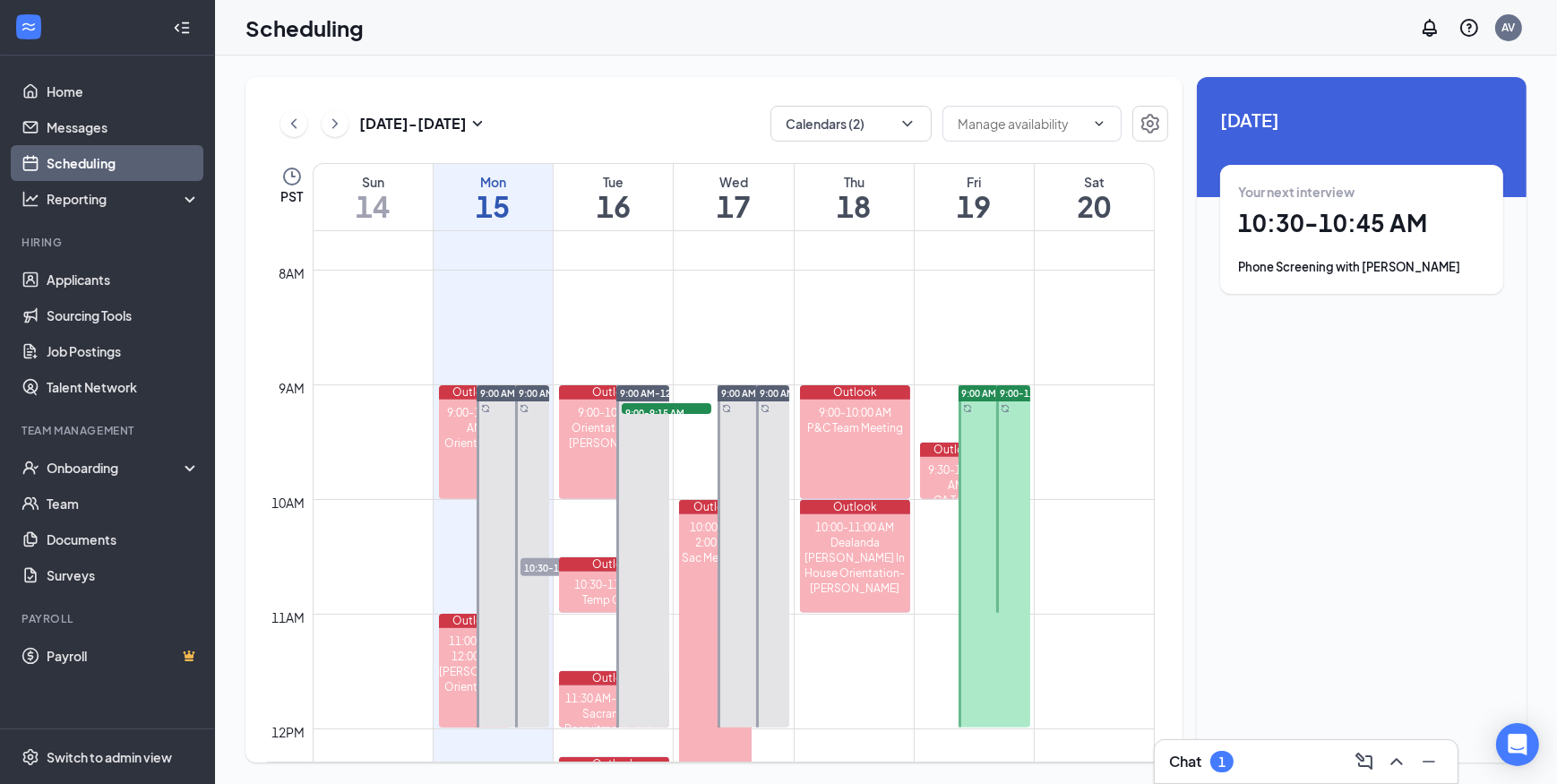
drag, startPoint x: 641, startPoint y: 411, endPoint x: 645, endPoint y: 401, distance: 10.8
click at [645, 401] on link "9:00 AM-12:00 PM 9:00-9:15 AM 1" at bounding box center [641, 555] width 57 height 343
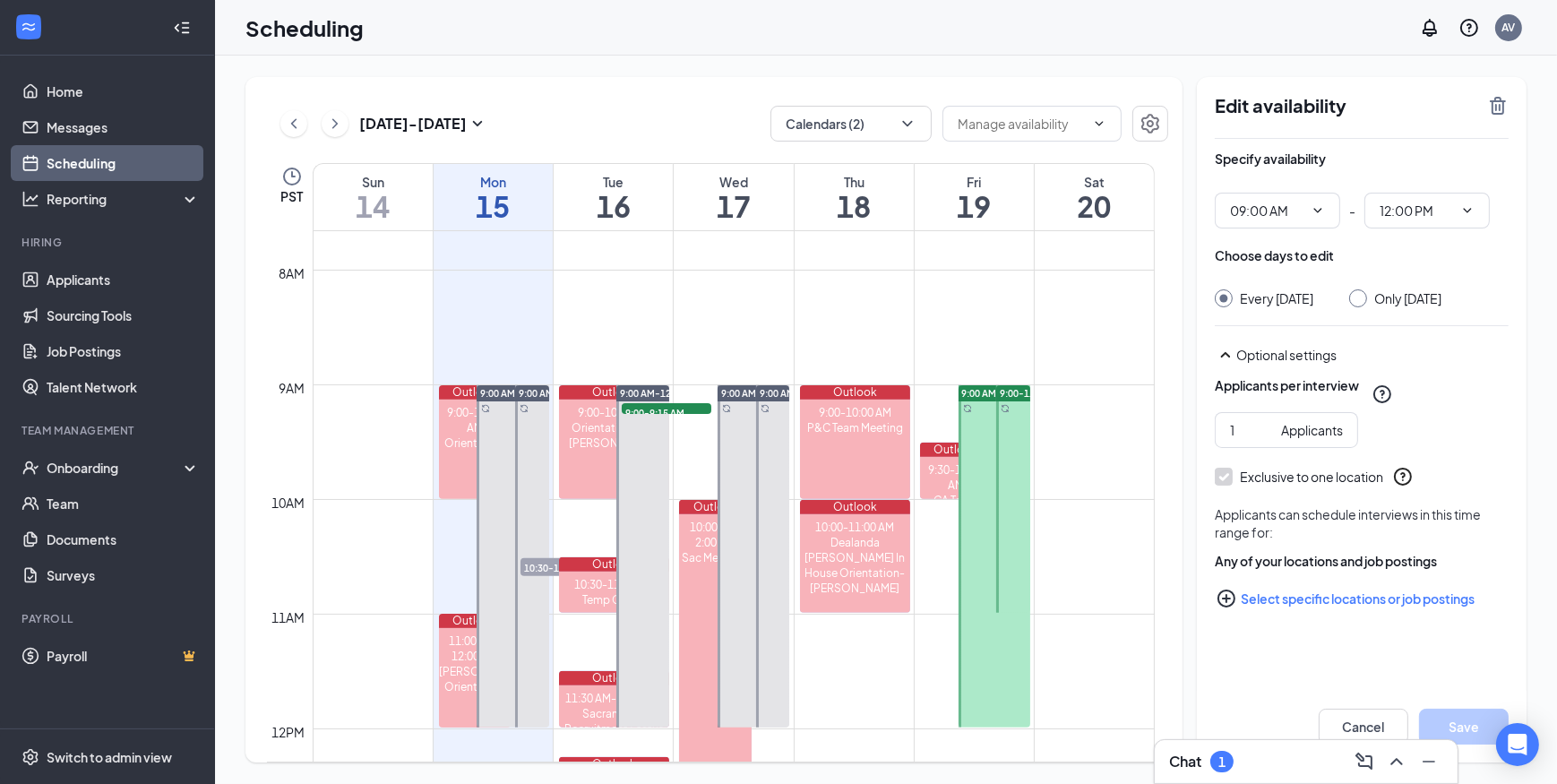
click at [652, 408] on link "9:00 AM-12:00 PM 9:00-9:15 AM 1" at bounding box center [641, 555] width 57 height 343
click at [653, 418] on link "9:00 AM-12:00 PM 9:00-9:15 AM 1" at bounding box center [641, 555] width 57 height 343
click at [655, 410] on link "9:00 AM-12:00 PM 9:00-9:15 AM 1" at bounding box center [641, 555] width 57 height 343
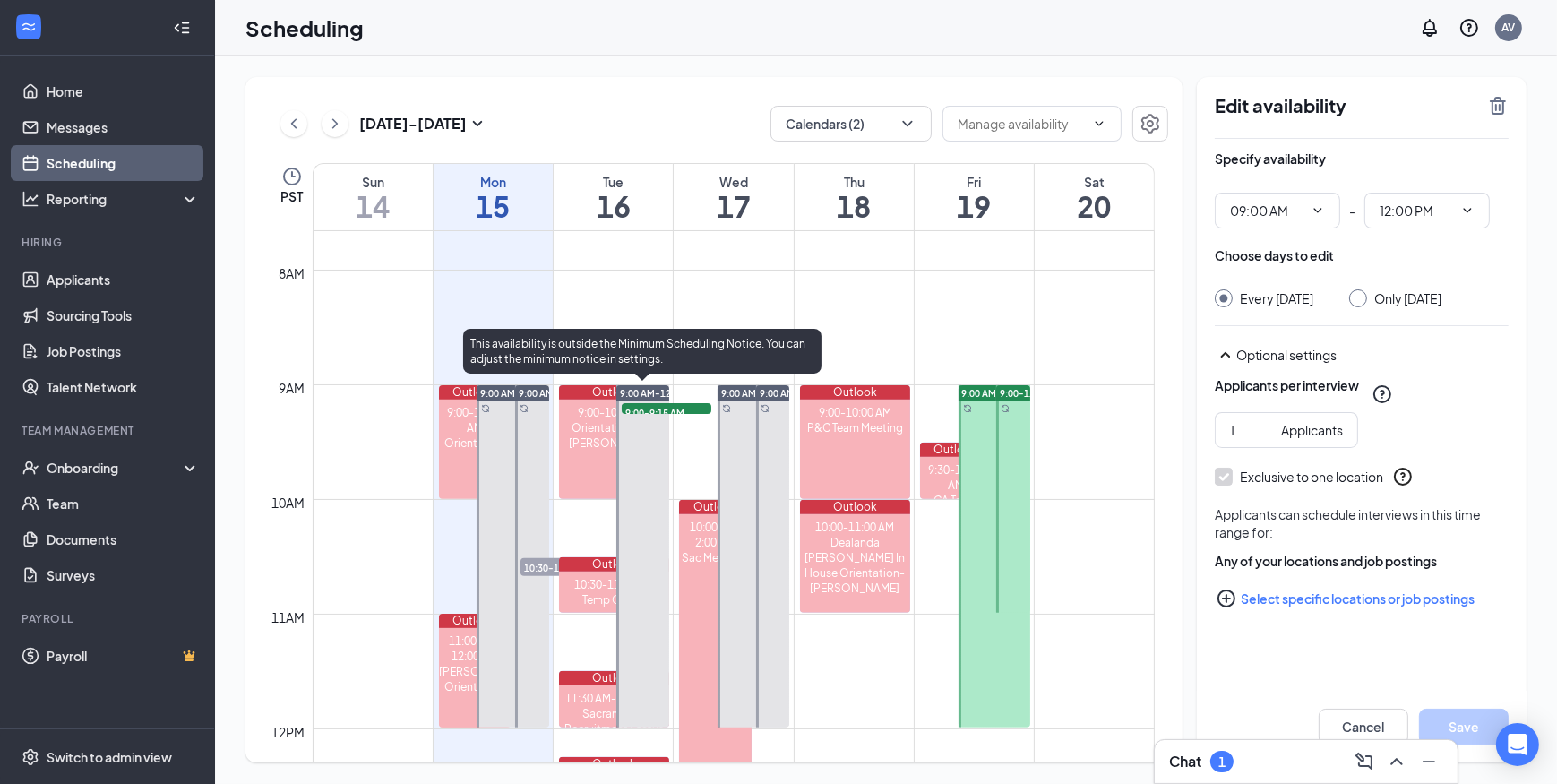
click at [694, 405] on span "9:00-9:15 AM" at bounding box center [667, 411] width 90 height 18
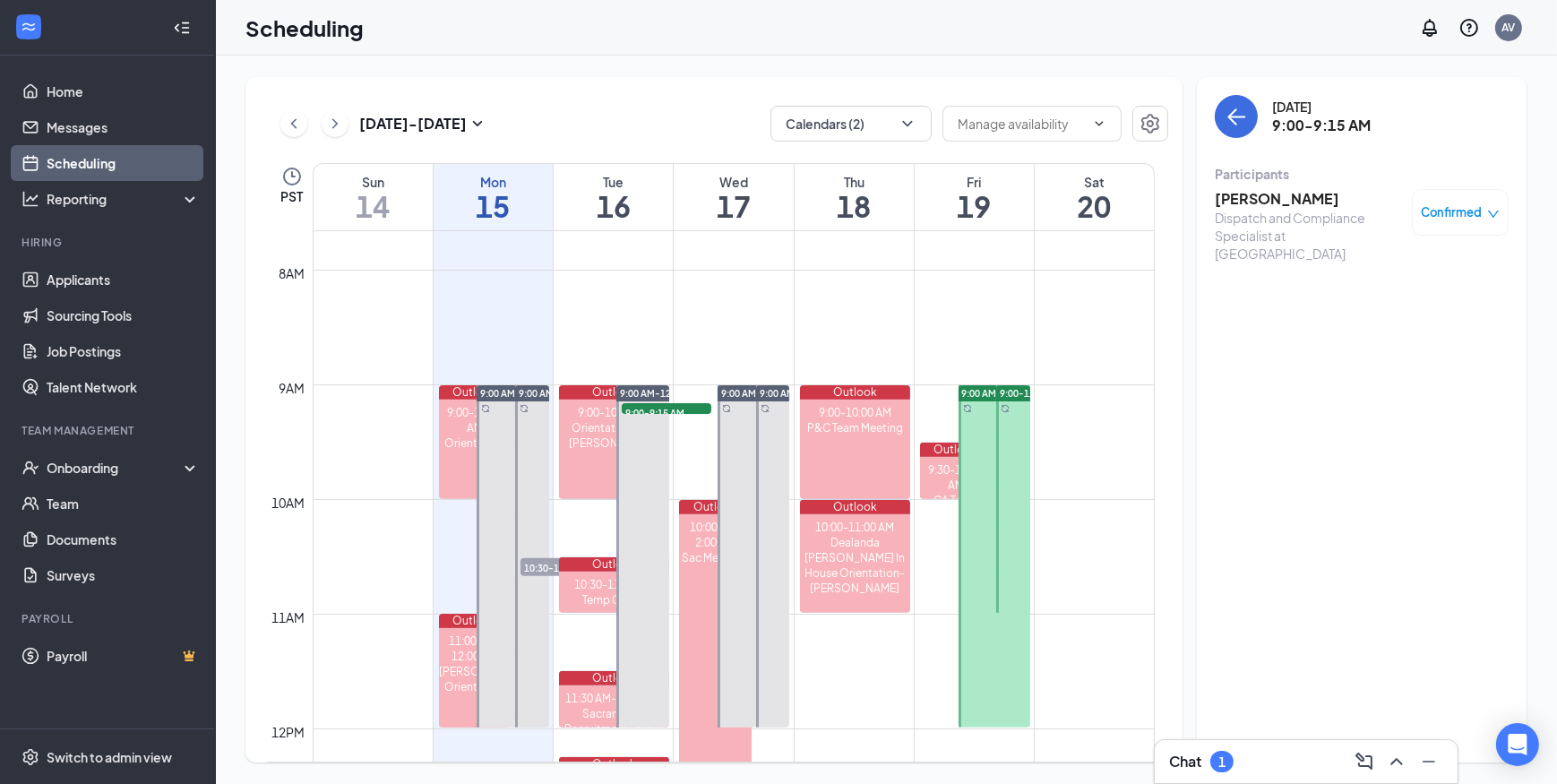
click at [1307, 202] on h3 "Zailynn Manriquez" at bounding box center [1308, 198] width 188 height 19
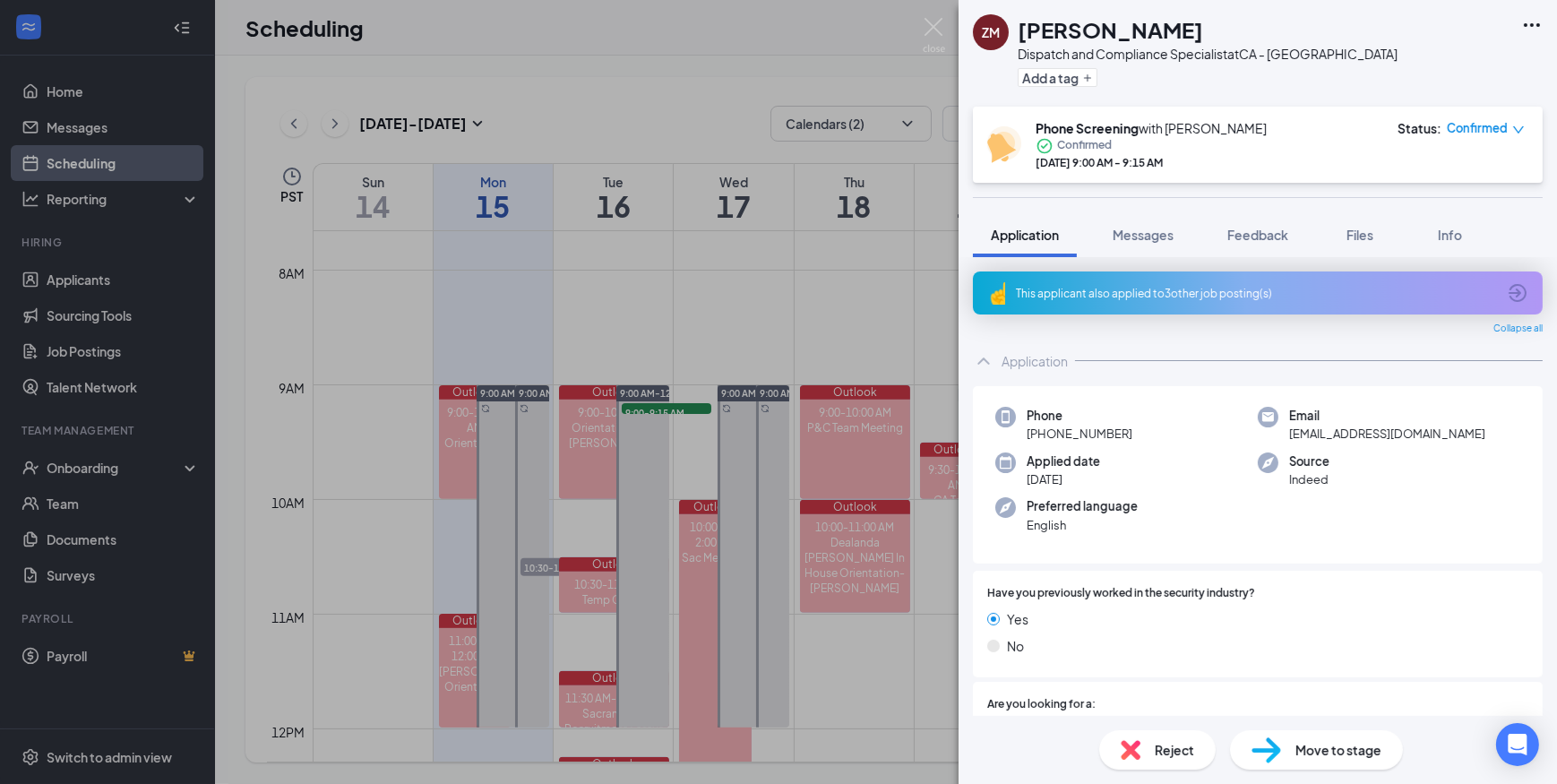
click at [1495, 126] on span "Confirmed" at bounding box center [1477, 127] width 61 height 18
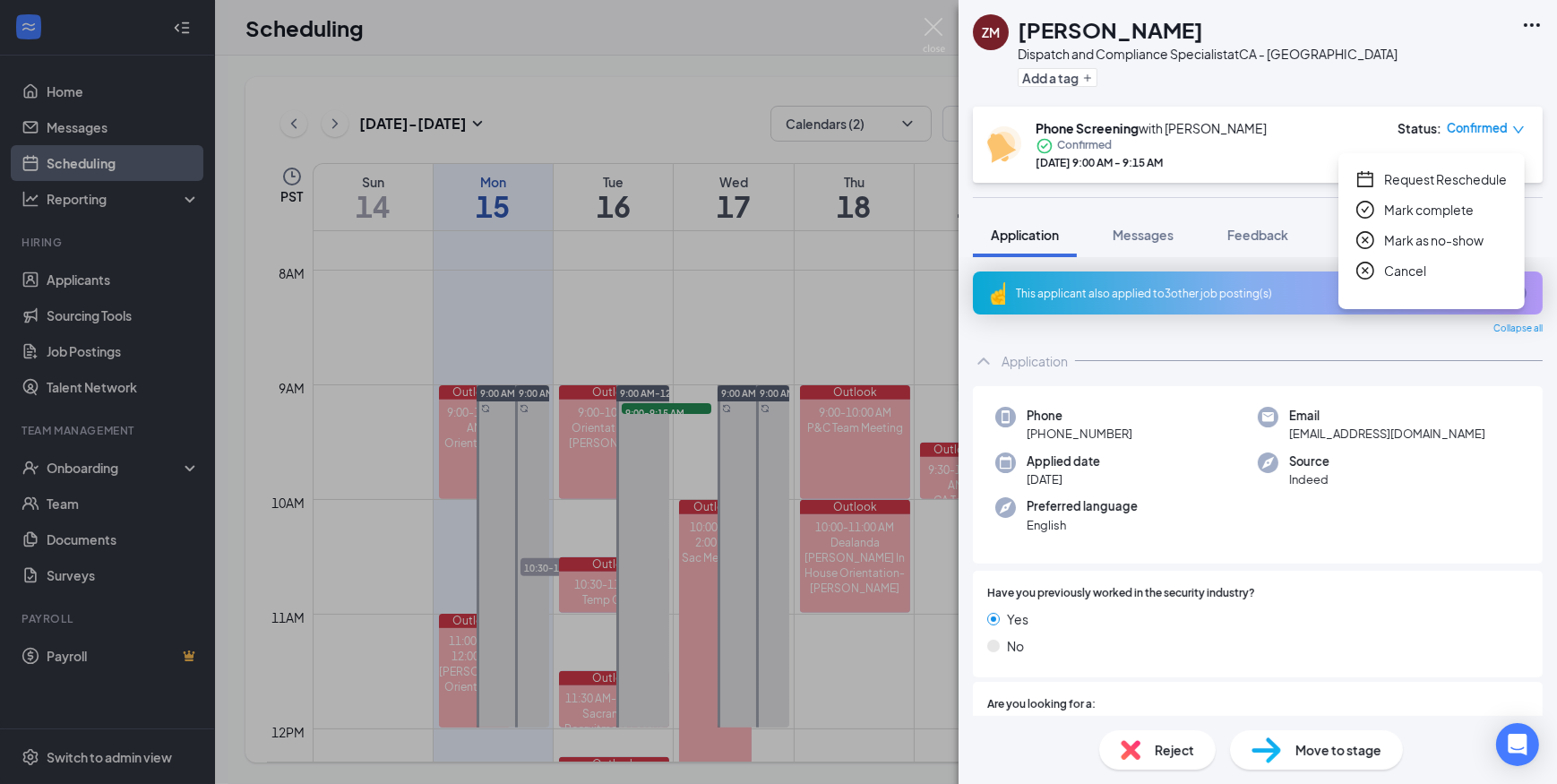
click at [1452, 178] on span "Request Reschedule" at bounding box center [1445, 179] width 123 height 19
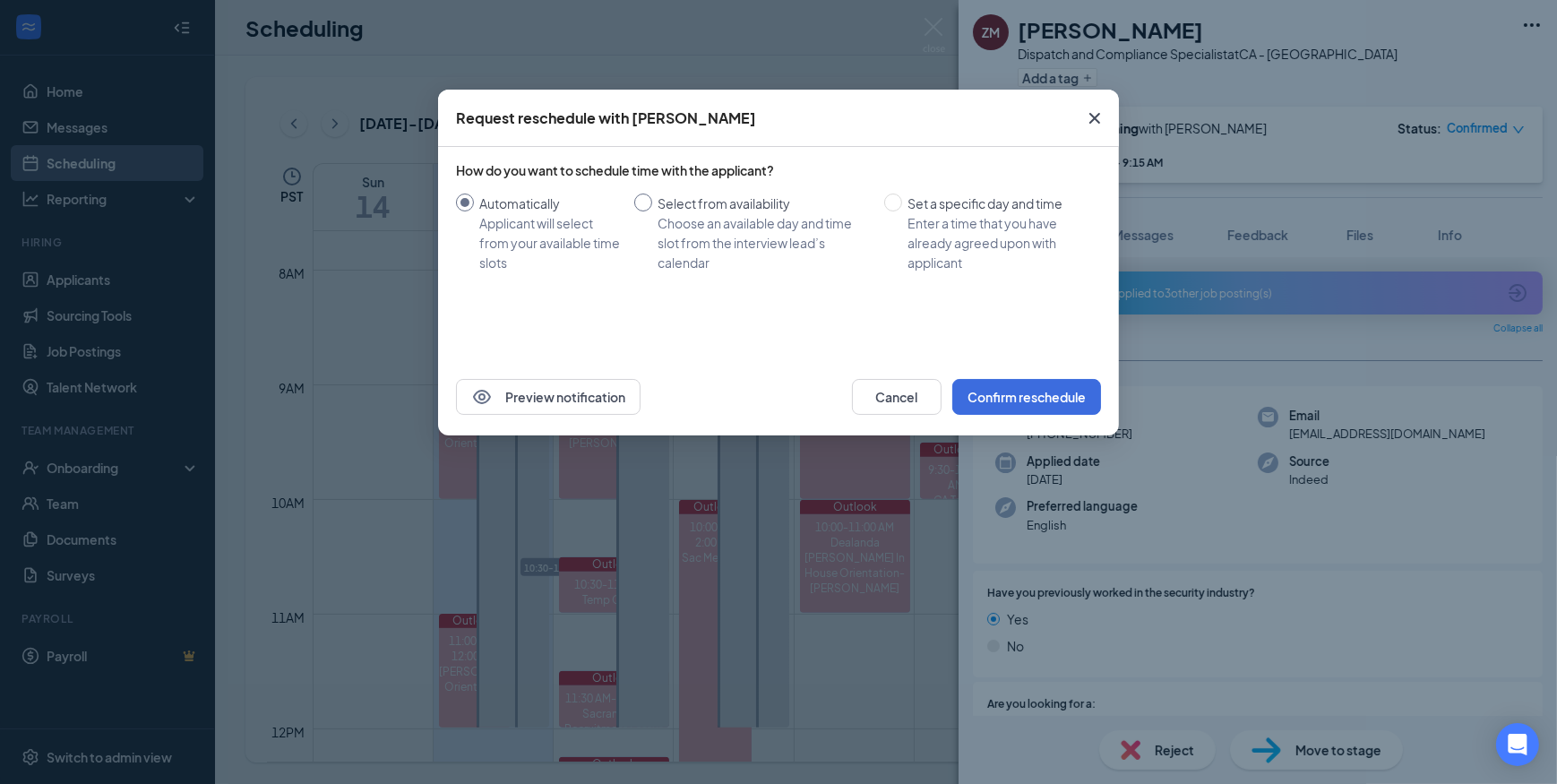
click at [656, 200] on span "Select from availability Choose an available day and time slot from the intervi…" at bounding box center [764, 232] width 225 height 79
click at [652, 200] on input "Select from availability Choose an available day and time slot from the intervi…" at bounding box center [643, 202] width 18 height 18
radio input "true"
radio input "false"
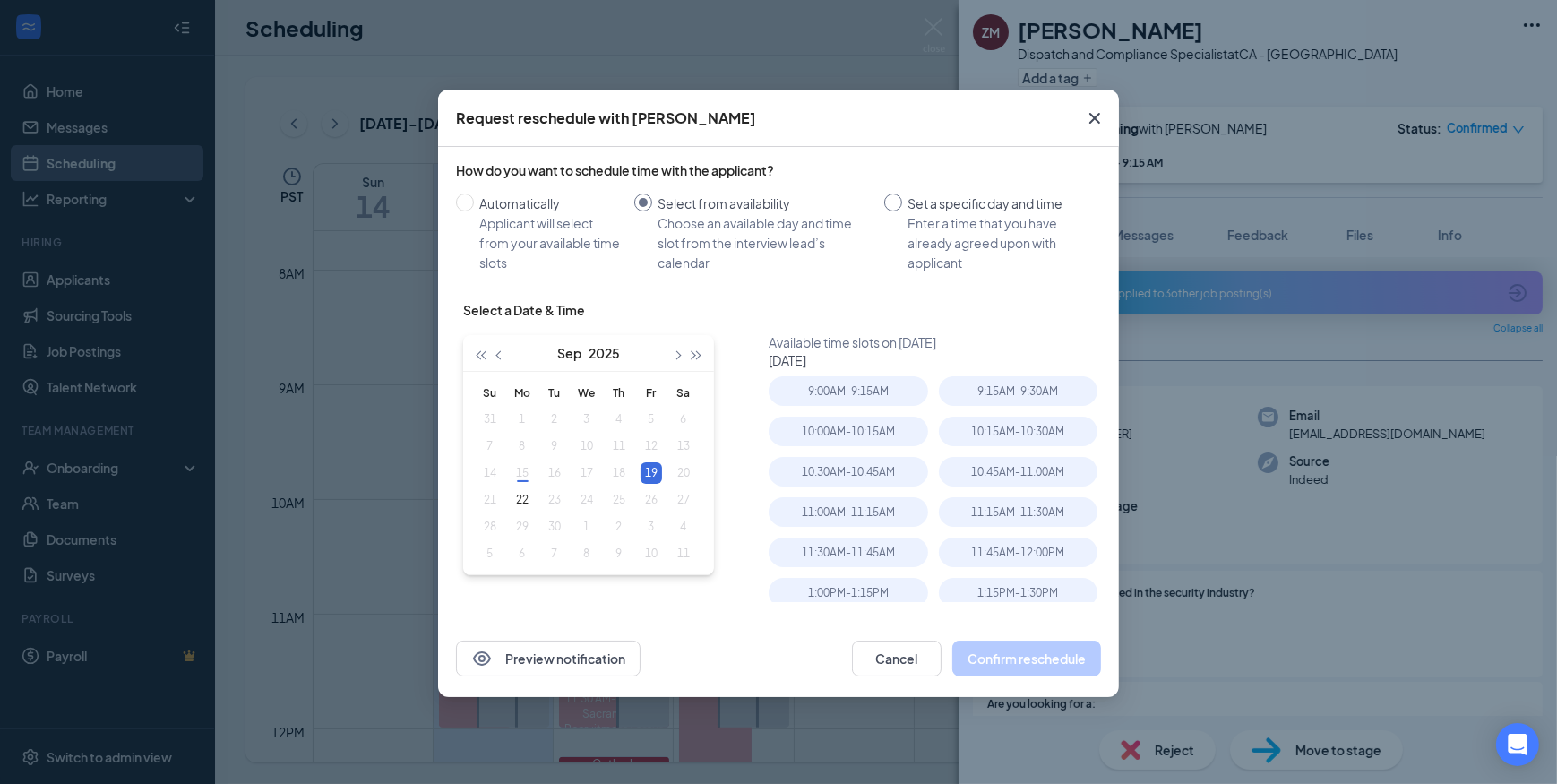
click at [901, 200] on input "Set a specific day and time Enter a time that you have already agreed upon with…" at bounding box center [893, 202] width 18 height 18
radio input "true"
radio input "false"
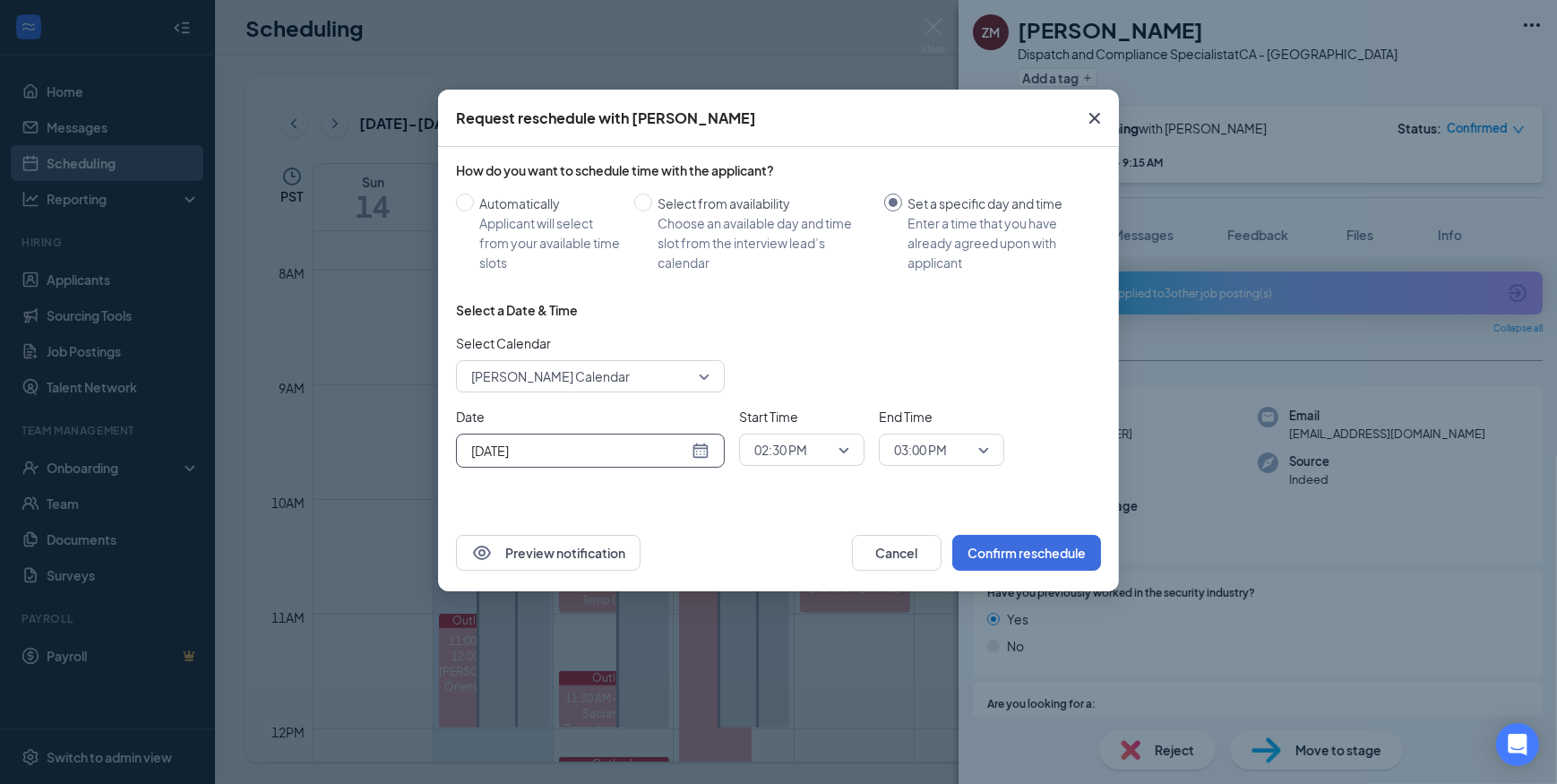
click at [700, 447] on div "Sep 15, 2025" at bounding box center [590, 450] width 238 height 19
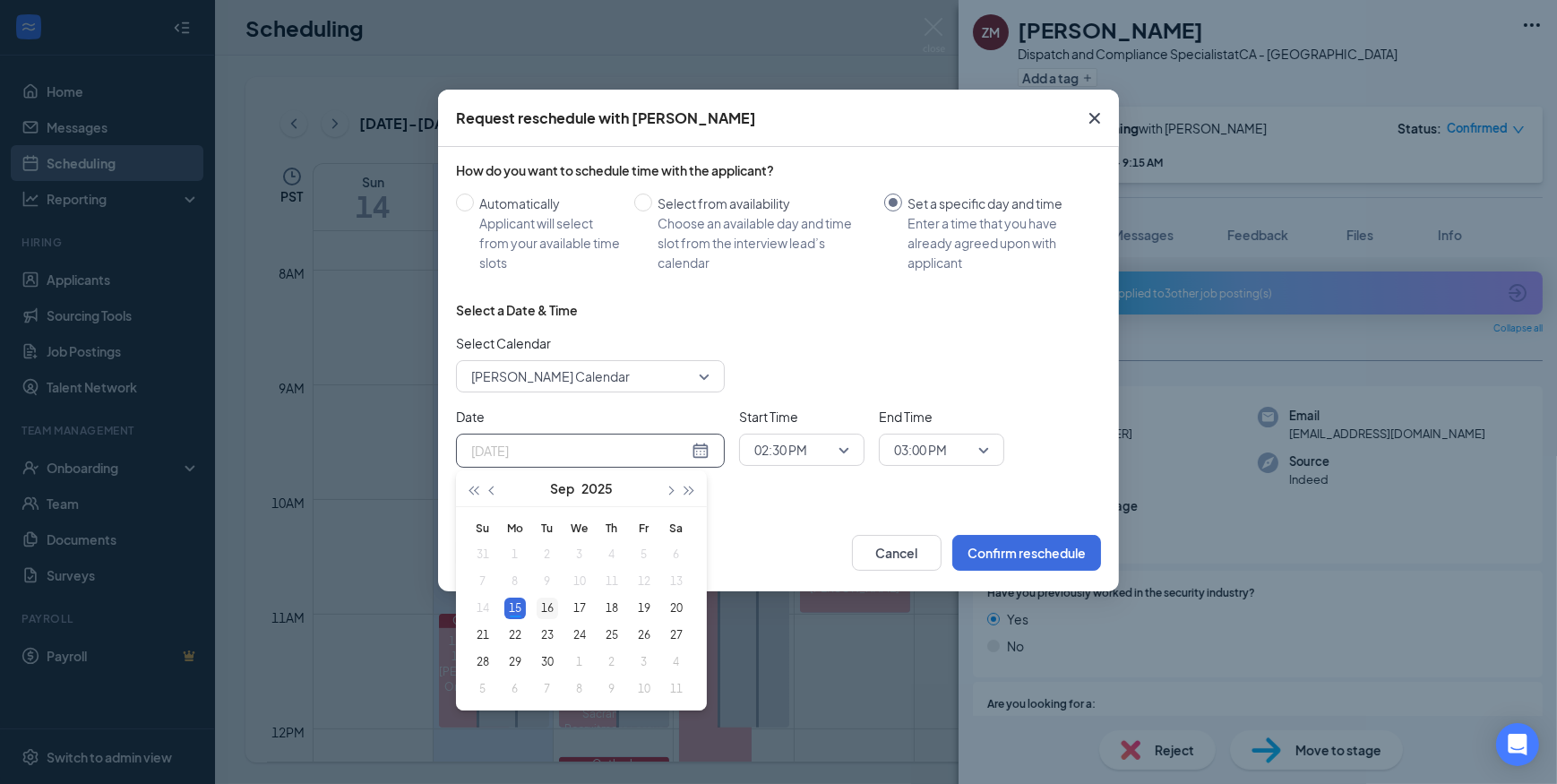
type input "Sep 16, 2025"
click at [554, 607] on div "16" at bounding box center [547, 608] width 21 height 21
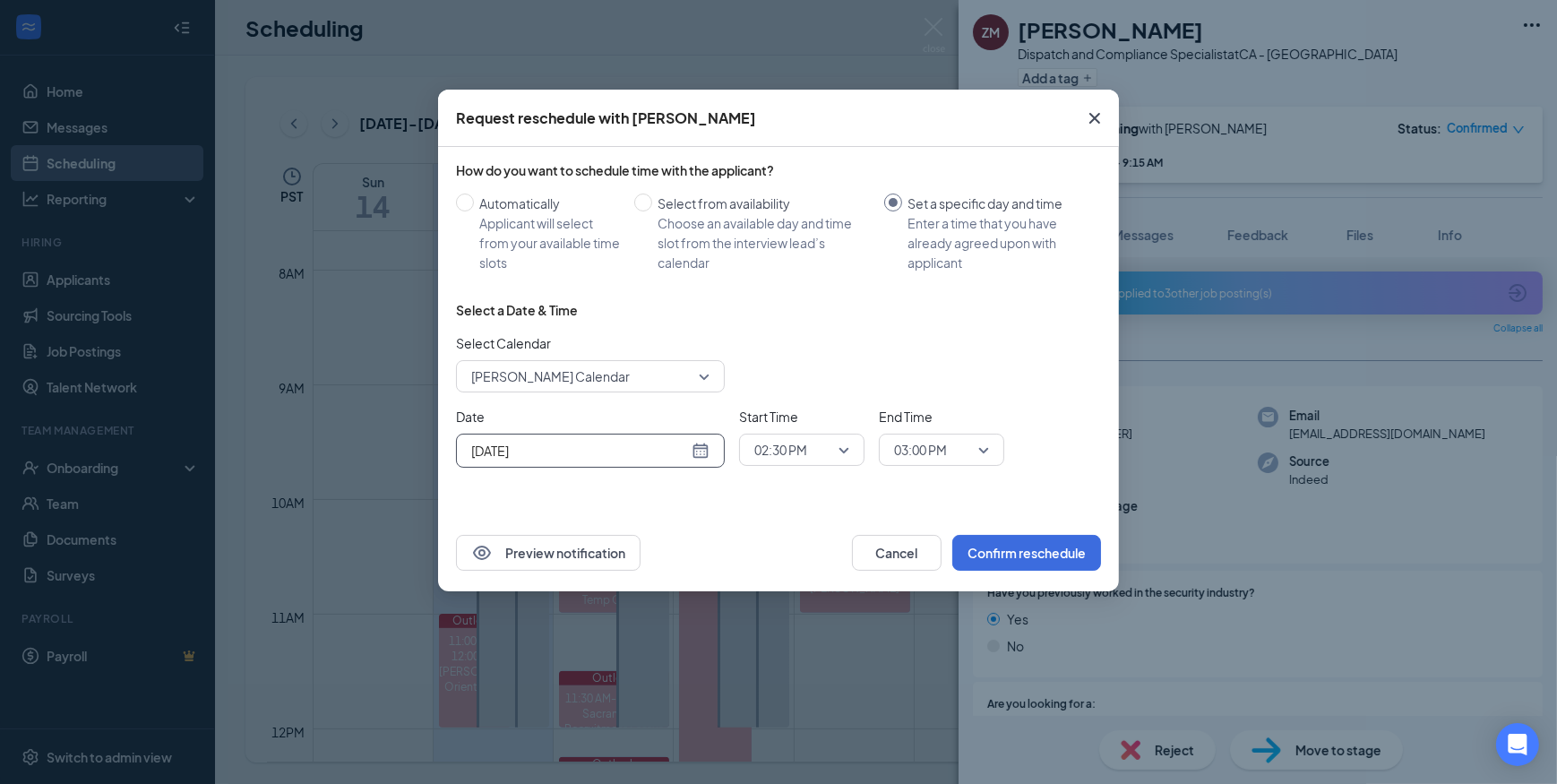
click at [832, 445] on span "02:30 PM" at bounding box center [793, 449] width 79 height 27
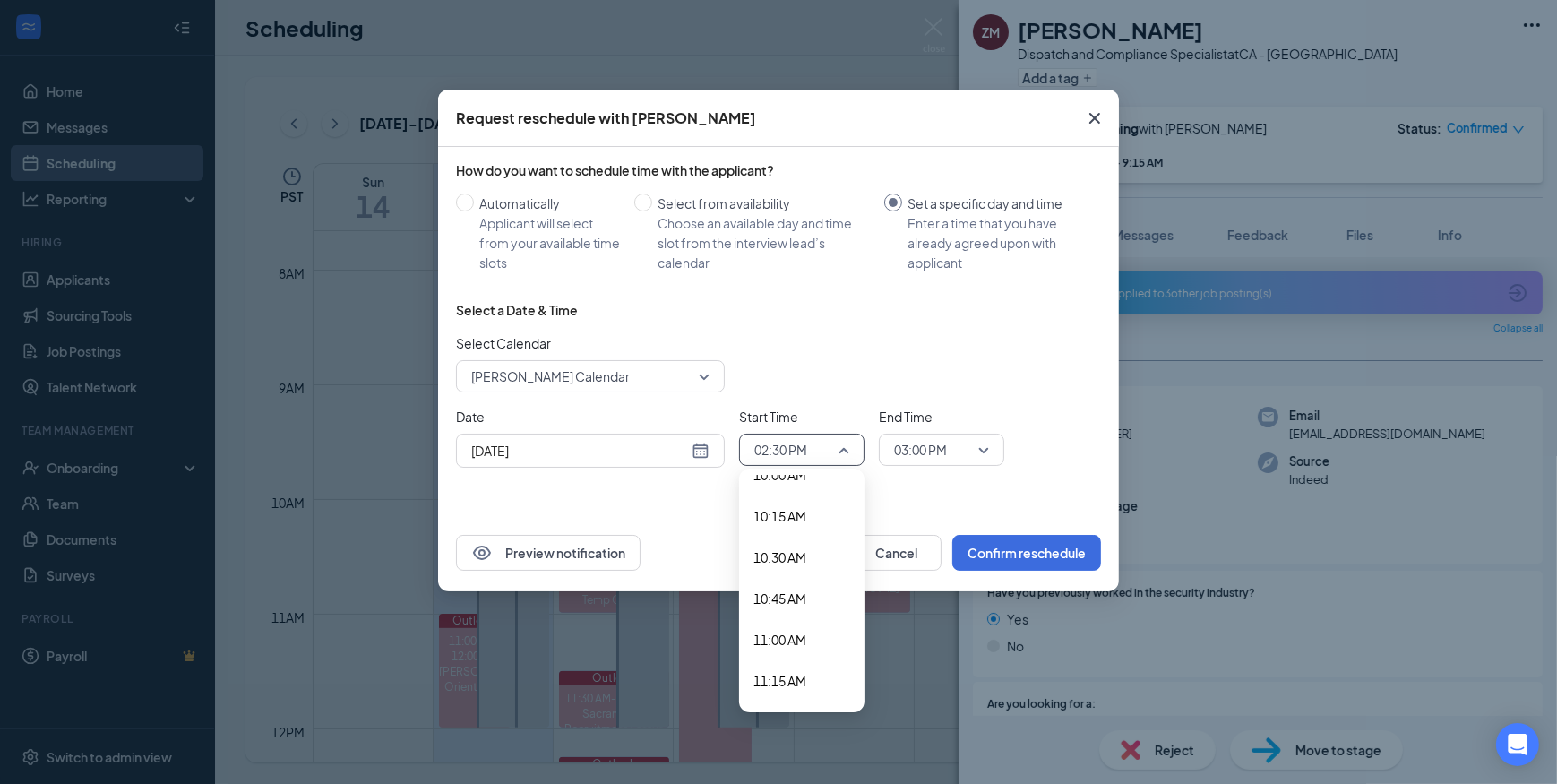
scroll to position [1632, 0]
click at [810, 512] on span "10:00 AM" at bounding box center [801, 512] width 96 height 19
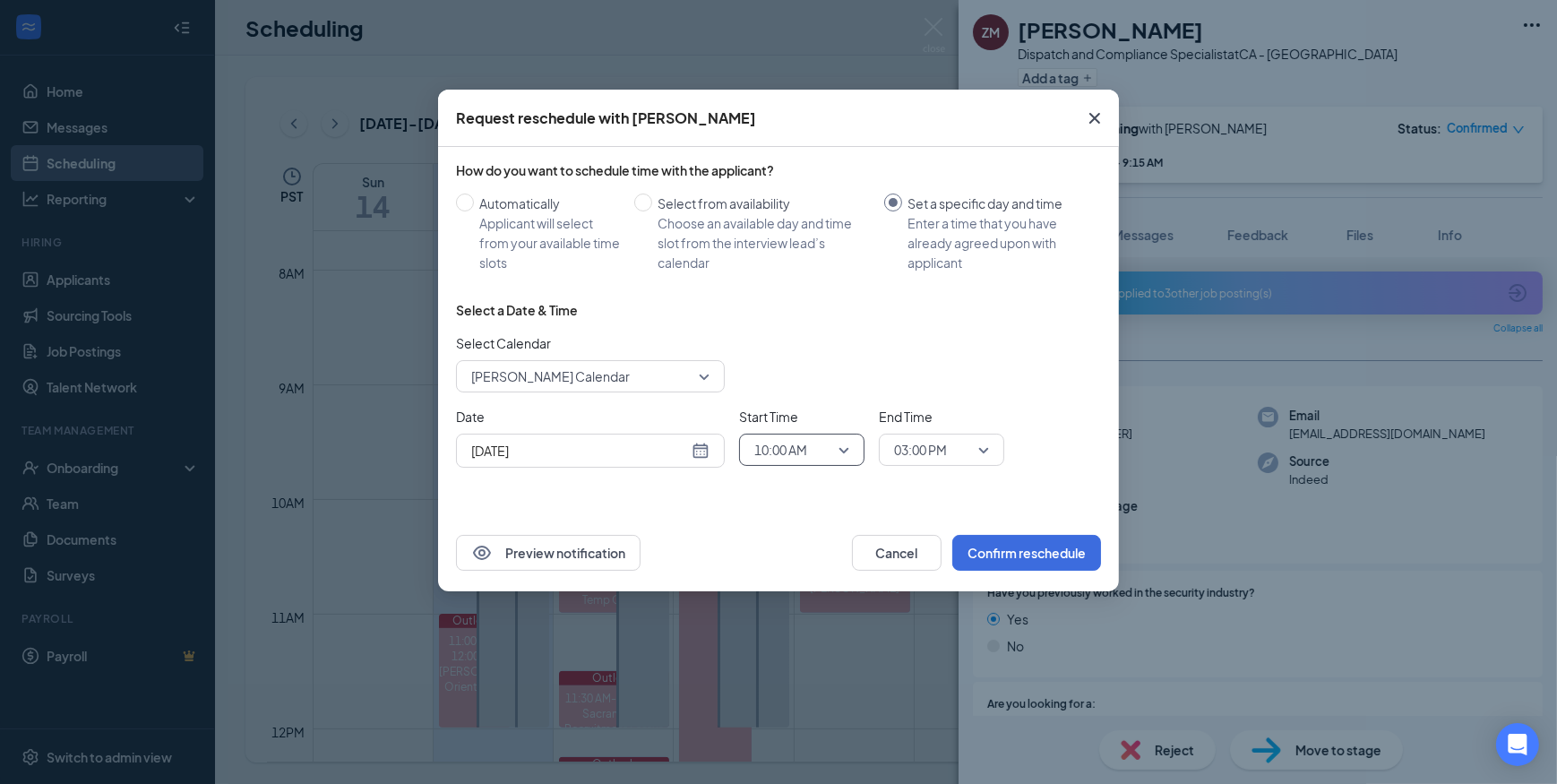
click at [989, 451] on div "03:00 PM" at bounding box center [941, 449] width 126 height 32
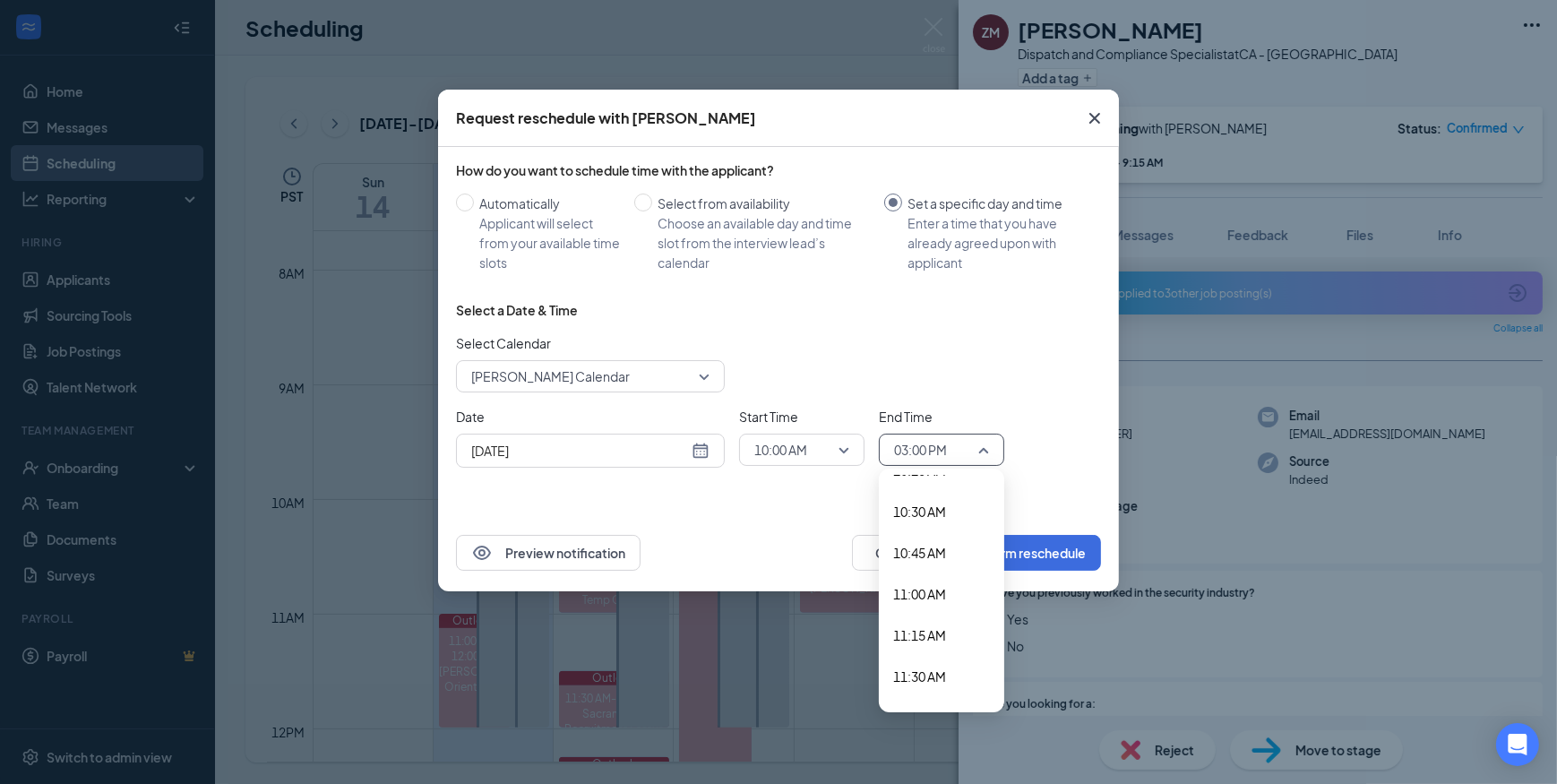
scroll to position [1633, 0]
click at [930, 554] on span "10:15 AM" at bounding box center [920, 552] width 53 height 19
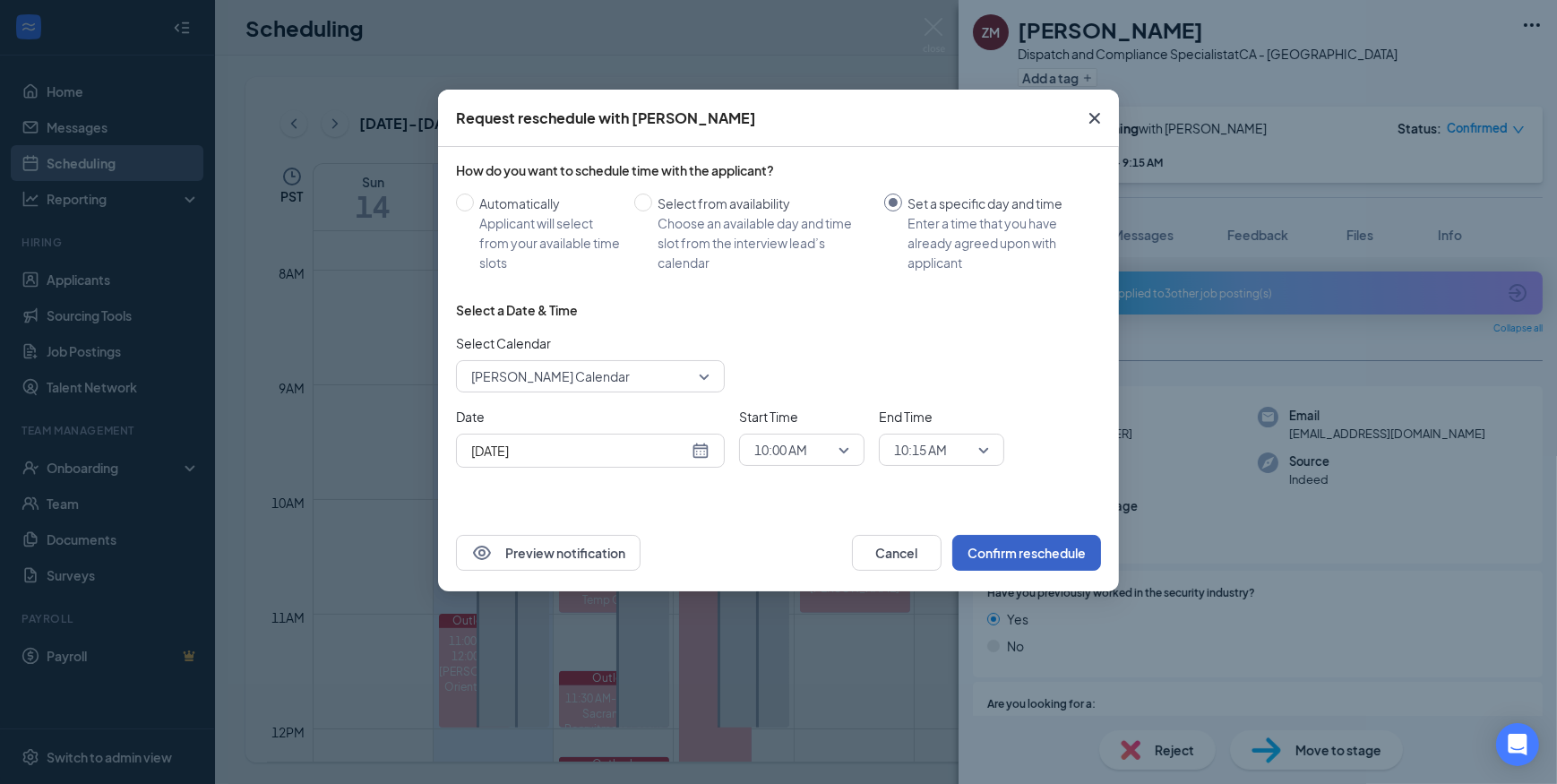
click at [1009, 552] on button "Confirm reschedule" at bounding box center [1027, 552] width 149 height 36
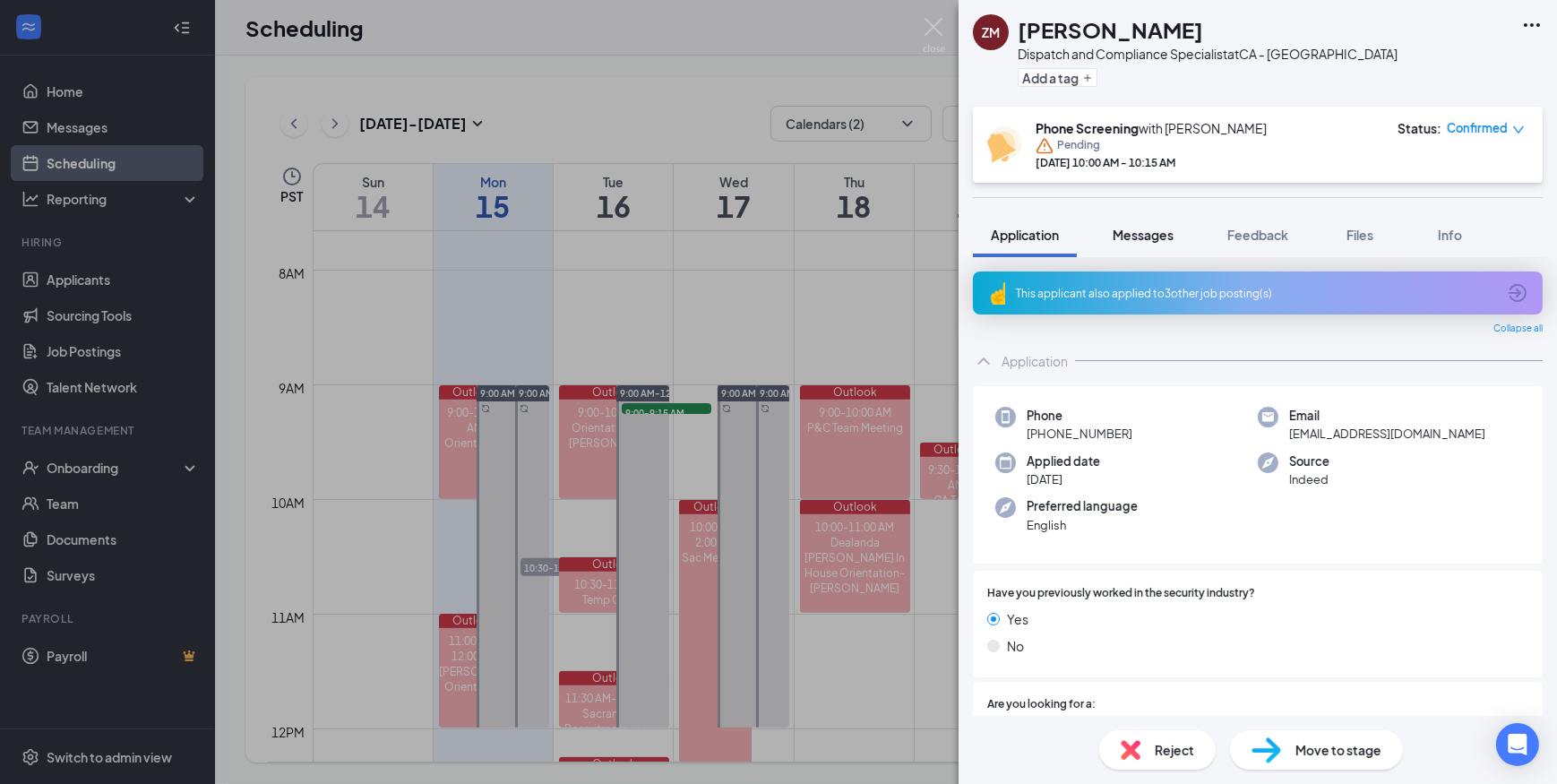
click at [1153, 234] on span "Messages" at bounding box center [1142, 234] width 61 height 17
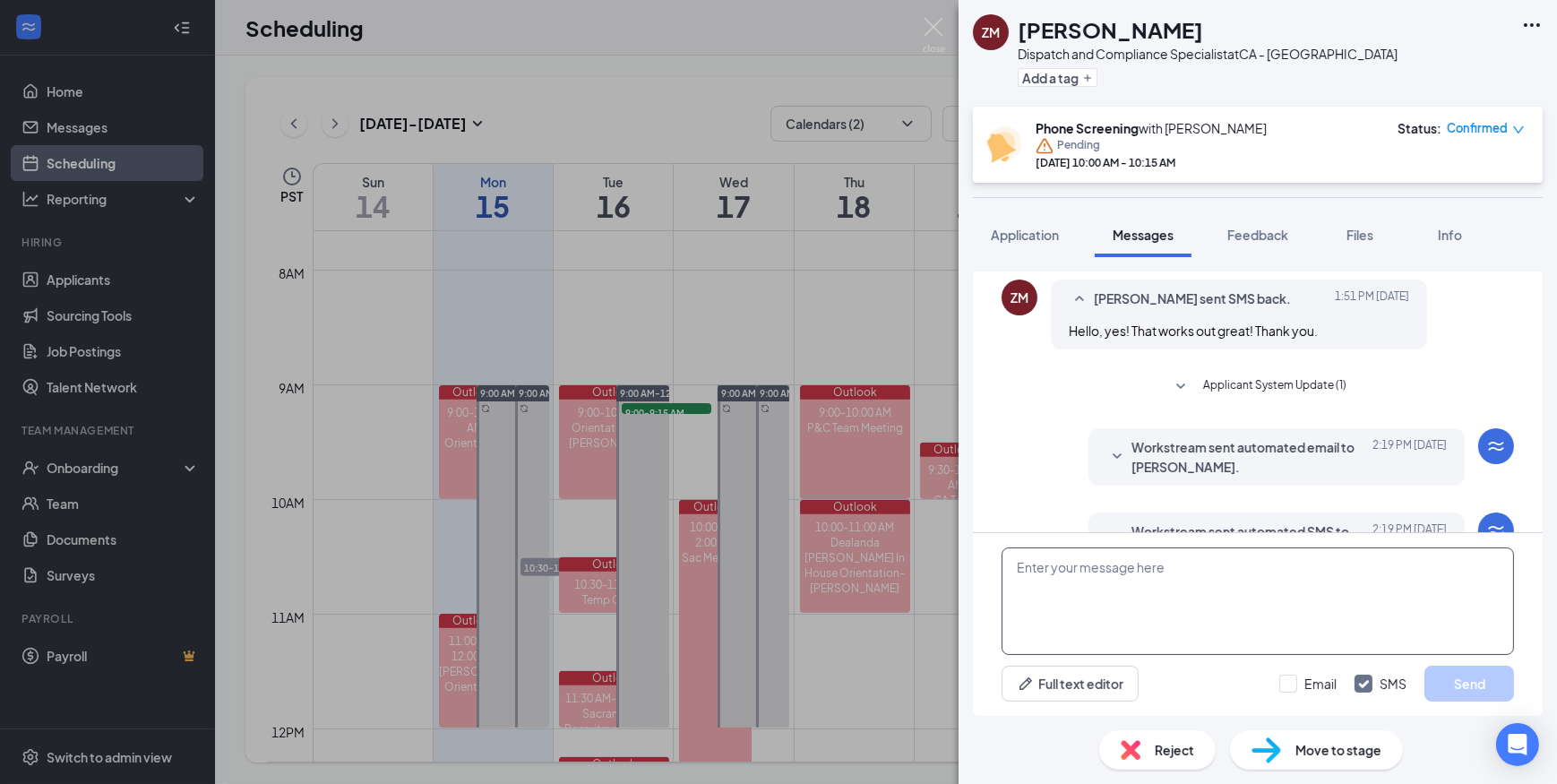
scroll to position [770, 0]
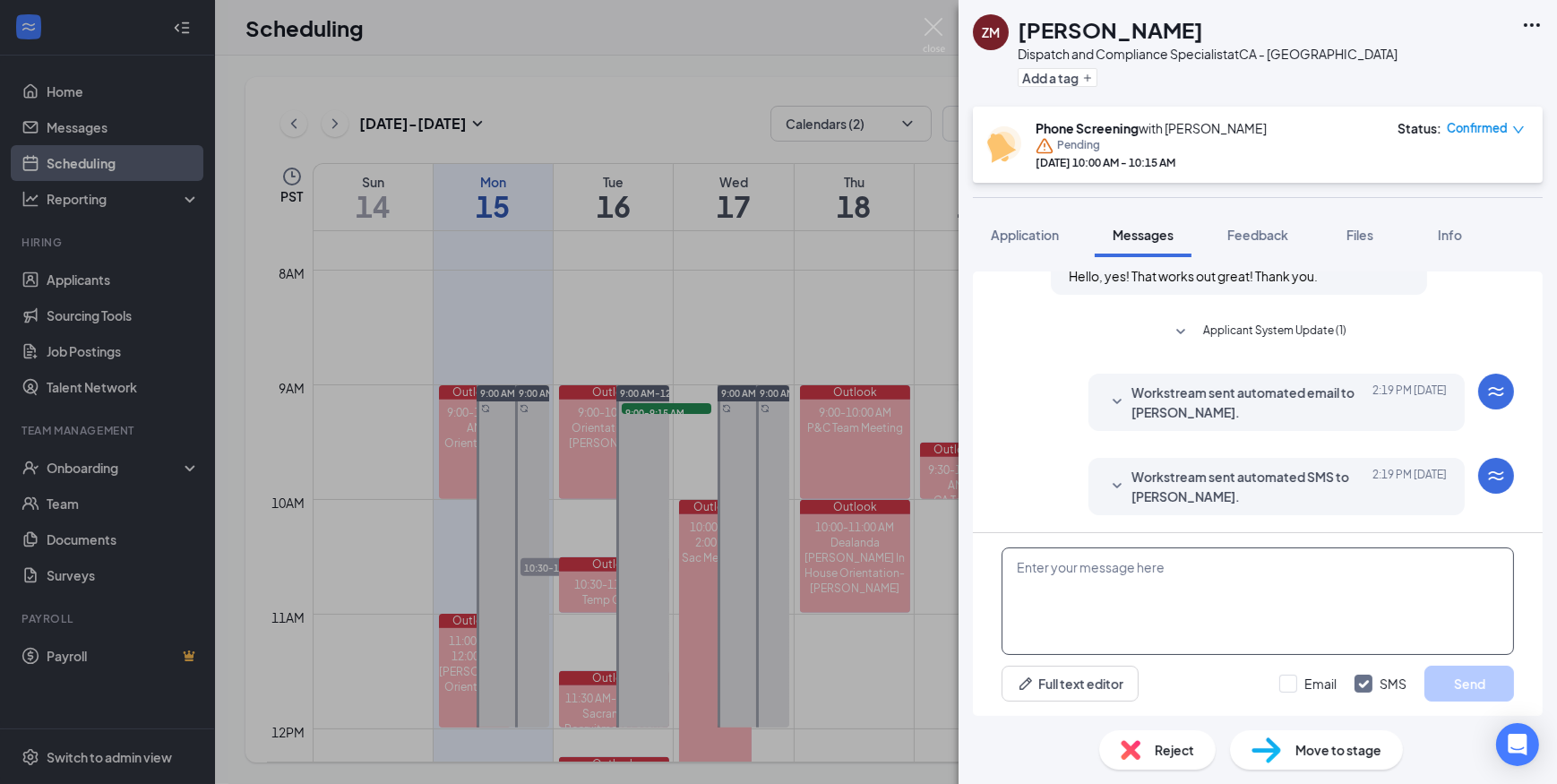
click at [1066, 588] on textarea at bounding box center [1257, 600] width 513 height 107
type textarea "Thank you!"
click at [1290, 680] on input "Email" at bounding box center [1308, 683] width 57 height 18
checkbox input "true"
click at [1498, 695] on button "Send" at bounding box center [1469, 683] width 90 height 36
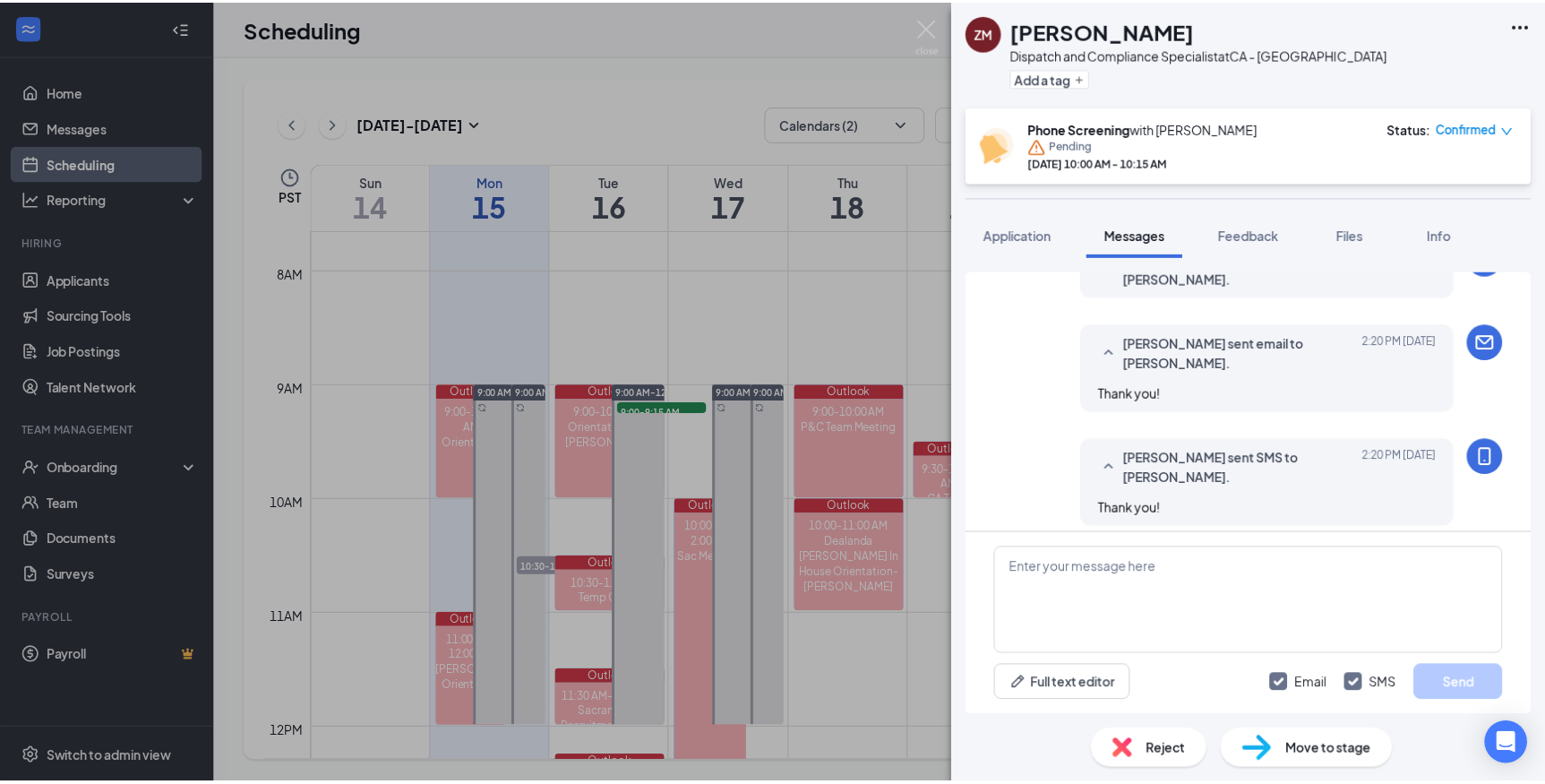
scroll to position [1000, 0]
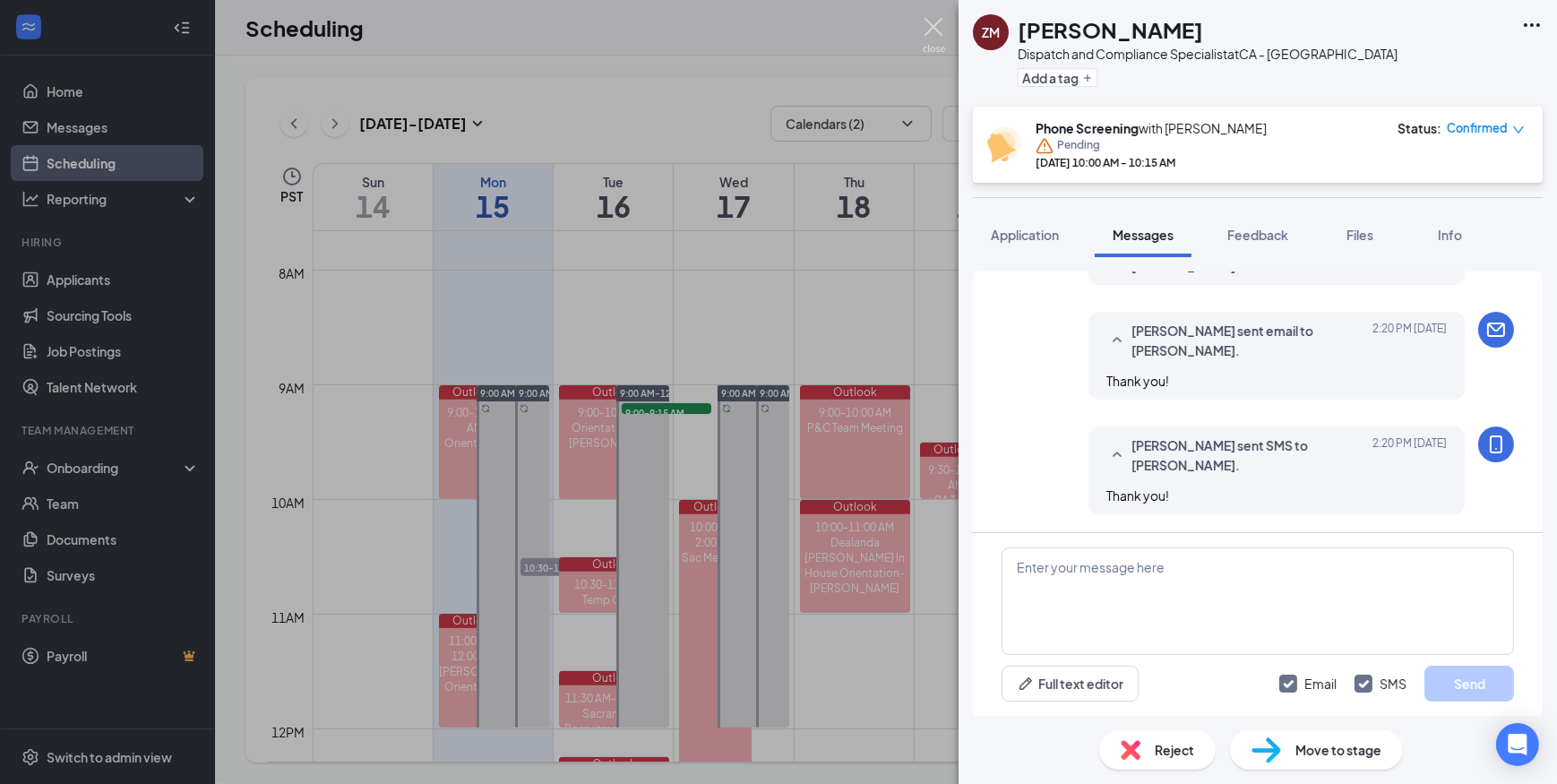
click at [930, 28] on img at bounding box center [933, 35] width 22 height 35
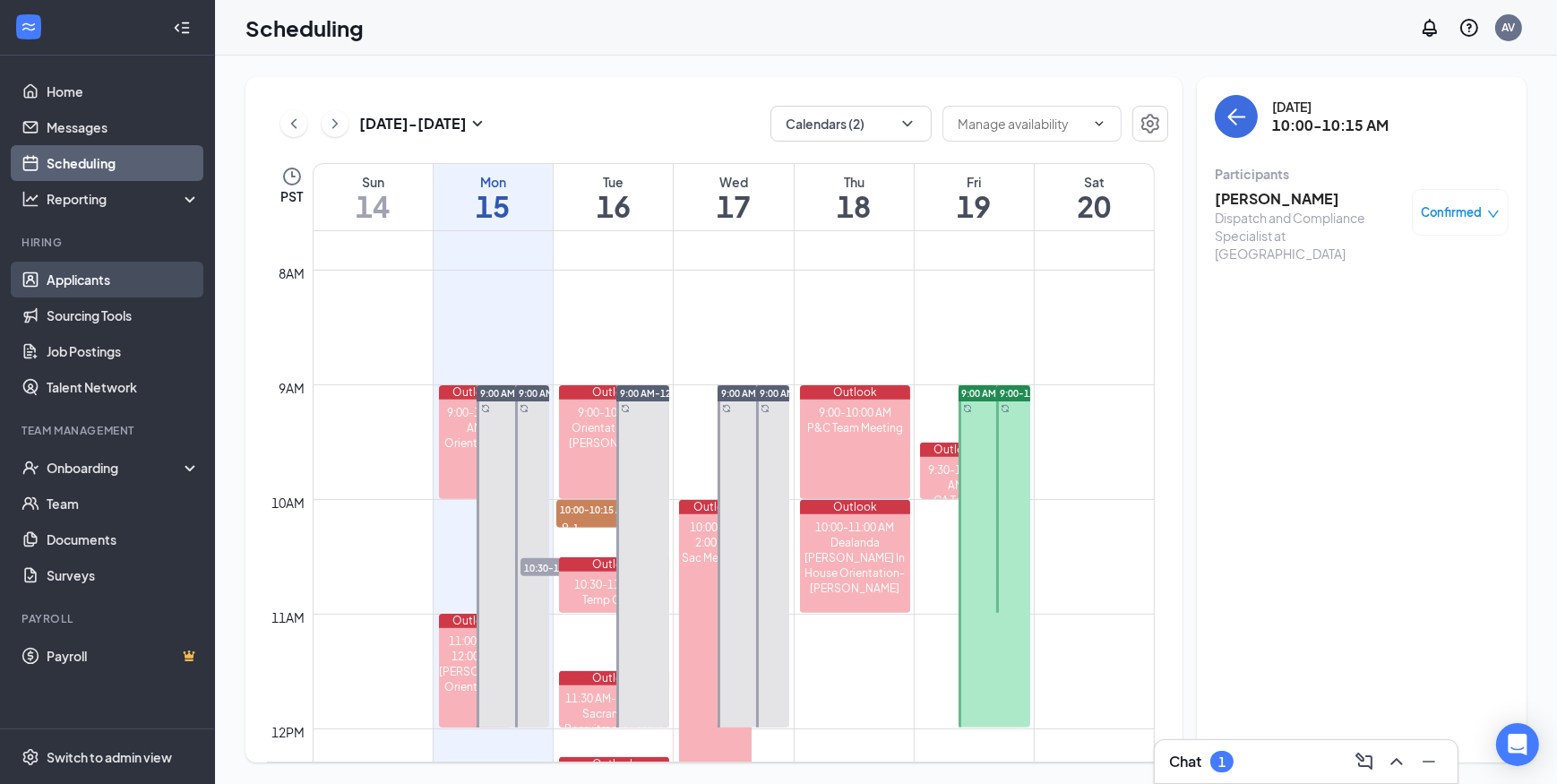
click at [73, 280] on link "Applicants" at bounding box center [123, 279] width 153 height 36
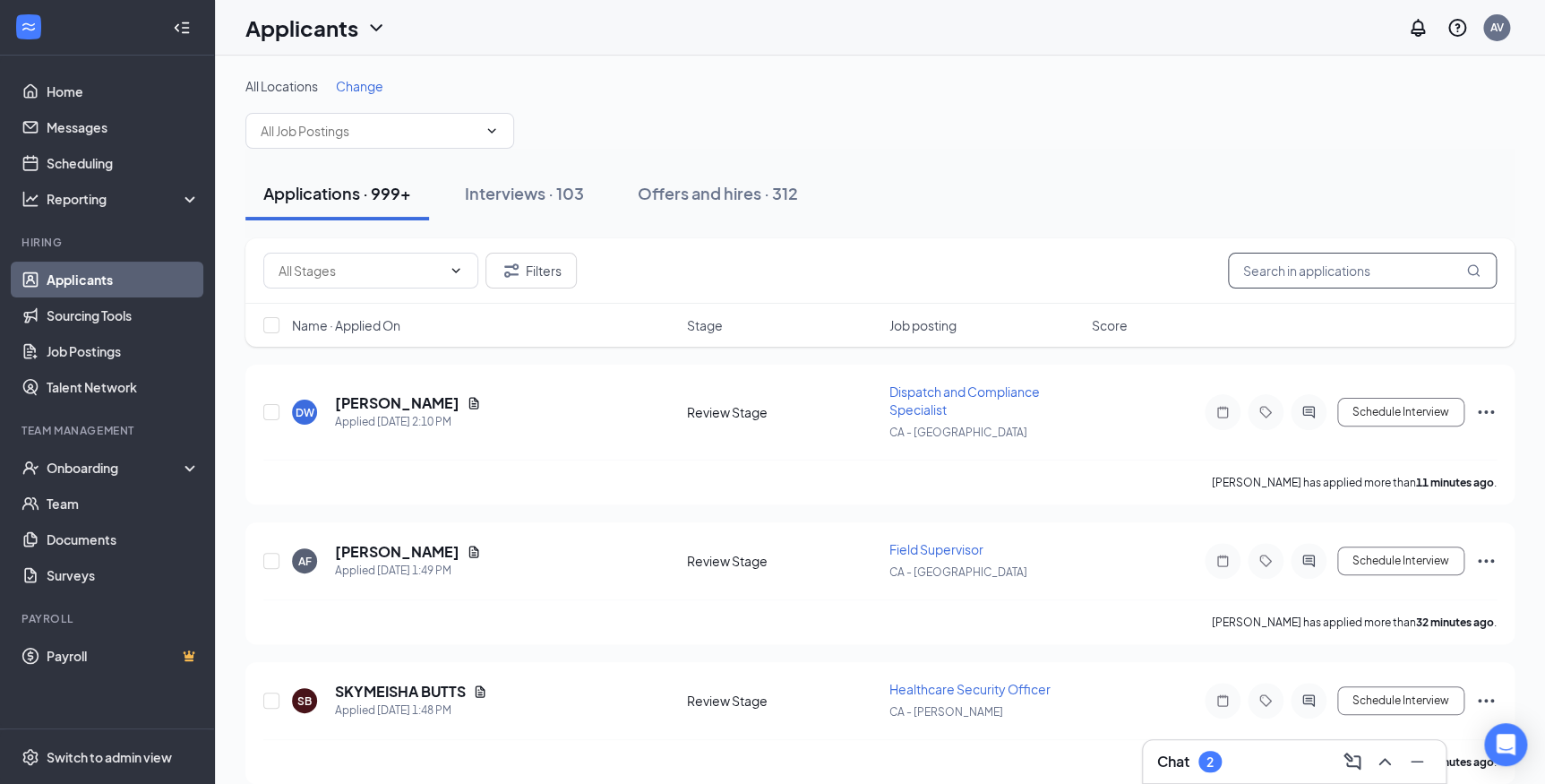
click at [1292, 262] on input "text" at bounding box center [1362, 270] width 269 height 36
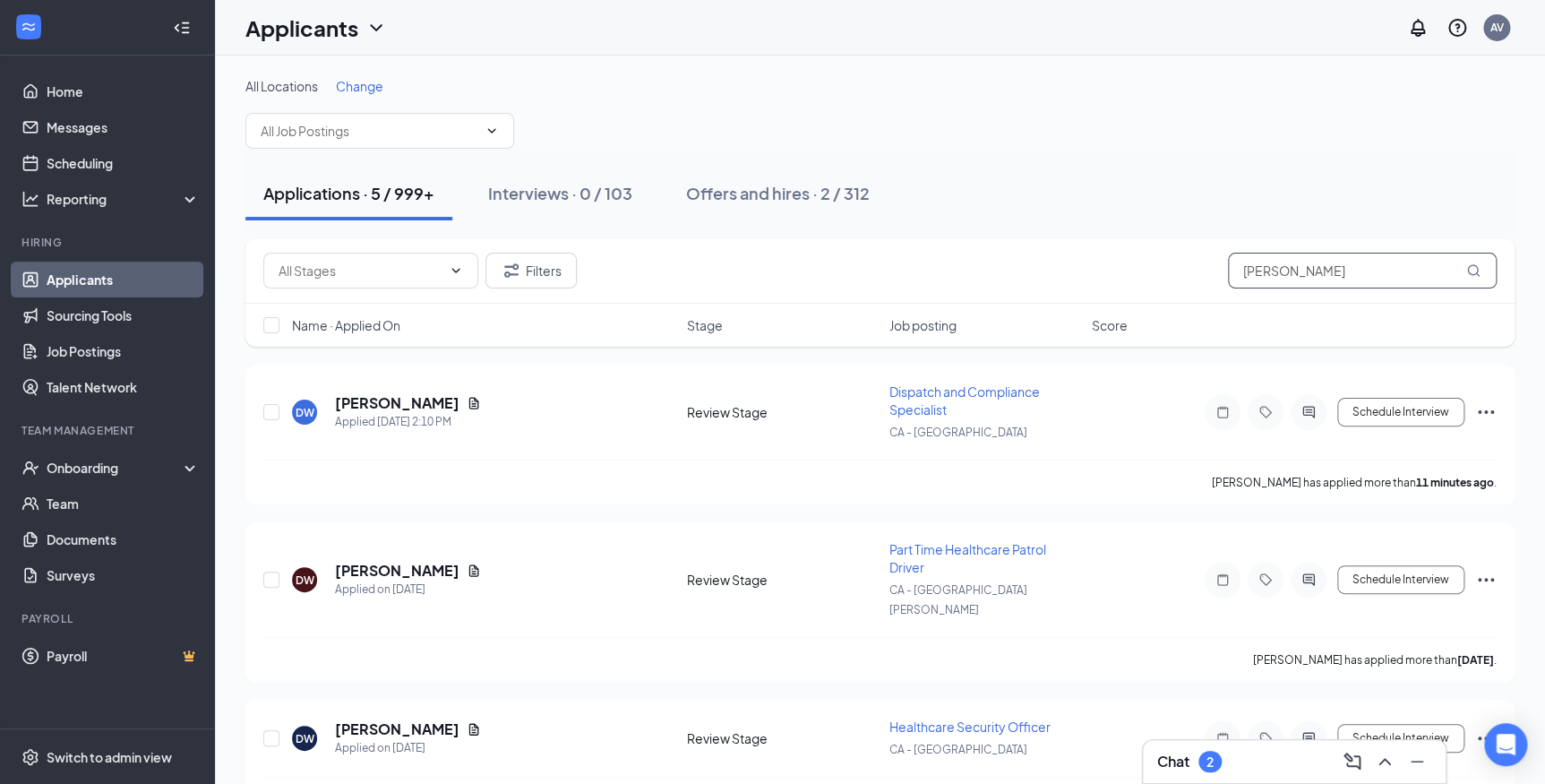
type input "wright"
click at [397, 412] on div "Applied Today 2:10 PM" at bounding box center [408, 421] width 146 height 18
click at [428, 402] on h5 "Demaiyah Wright" at bounding box center [397, 403] width 125 height 19
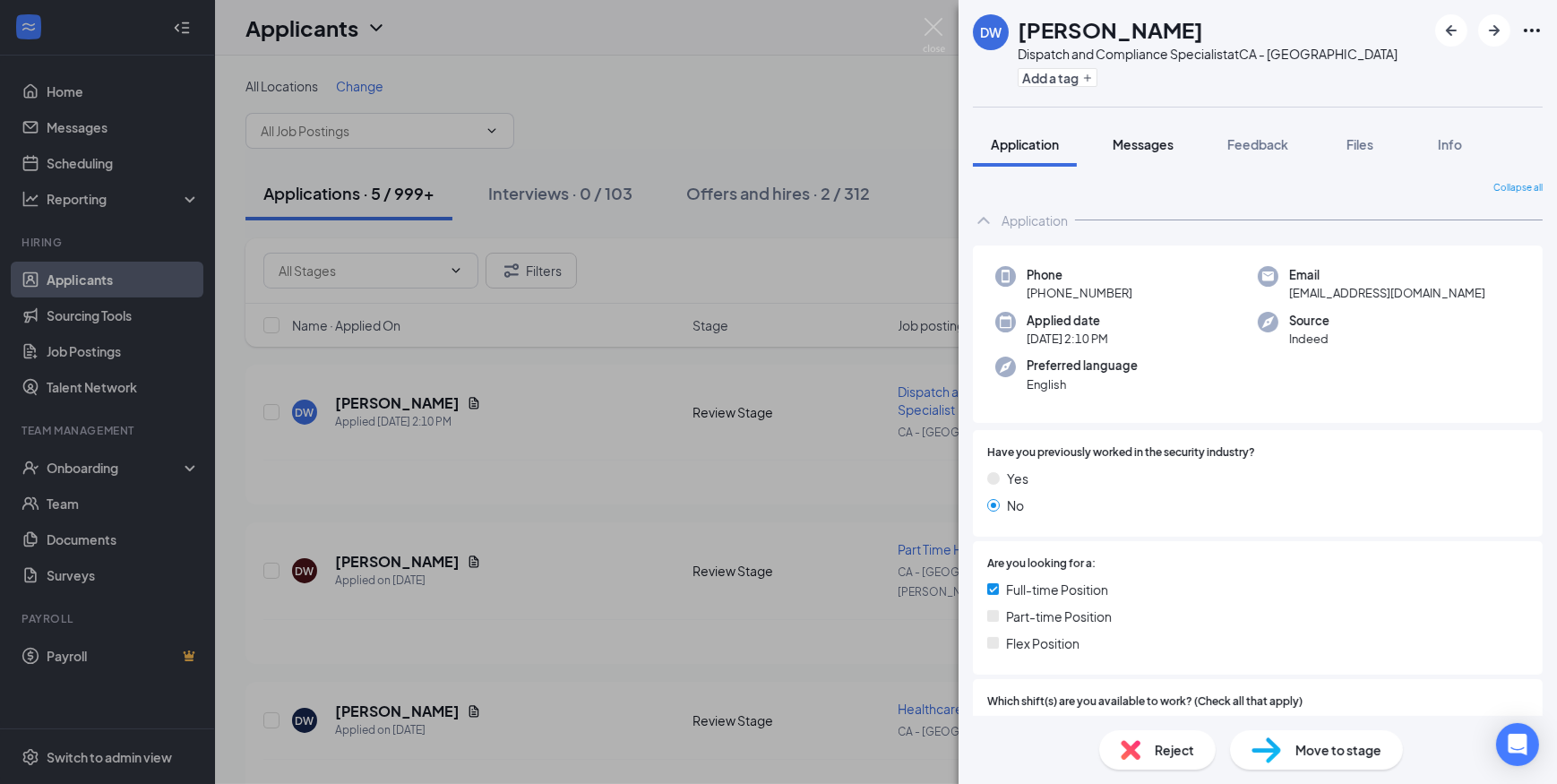
click at [1126, 143] on span "Messages" at bounding box center [1142, 144] width 61 height 17
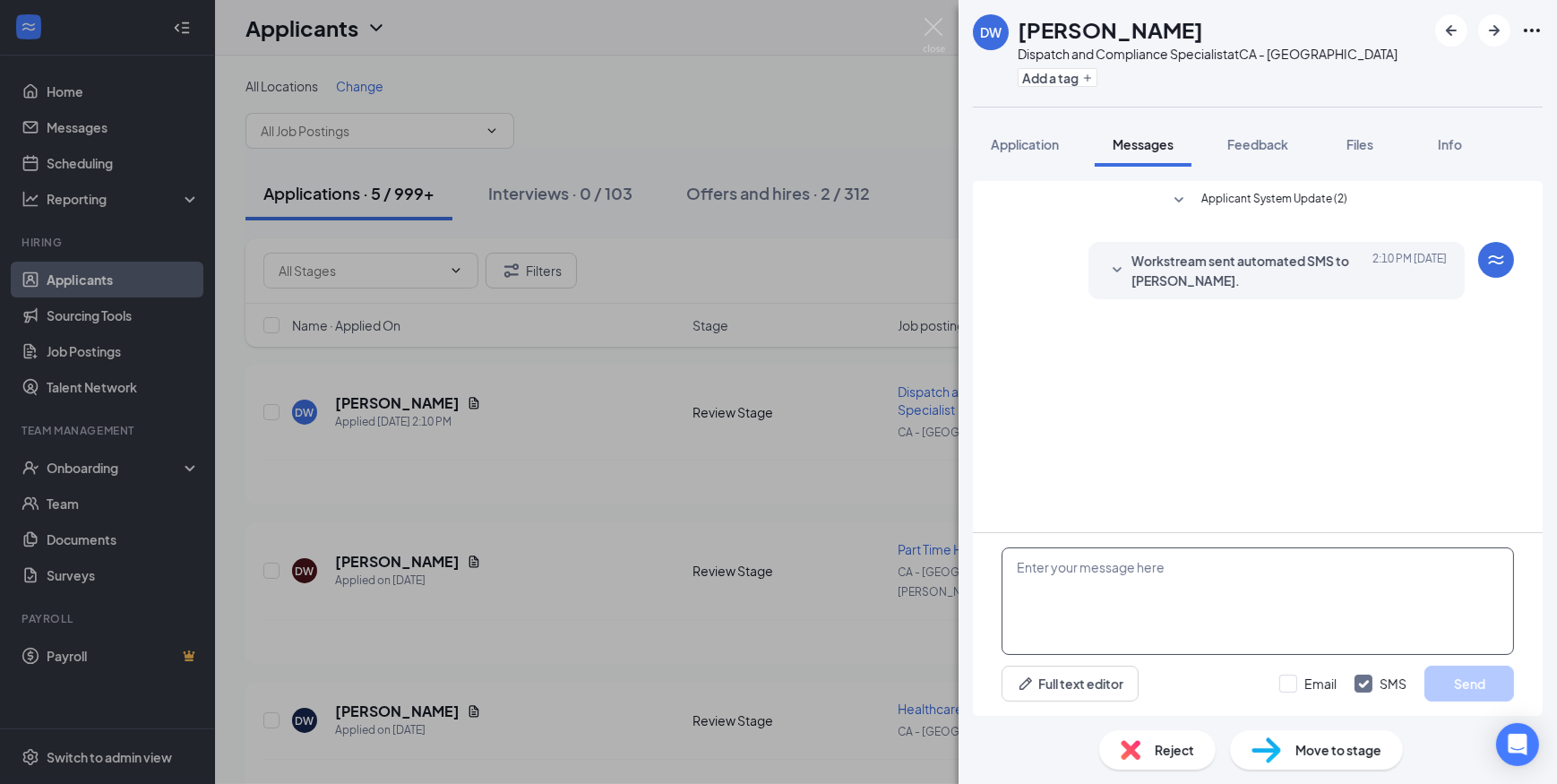
click at [1182, 585] on textarea at bounding box center [1257, 600] width 513 height 107
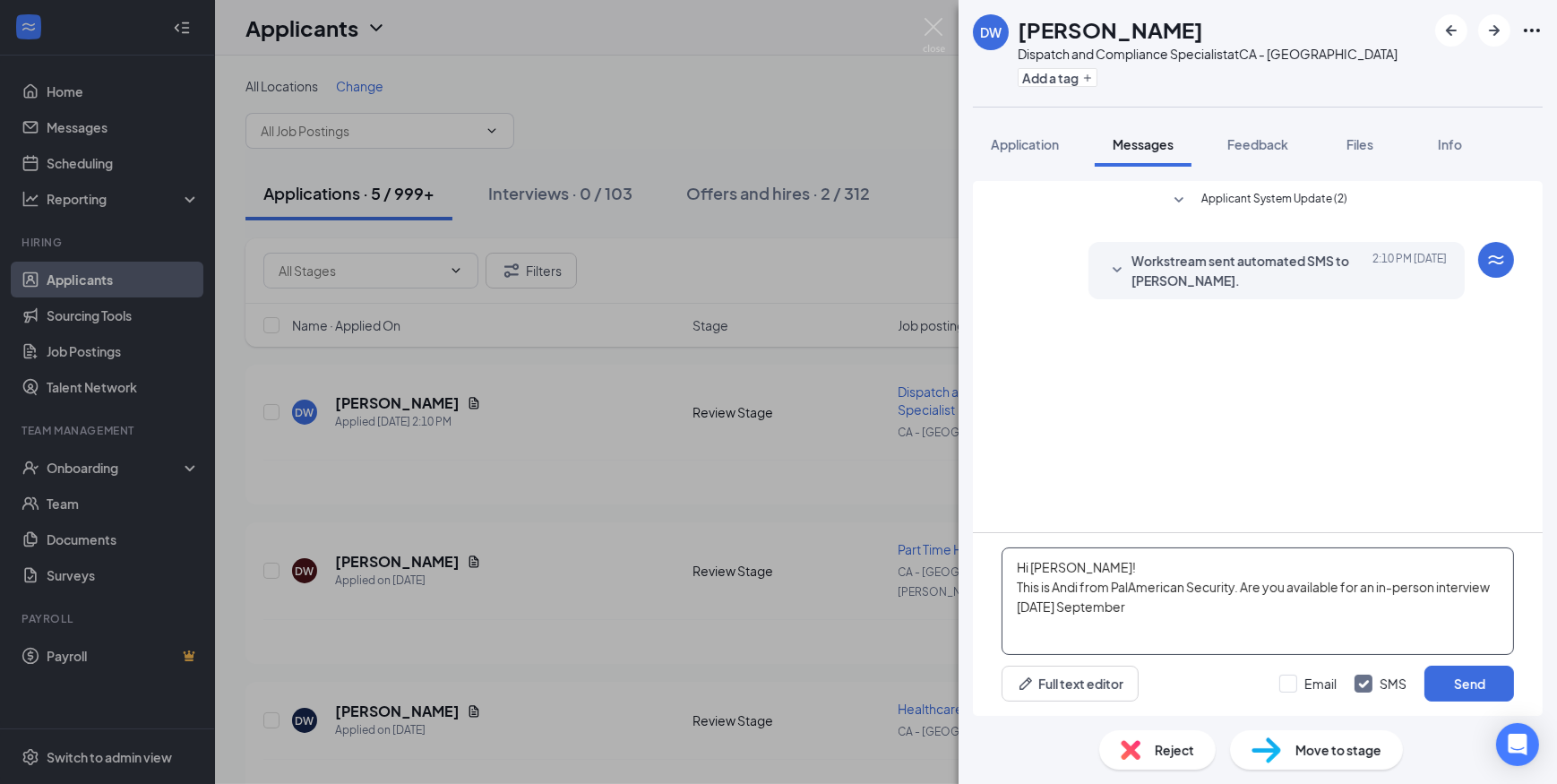
click at [1193, 609] on textarea "Hi Demaiyah! This is Andi from PalAmerican Security. Are you available for an i…" at bounding box center [1257, 600] width 513 height 107
type textarea "Hi Demaiyah! This is Andi from PalAmerican Security. Are you available for an i…"
click at [1290, 686] on input "Email" at bounding box center [1308, 683] width 57 height 18
checkbox input "true"
click at [1457, 690] on button "Send" at bounding box center [1469, 683] width 90 height 36
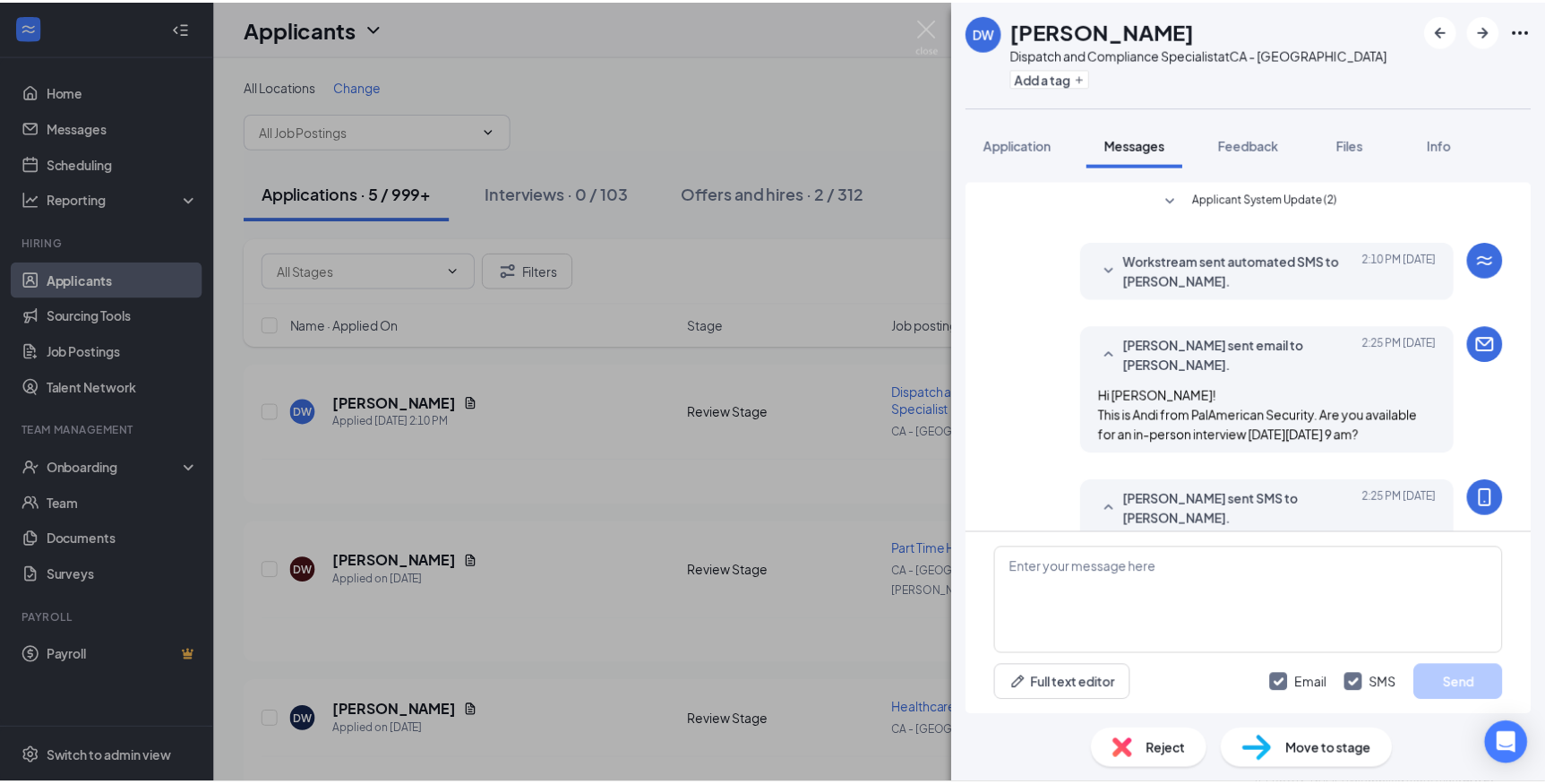
scroll to position [132, 0]
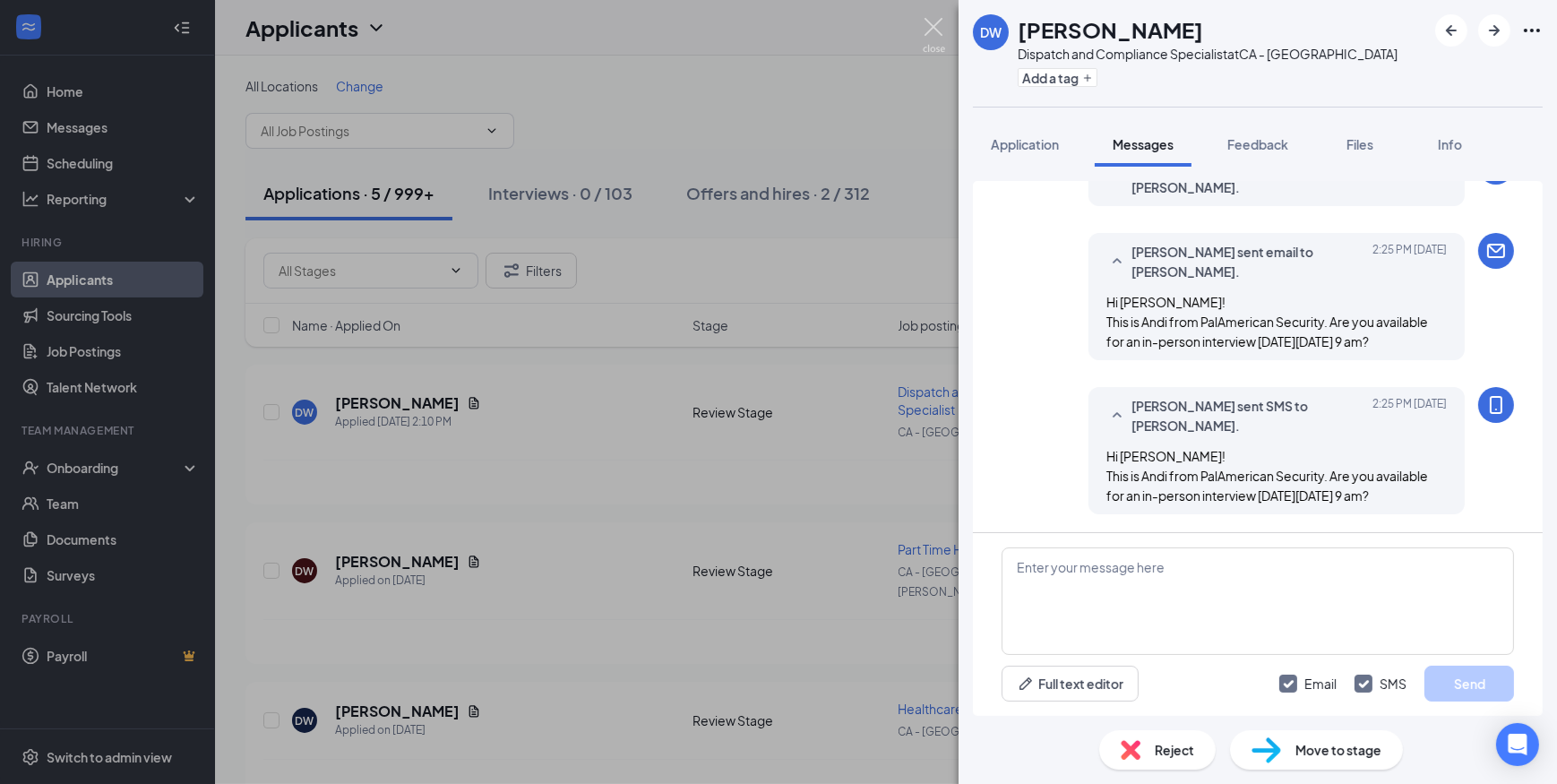
click at [938, 32] on img at bounding box center [933, 35] width 22 height 35
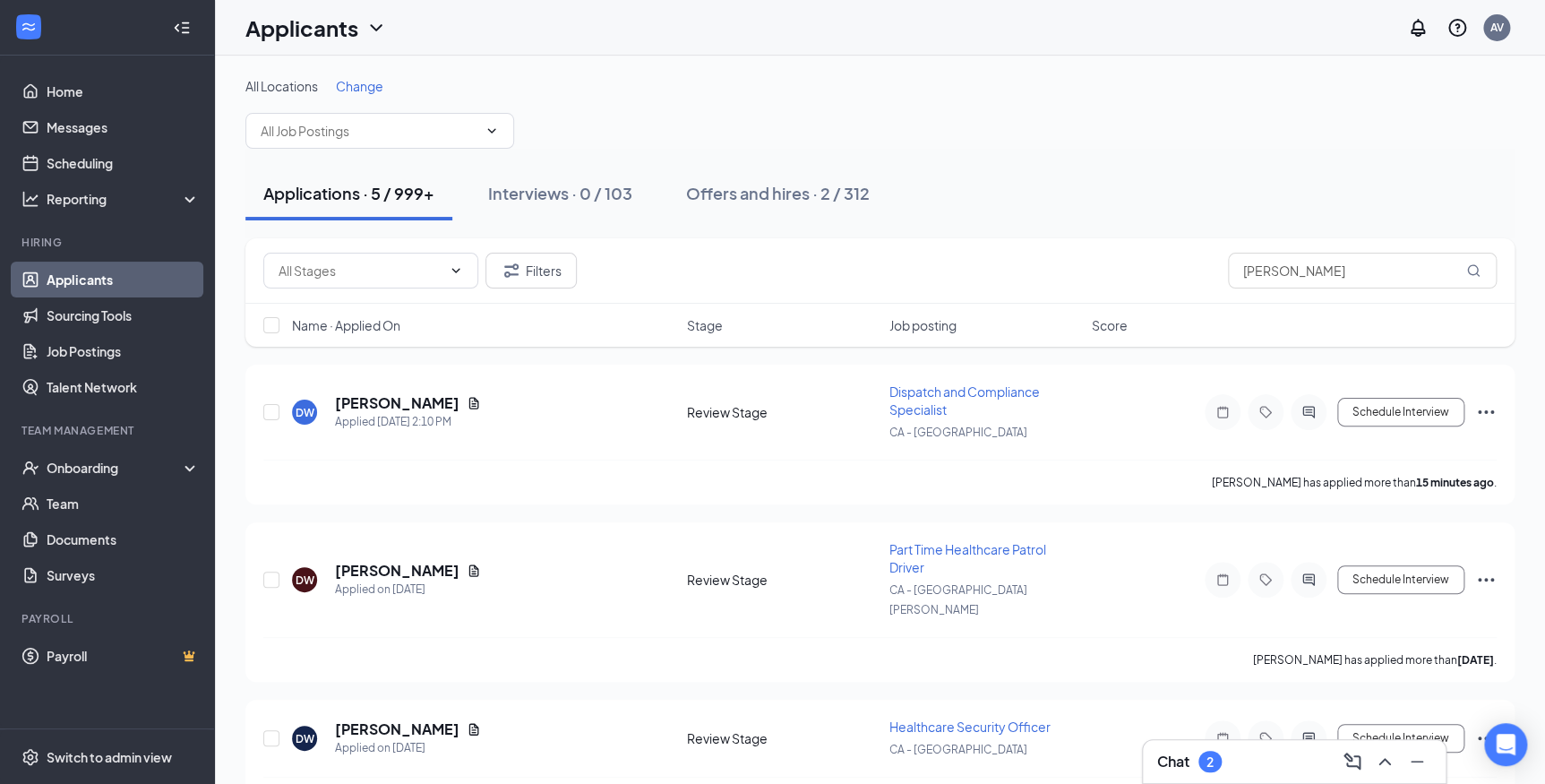
click at [1178, 761] on h3 "Chat" at bounding box center [1172, 761] width 32 height 19
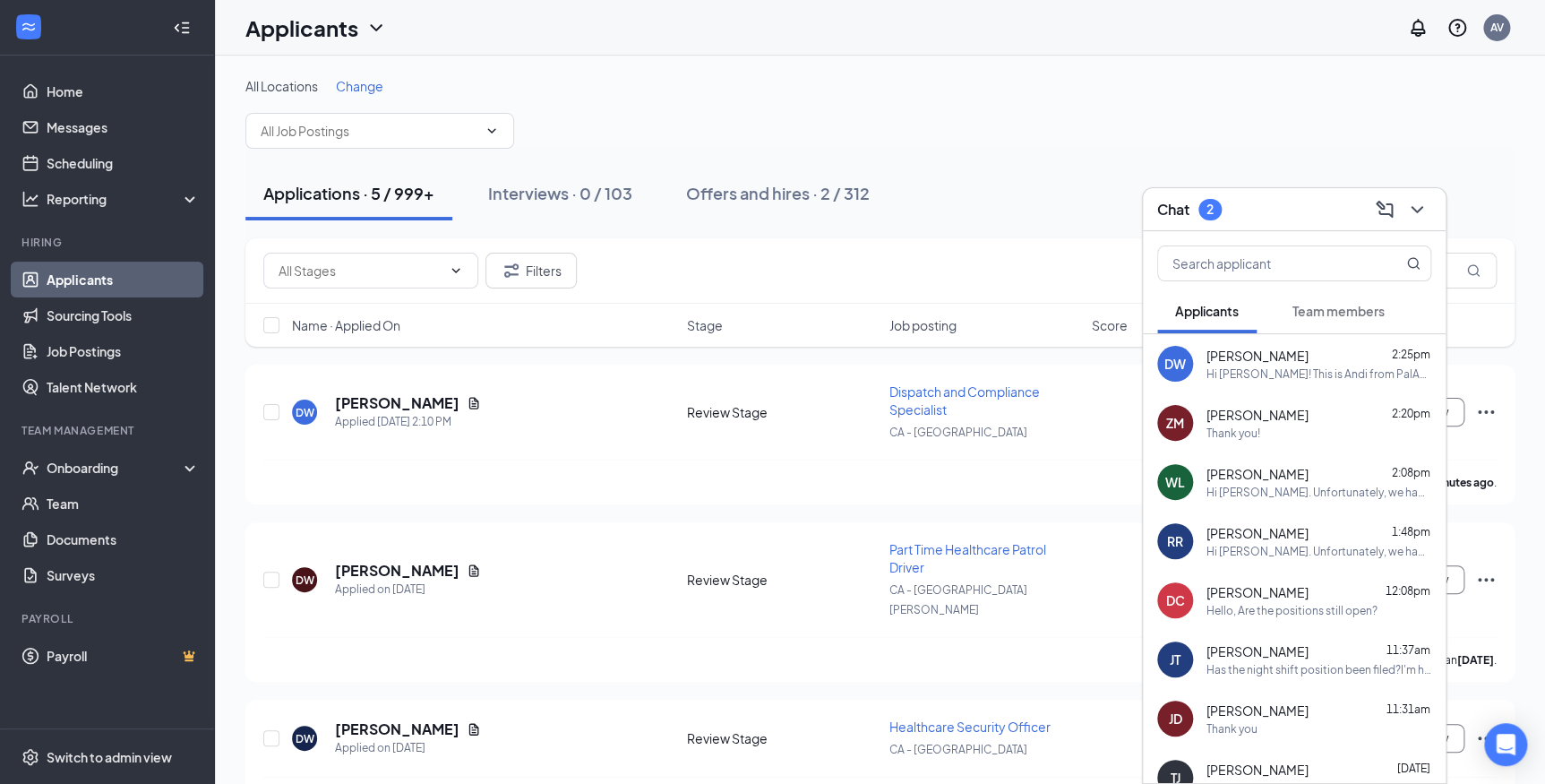
click at [1352, 321] on button "Team members" at bounding box center [1339, 310] width 128 height 45
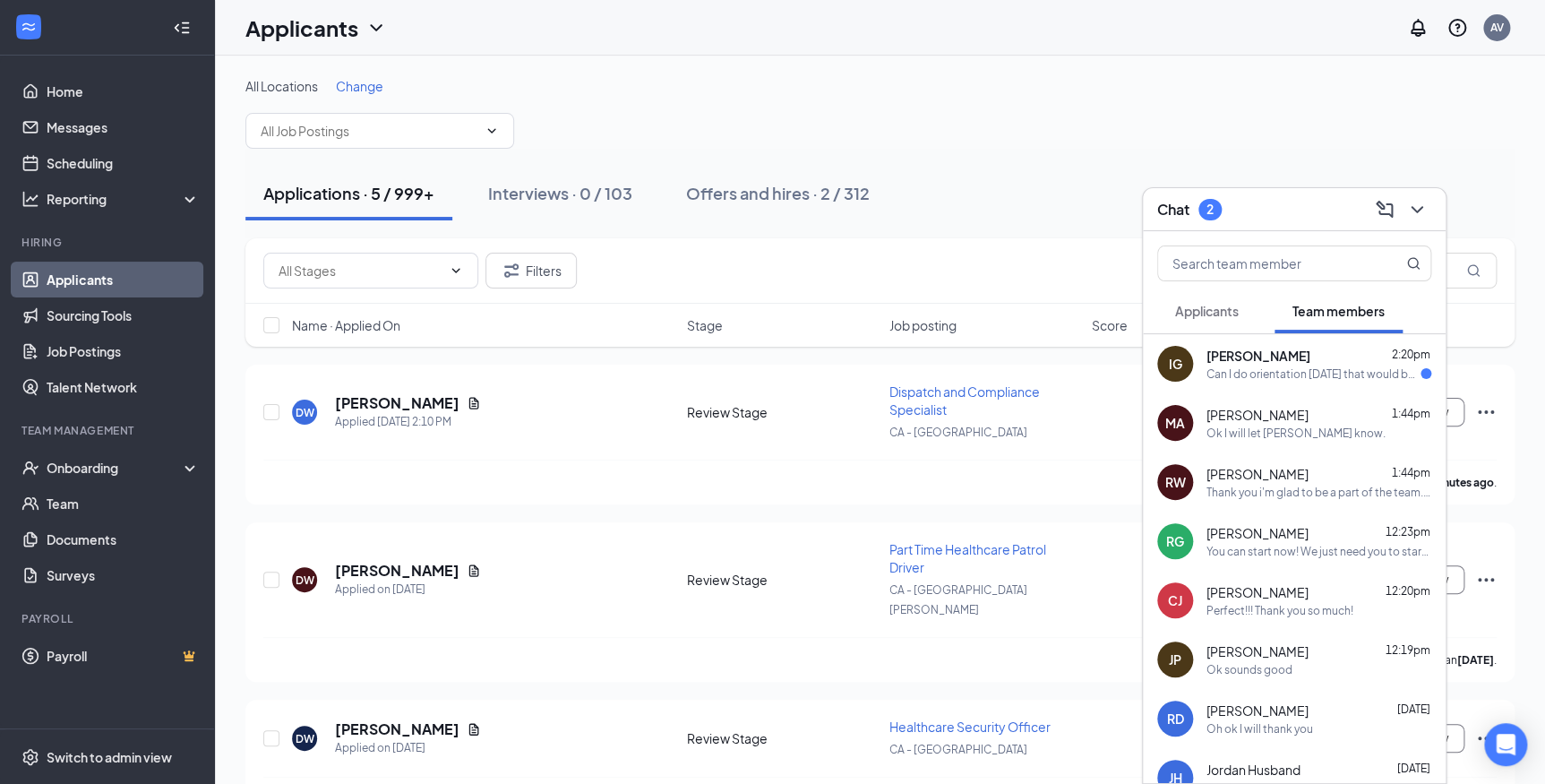
click at [1230, 367] on div "Can I do orientation on Thursday that would be a better day for me to come" at bounding box center [1313, 374] width 214 height 16
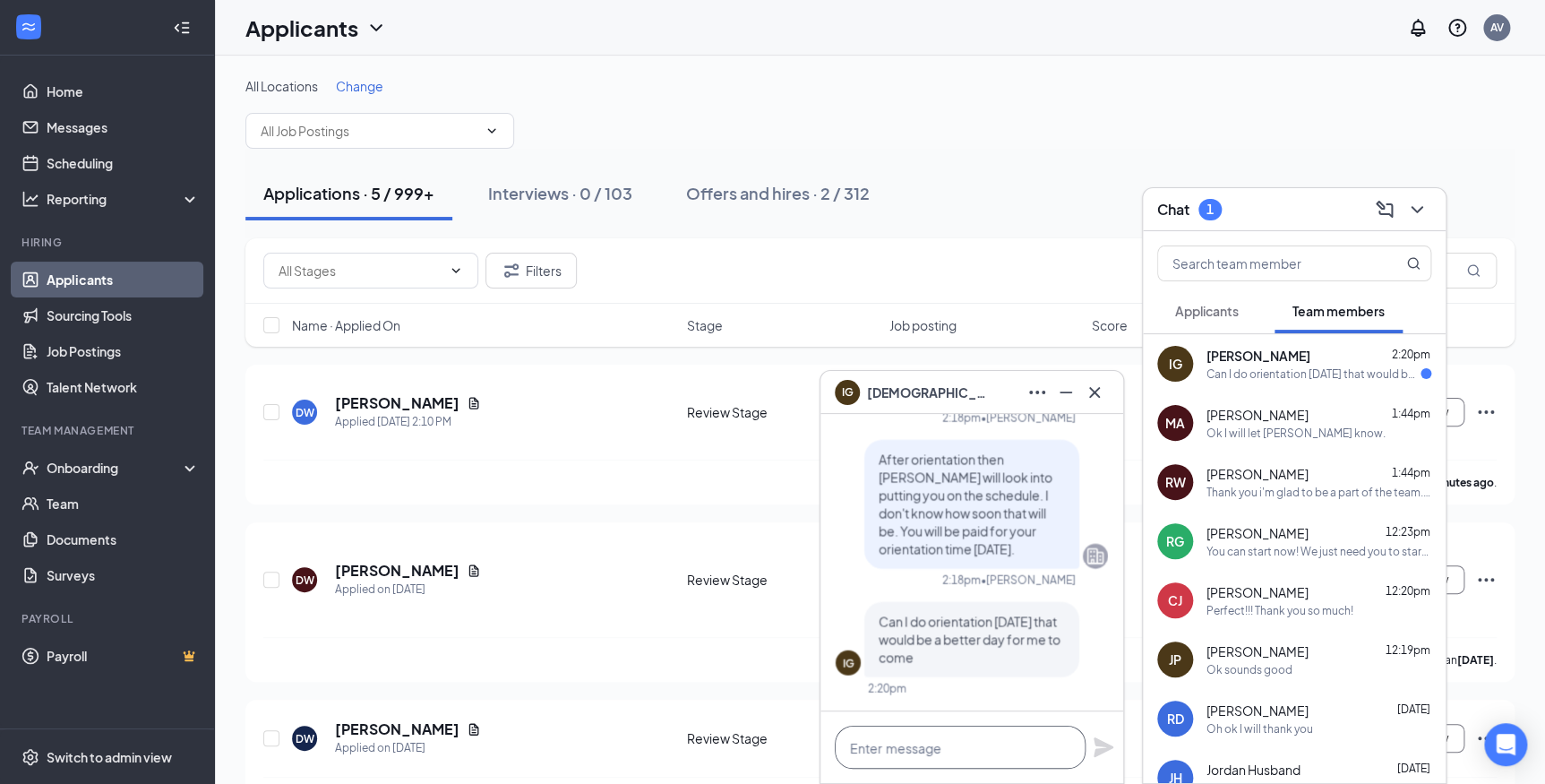
click at [953, 735] on textarea at bounding box center [960, 747] width 251 height 43
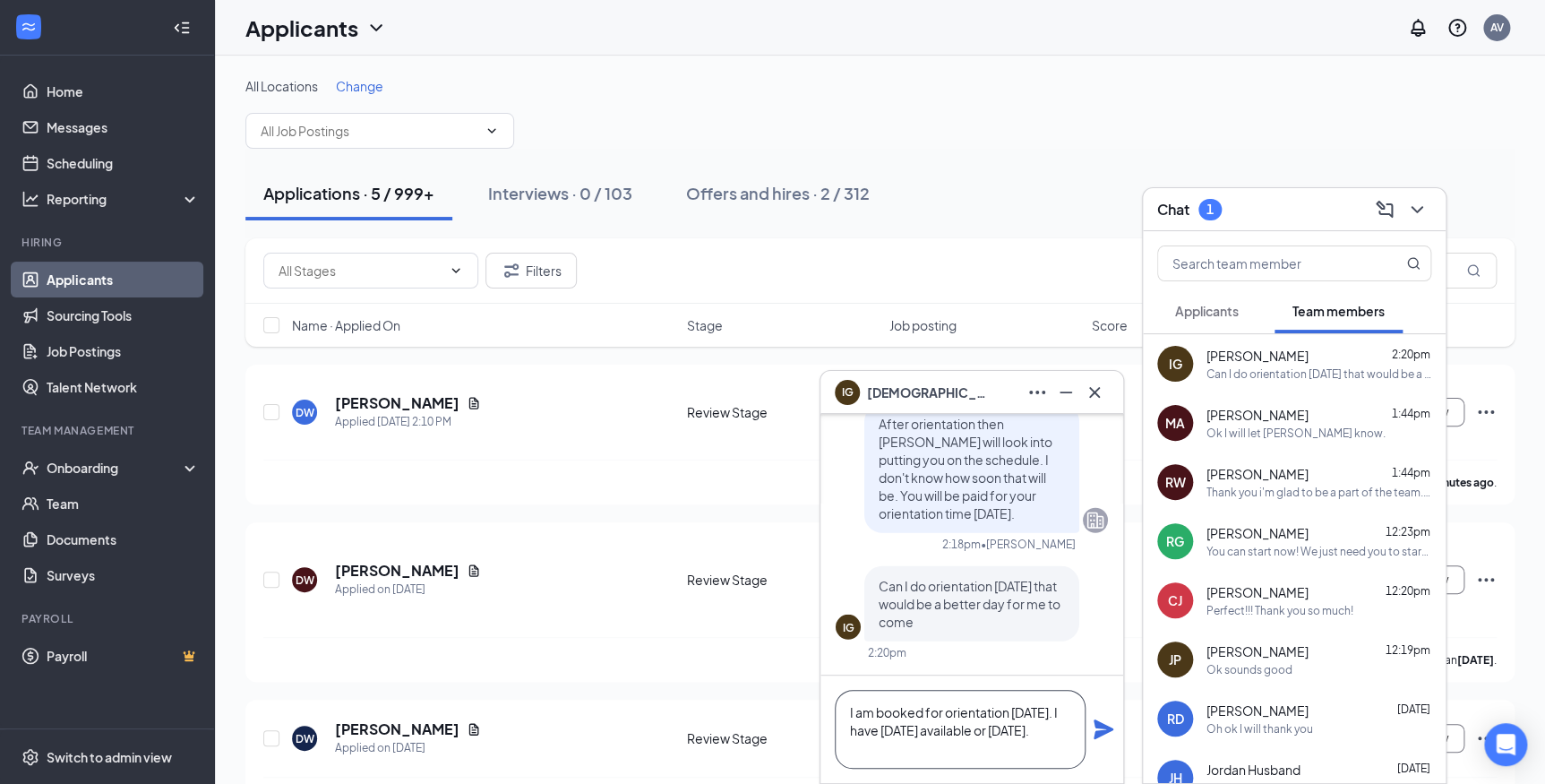
type textarea "I am booked for orientation on Thursday. I have Friday available or tomorrow."
click at [1101, 721] on icon "Plane" at bounding box center [1103, 729] width 21 height 21
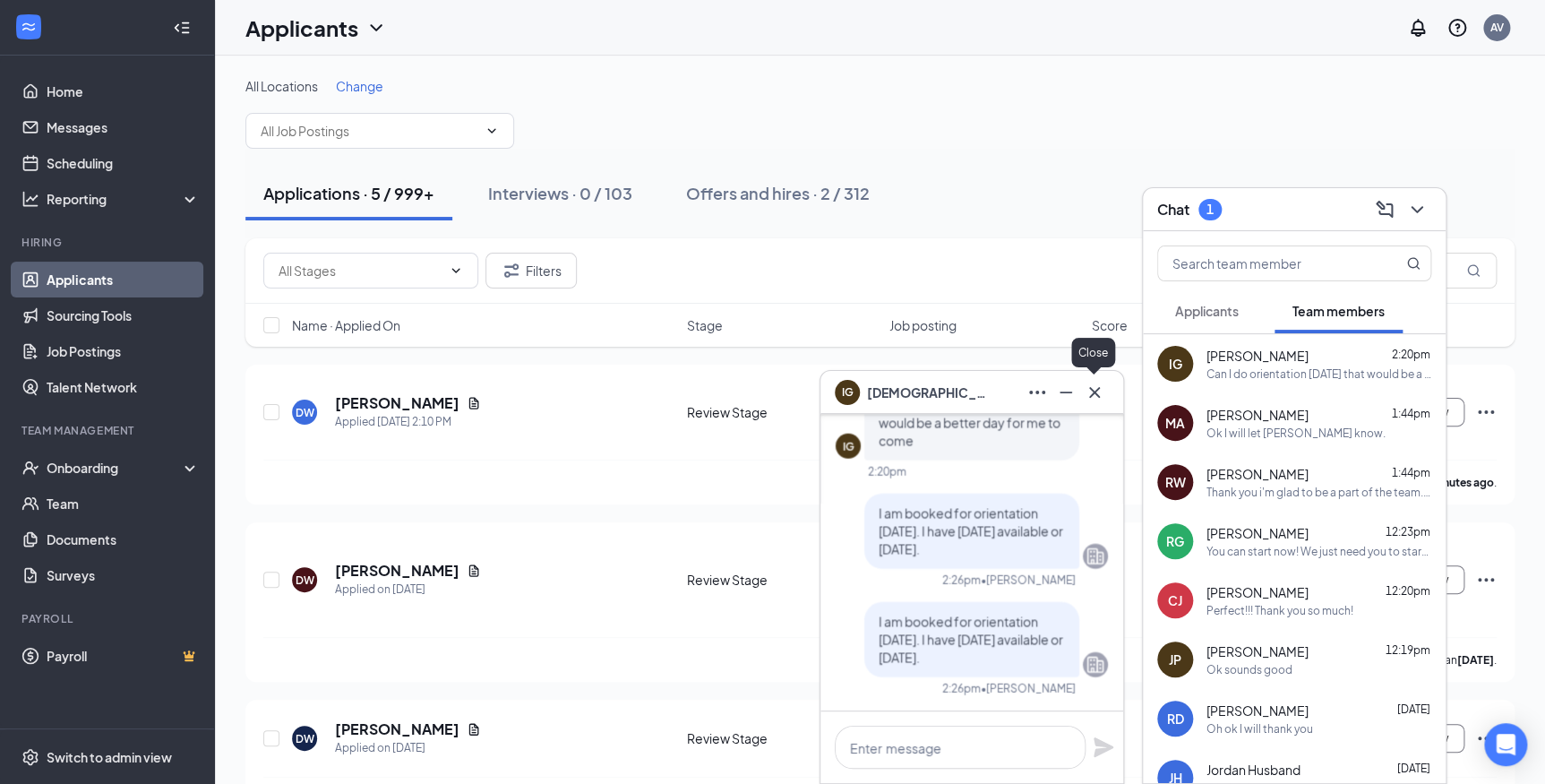
click at [1096, 395] on icon "Cross" at bounding box center [1095, 392] width 21 height 21
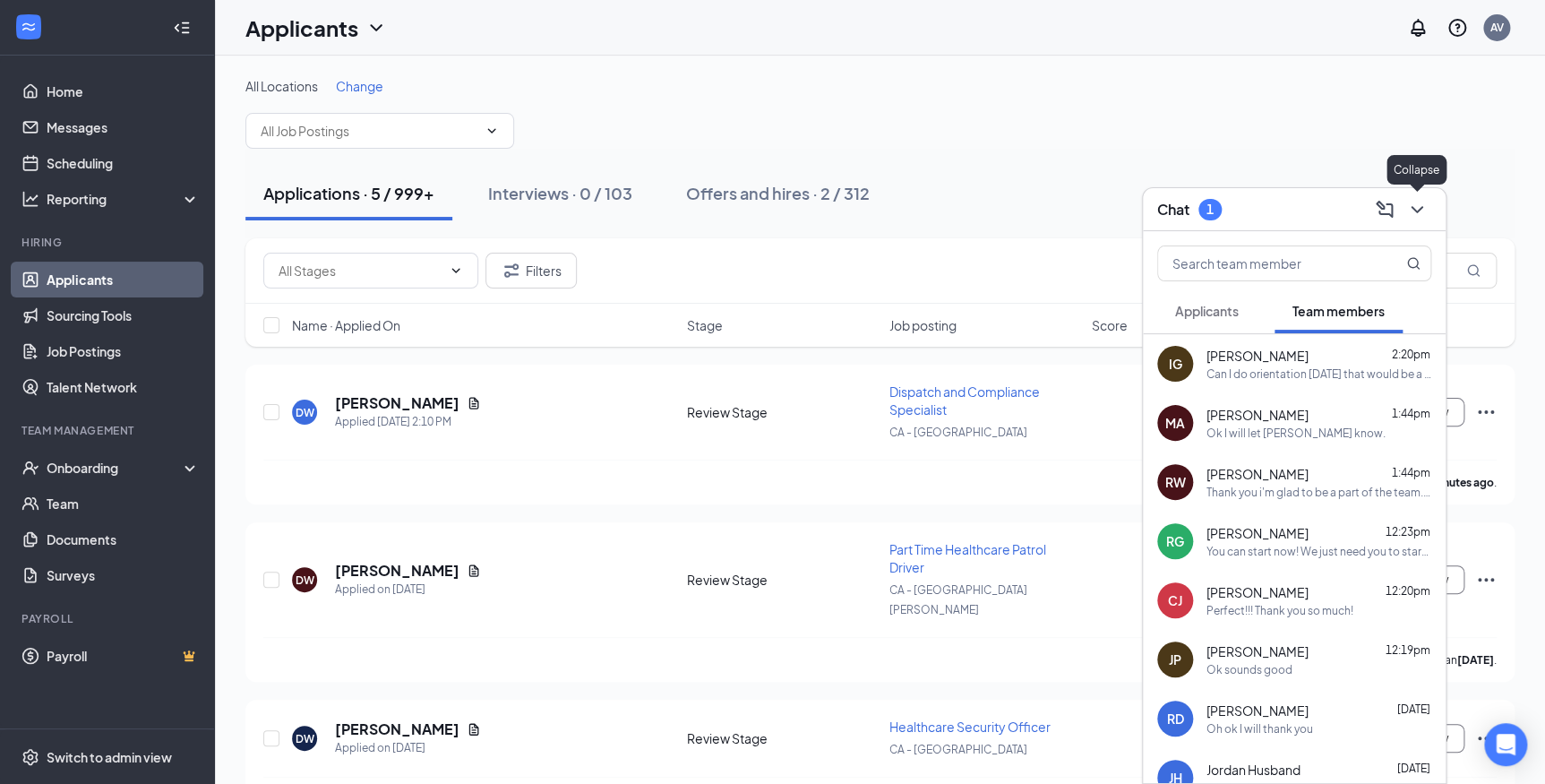
click at [1429, 208] on button at bounding box center [1417, 209] width 28 height 28
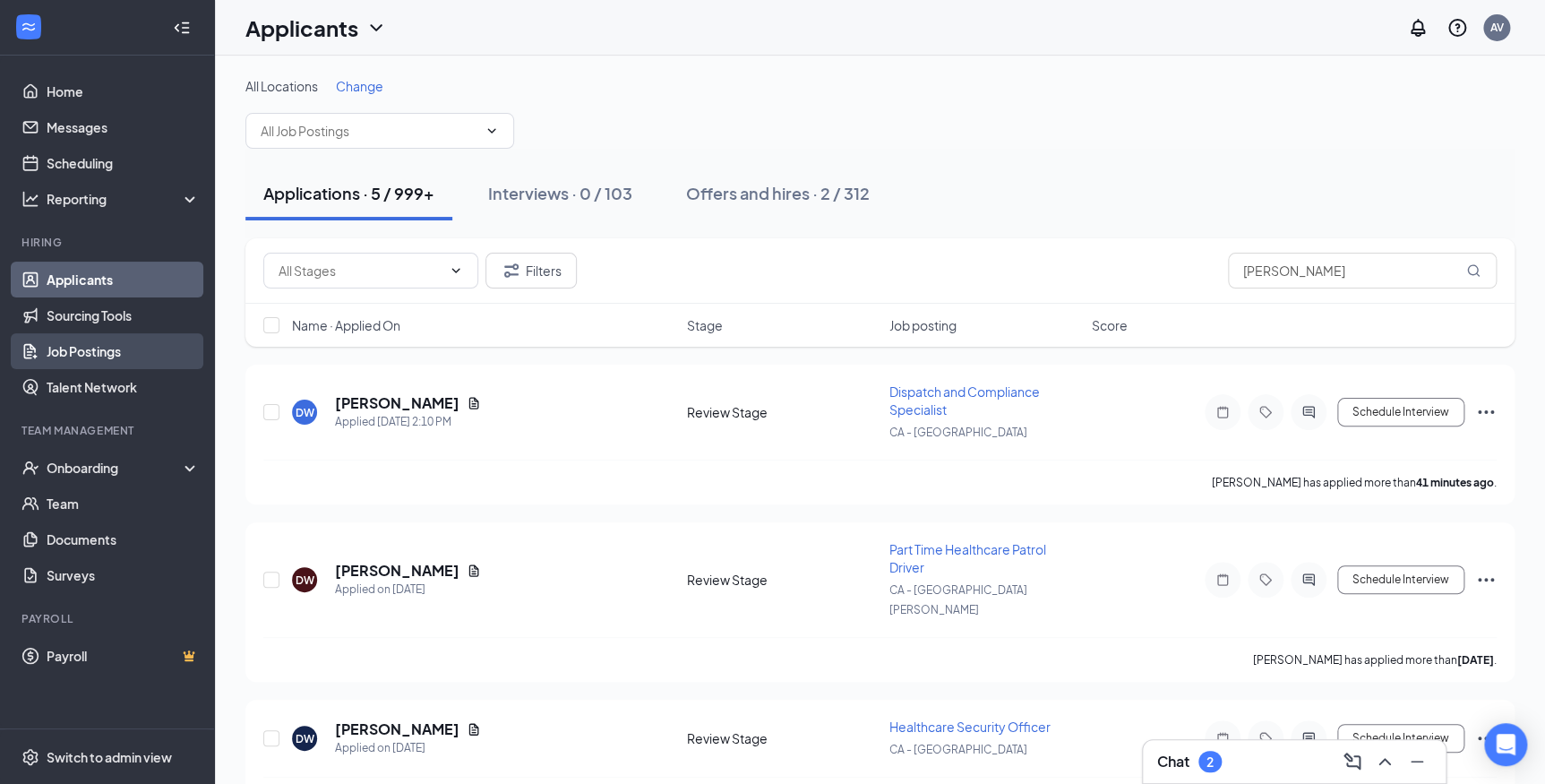
click at [87, 355] on link "Job Postings" at bounding box center [123, 350] width 153 height 36
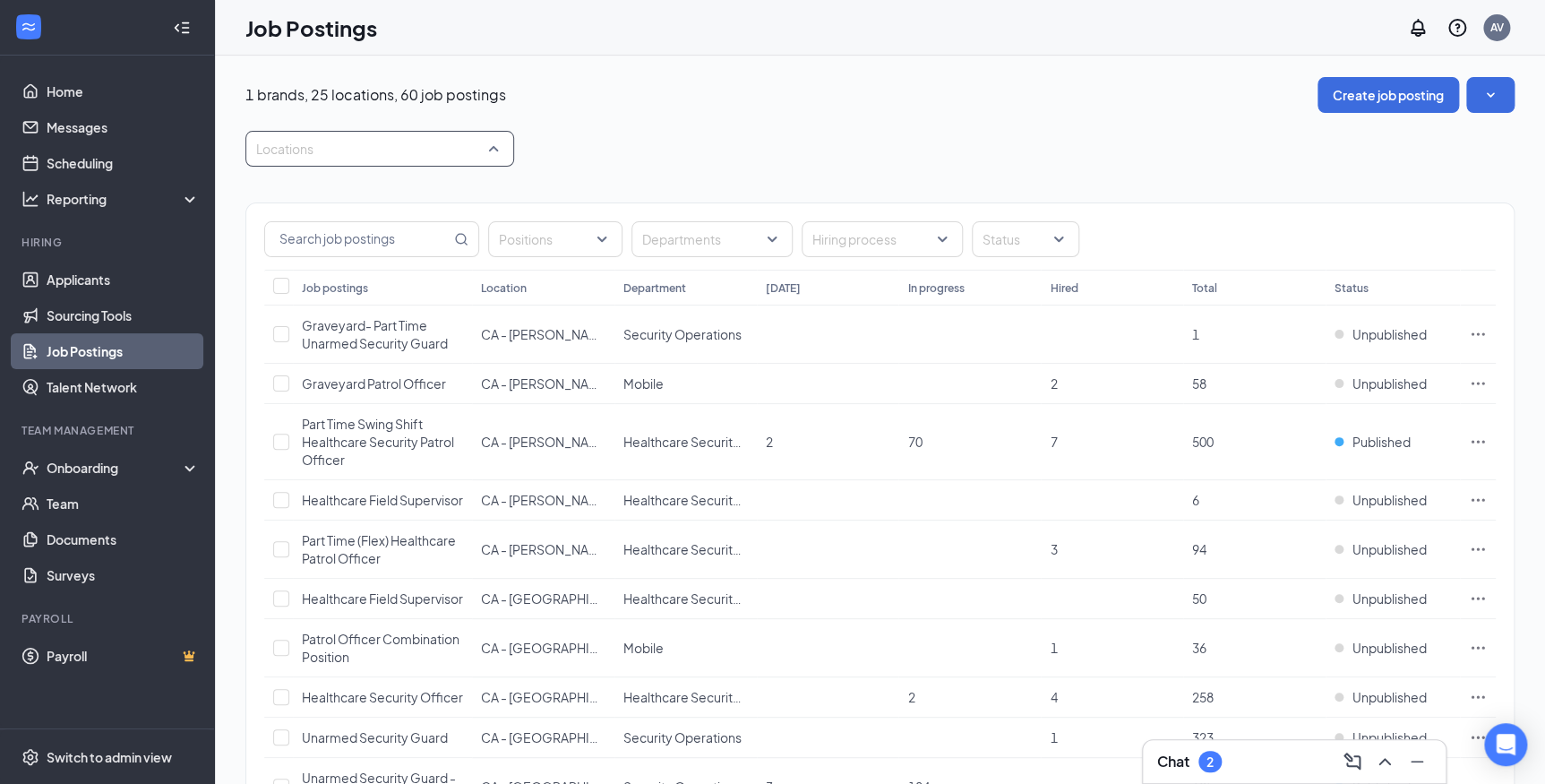
click at [489, 148] on div at bounding box center [371, 148] width 242 height 28
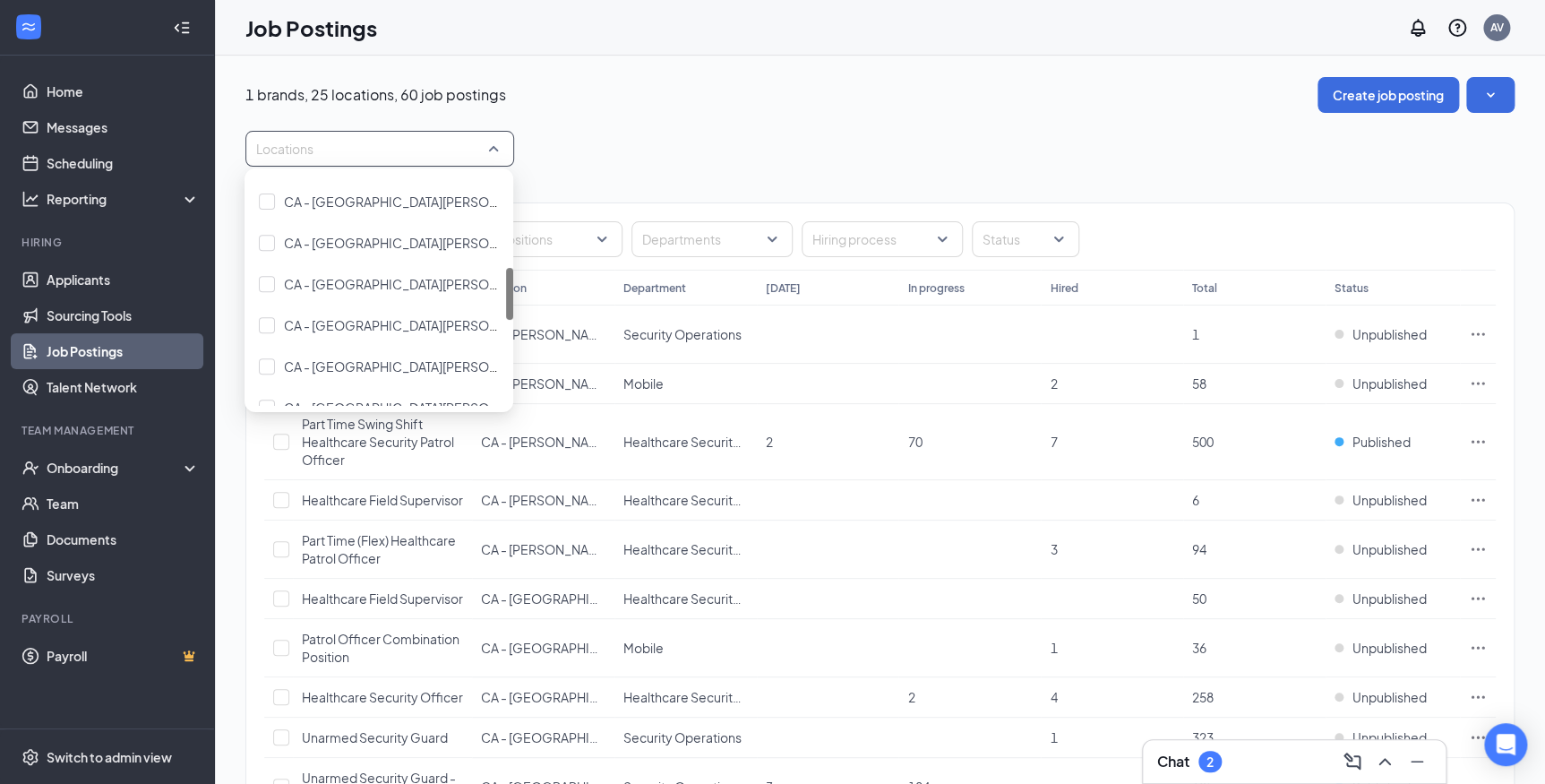
scroll to position [325, 0]
click at [361, 250] on div "CA - [GEOGRAPHIC_DATA]" at bounding box center [363, 241] width 159 height 19
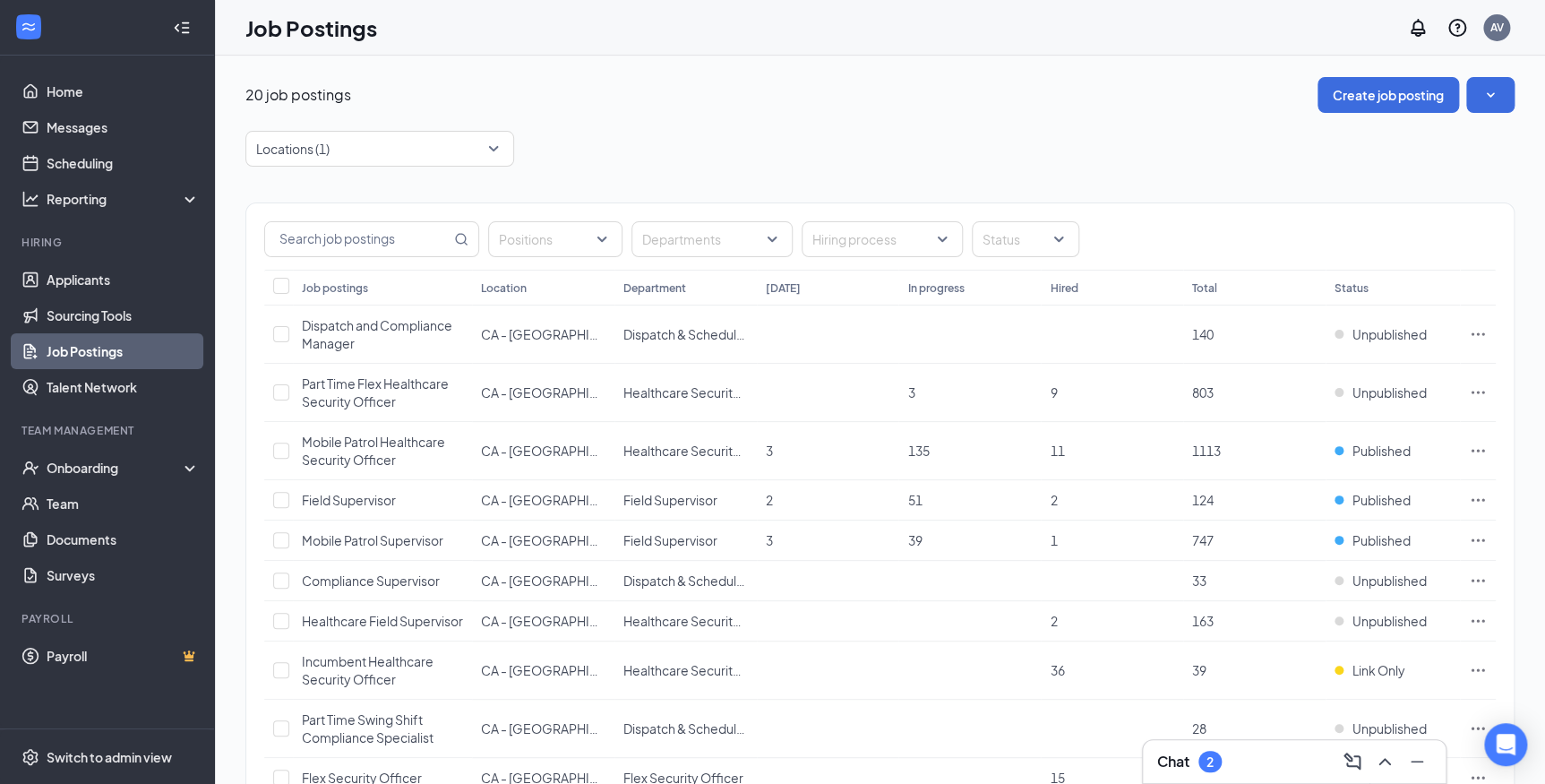
click at [592, 127] on div "20 job postings Create job posting Locations (1) Positions Departments Hiring p…" at bounding box center [880, 704] width 1269 height 1256
click at [499, 145] on div "Locations (1)" at bounding box center [379, 148] width 269 height 36
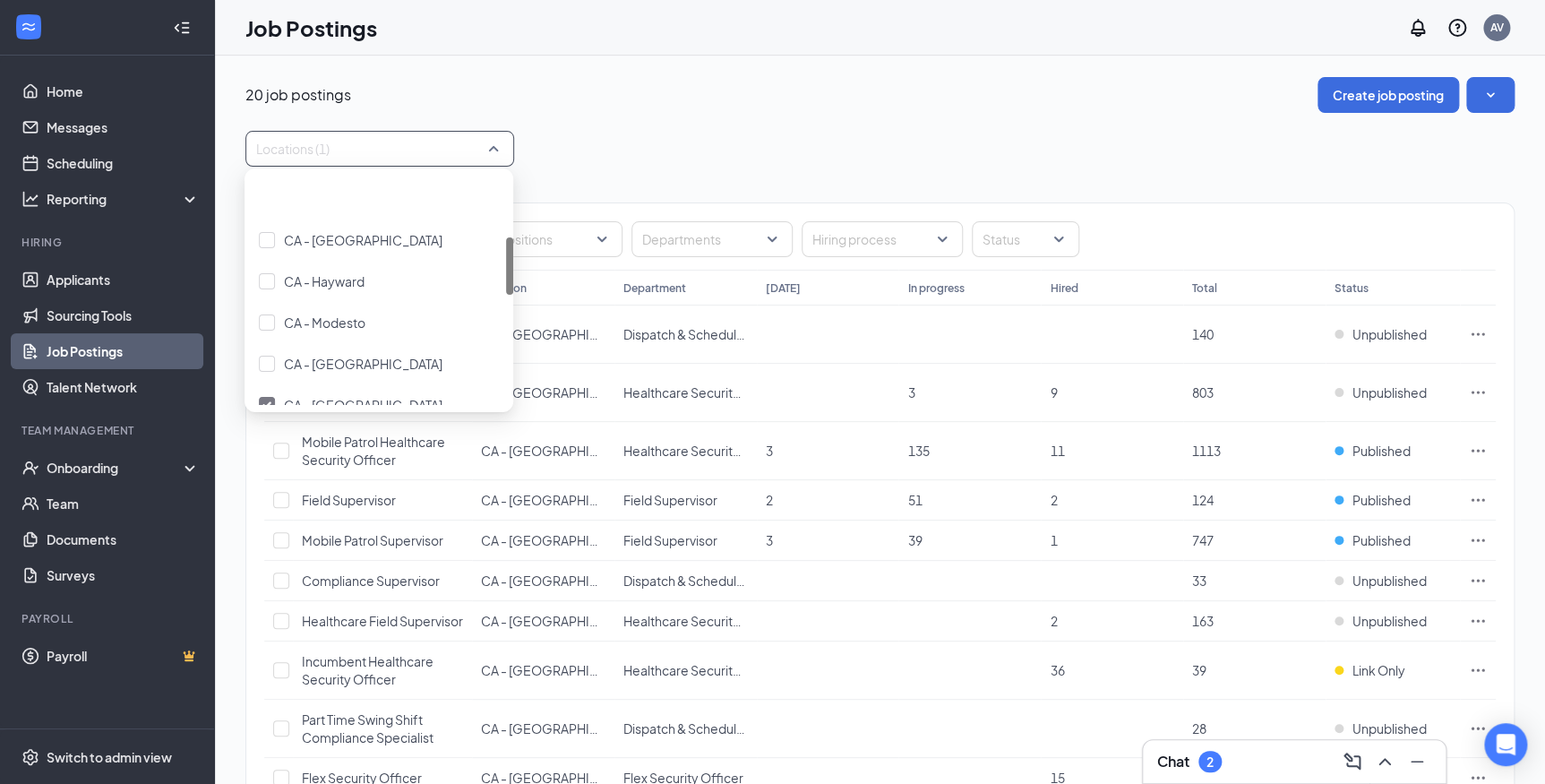
scroll to position [243, 0]
click at [268, 322] on img at bounding box center [267, 323] width 9 height 7
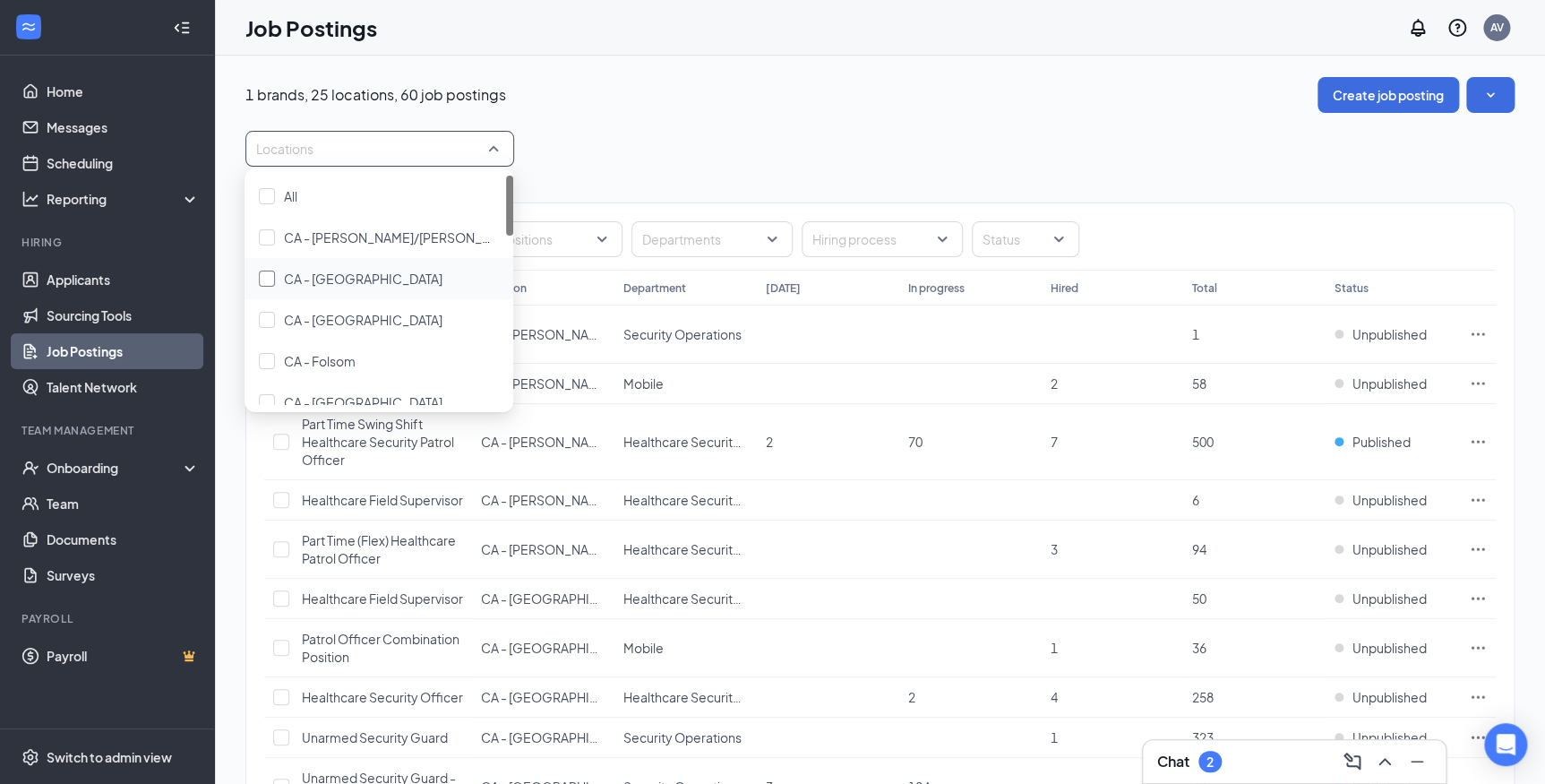
click at [266, 278] on div at bounding box center [267, 278] width 17 height 17
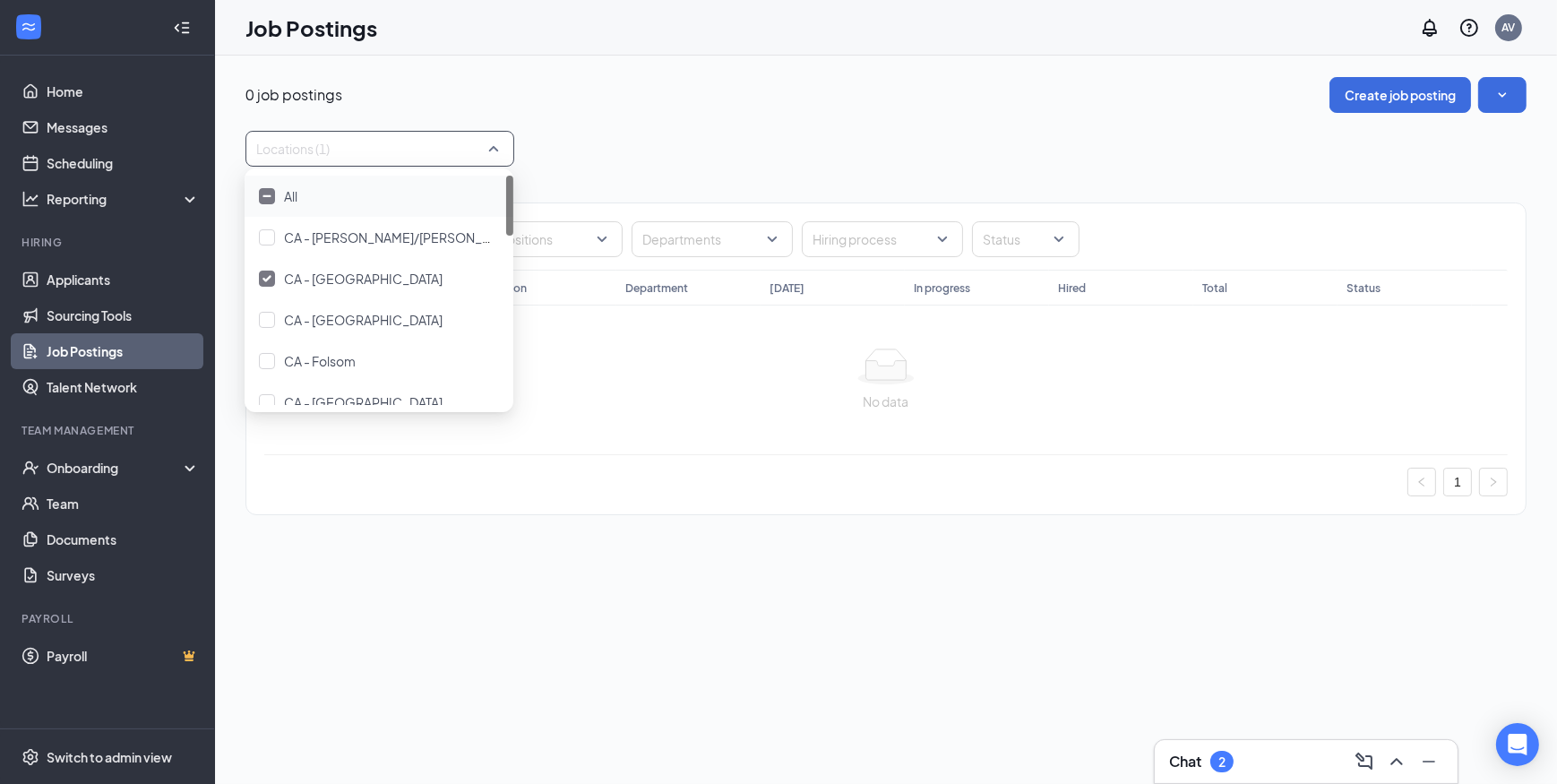
click at [266, 278] on img at bounding box center [267, 278] width 9 height 7
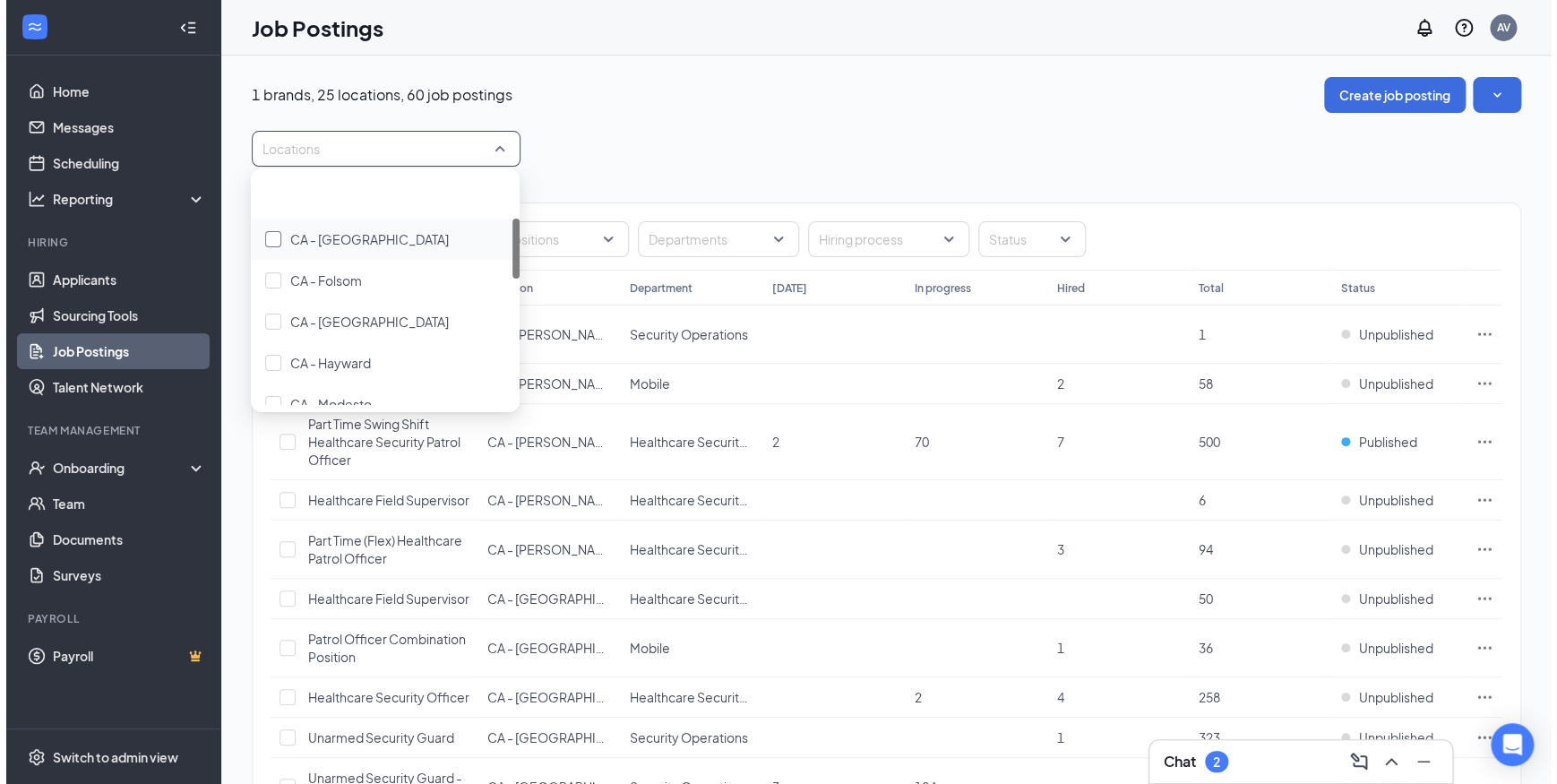
scroll to position [162, 0]
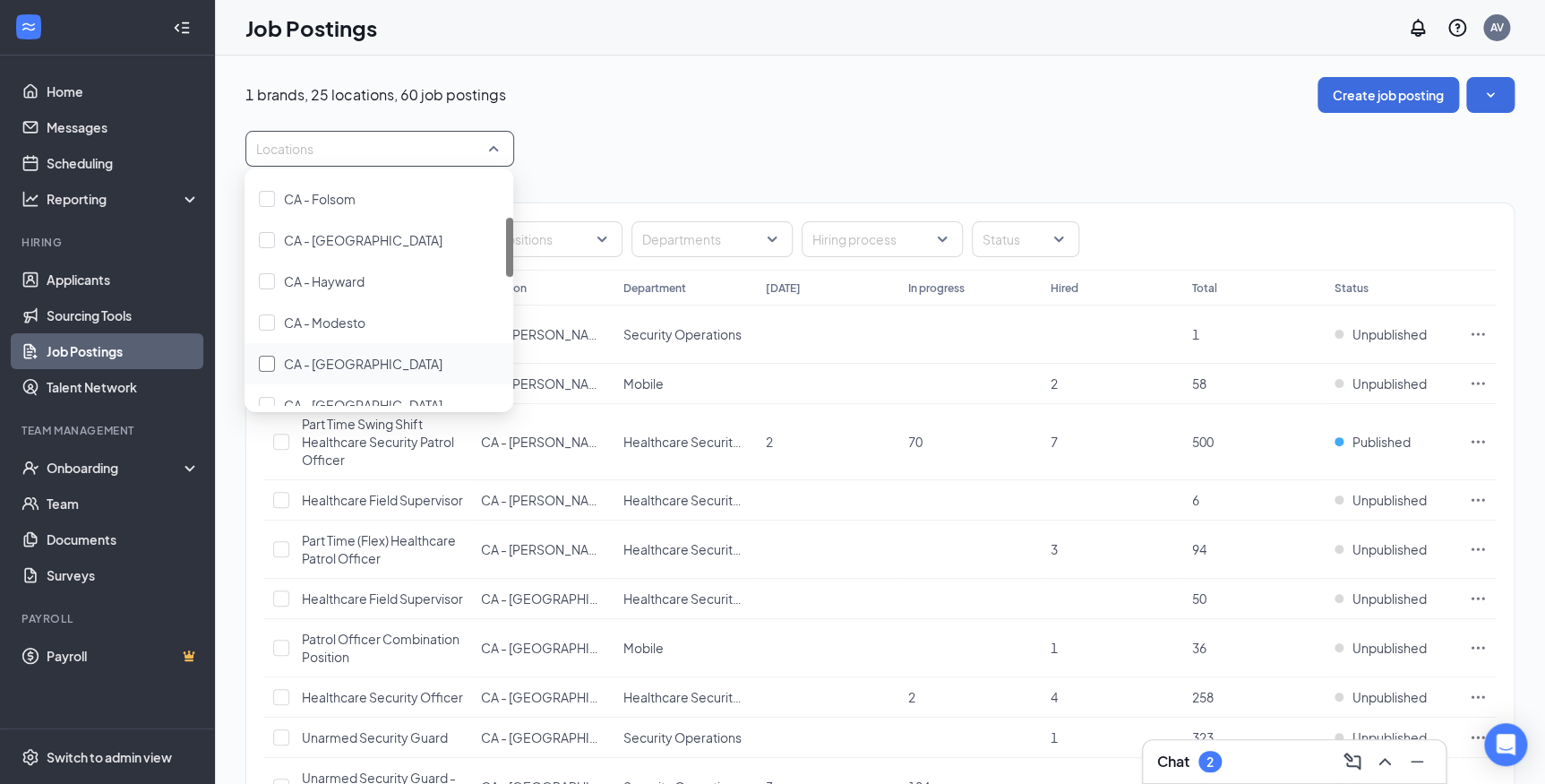
click at [274, 361] on div at bounding box center [267, 363] width 17 height 17
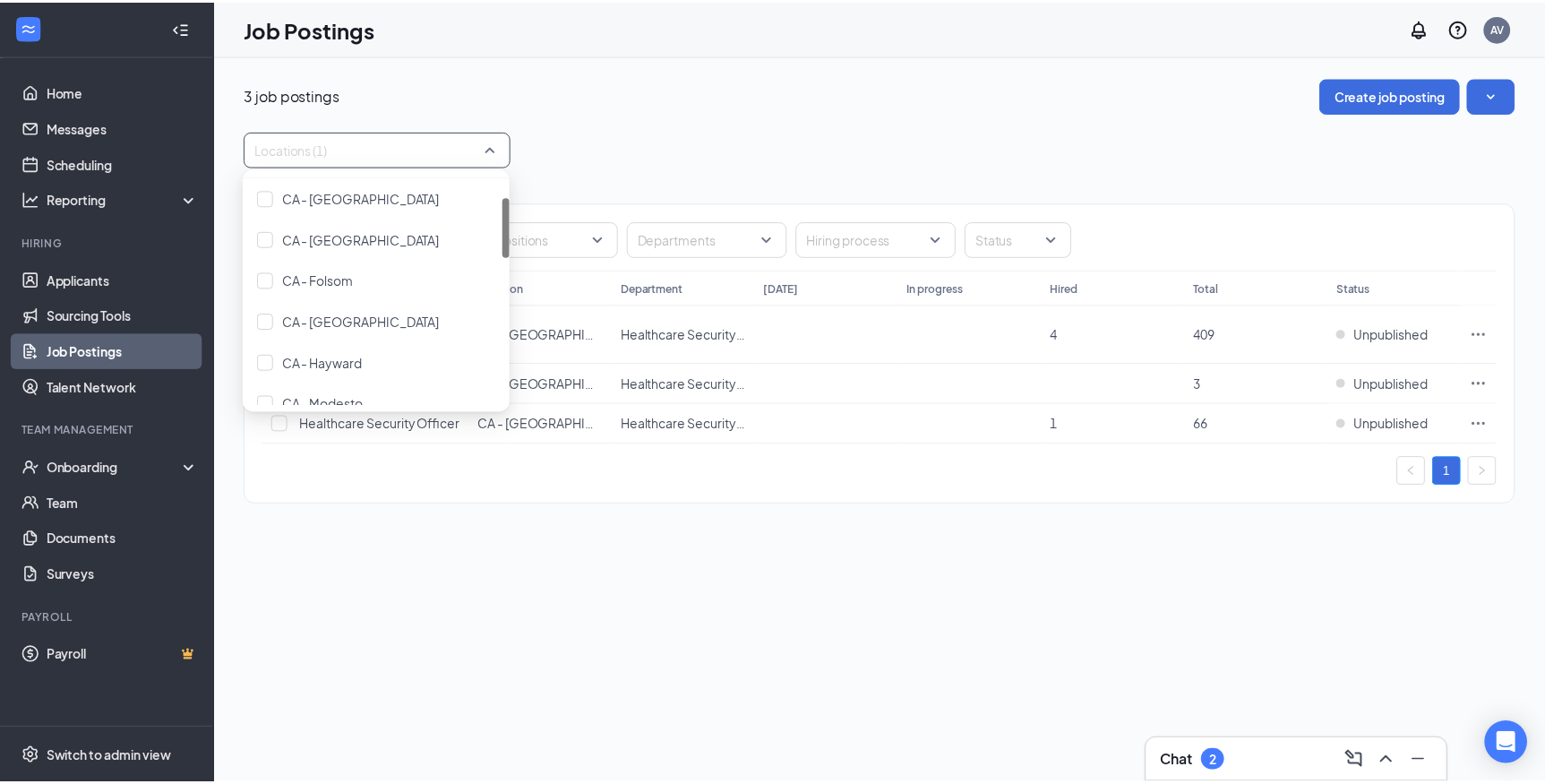
scroll to position [162, 0]
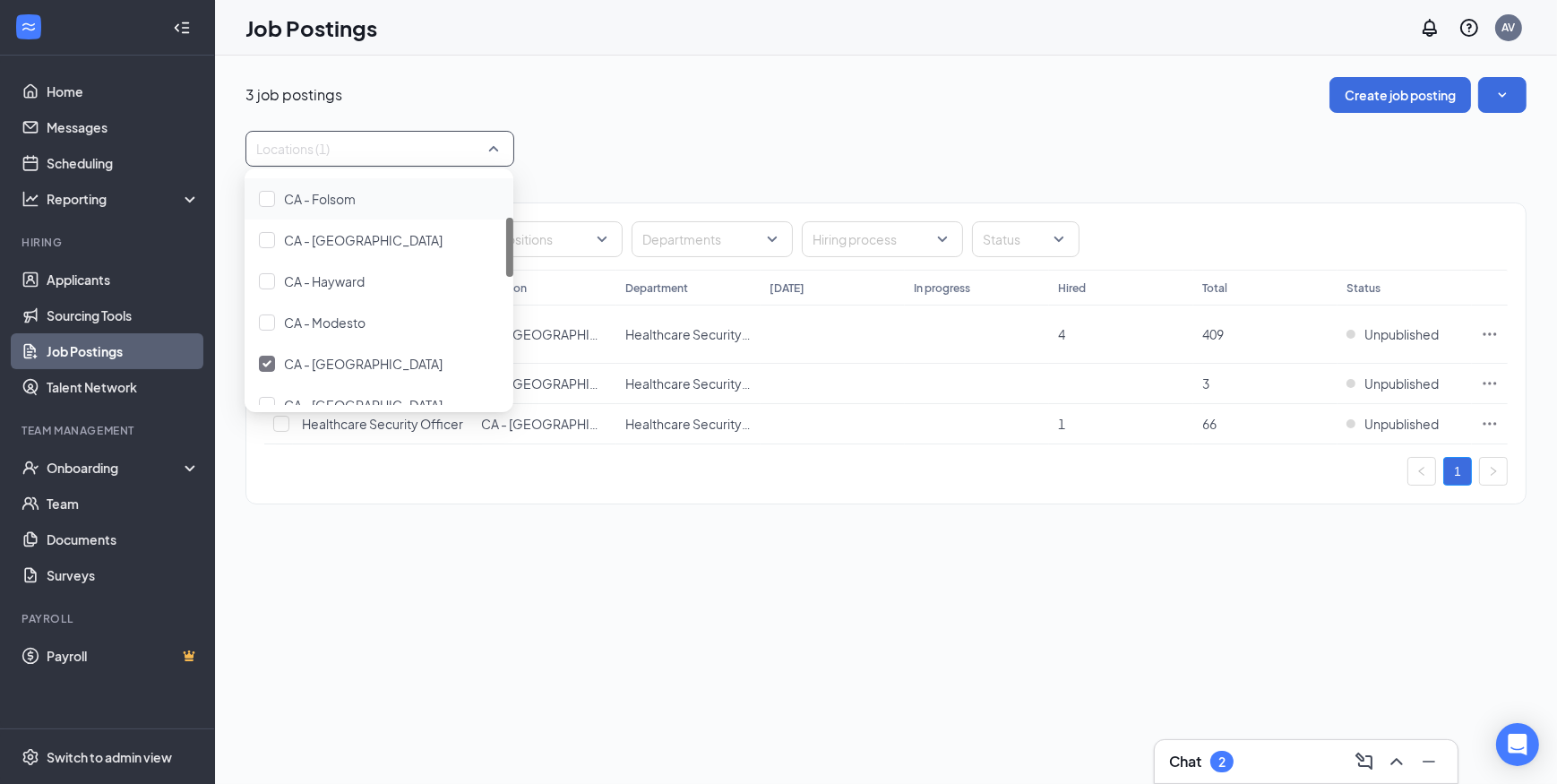
click at [615, 111] on div "3 job postings Create job posting" at bounding box center [886, 94] width 1281 height 36
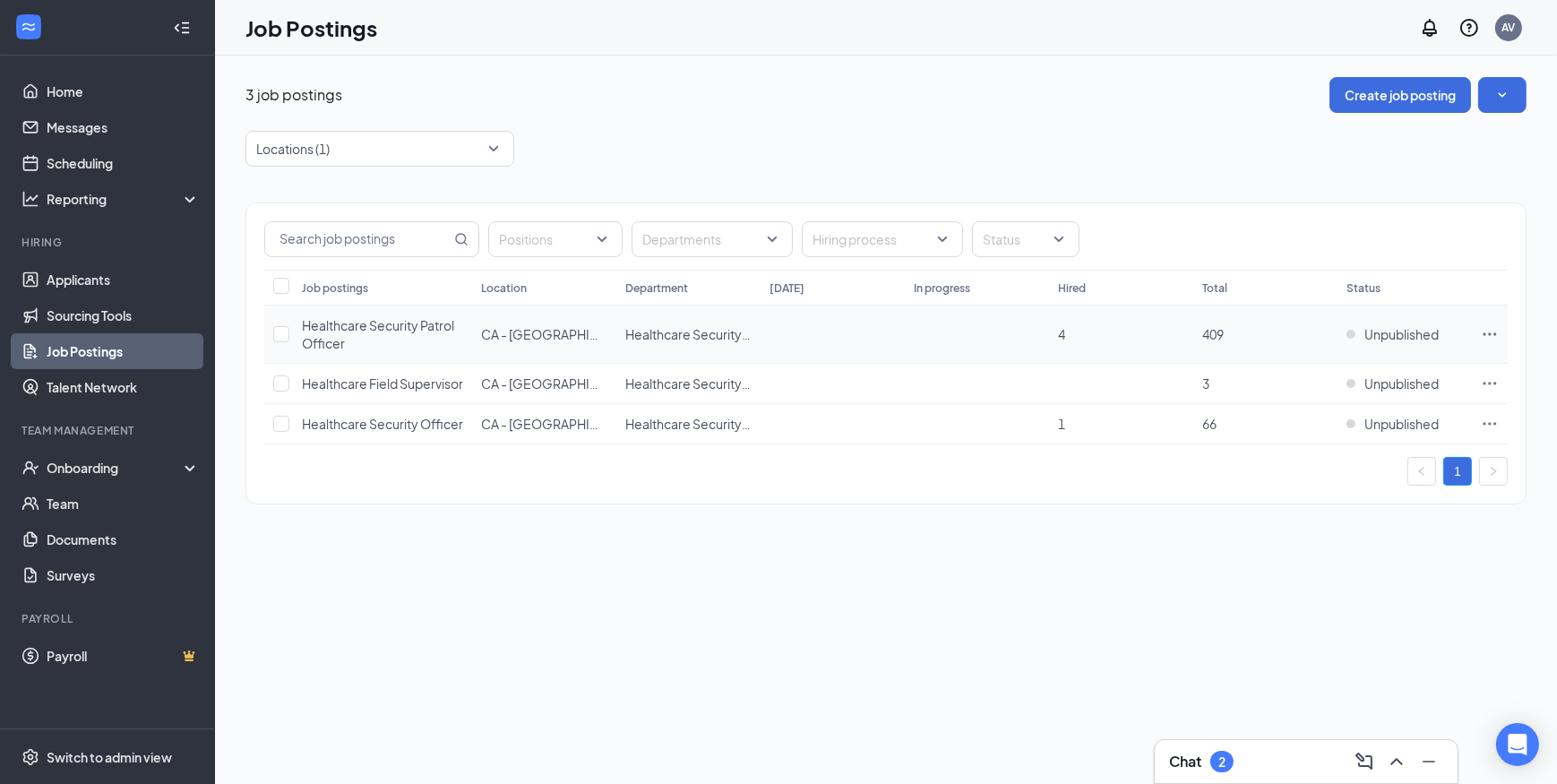
click at [397, 328] on span "Healthcare Security Patrol Officer" at bounding box center [378, 334] width 152 height 34
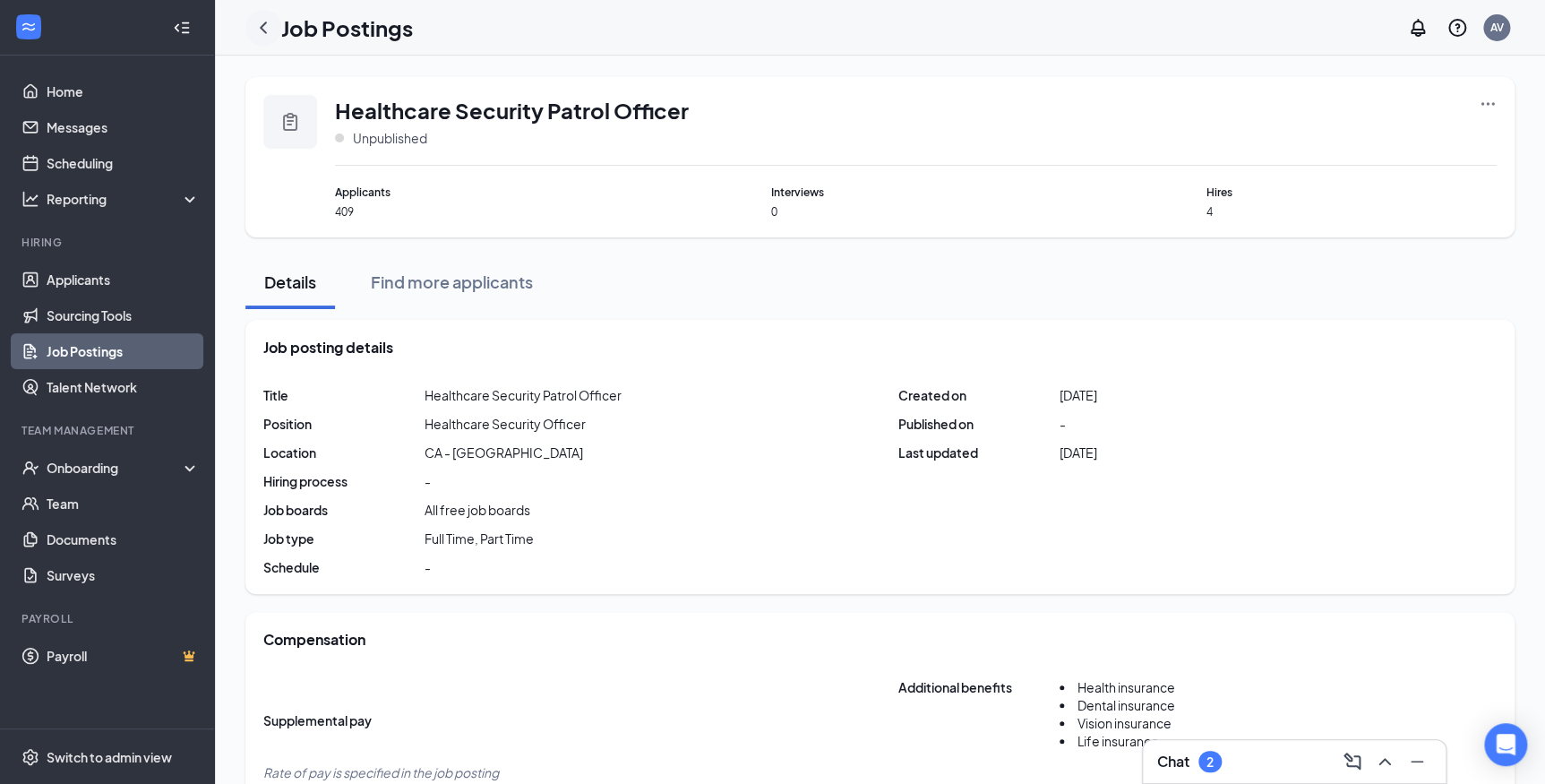
click at [266, 28] on icon "ChevronLeft" at bounding box center [264, 27] width 21 height 21
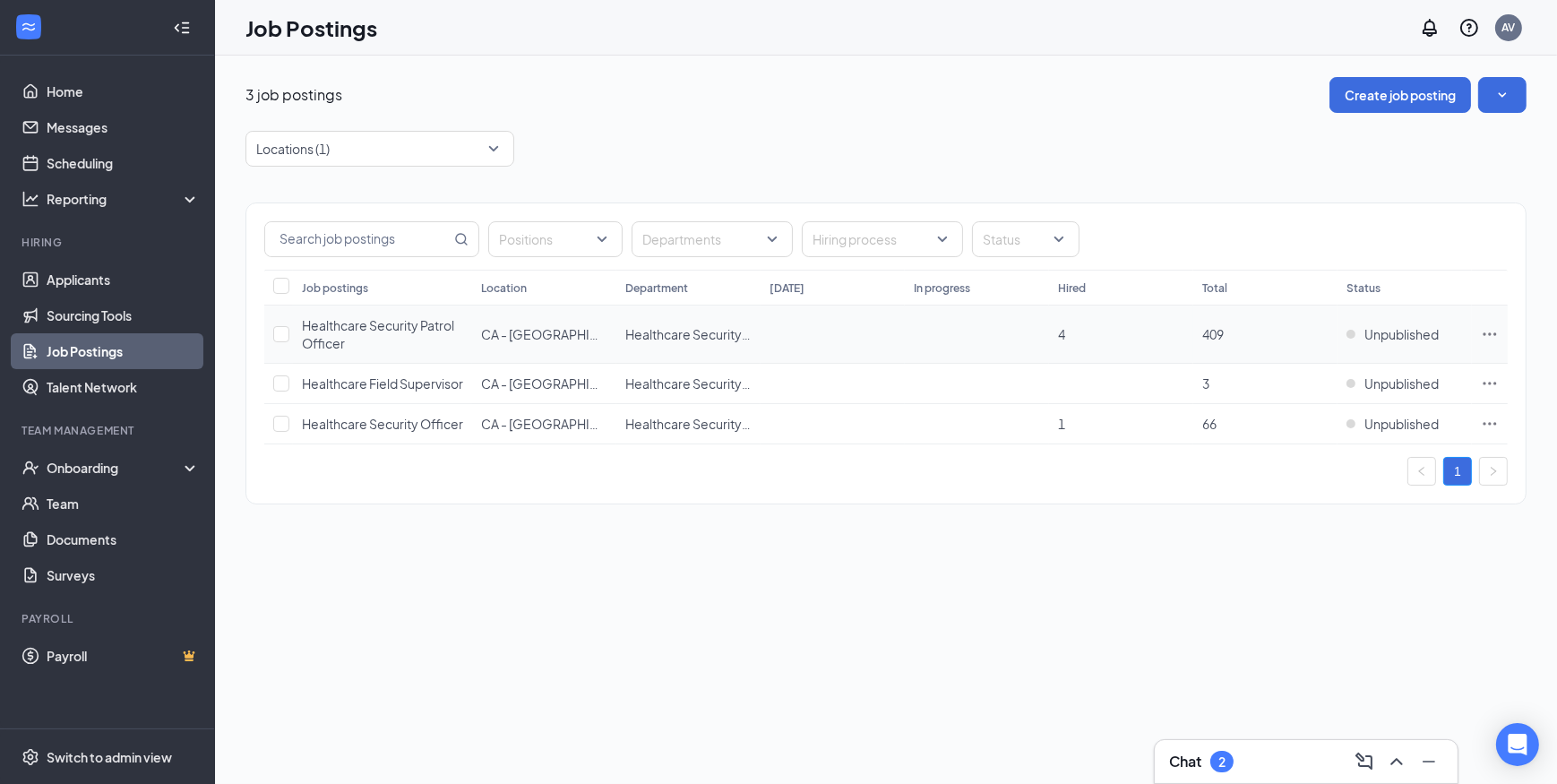
click at [1495, 331] on icon "Ellipses" at bounding box center [1490, 334] width 18 height 18
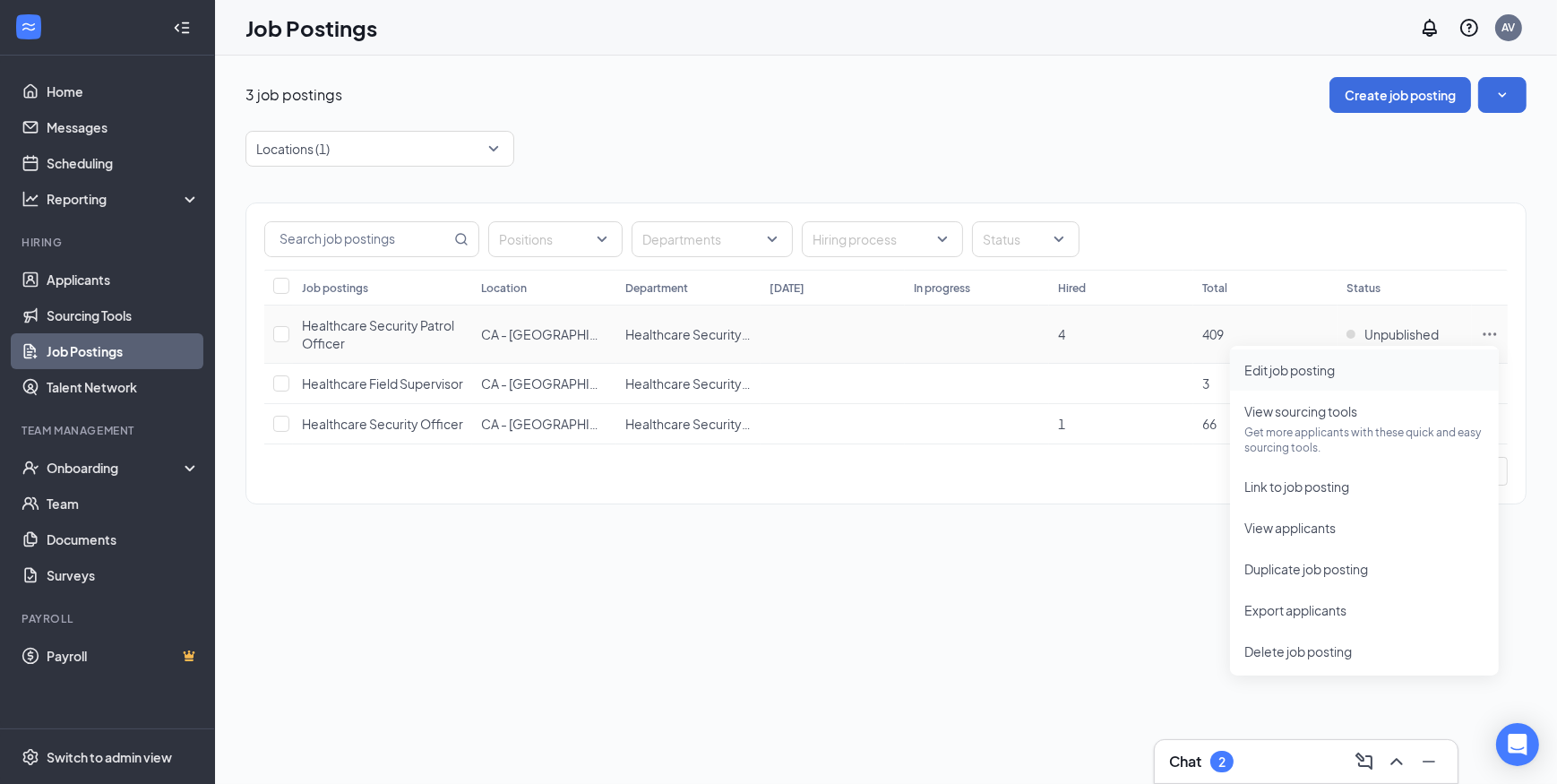
click at [1343, 373] on span "Edit job posting" at bounding box center [1364, 370] width 240 height 19
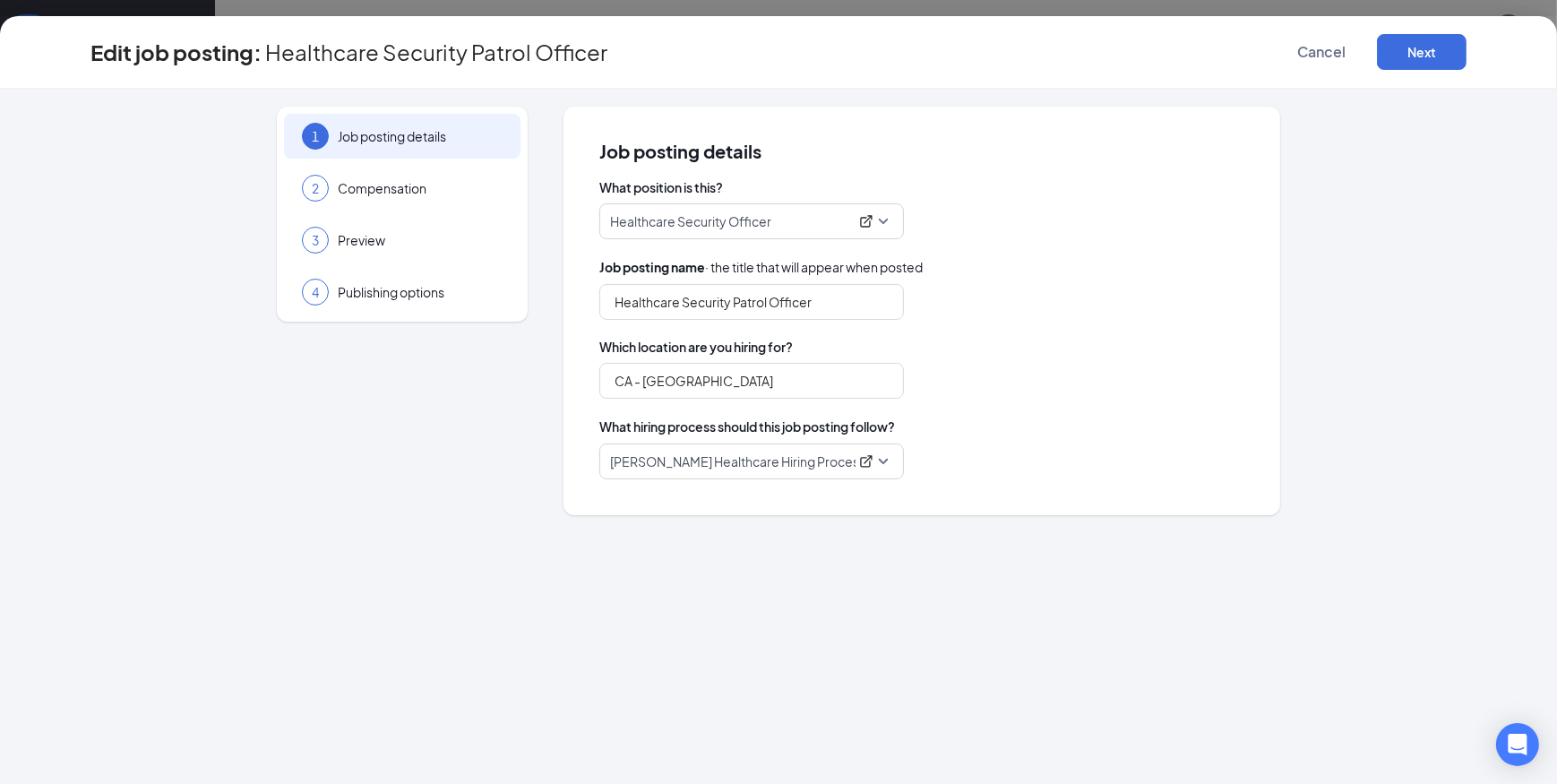
type input "CA - Roseville"
click at [609, 300] on input "Healthcare Security Patrol Officer" at bounding box center [751, 302] width 305 height 36
type input "Part Time Flex Healthcare Security Patrol Officer"
click at [1425, 51] on button "Next" at bounding box center [1422, 52] width 90 height 36
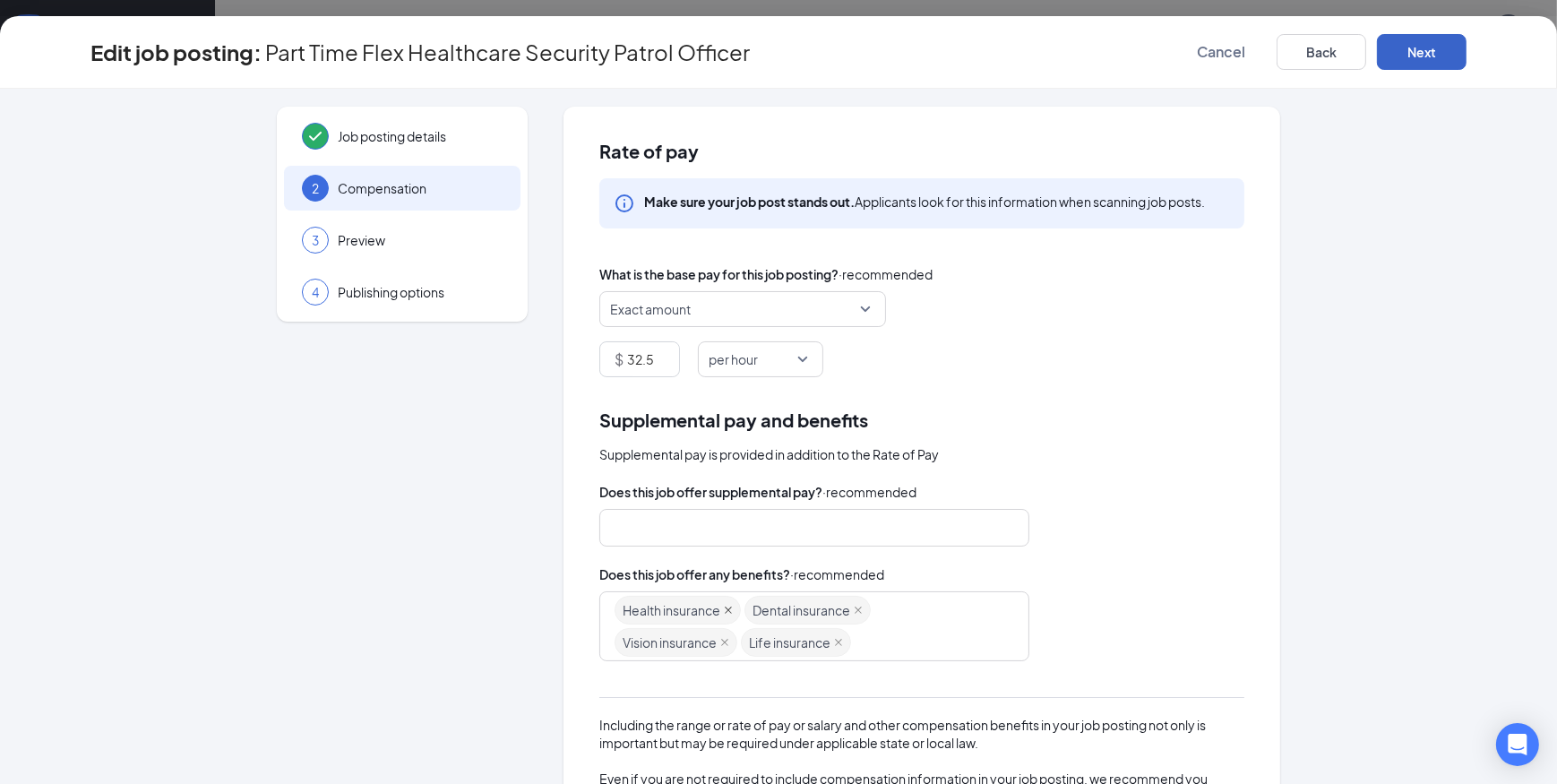
click at [725, 609] on icon "close" at bounding box center [728, 609] width 7 height 7
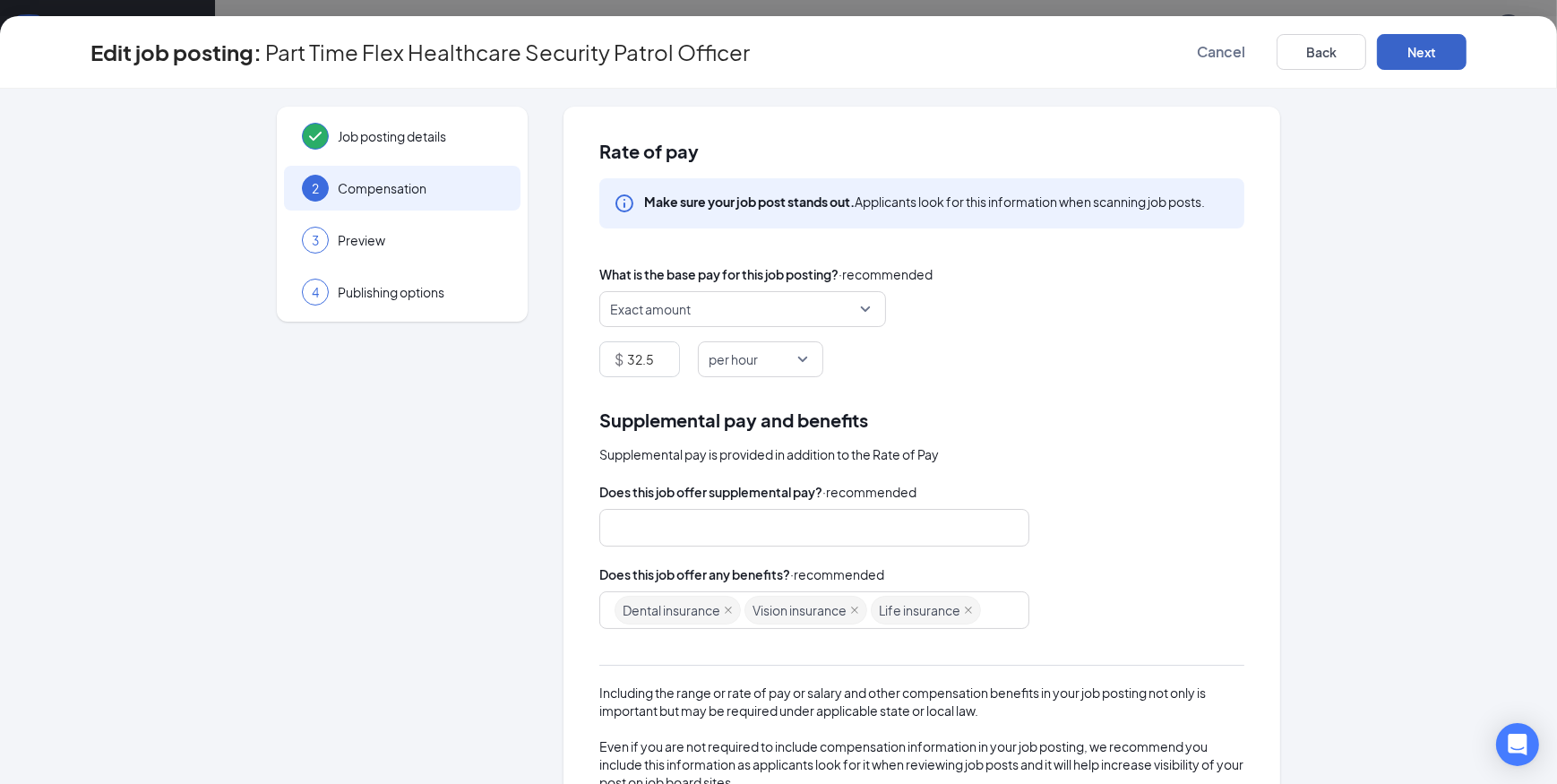
click at [725, 609] on icon "close" at bounding box center [728, 609] width 7 height 7
click at [723, 609] on icon "close" at bounding box center [724, 609] width 9 height 9
click at [728, 609] on input "search" at bounding box center [730, 610] width 4 height 28
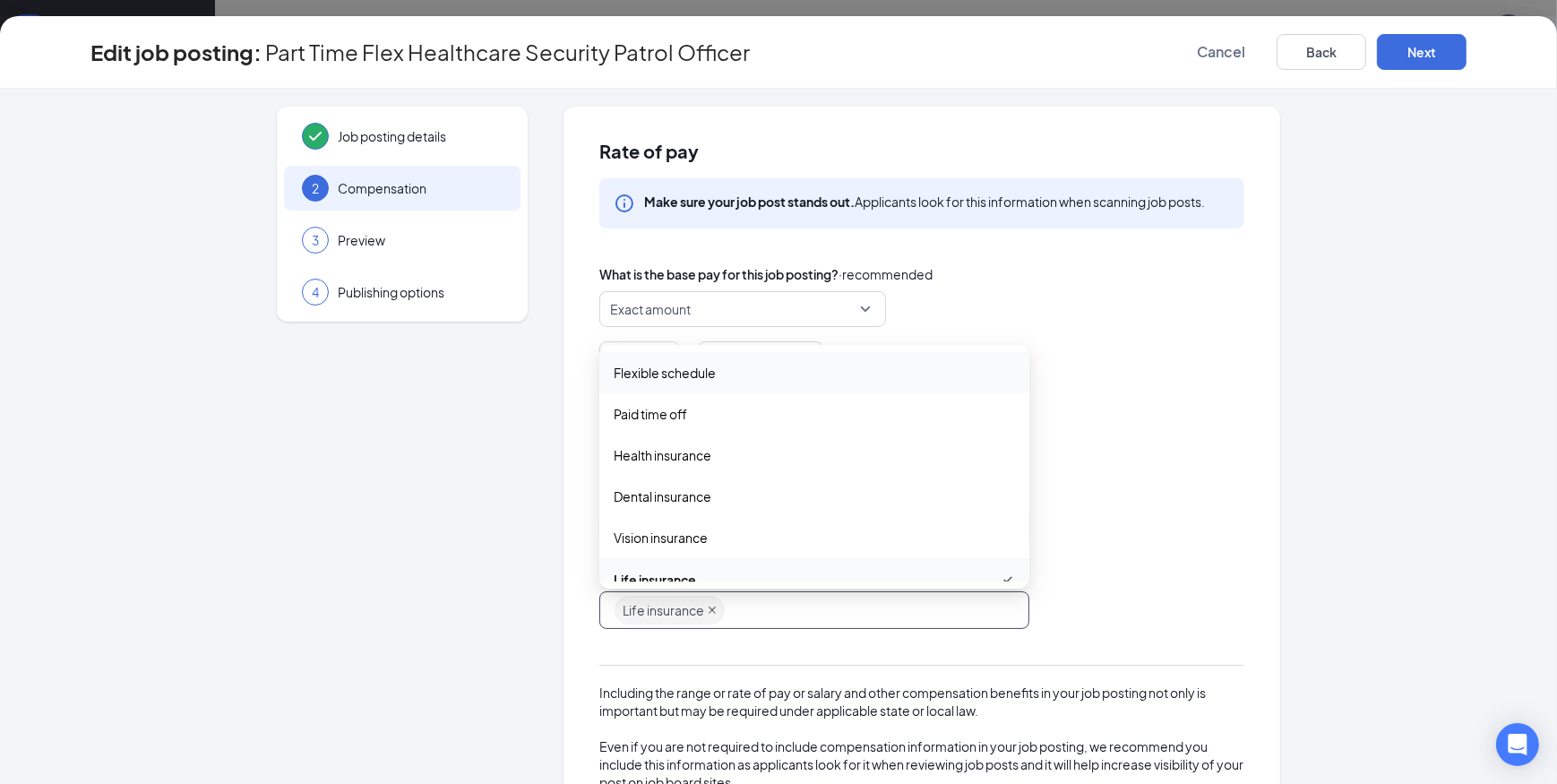
click at [707, 609] on icon "close" at bounding box center [711, 609] width 9 height 9
click at [1168, 491] on div "Does this job offer supplemental pay? · recommended" at bounding box center [922, 491] width 645 height 19
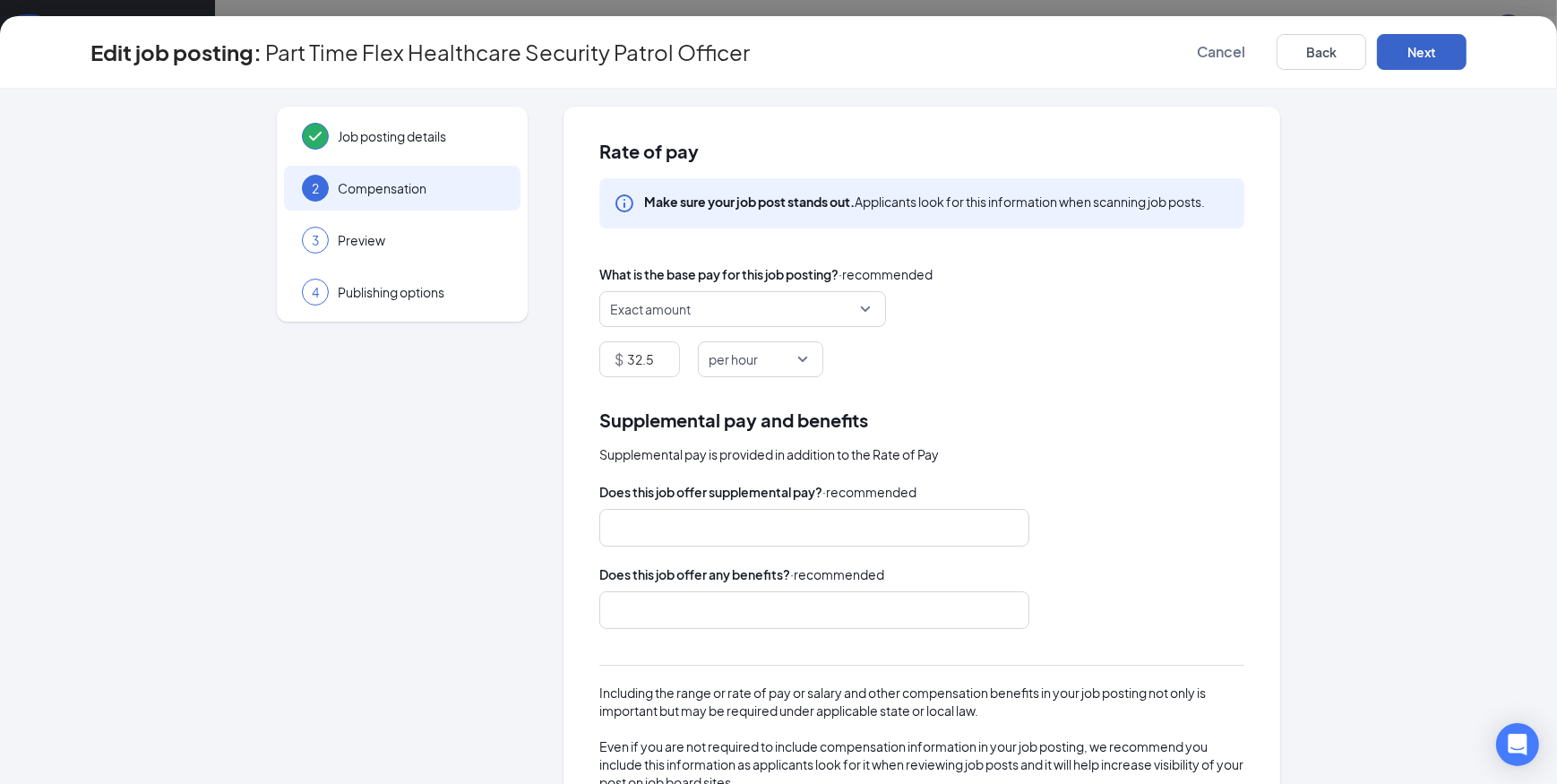
click at [1419, 43] on button "Next" at bounding box center [1422, 52] width 90 height 36
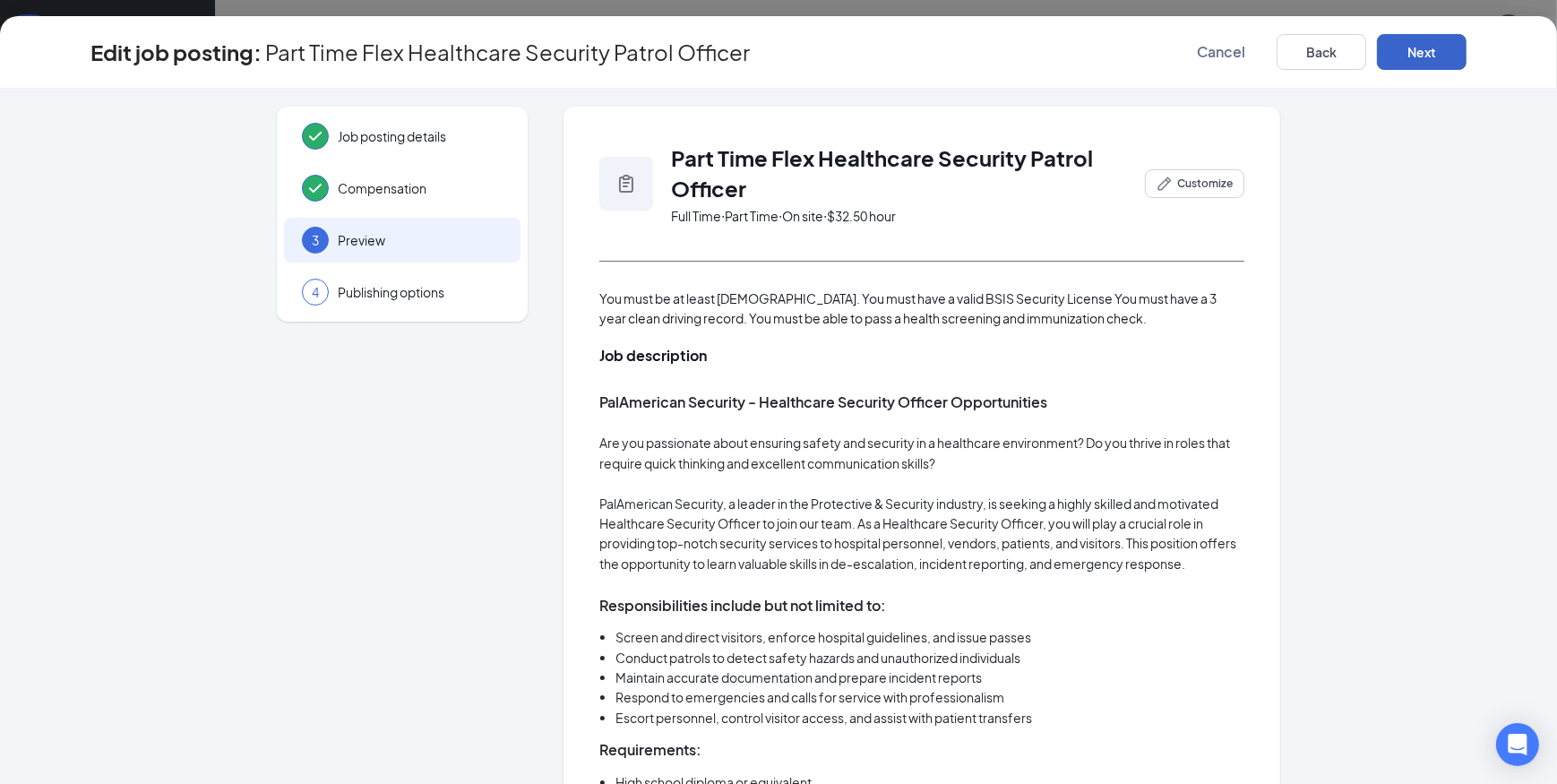
click at [1433, 51] on button "Next" at bounding box center [1422, 52] width 90 height 36
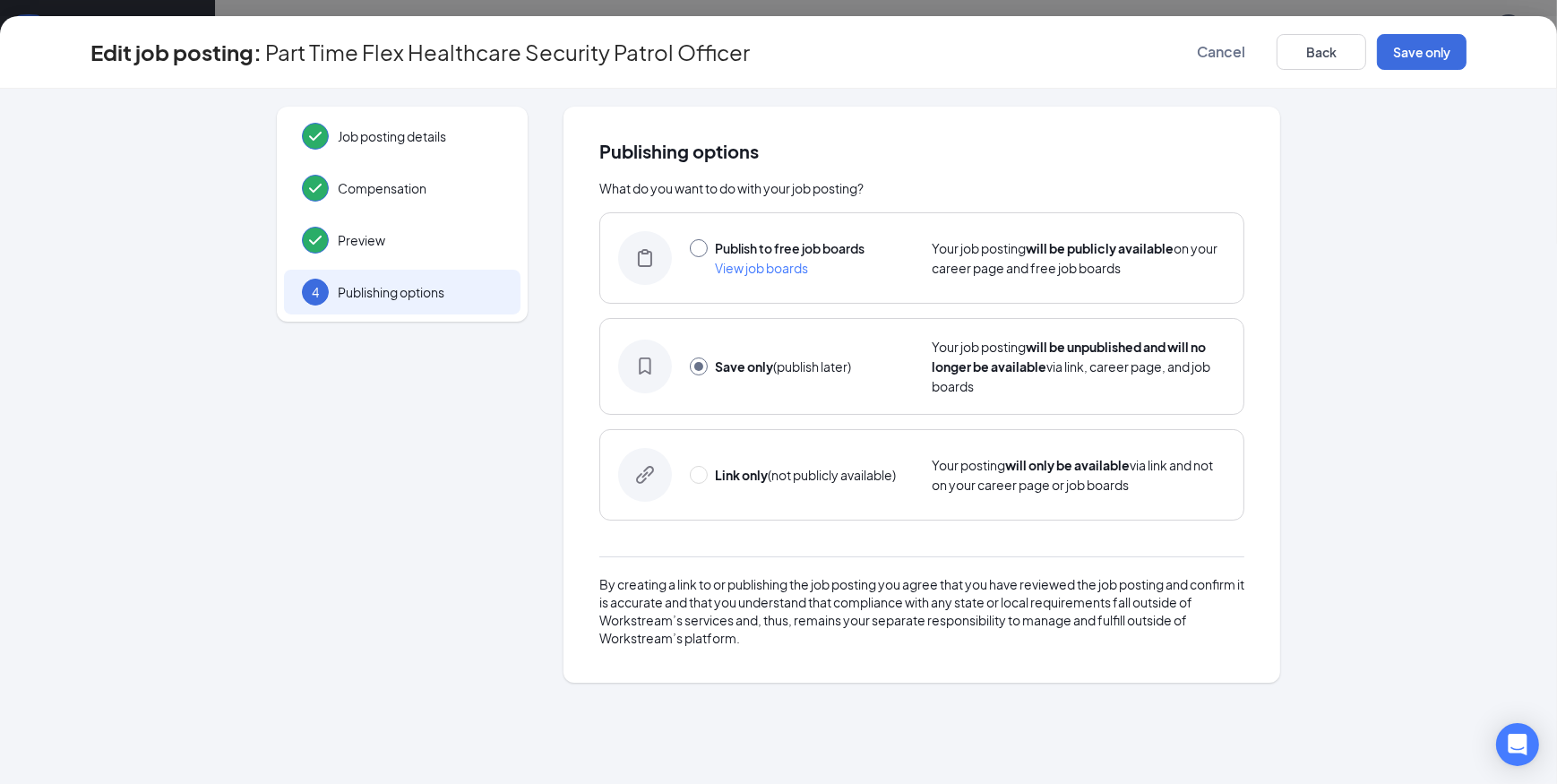
click at [694, 249] on input "radio" at bounding box center [699, 248] width 18 height 18
radio input "true"
radio input "false"
click at [1449, 39] on button "Publish" at bounding box center [1422, 52] width 90 height 36
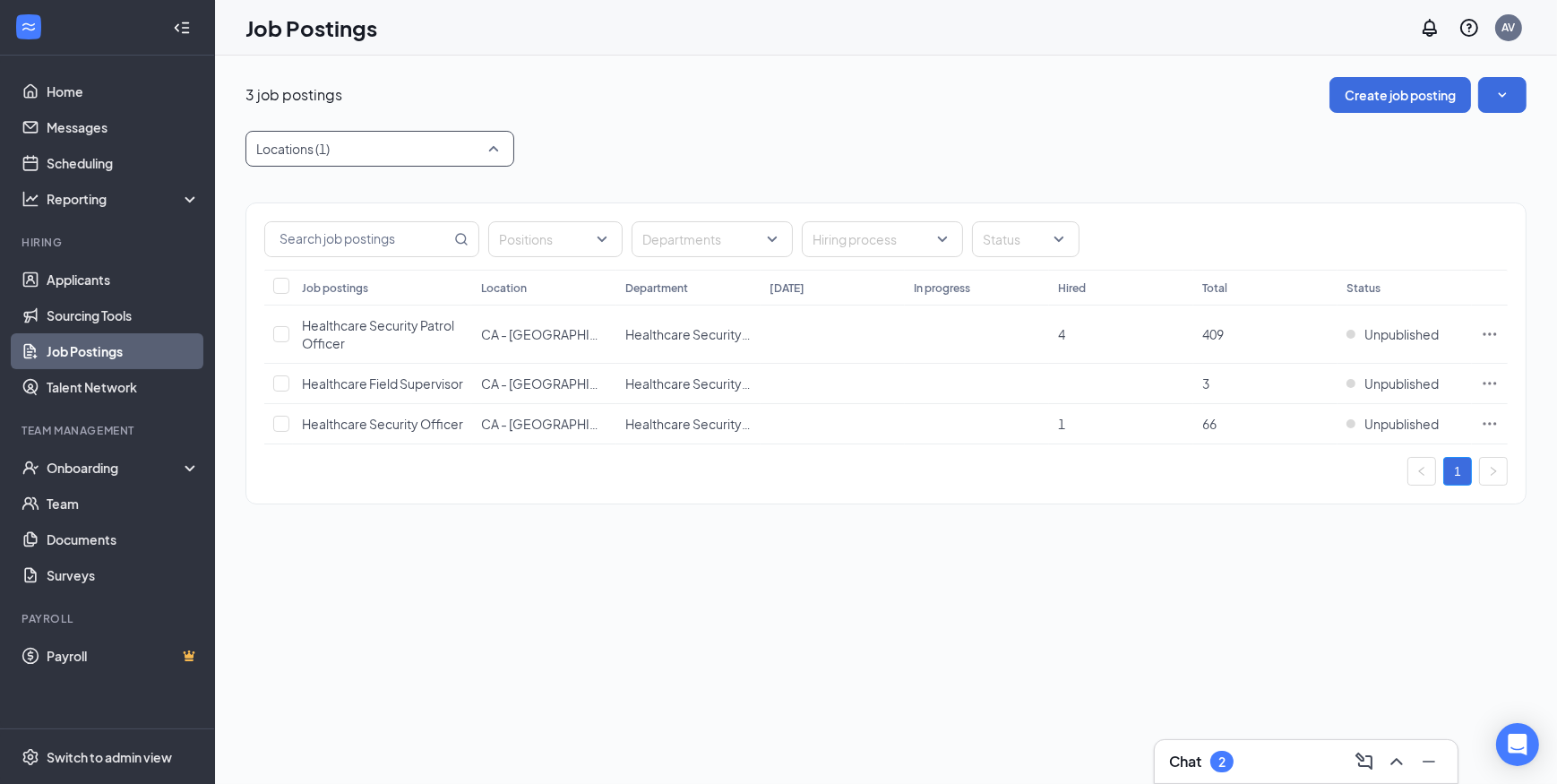
click at [448, 141] on div at bounding box center [371, 148] width 242 height 28
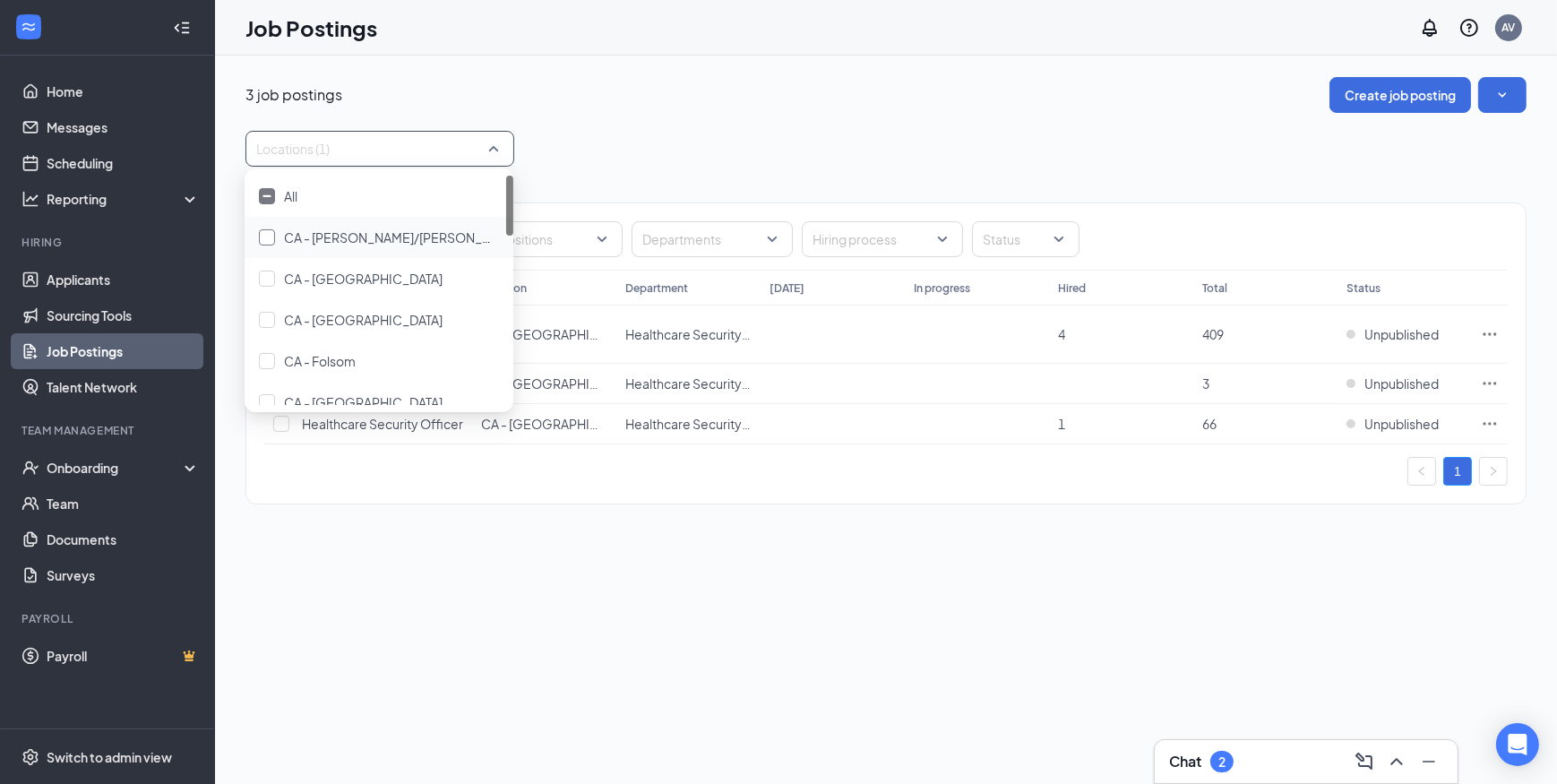
click at [265, 231] on div at bounding box center [267, 237] width 17 height 17
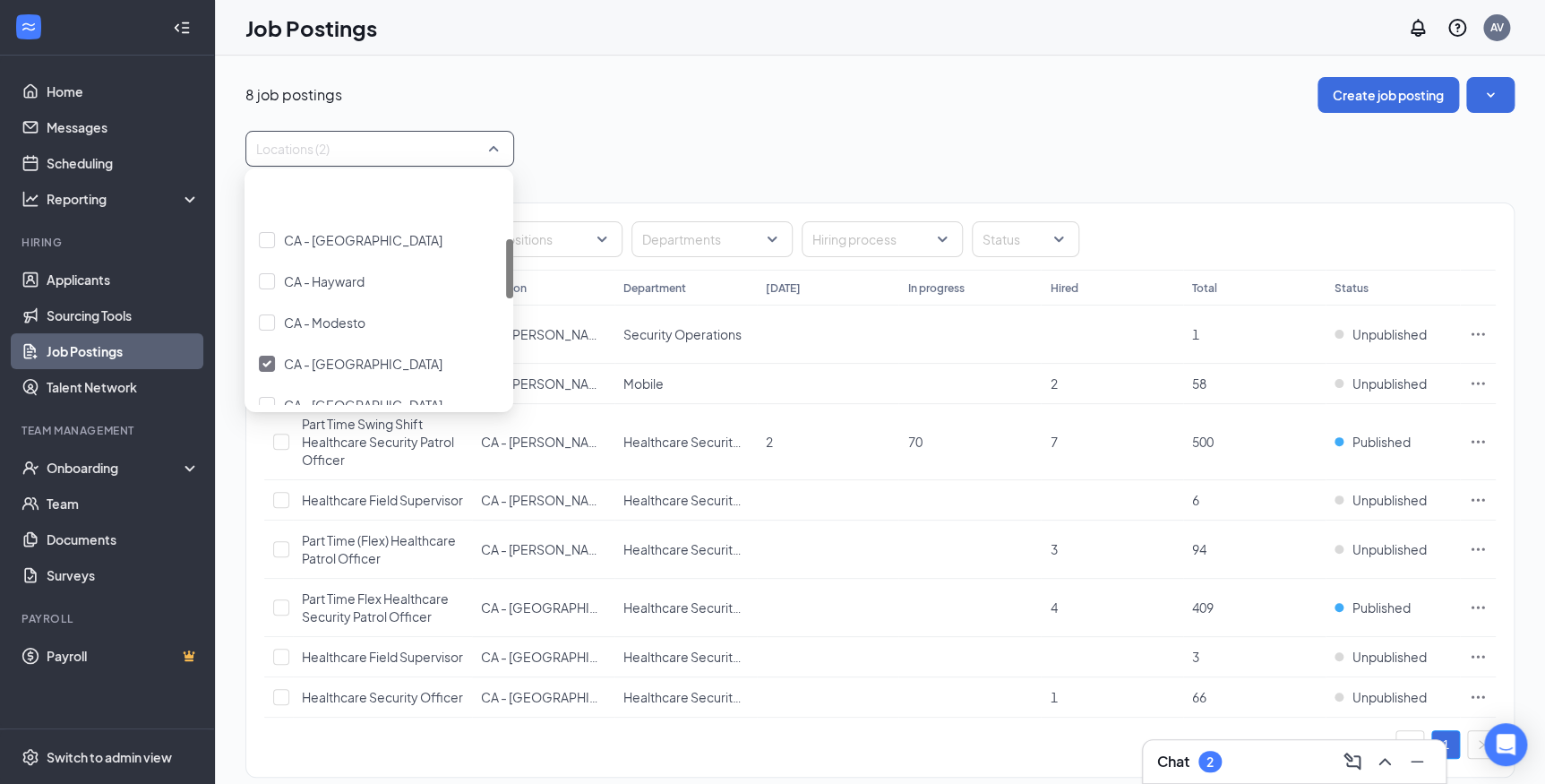
scroll to position [243, 0]
click at [261, 285] on div at bounding box center [267, 282] width 17 height 17
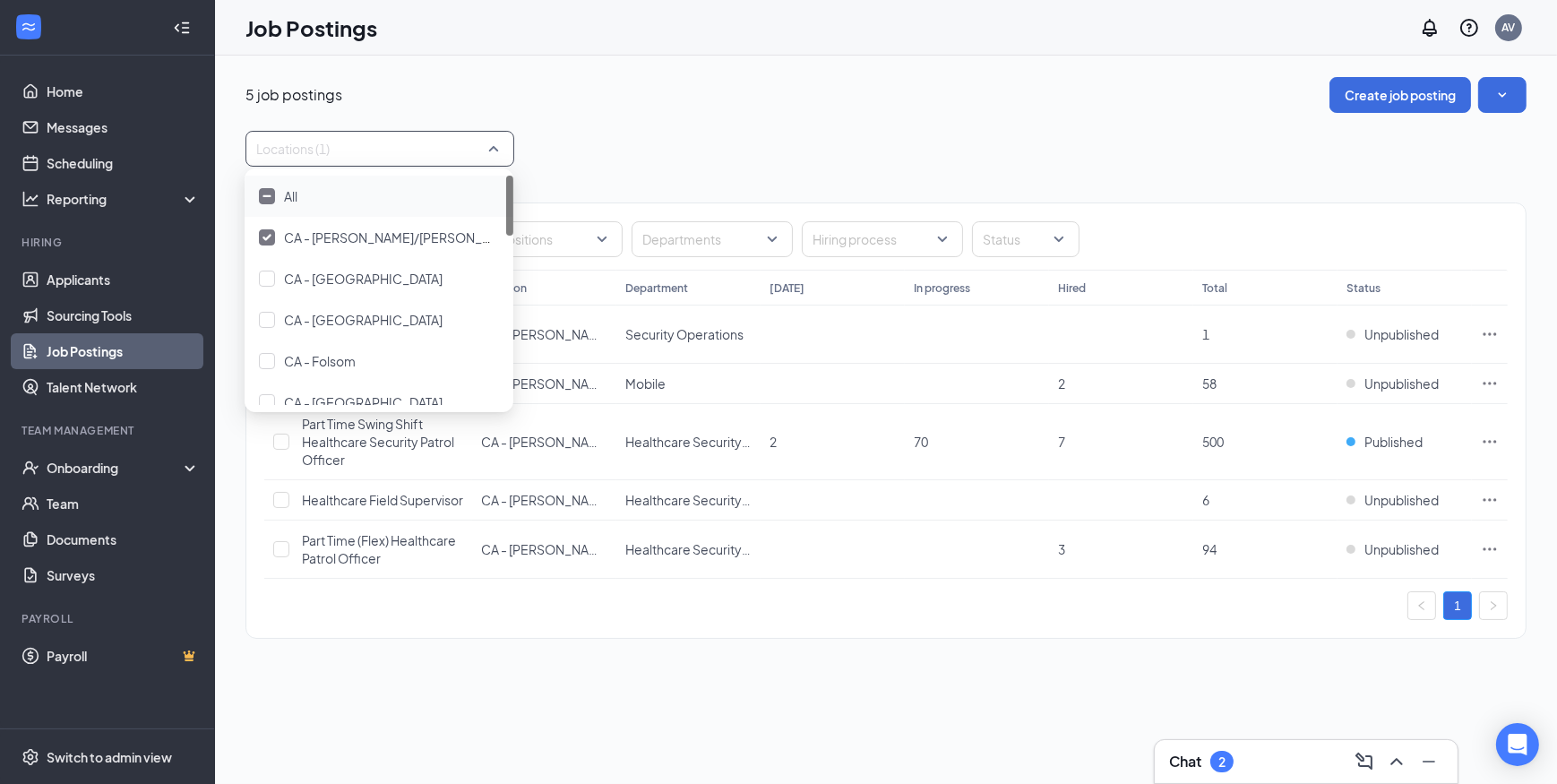
click at [726, 107] on div "5 job postings Create job posting" at bounding box center [886, 94] width 1281 height 36
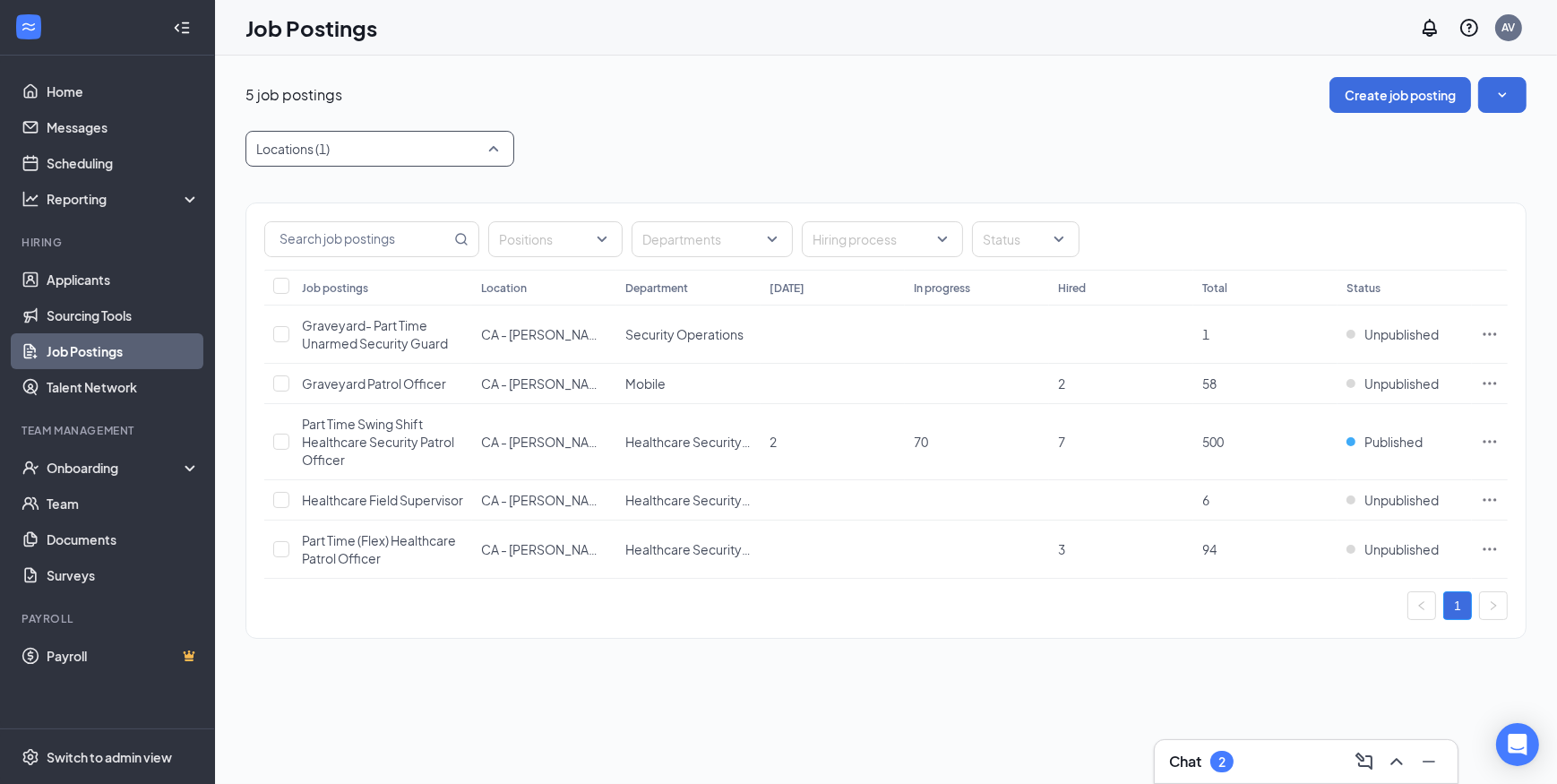
click at [475, 144] on div at bounding box center [371, 148] width 242 height 28
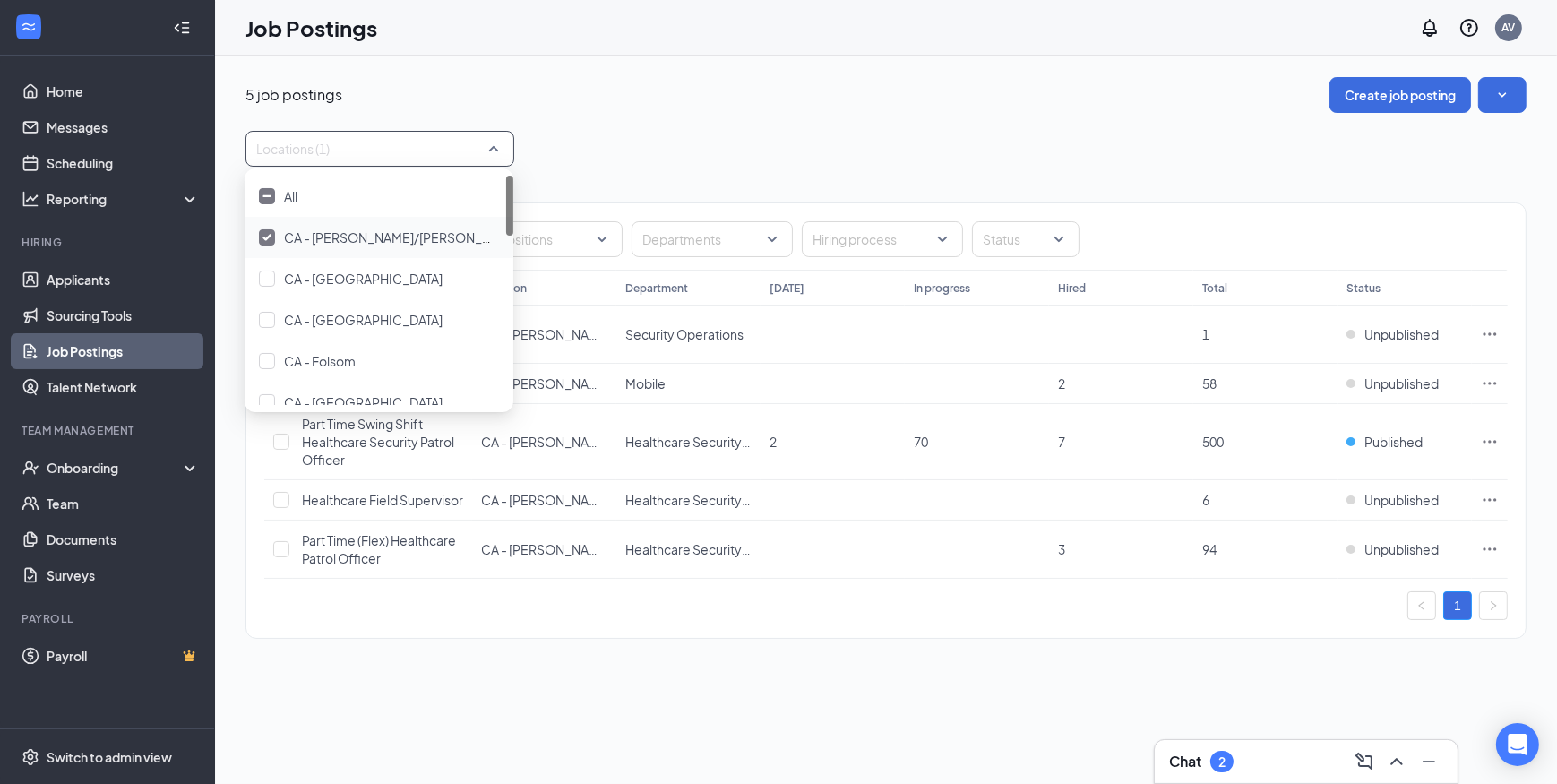
click at [264, 232] on div at bounding box center [267, 237] width 17 height 17
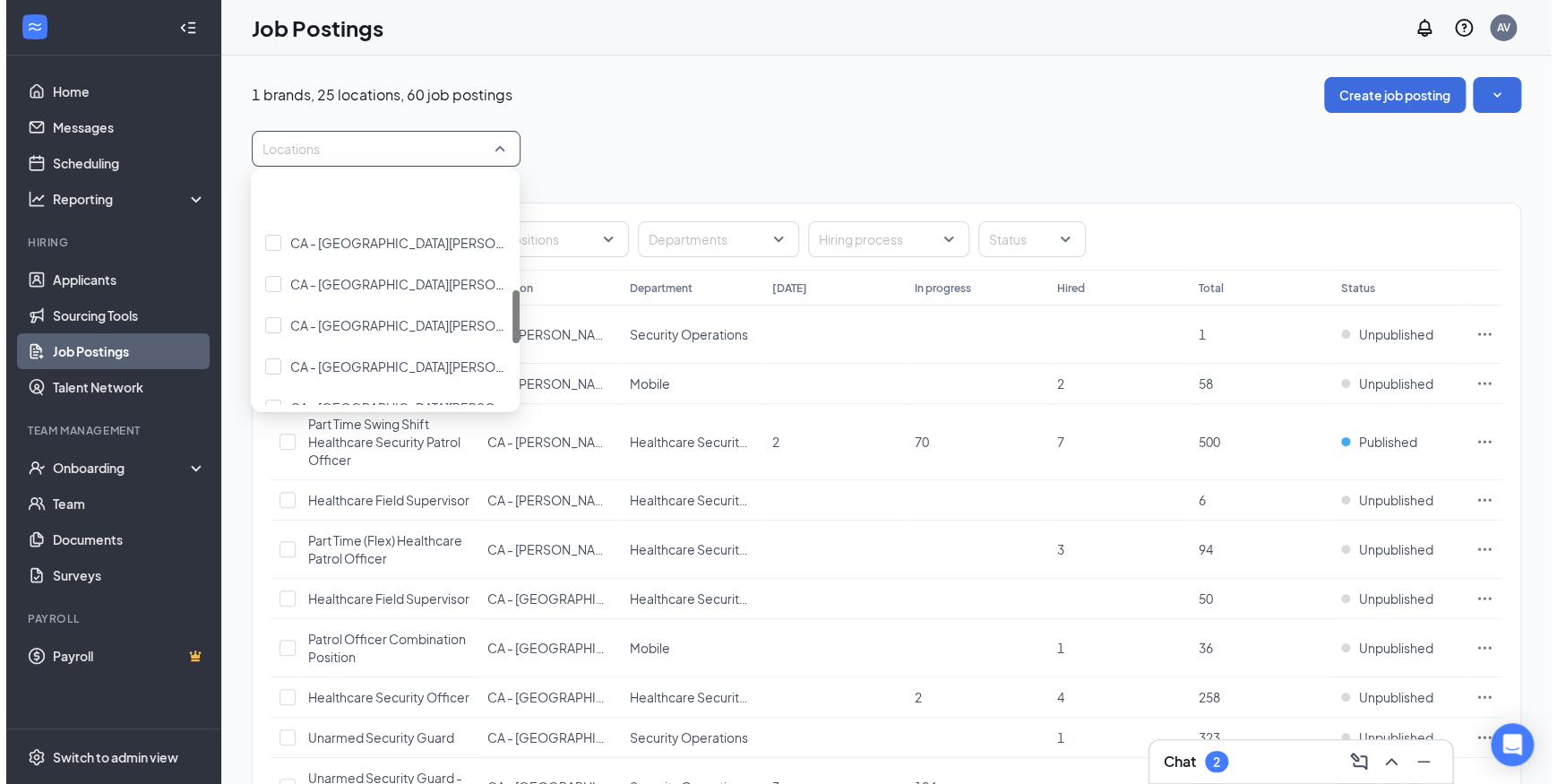
scroll to position [488, 0]
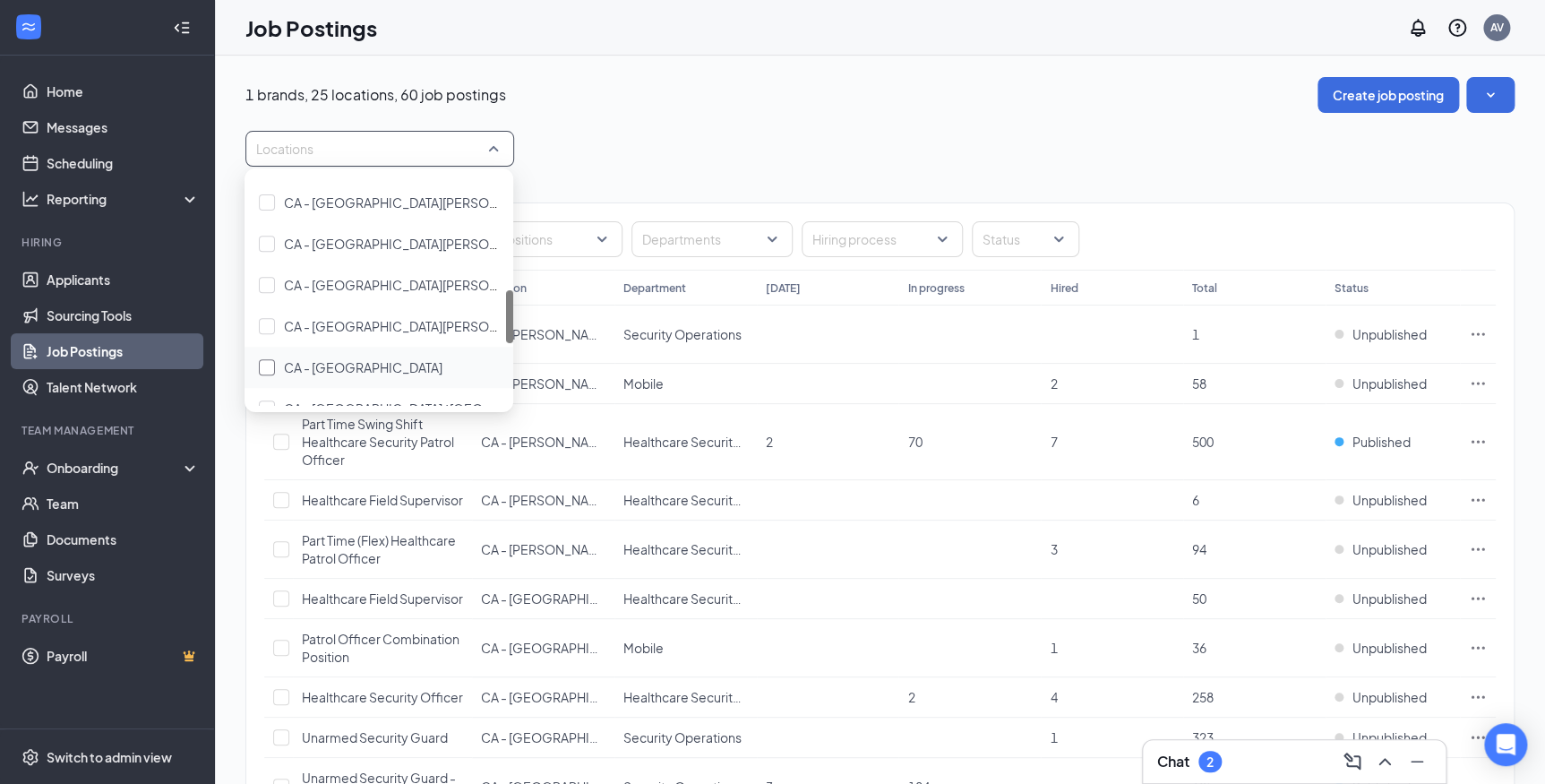
click at [267, 363] on div at bounding box center [267, 367] width 17 height 17
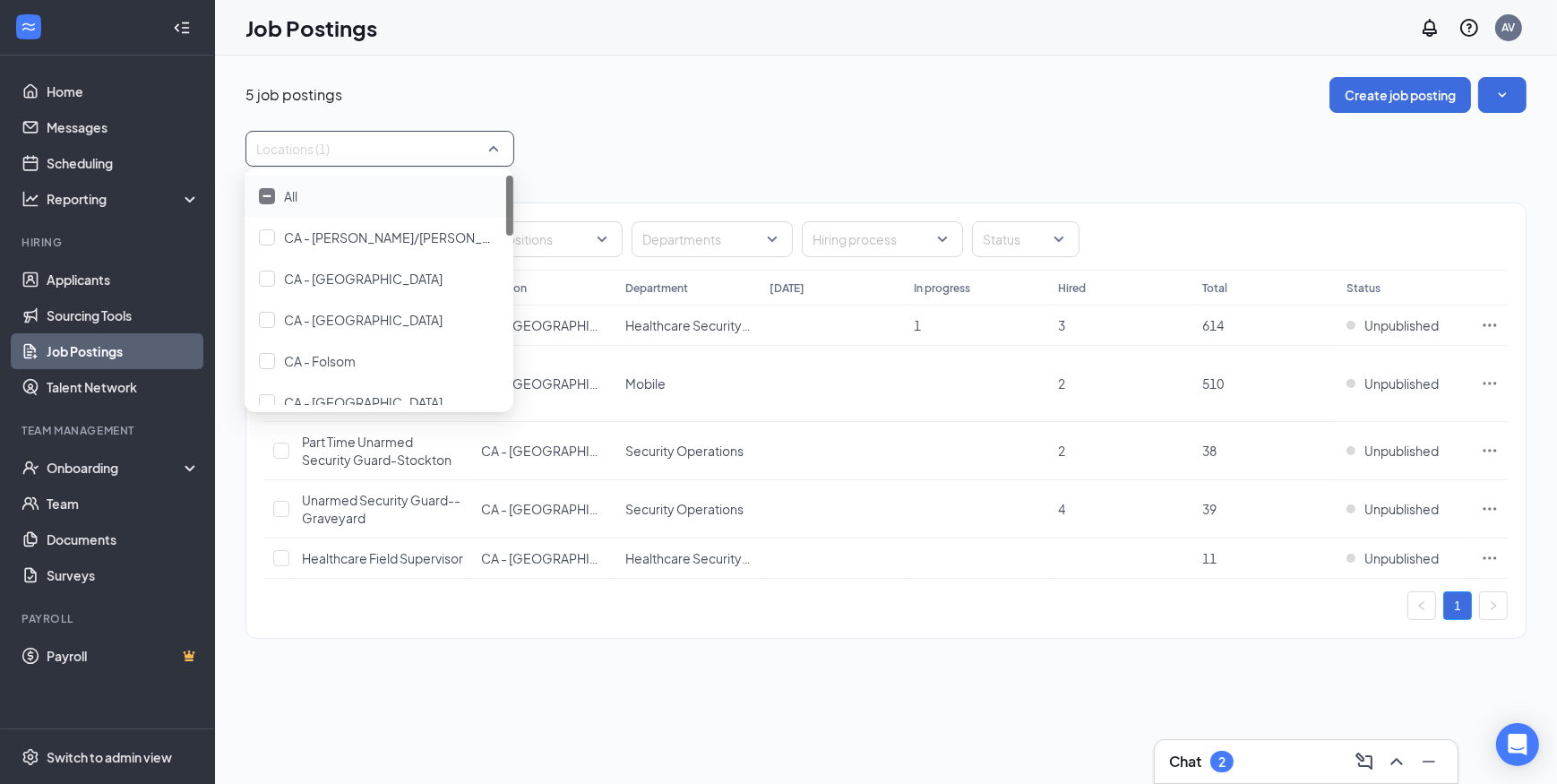
click at [759, 97] on div "5 job postings Create job posting" at bounding box center [886, 94] width 1281 height 36
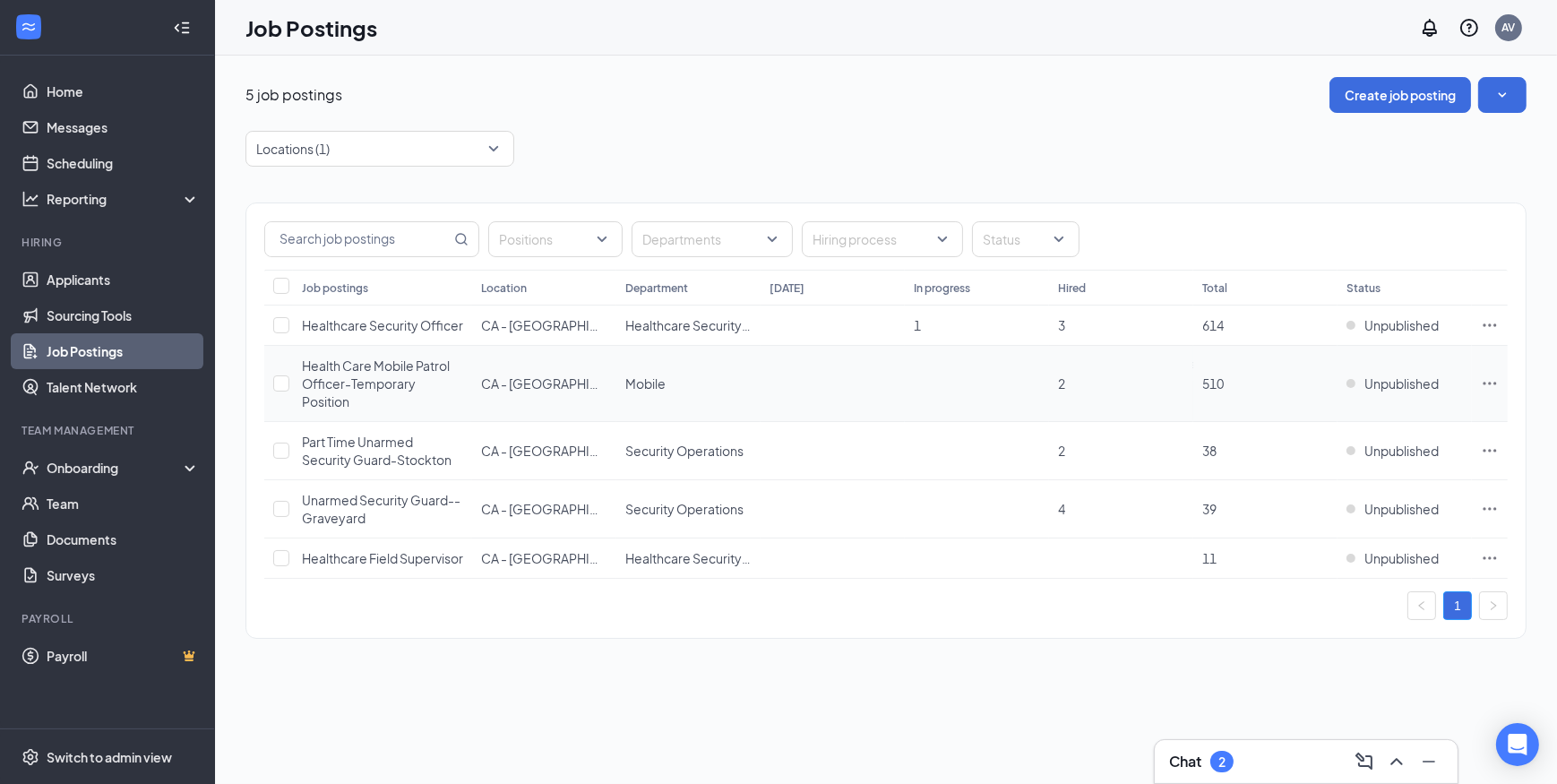
click at [1493, 392] on icon "Ellipses" at bounding box center [1490, 383] width 18 height 18
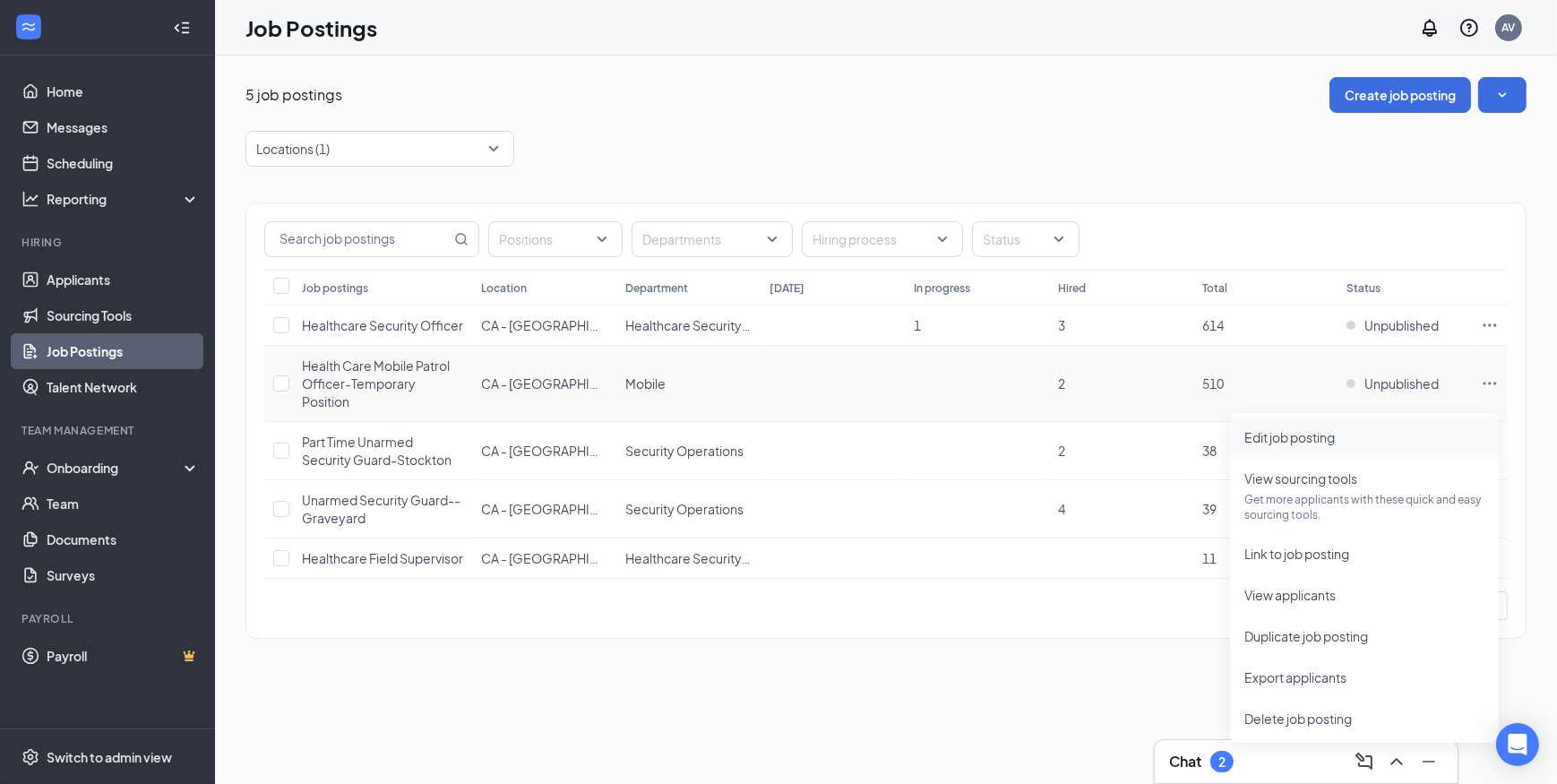
click at [1329, 430] on span "Edit job posting" at bounding box center [1289, 437] width 91 height 17
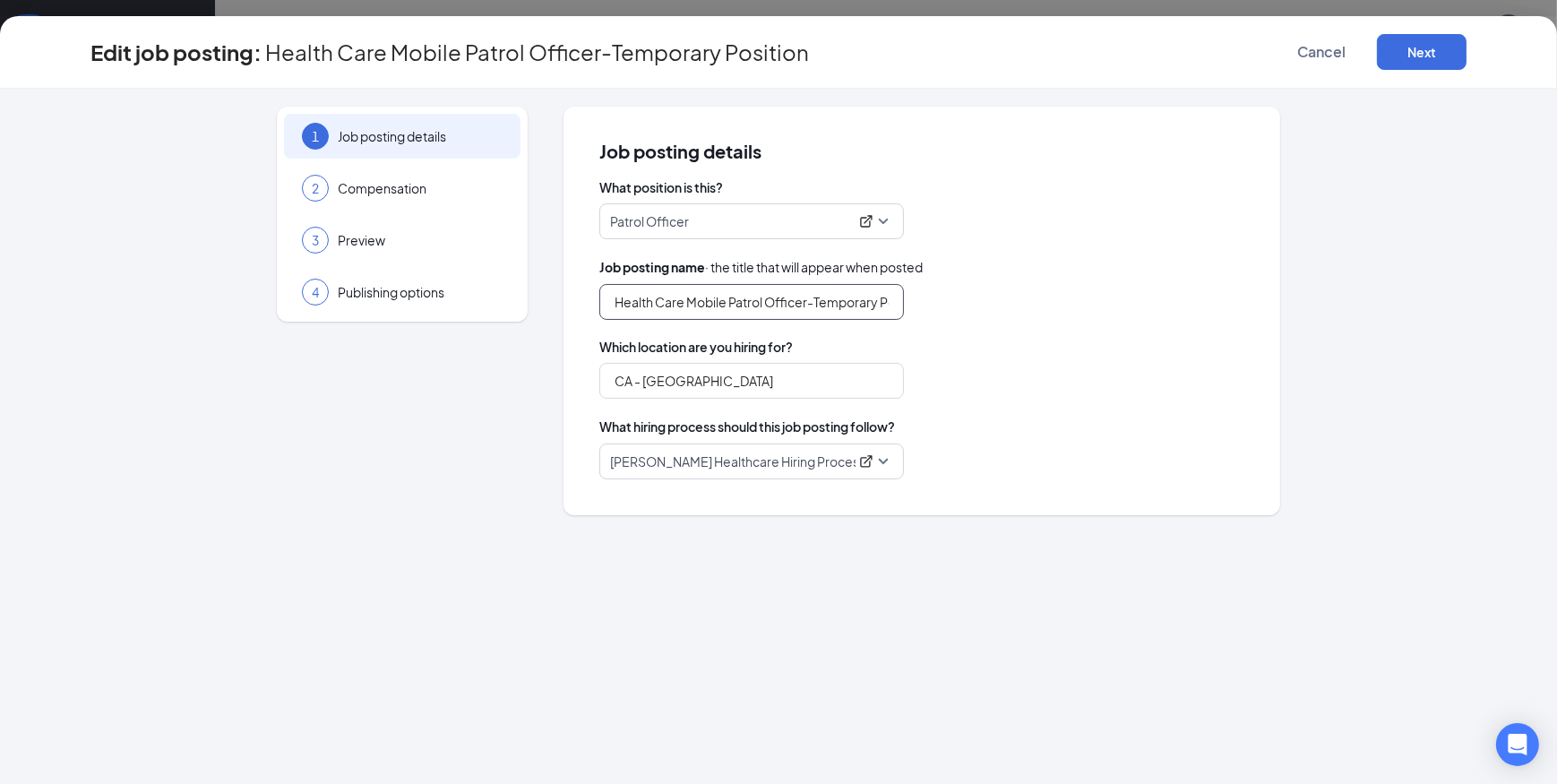
click at [614, 297] on input "Health Care Mobile Patrol Officer-Temporary Position" at bounding box center [751, 302] width 305 height 36
click at [865, 302] on input "Part Time Health Care Mobile Patrol Officer-Temporary Position" at bounding box center [751, 302] width 305 height 36
click at [669, 299] on input "Part Time Health Care Mobile Patrol Officer" at bounding box center [751, 302] width 305 height 36
type input "Part Time Flex Health Care Mobile Patrol Officer"
click at [1419, 52] on button "Next" at bounding box center [1422, 52] width 90 height 36
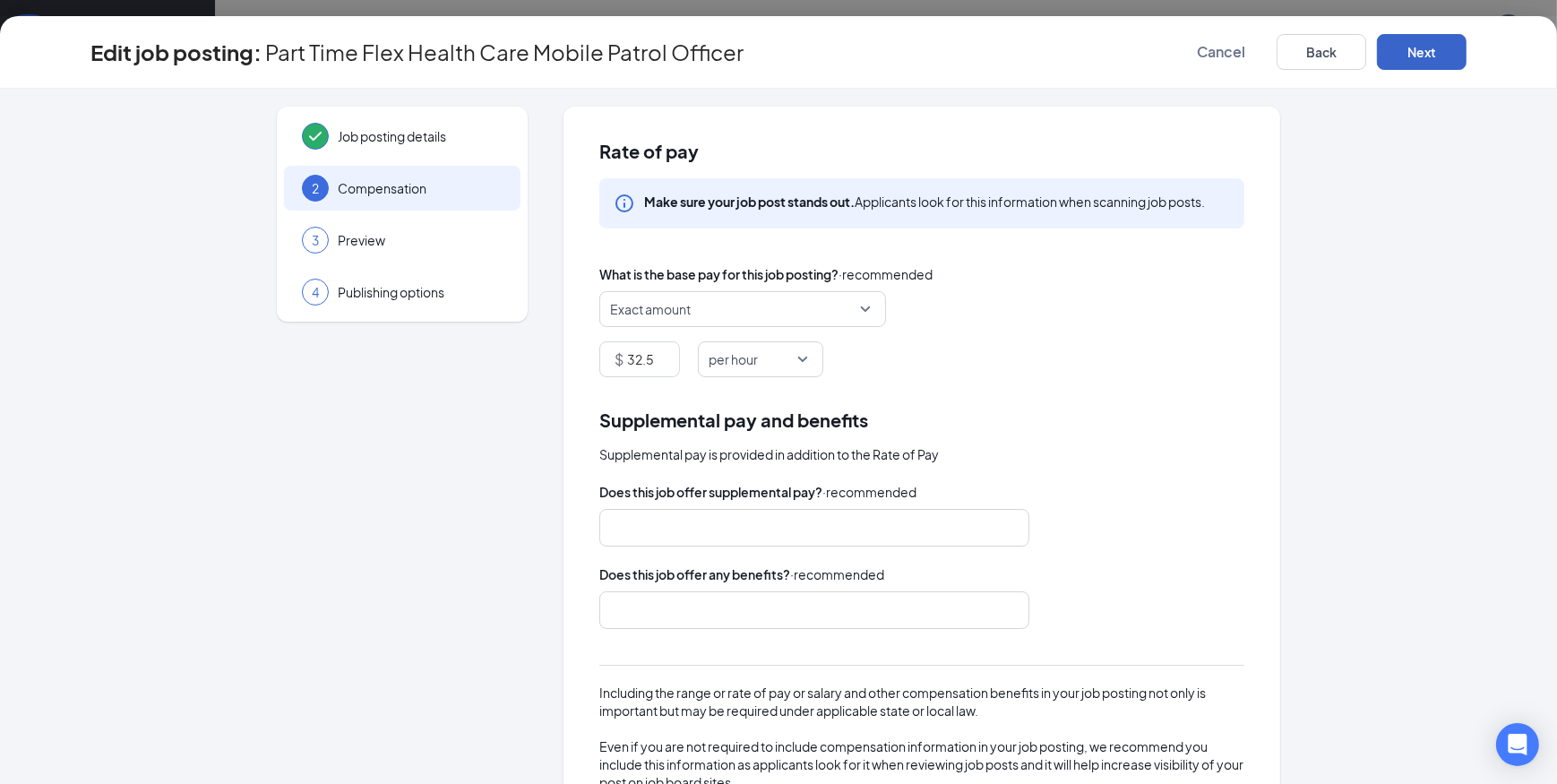
click at [1423, 50] on button "Next" at bounding box center [1422, 52] width 90 height 36
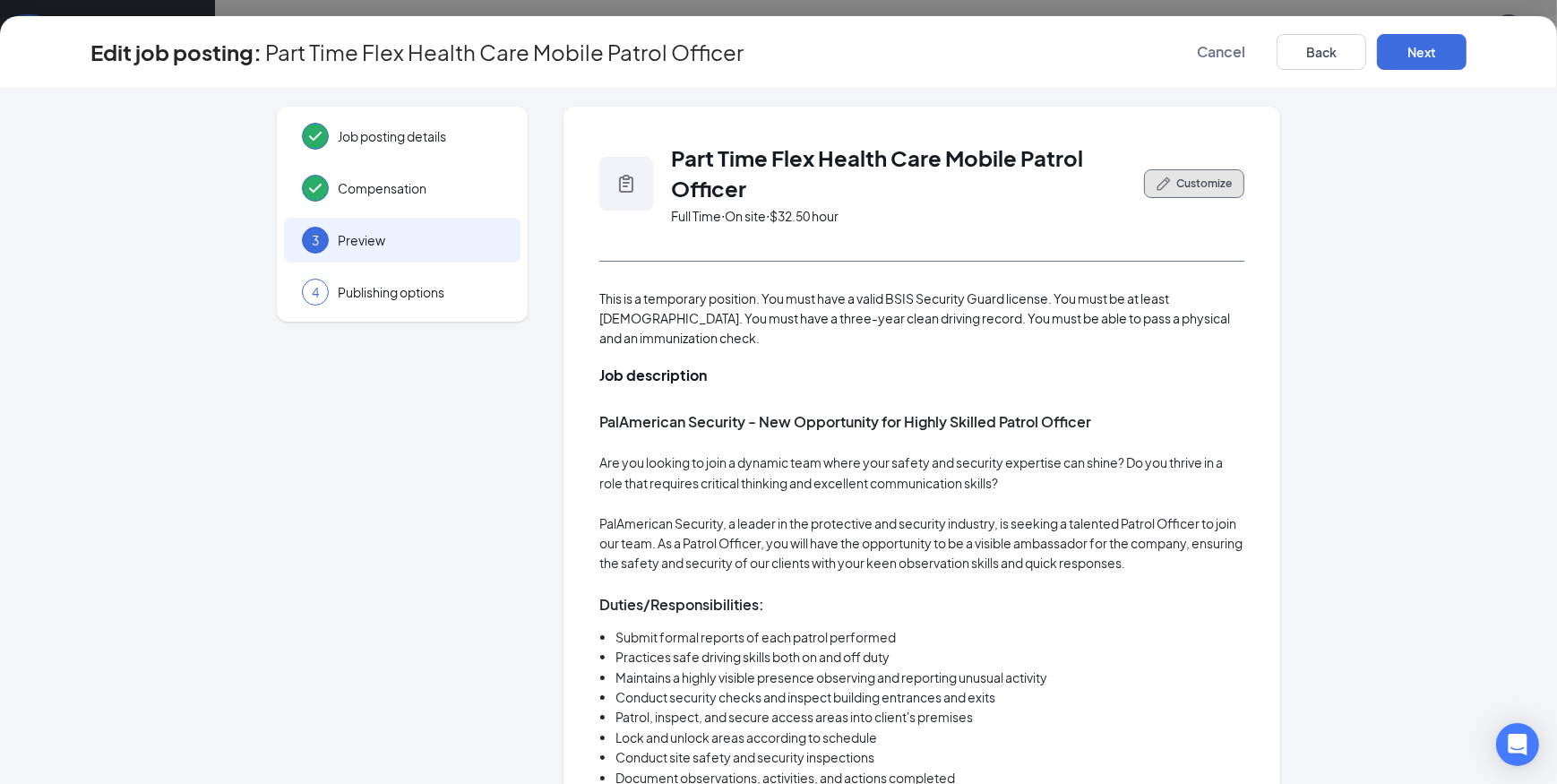
click at [1183, 182] on span "Customize" at bounding box center [1204, 183] width 55 height 17
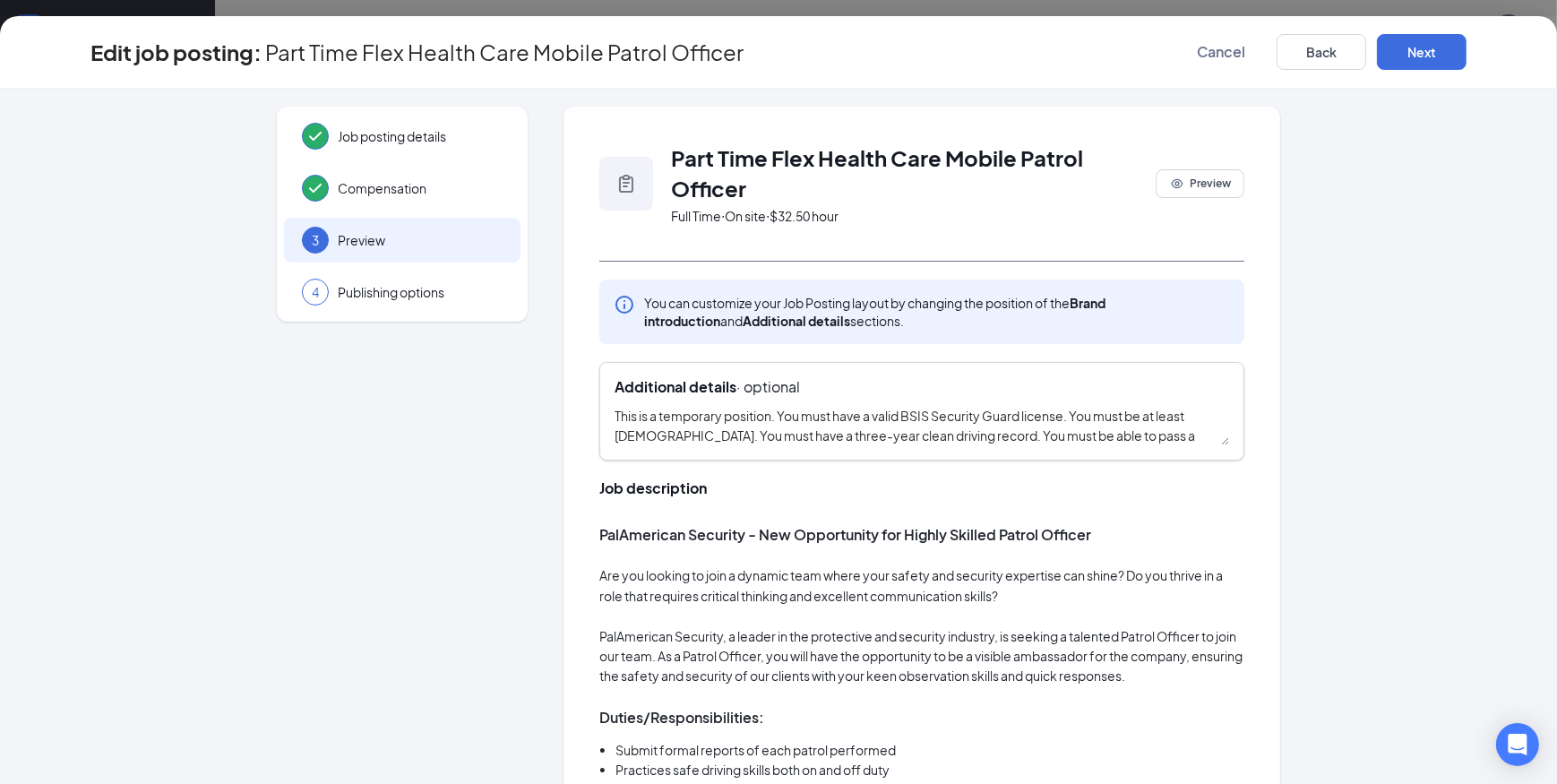
click at [774, 409] on textarea "This is a temporary position. You must have a valid BSIS Security Guard license…" at bounding box center [923, 425] width 615 height 40
type textarea "You must have a valid BSIS Security Guard license. You must be at least 21 year…"
click at [1424, 54] on button "Next" at bounding box center [1422, 52] width 90 height 36
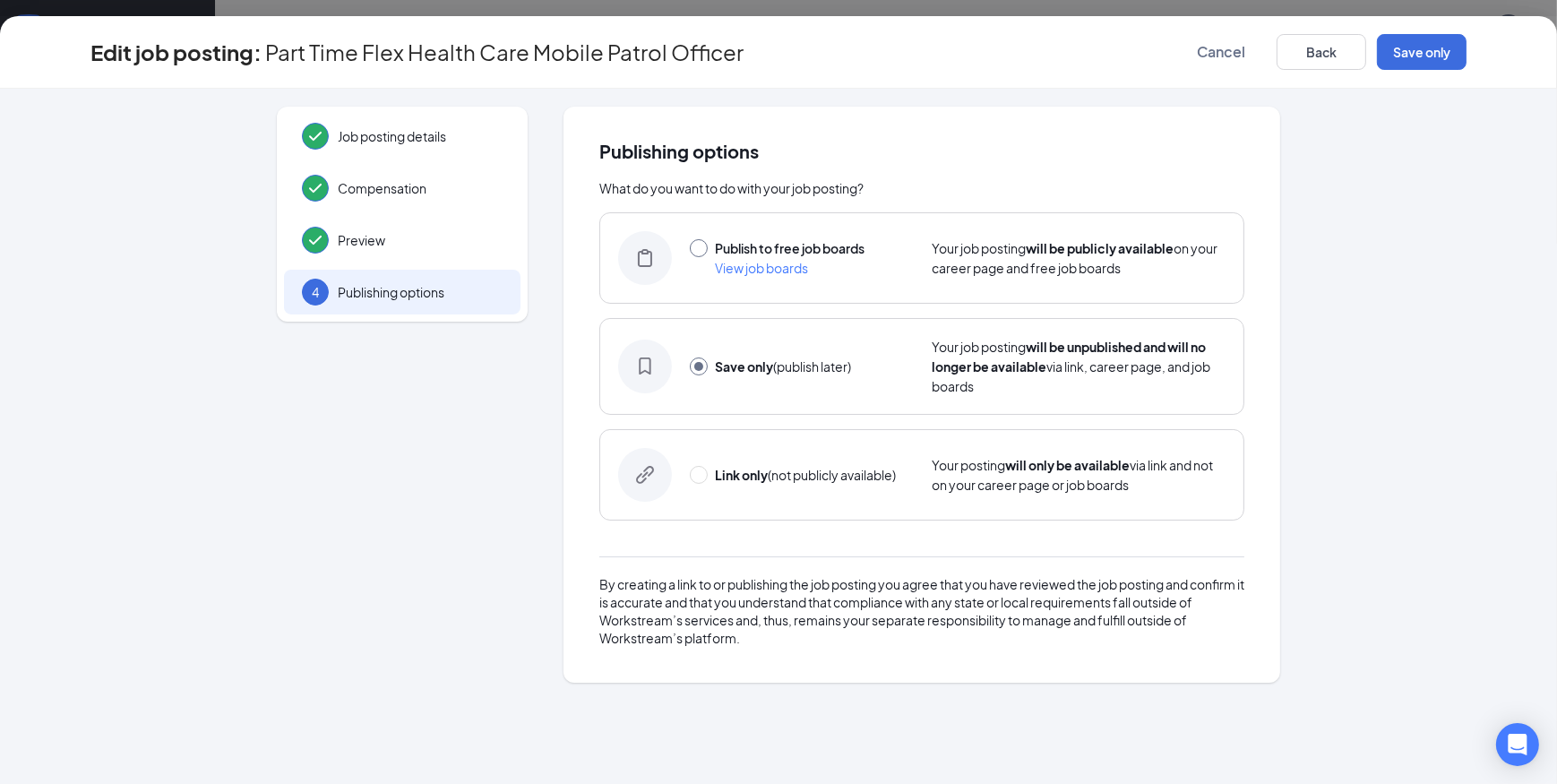
drag, startPoint x: 698, startPoint y: 246, endPoint x: 820, endPoint y: 251, distance: 122.1
click at [699, 246] on input "radio" at bounding box center [699, 248] width 18 height 18
radio input "true"
radio input "false"
click at [1446, 54] on button "Publish" at bounding box center [1422, 52] width 90 height 36
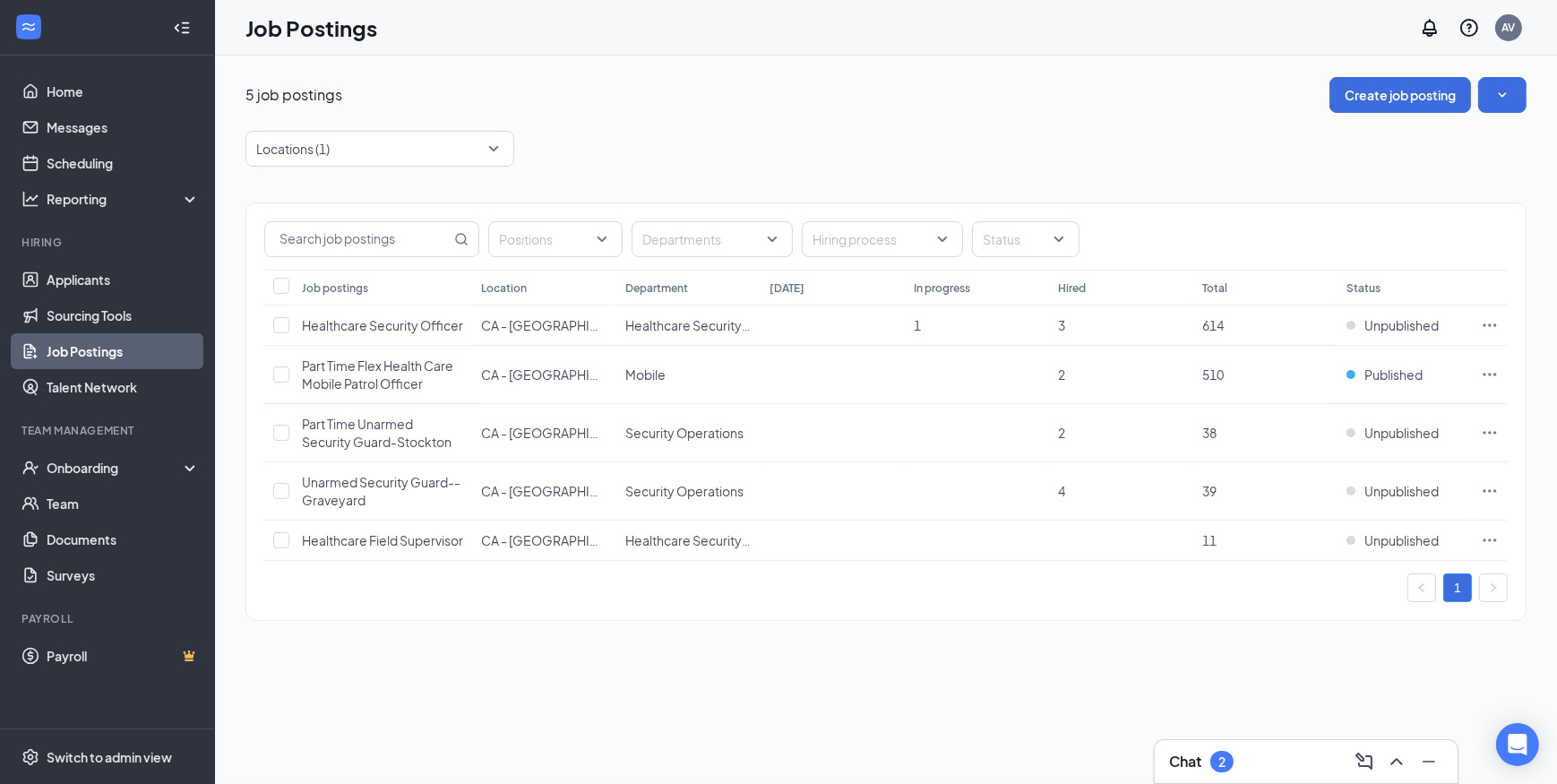
click at [1169, 758] on h3 "Chat" at bounding box center [1184, 761] width 32 height 19
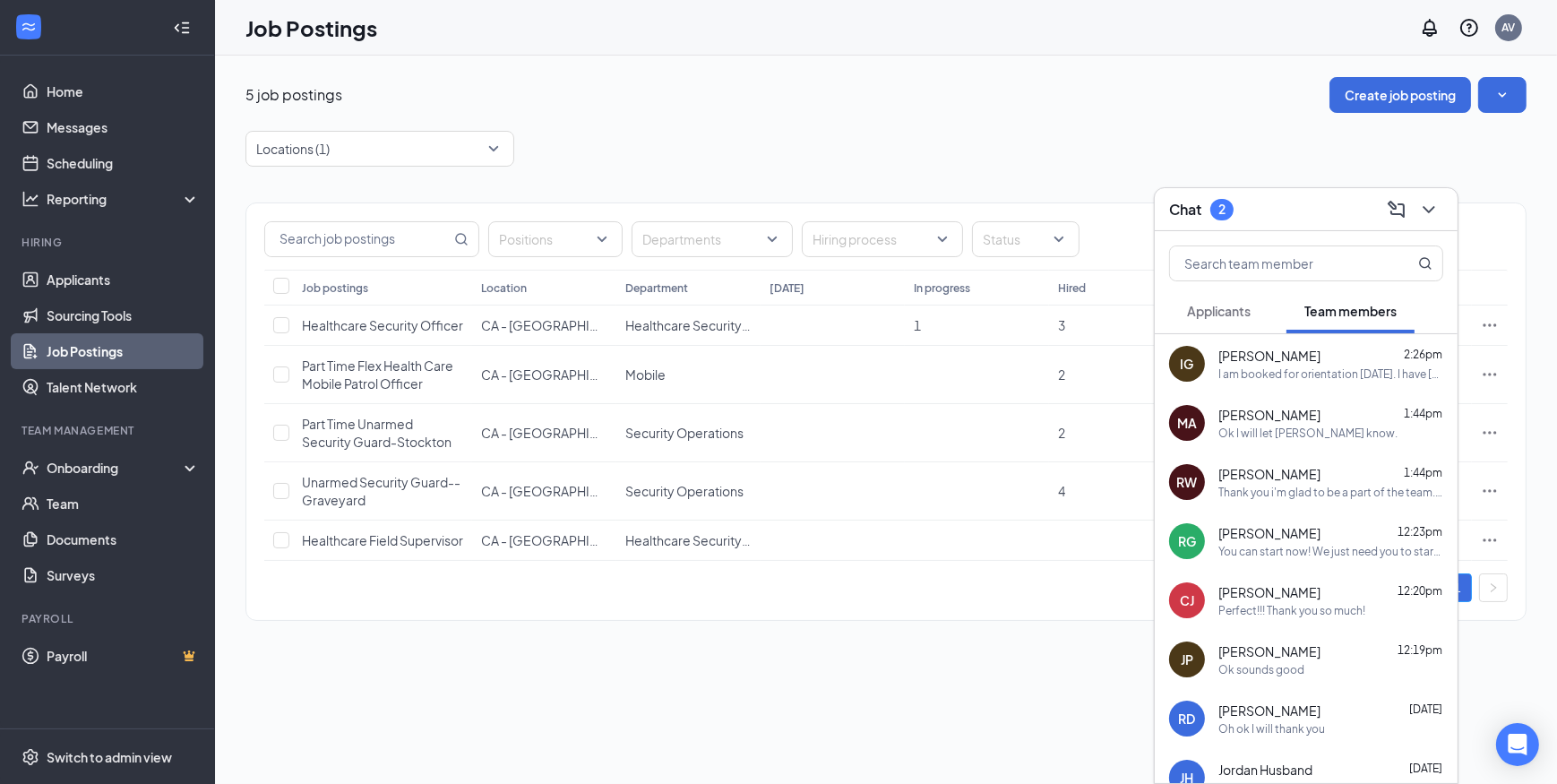
click at [1230, 313] on span "Applicants" at bounding box center [1218, 310] width 63 height 17
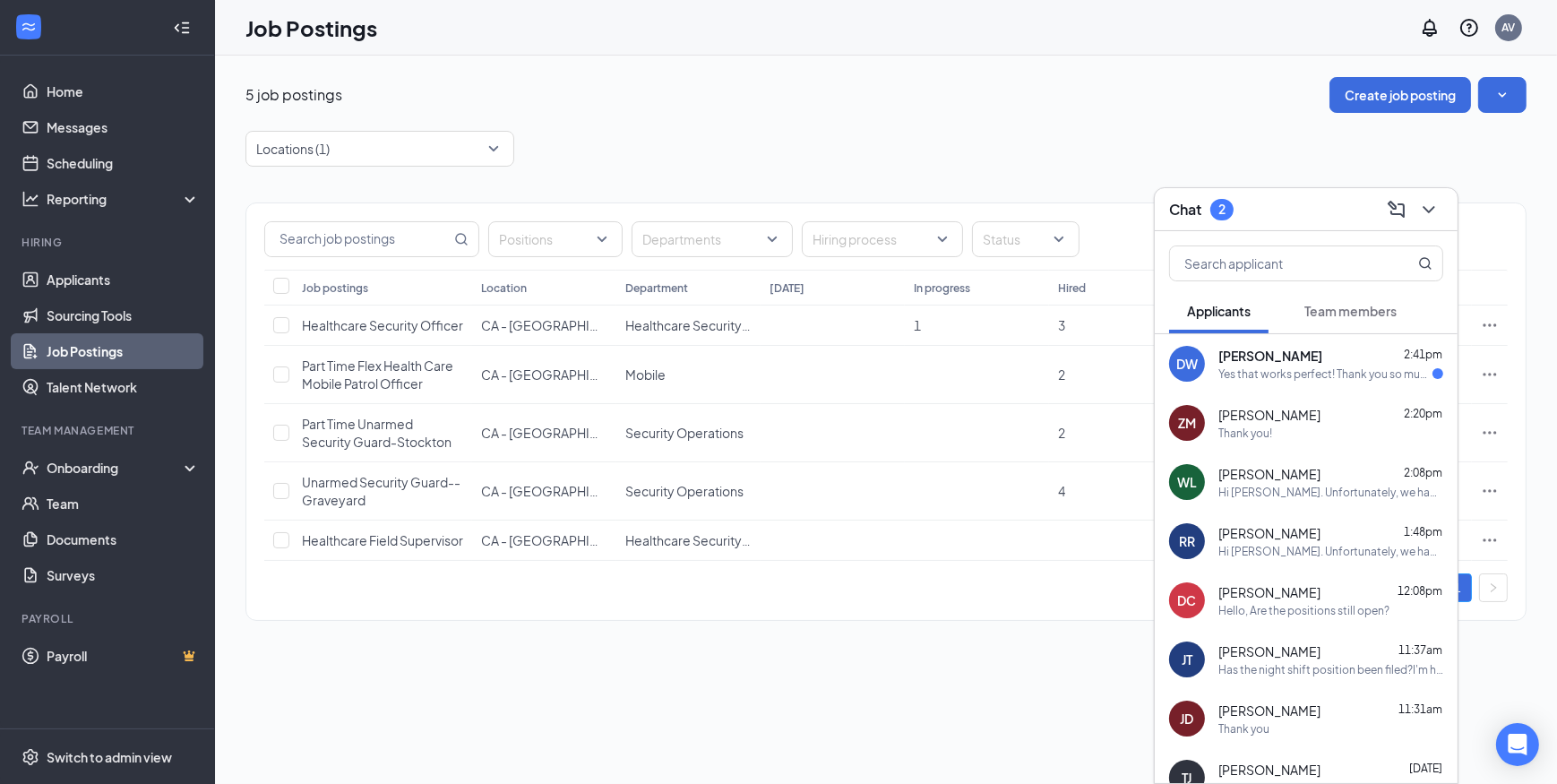
click at [1265, 379] on div "Yes that works perfect! Thank you so much!" at bounding box center [1325, 374] width 214 height 16
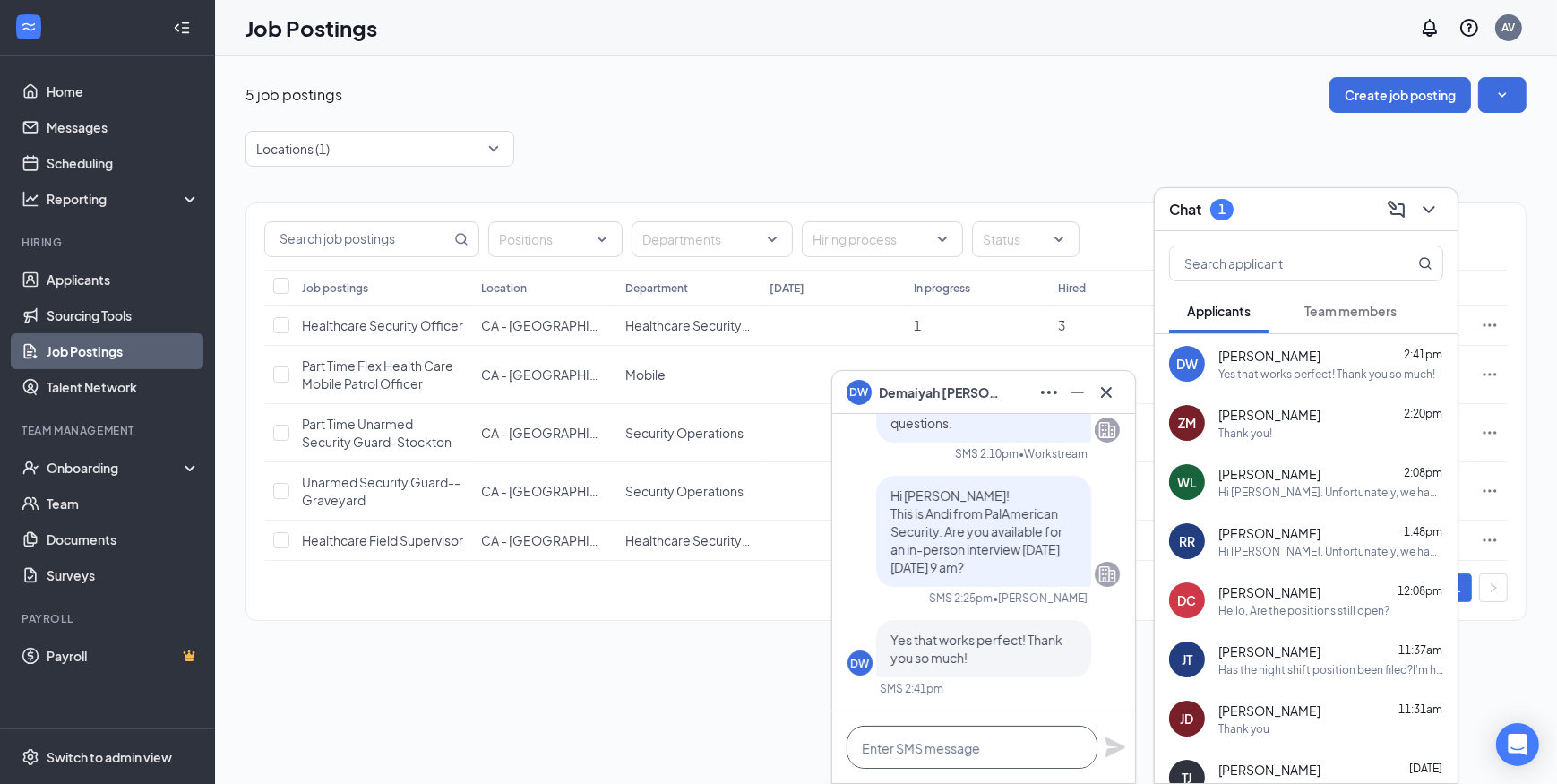
click at [976, 755] on textarea at bounding box center [972, 747] width 251 height 43
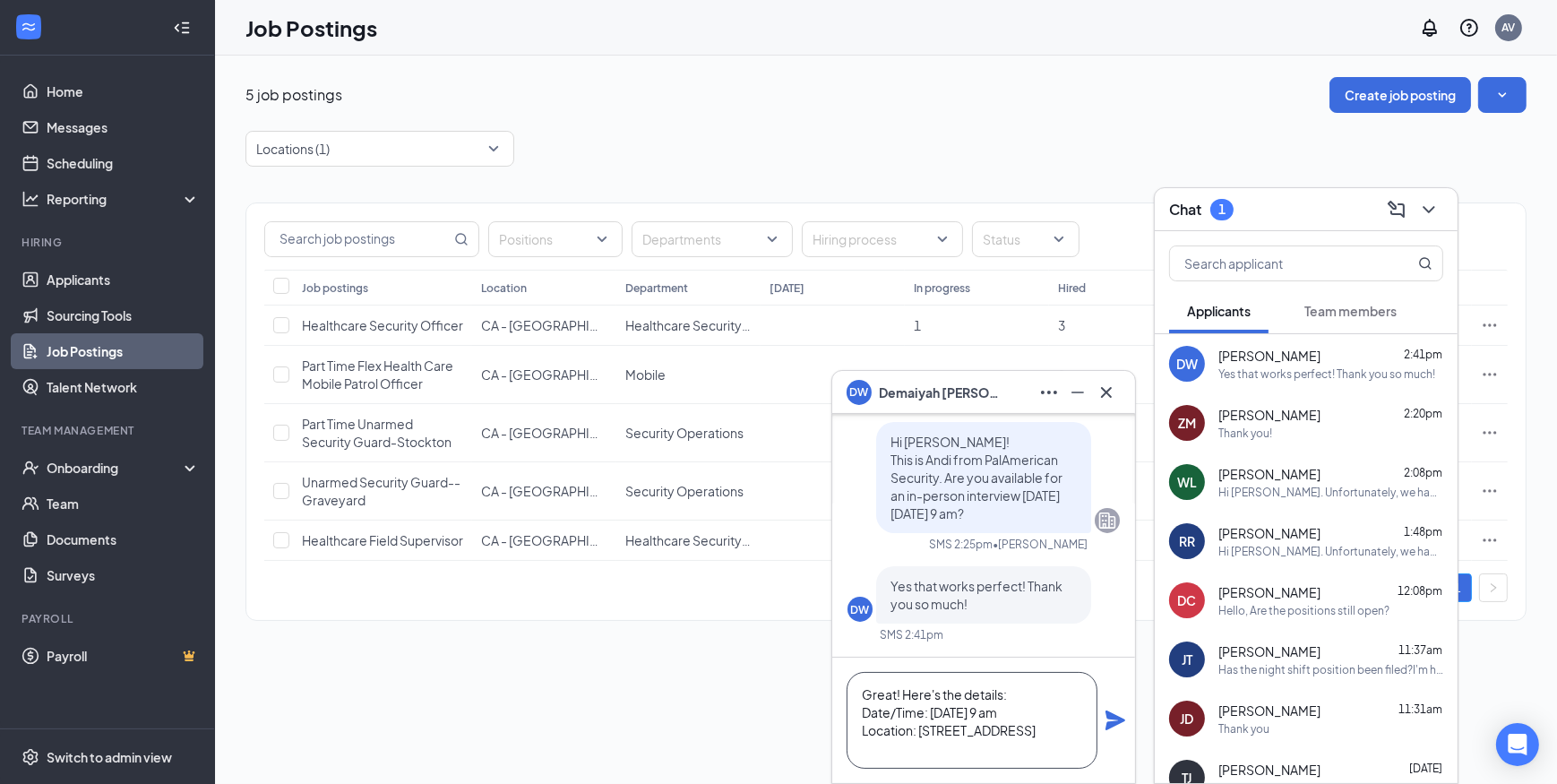
scroll to position [36, 0]
click at [958, 731] on textarea "Great! Here's the details: Date/Time: Friday September 19 at 9 am Location: 591…" at bounding box center [972, 719] width 251 height 96
type textarea "Great! Here's the details: Date/Time: Friday September 19 at 9 am Location: 591…"
click at [1117, 713] on icon "Plane" at bounding box center [1115, 720] width 21 height 21
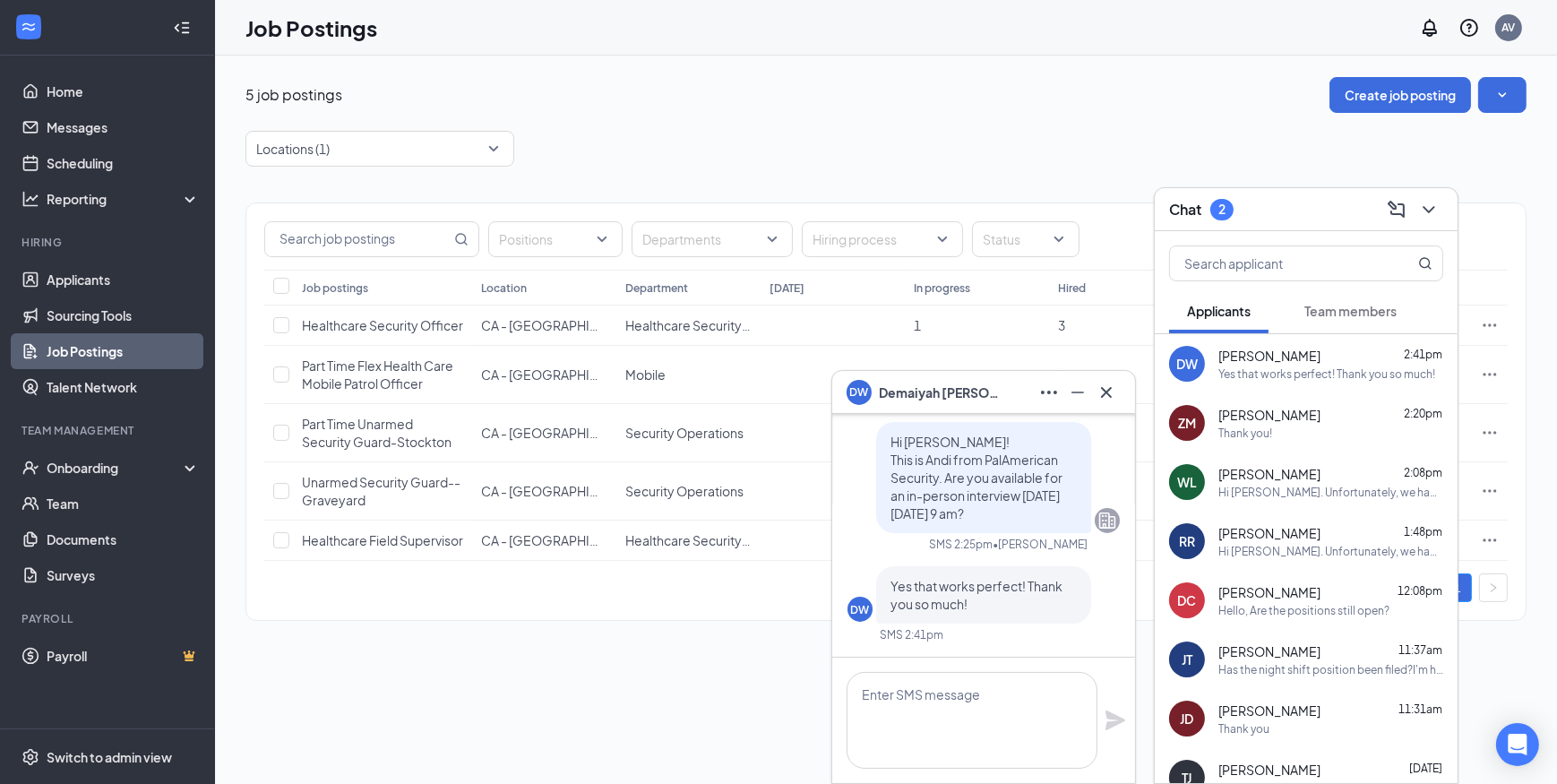
scroll to position [0, 0]
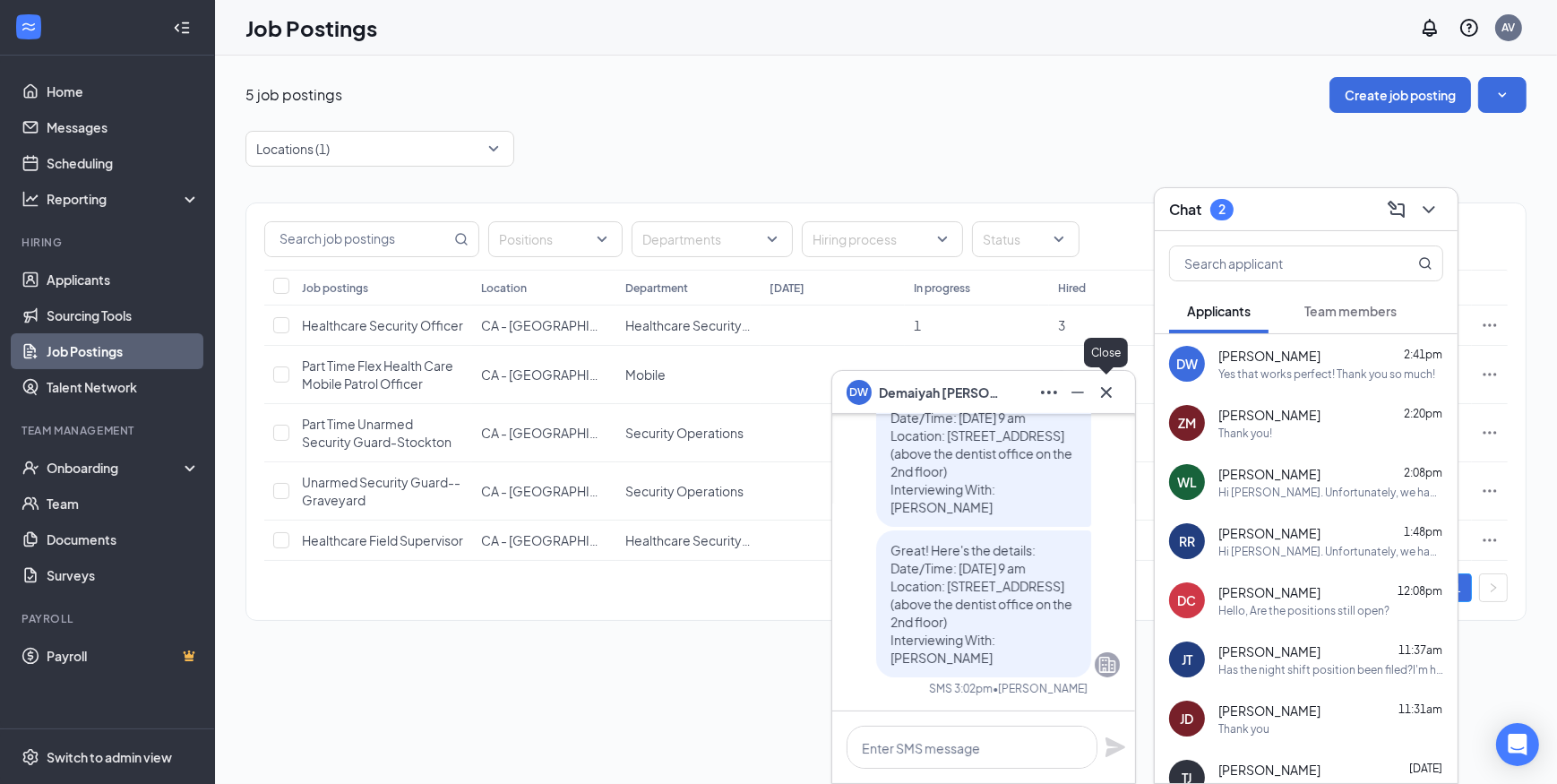
click at [1112, 391] on icon "Cross" at bounding box center [1106, 392] width 21 height 21
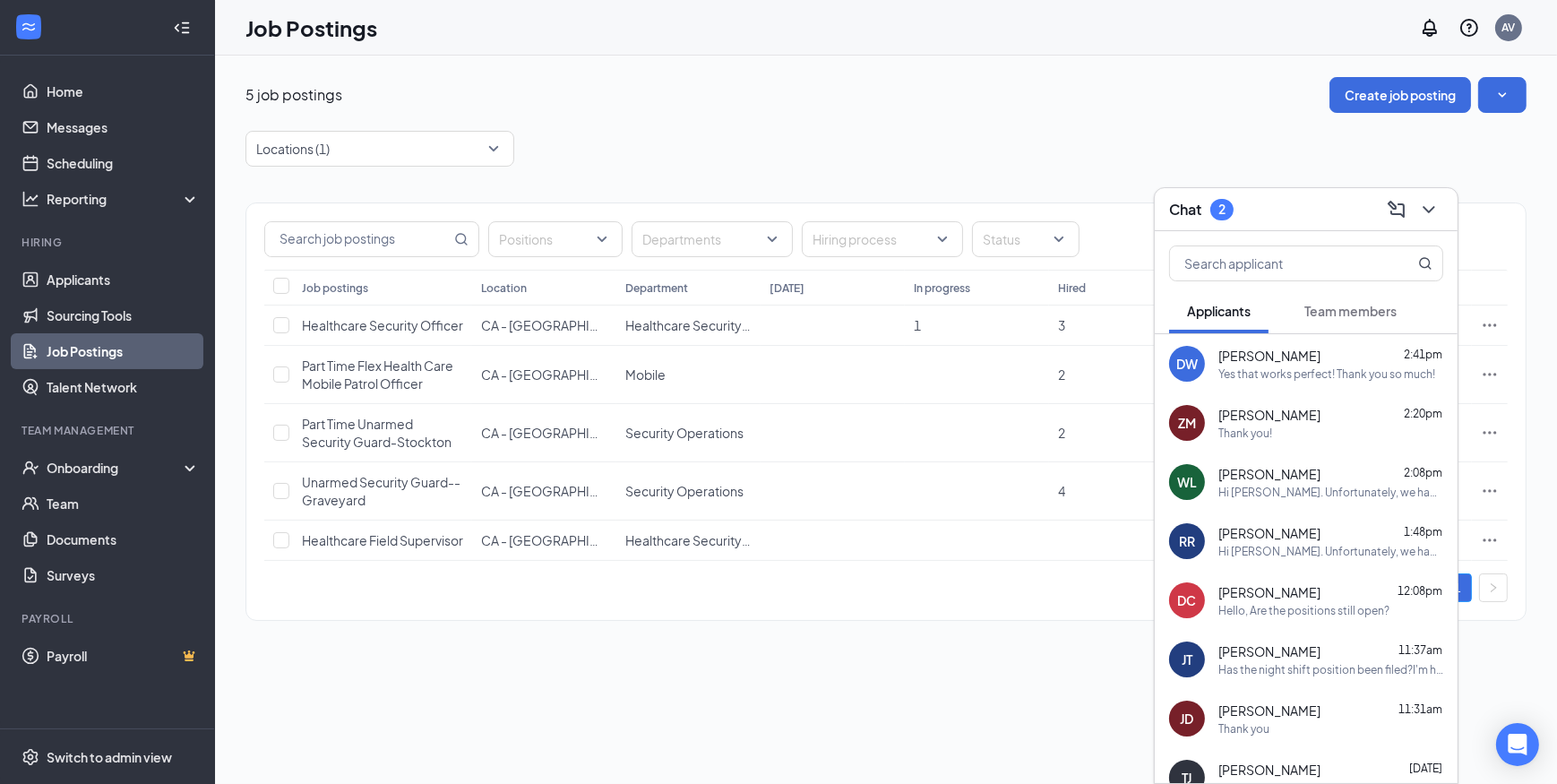
click at [1347, 311] on span "Team members" at bounding box center [1350, 310] width 92 height 17
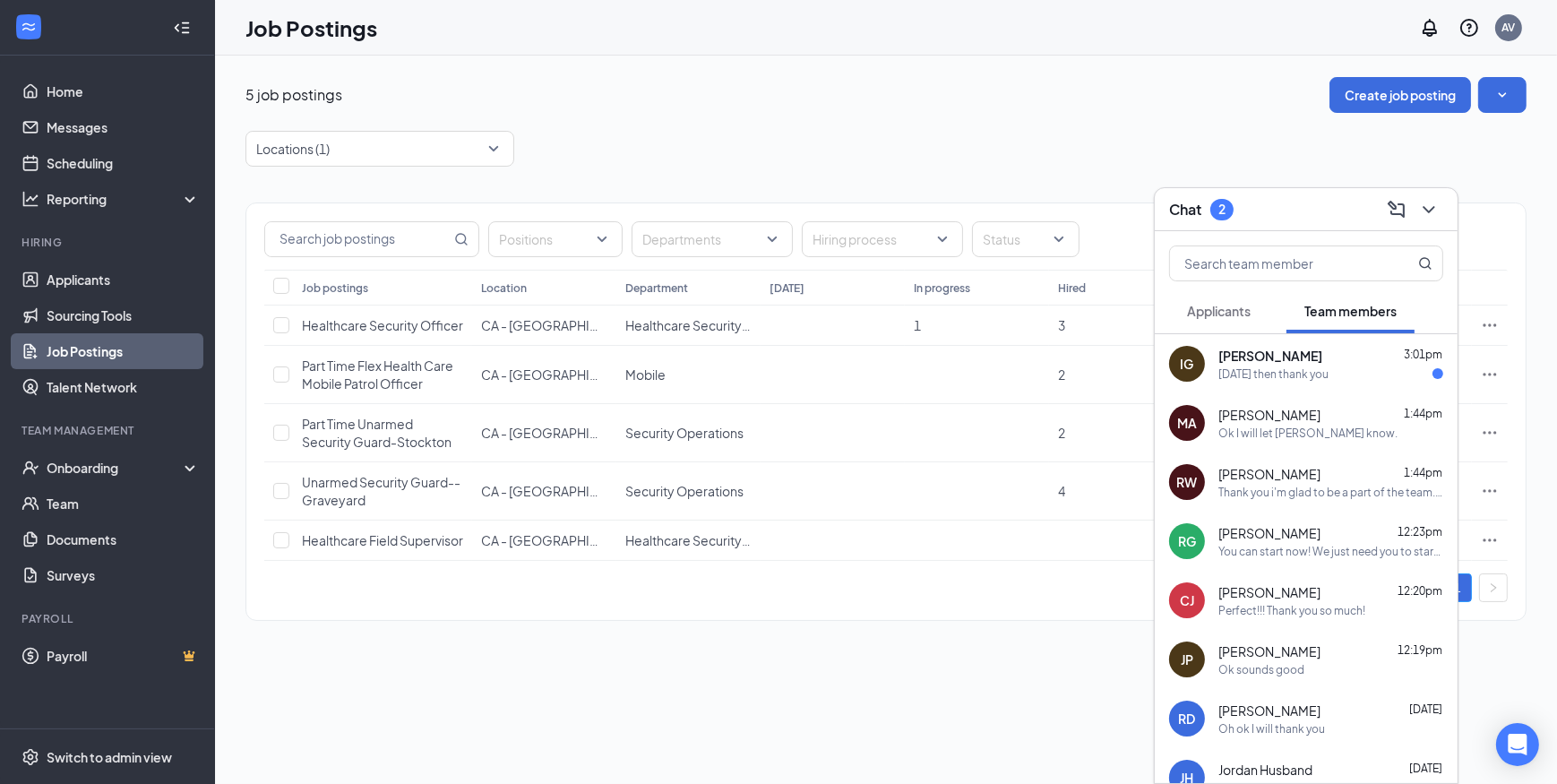
click at [1257, 371] on div "Friday then thank you" at bounding box center [1273, 374] width 110 height 16
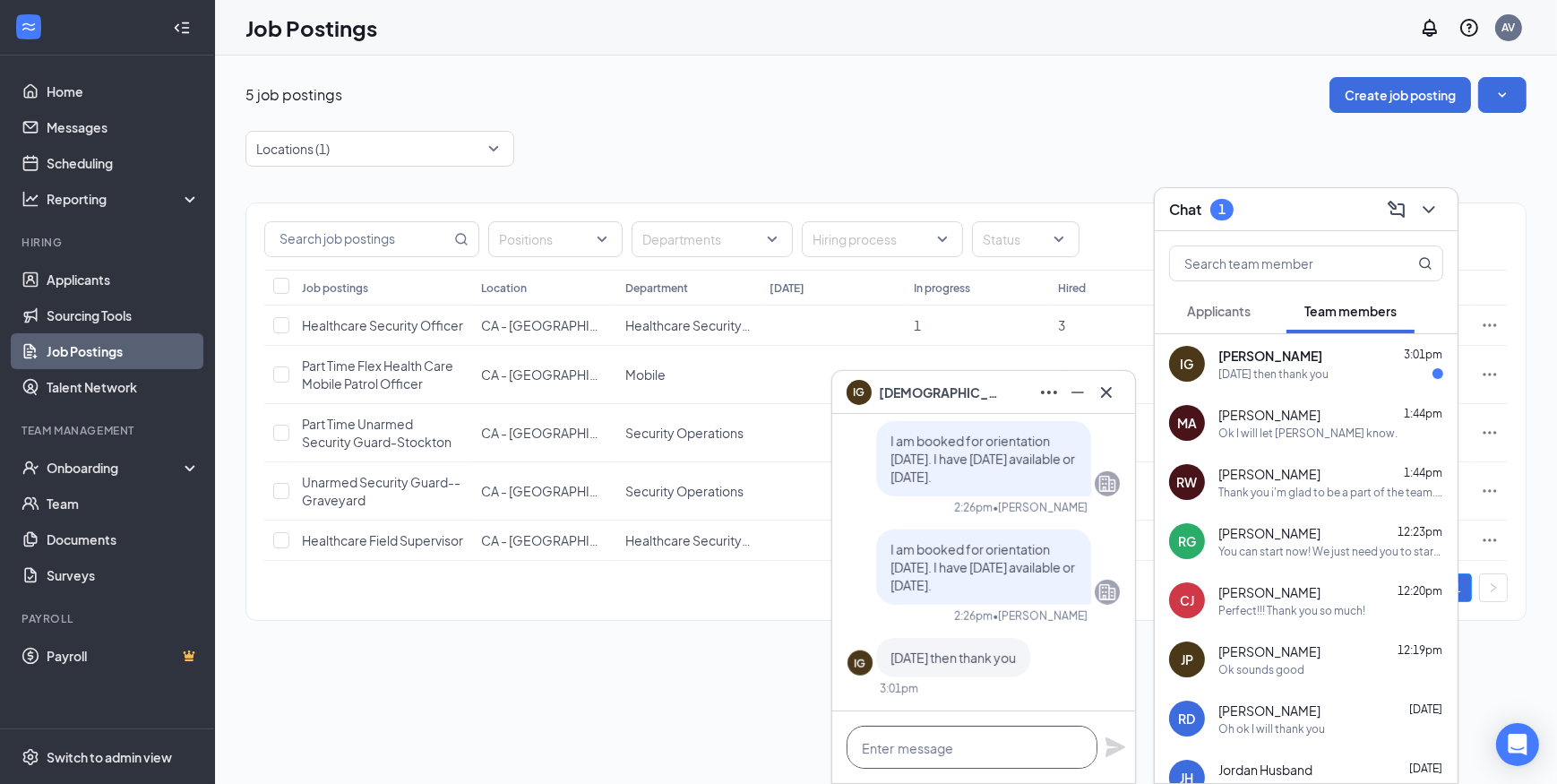
click at [970, 745] on textarea at bounding box center [972, 747] width 251 height 43
click at [902, 750] on textarea at bounding box center [972, 747] width 251 height 43
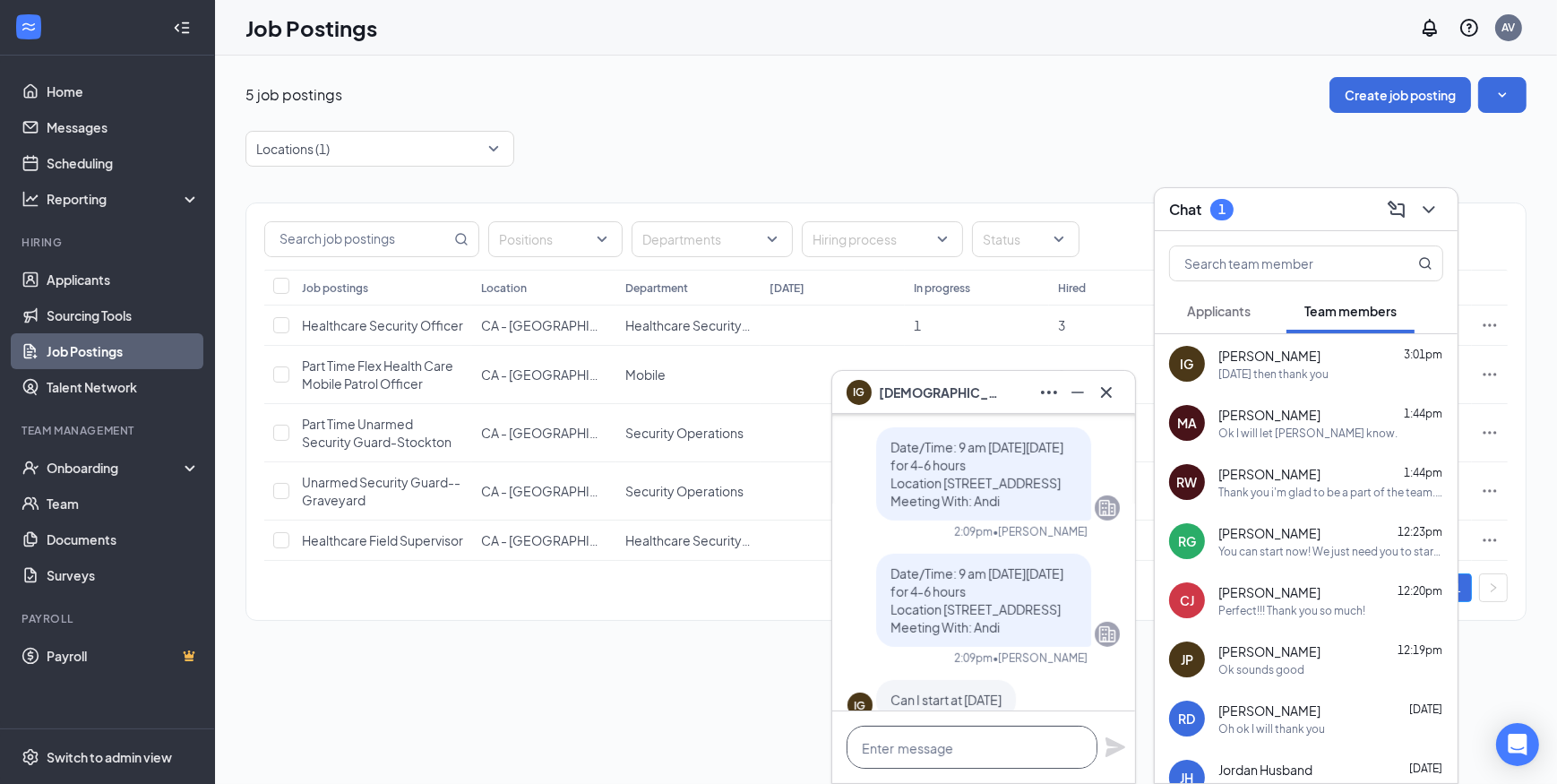
scroll to position [-896, 0]
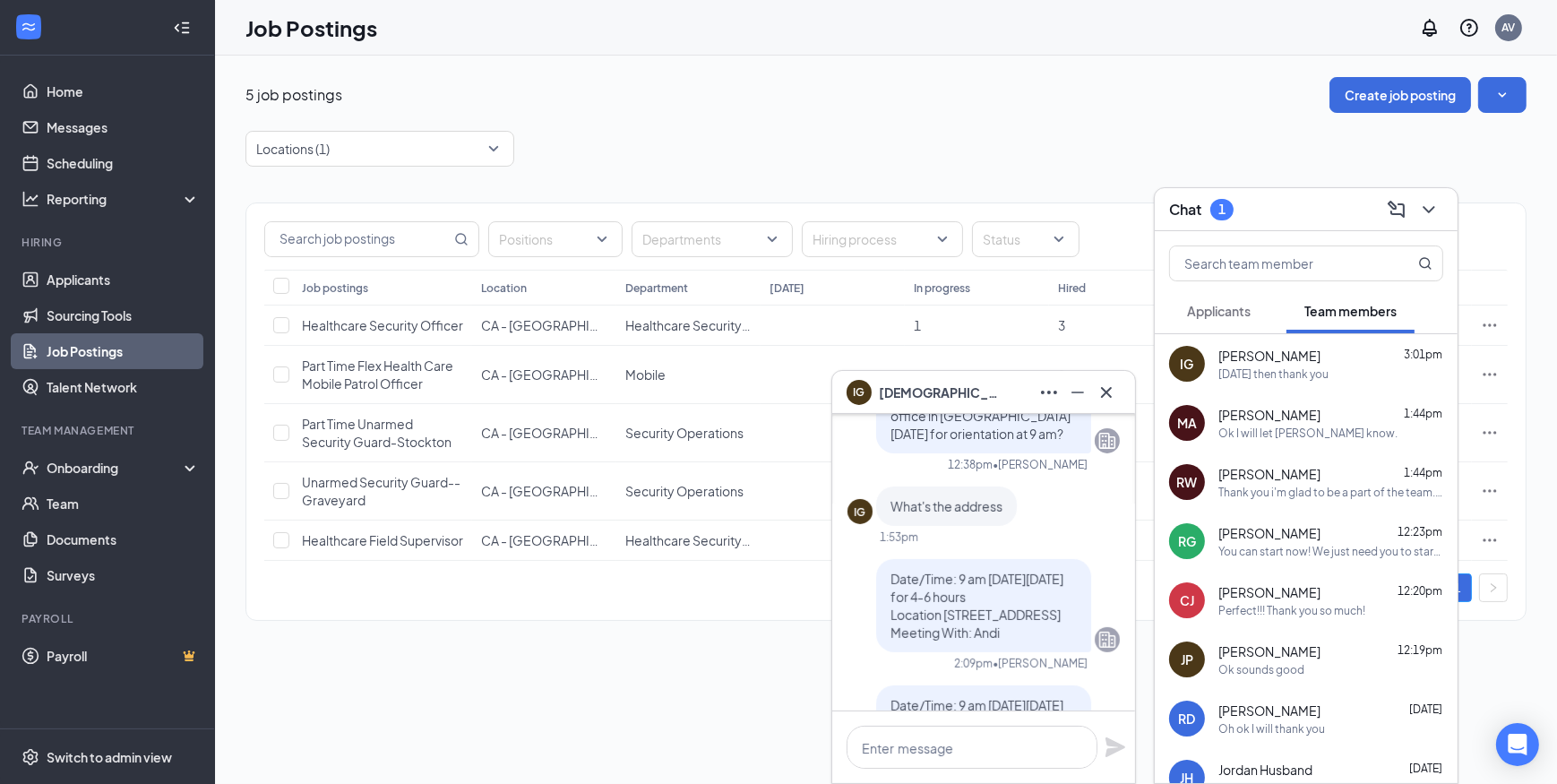
drag, startPoint x: 878, startPoint y: 538, endPoint x: 1003, endPoint y: 609, distance: 143.8
click at [1003, 609] on p "Date/Time: 9 am on Tuesday 9/16 for 4-6 hours Location 591 Watt Ave #200 Sacram…" at bounding box center [983, 605] width 186 height 72
copy span "Date/Time: 9 am on Tuesday 9/16 for 4-6 hours Location 591 Watt Ave #200 Sacram…"
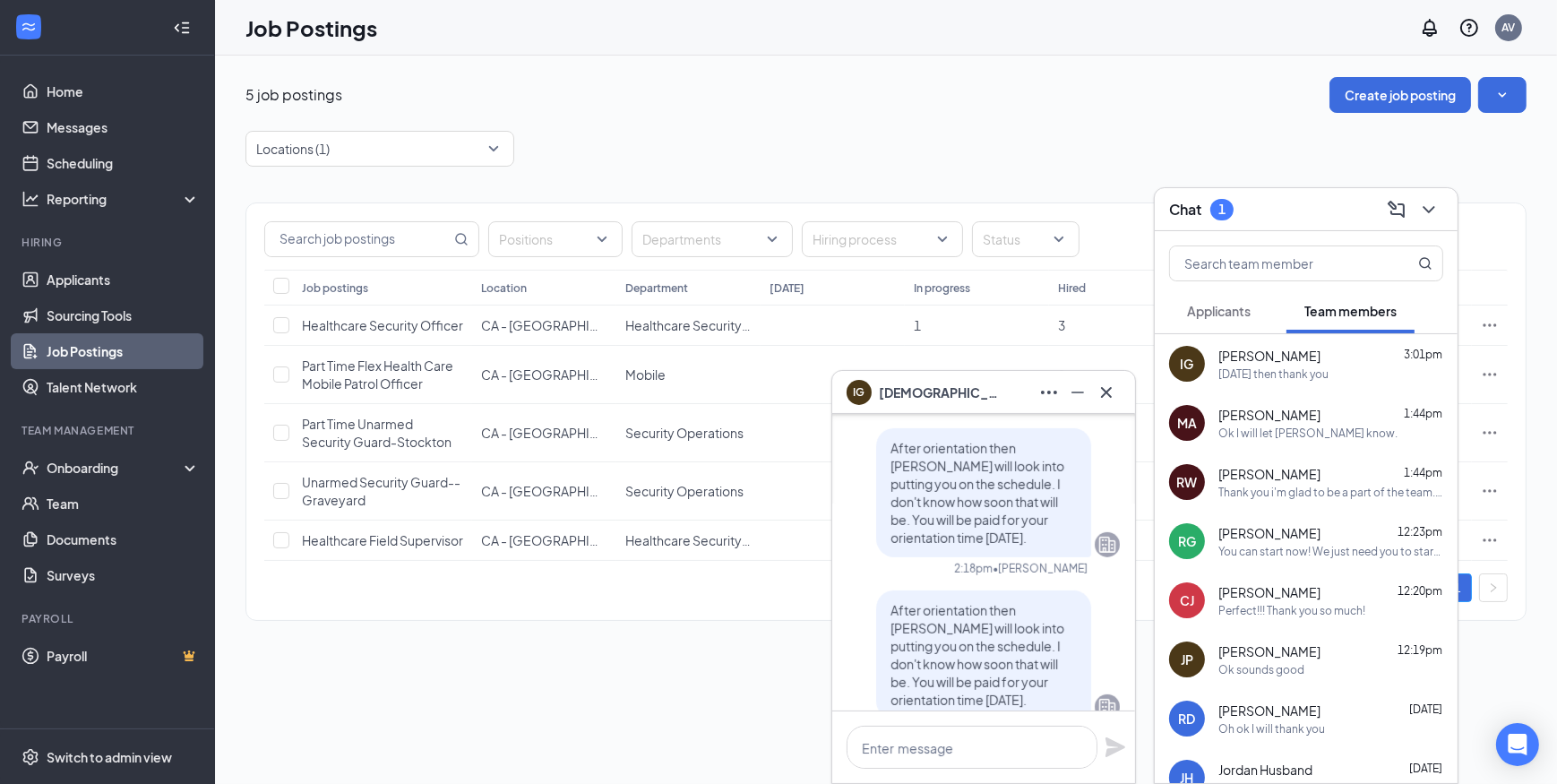
scroll to position [-325, 0]
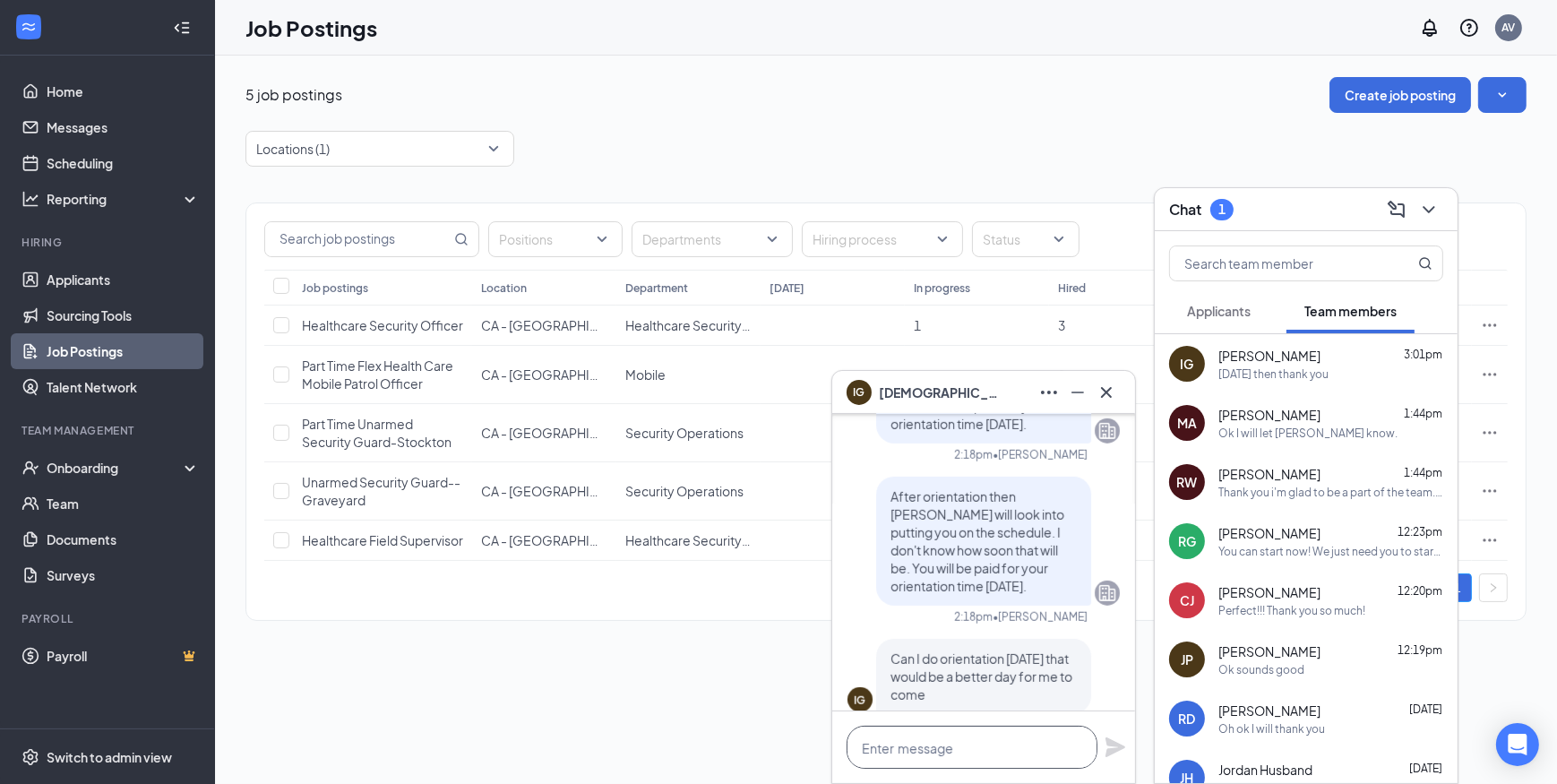
click at [892, 739] on textarea at bounding box center [972, 747] width 251 height 43
paste textarea "Date/Time: 9 am on Tuesday 9/16 for 4-6 hours Location 591 Watt Ave #200 Sacram…"
drag, startPoint x: 977, startPoint y: 695, endPoint x: 1052, endPoint y: 695, distance: 75.0
click at [1052, 695] on textarea "Date/Time: 9 am on Tuesday 9/16 for 4-6 hours Location 591 Watt Ave #200 Sacram…" at bounding box center [972, 719] width 251 height 96
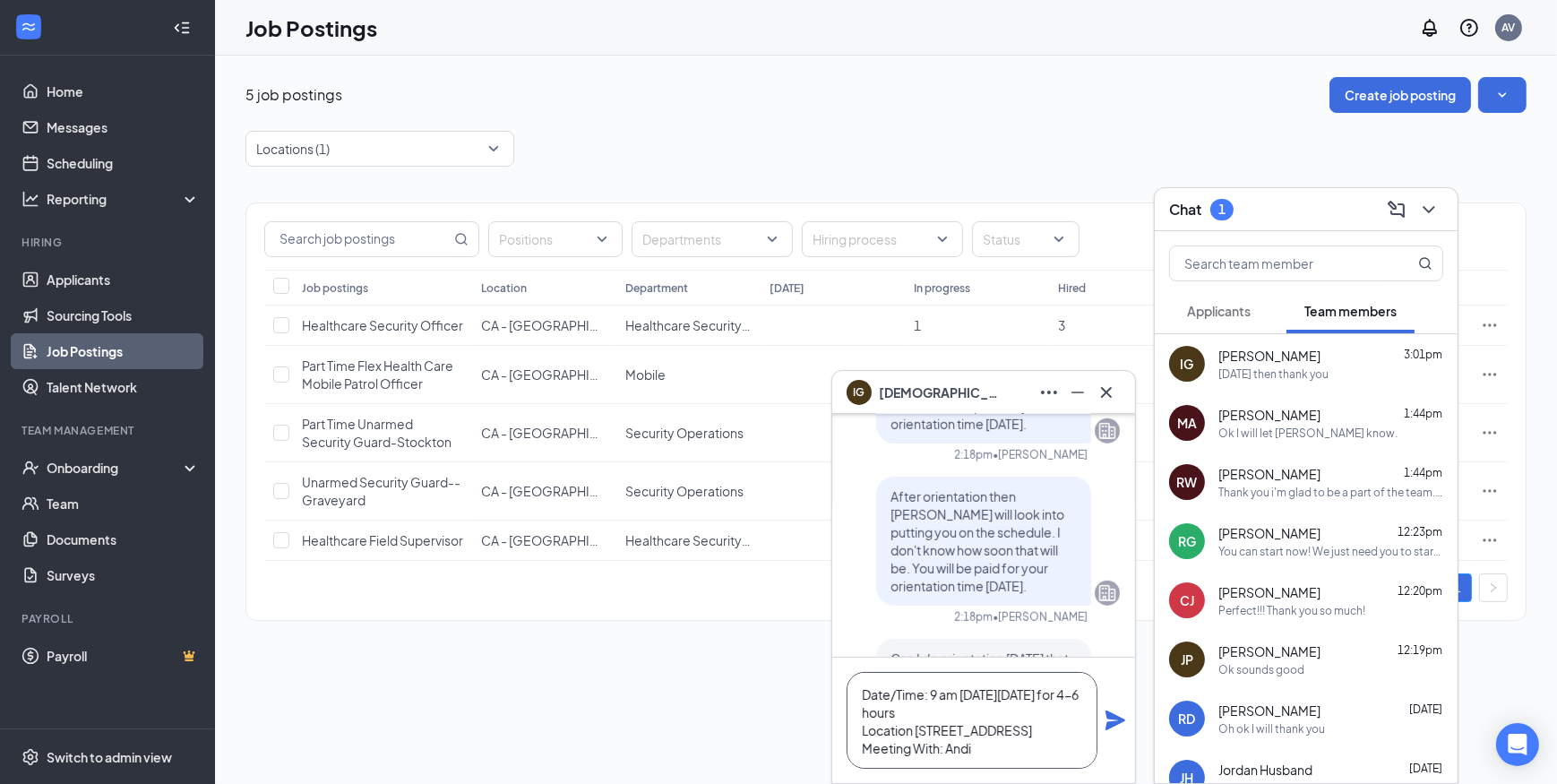
type textarea "Date/Time: 9 am on Friday 9/19 for 4-6 hours Location 591 Watt Ave #200 Sacrame…"
click at [1110, 712] on icon "Plane" at bounding box center [1115, 720] width 19 height 19
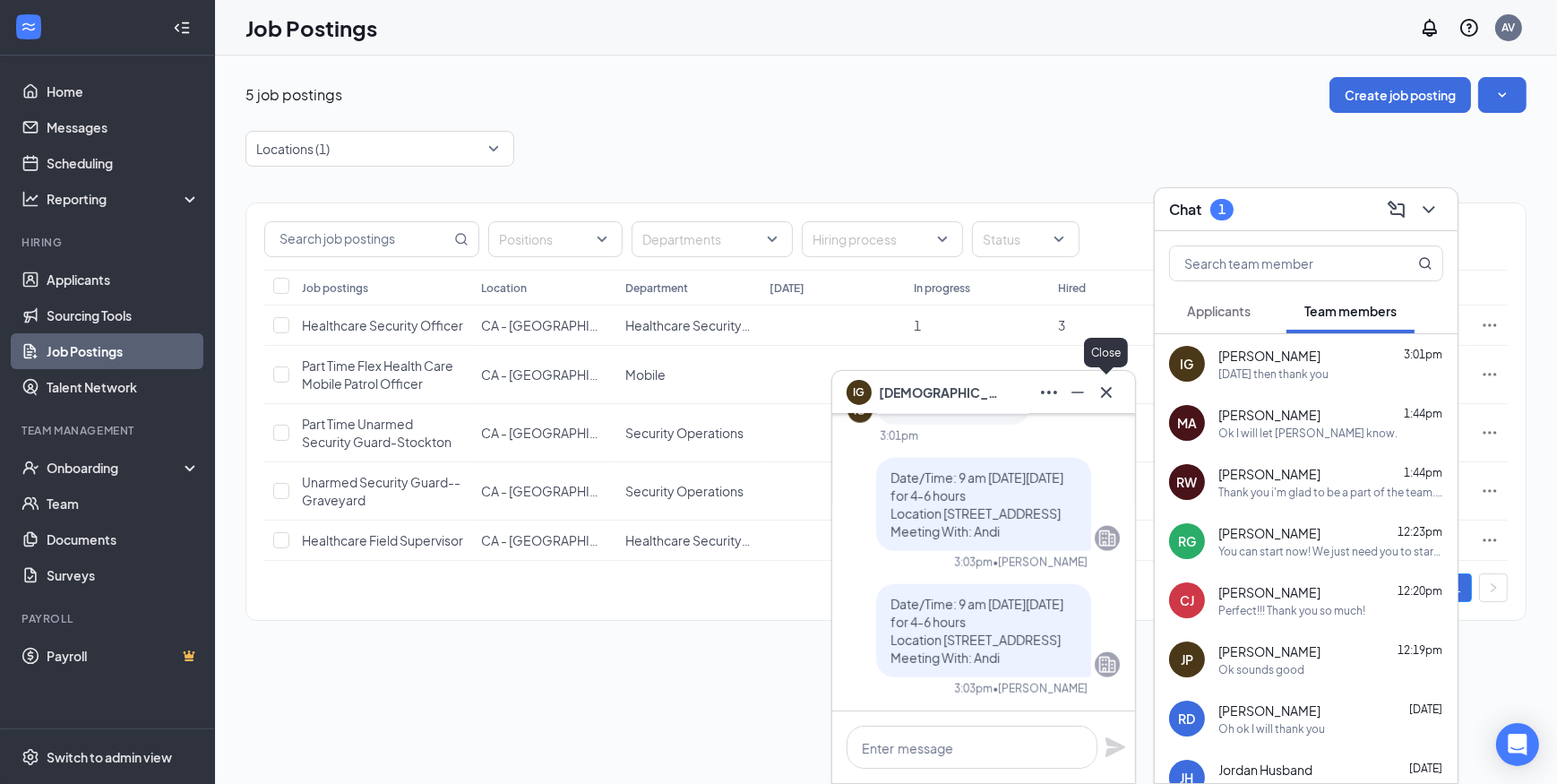
click at [1107, 402] on icon "Cross" at bounding box center [1106, 392] width 21 height 21
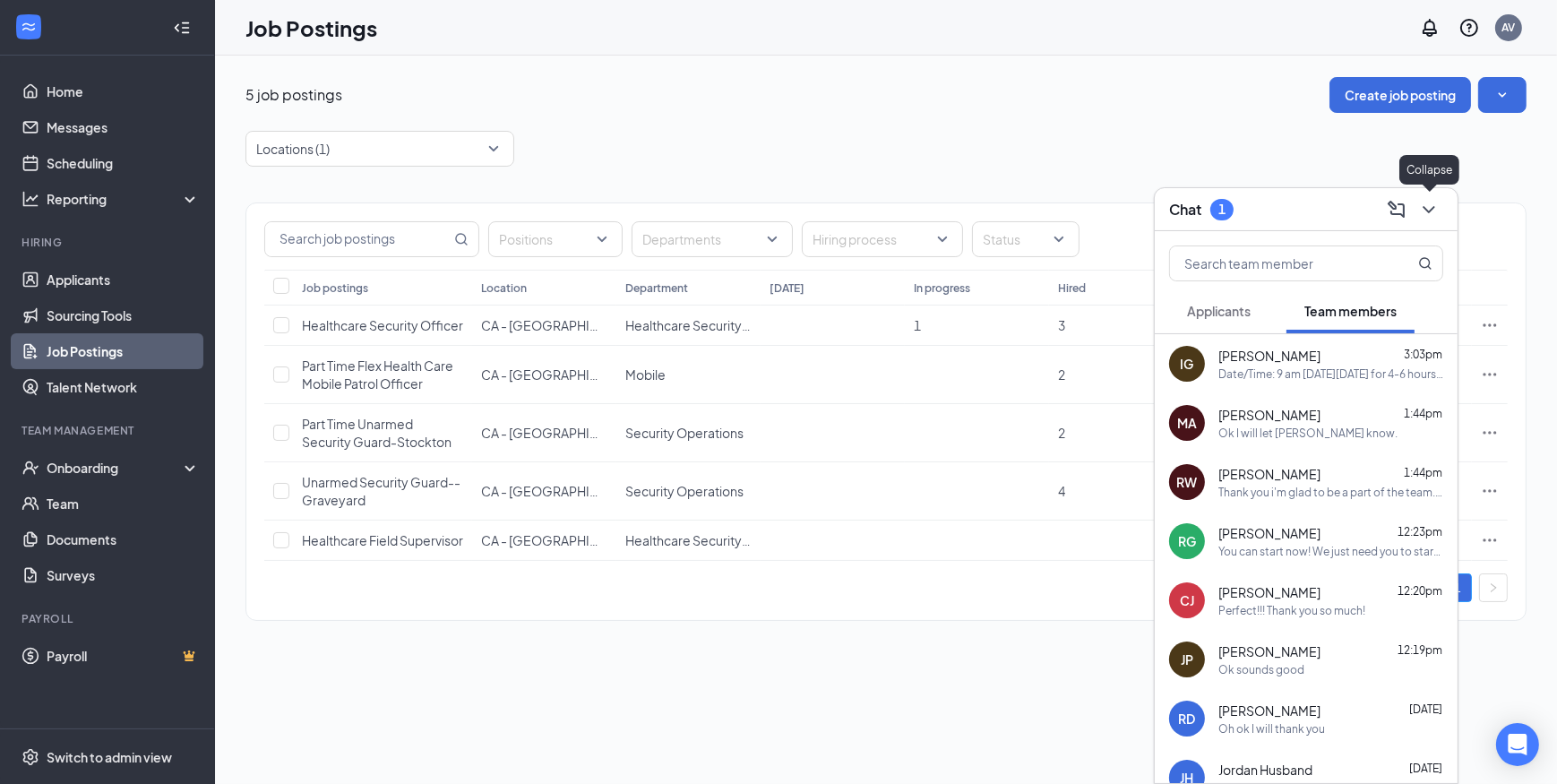
click at [1436, 214] on icon "ChevronDown" at bounding box center [1429, 209] width 21 height 21
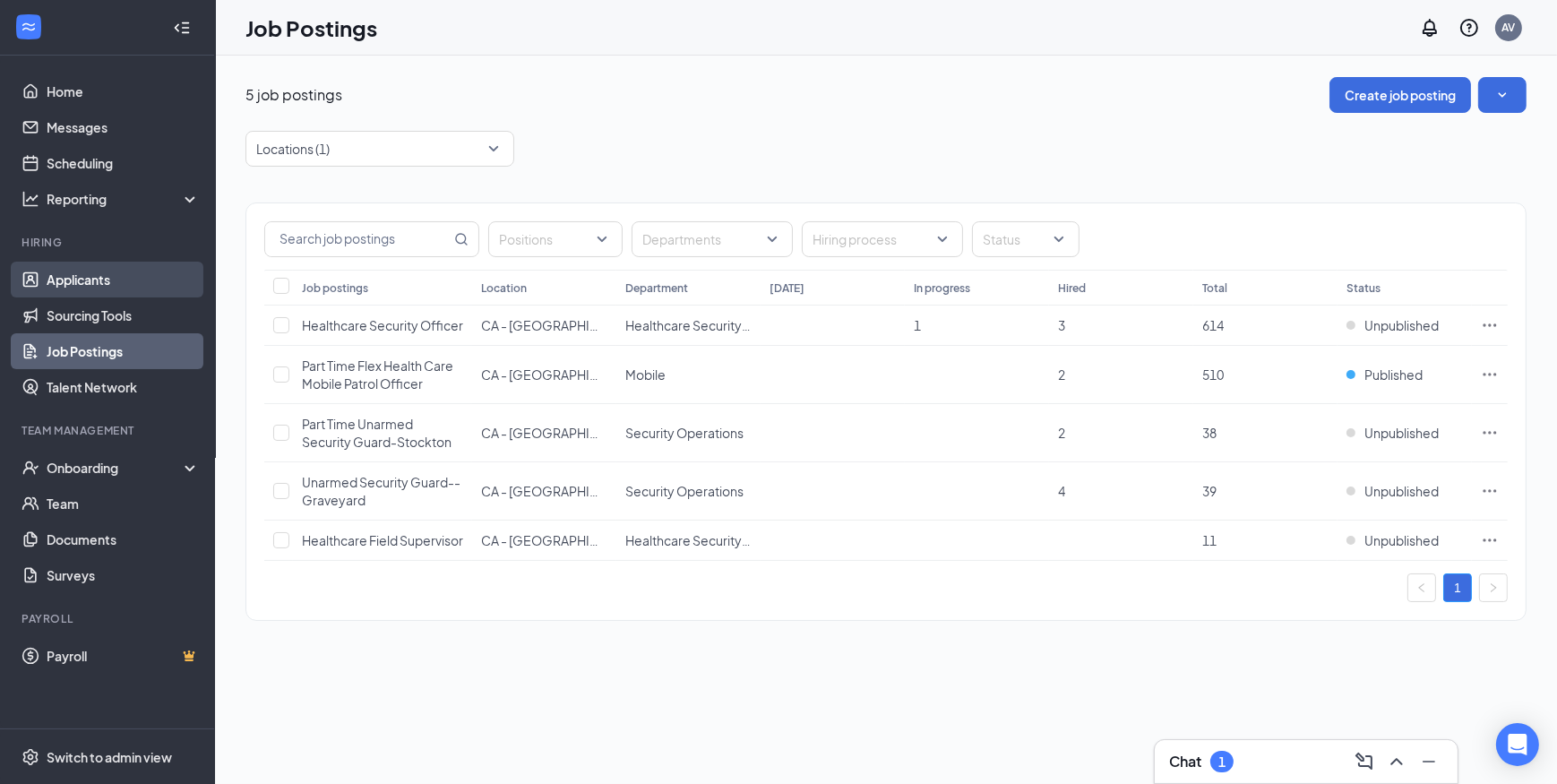
click at [114, 280] on link "Applicants" at bounding box center [123, 279] width 153 height 36
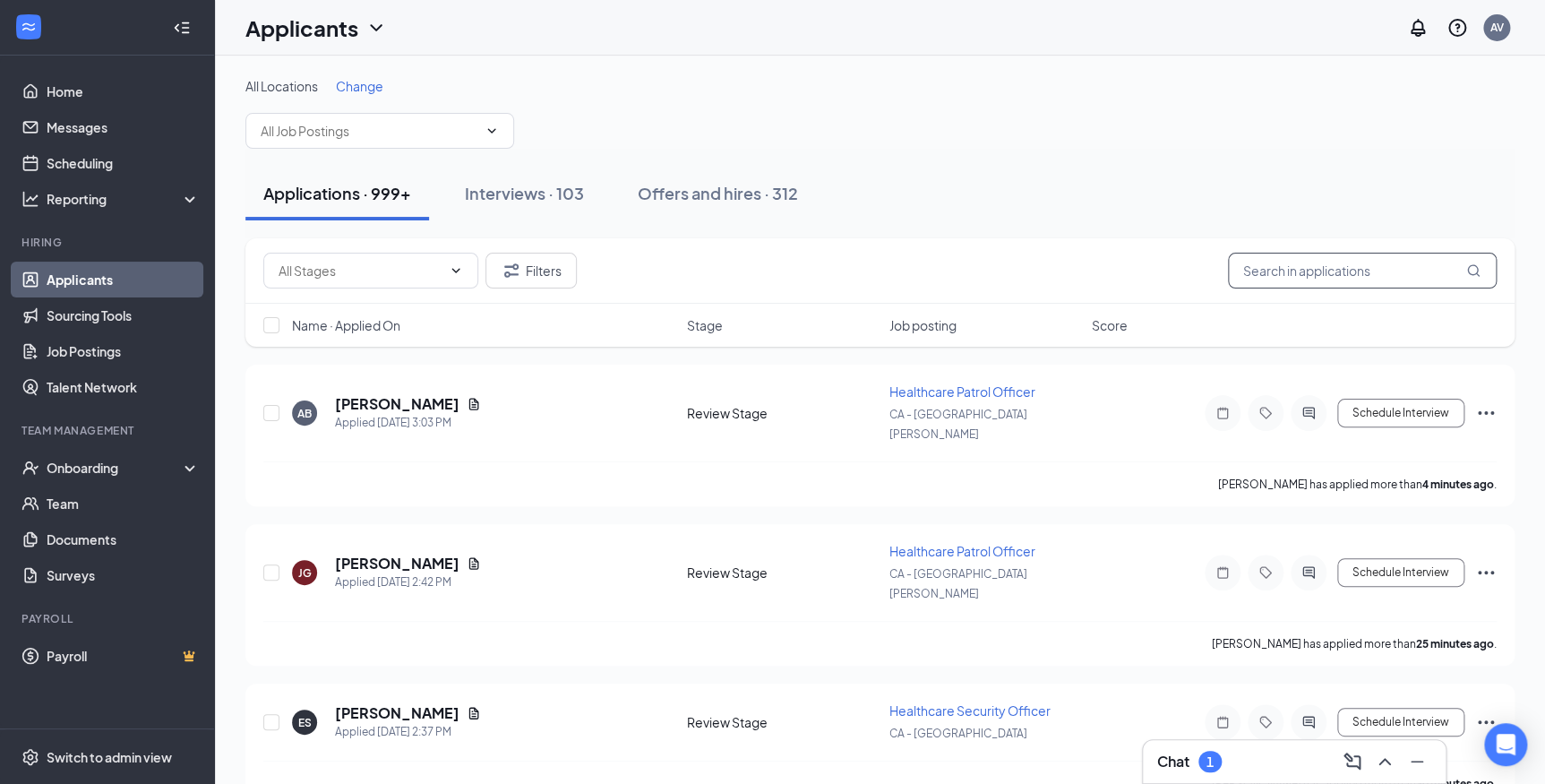
click at [1280, 272] on input "text" at bounding box center [1362, 270] width 269 height 36
type input "wright"
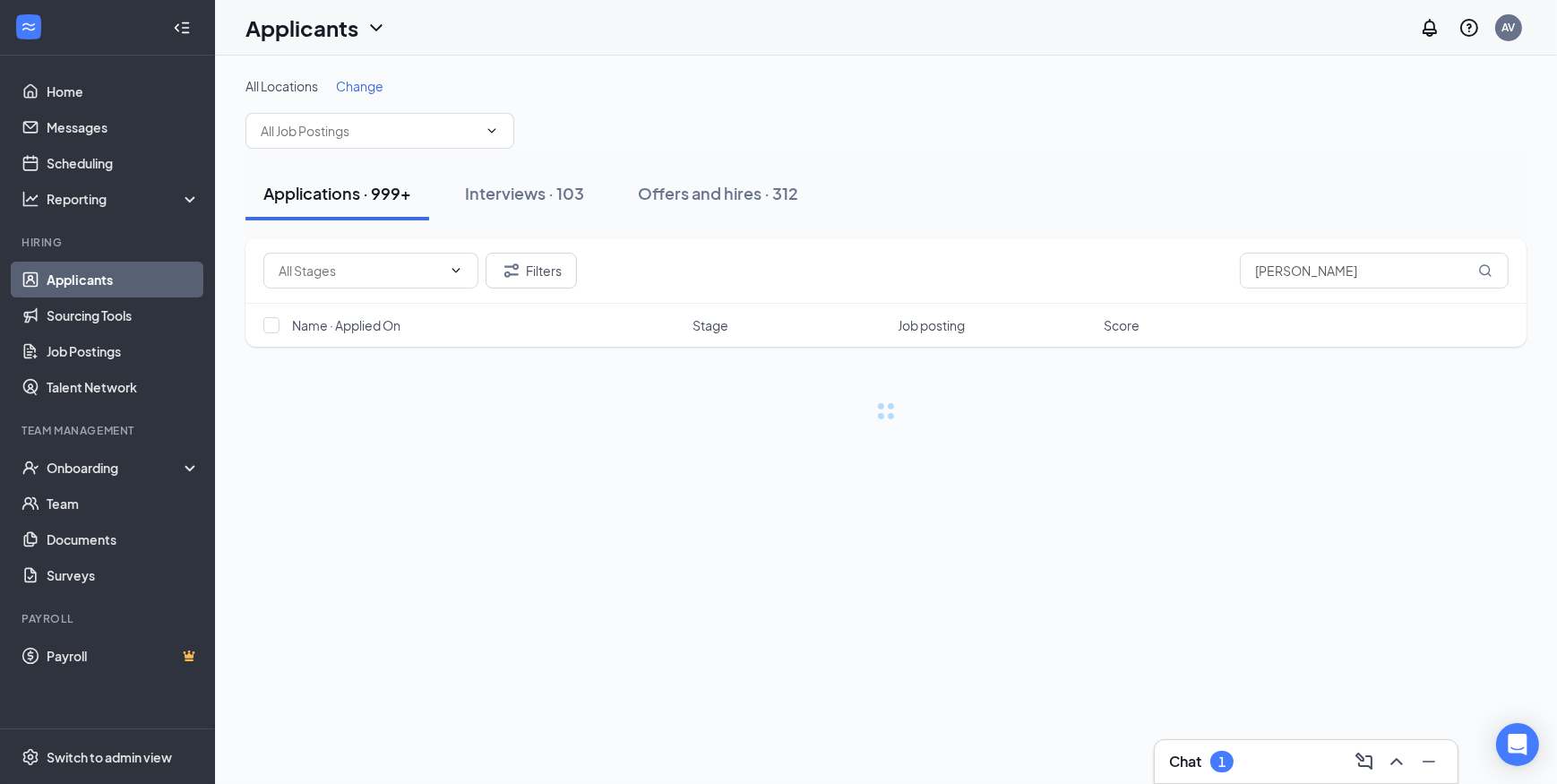
type input "wright"
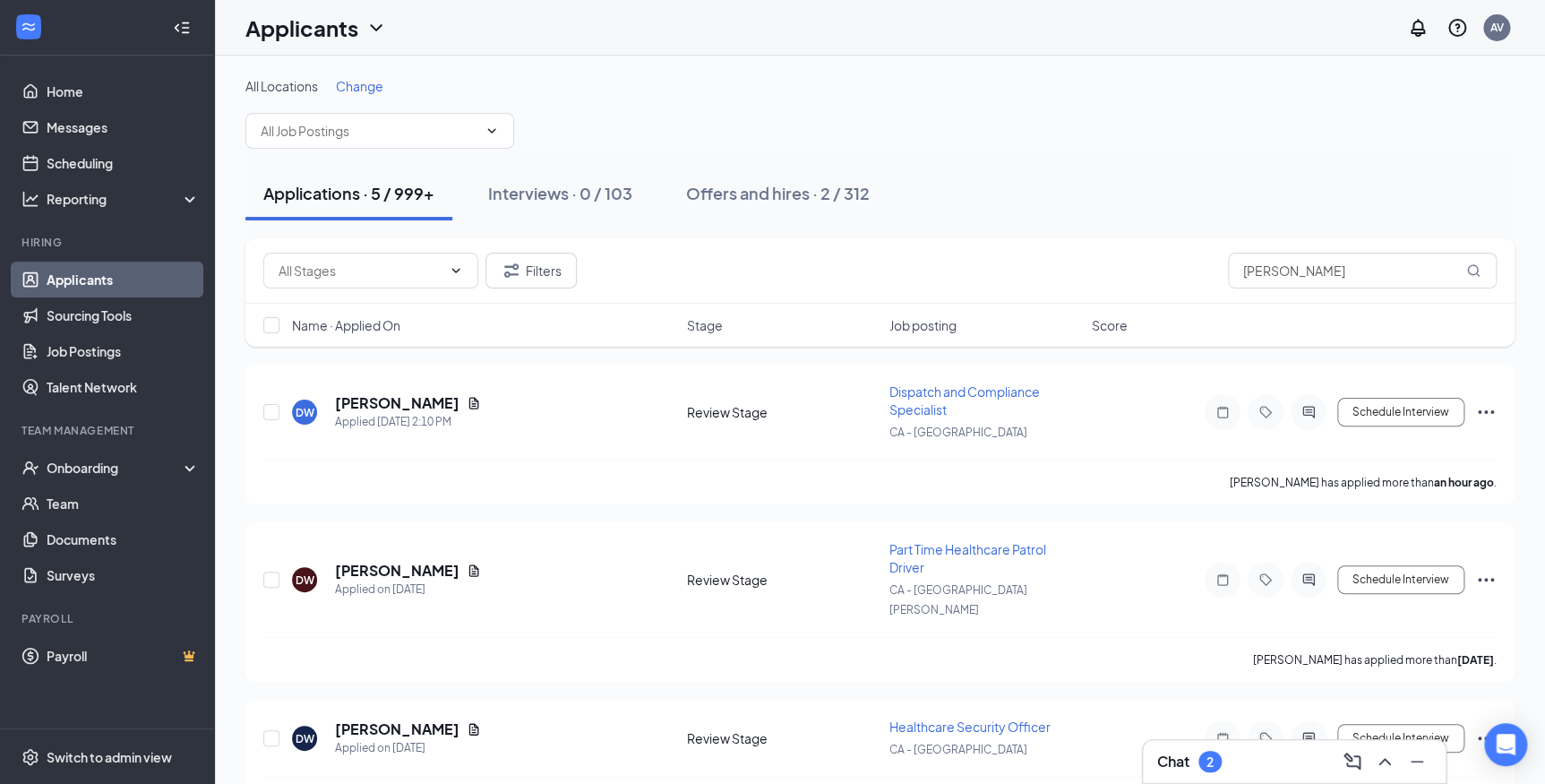
click at [1177, 757] on h3 "Chat" at bounding box center [1172, 761] width 32 height 19
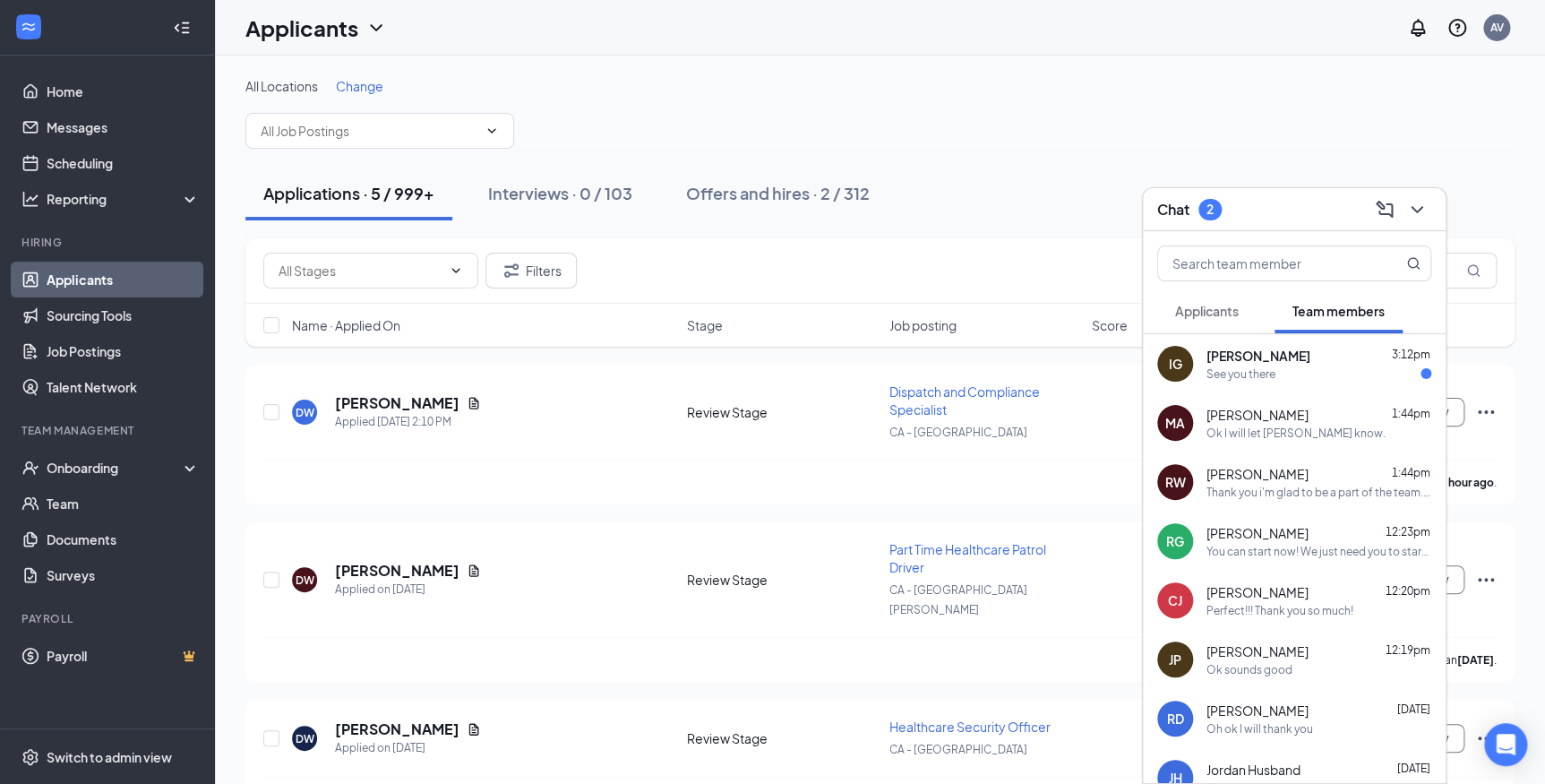
click at [1233, 367] on div "See you there" at bounding box center [1240, 374] width 69 height 16
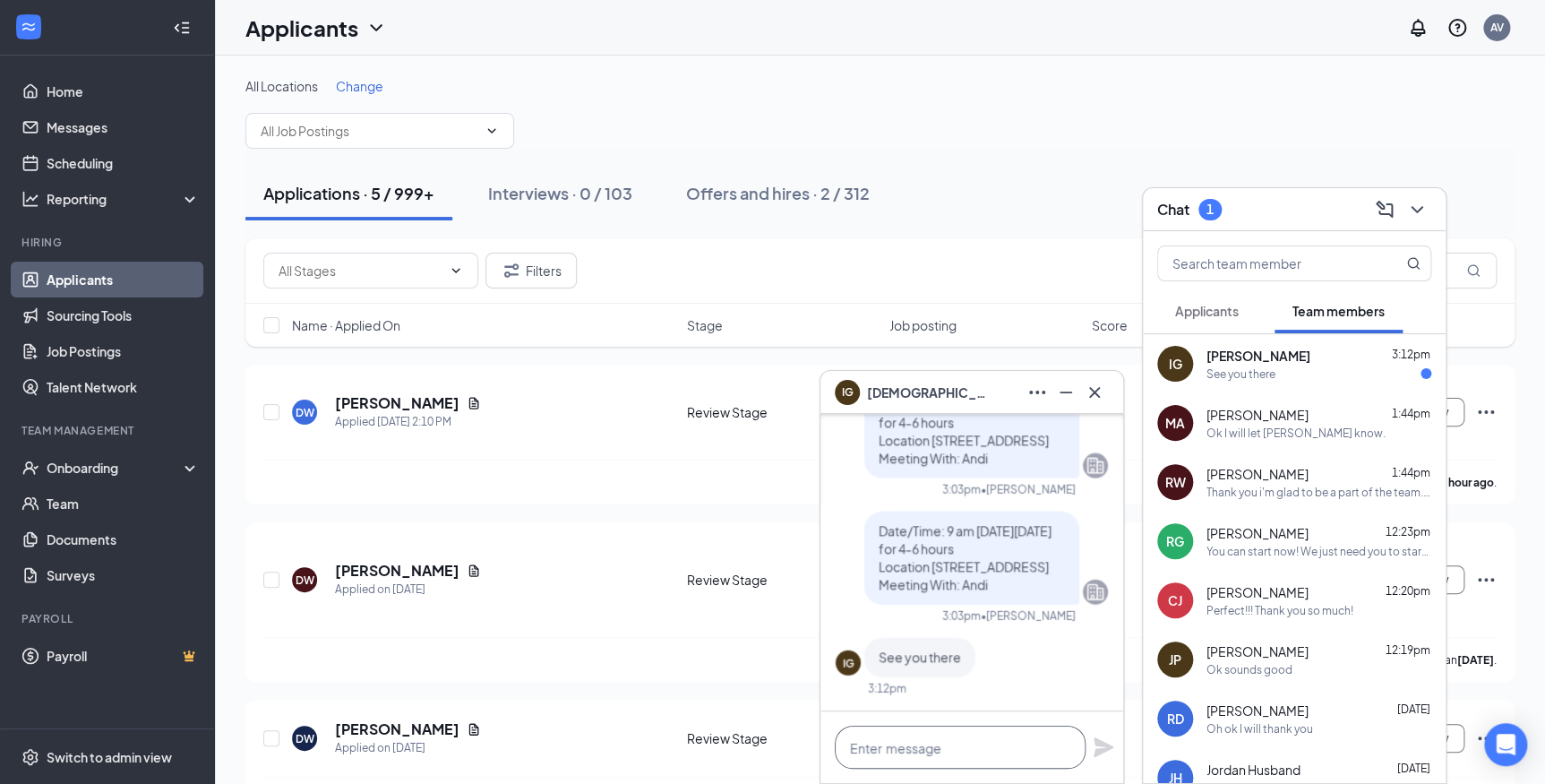
click at [921, 754] on textarea at bounding box center [960, 747] width 251 height 43
type textarea "Looking forward to it!"
click at [1096, 746] on icon "Plane" at bounding box center [1103, 747] width 21 height 21
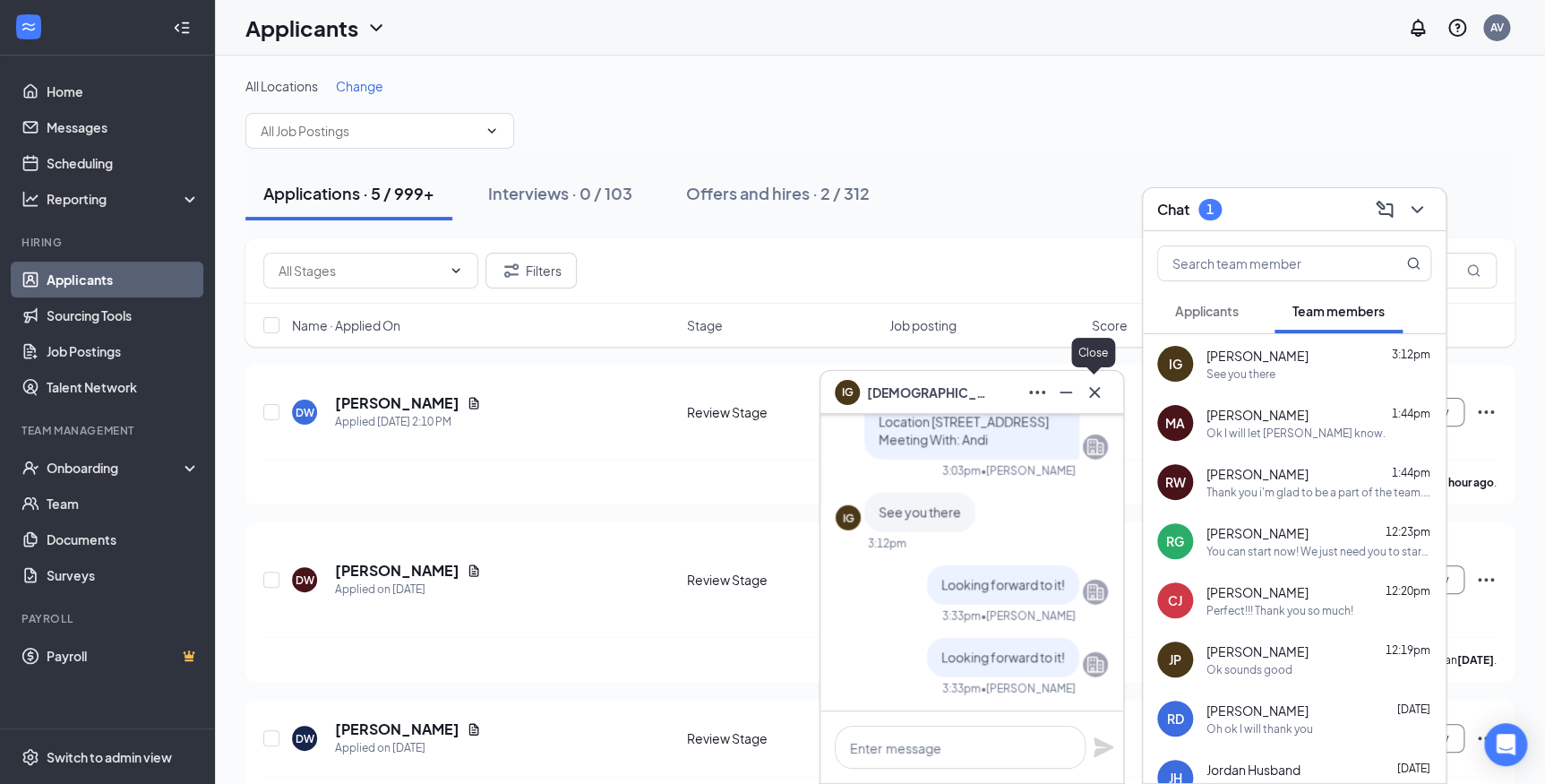
click at [1097, 393] on icon "Cross" at bounding box center [1095, 392] width 21 height 21
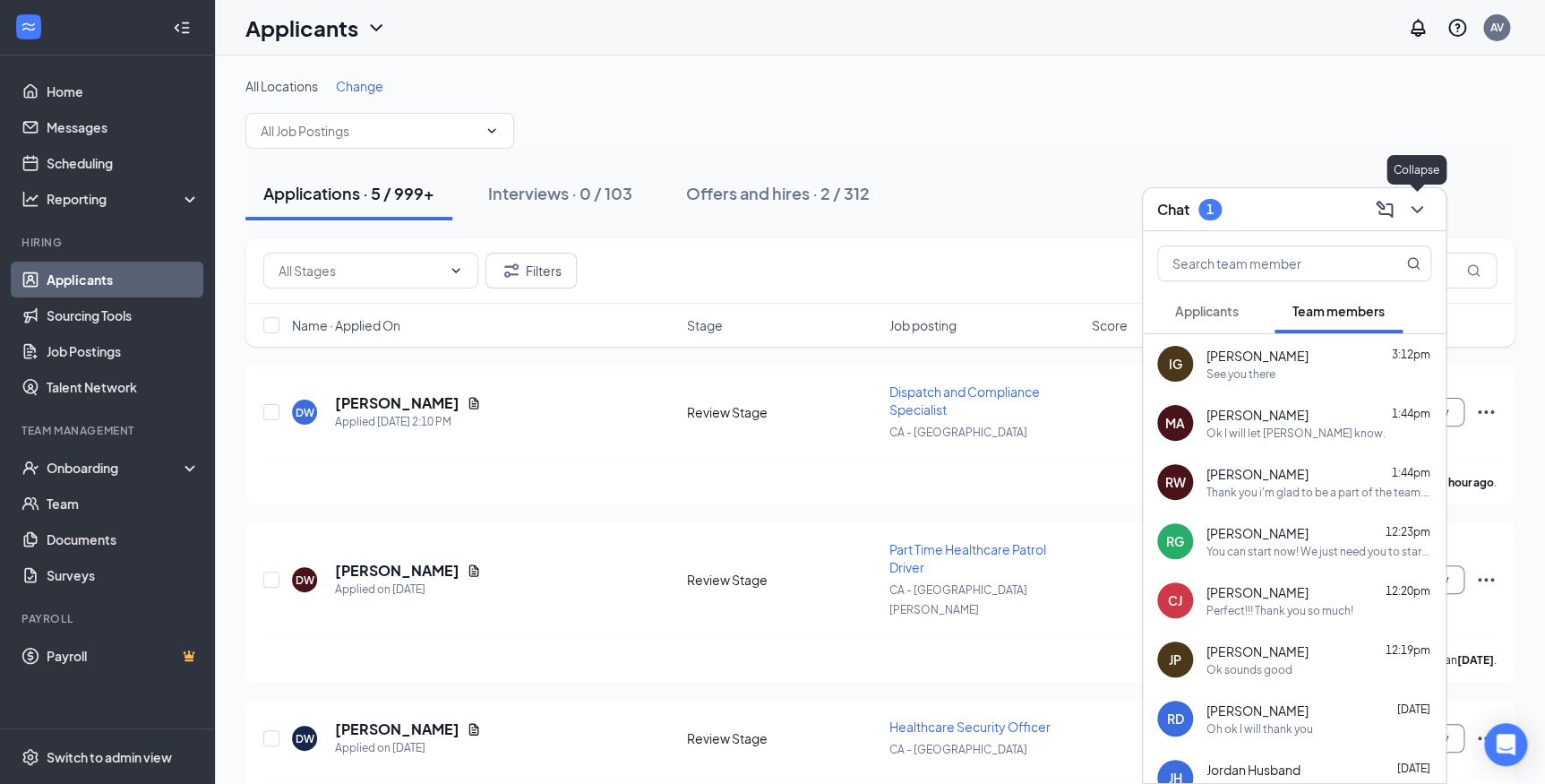
click at [1416, 207] on icon "ChevronDown" at bounding box center [1417, 209] width 21 height 21
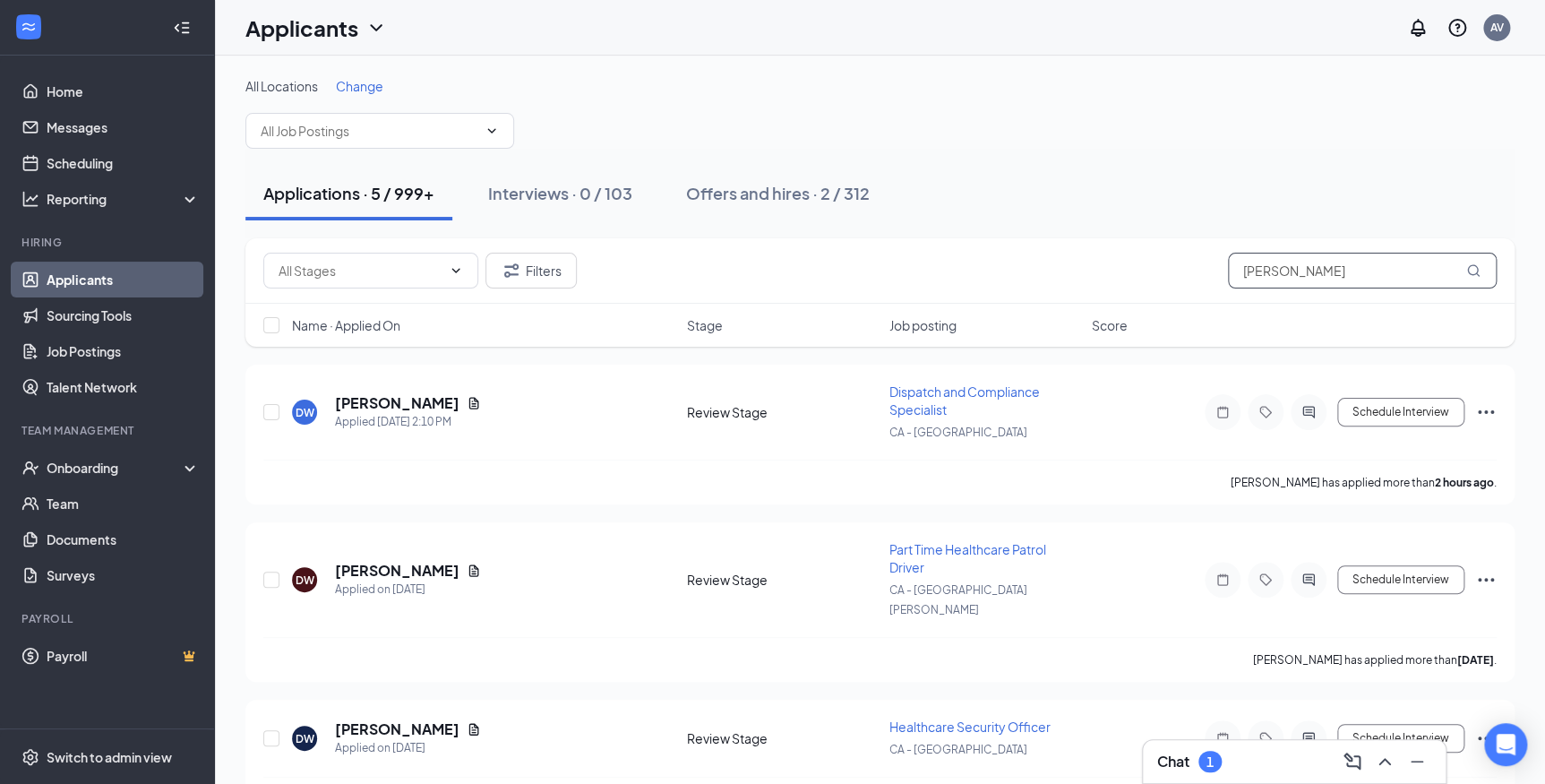
drag, startPoint x: 1284, startPoint y: 259, endPoint x: 1202, endPoint y: 267, distance: 82.4
click at [1202, 267] on div "Filters wright" at bounding box center [880, 270] width 1234 height 36
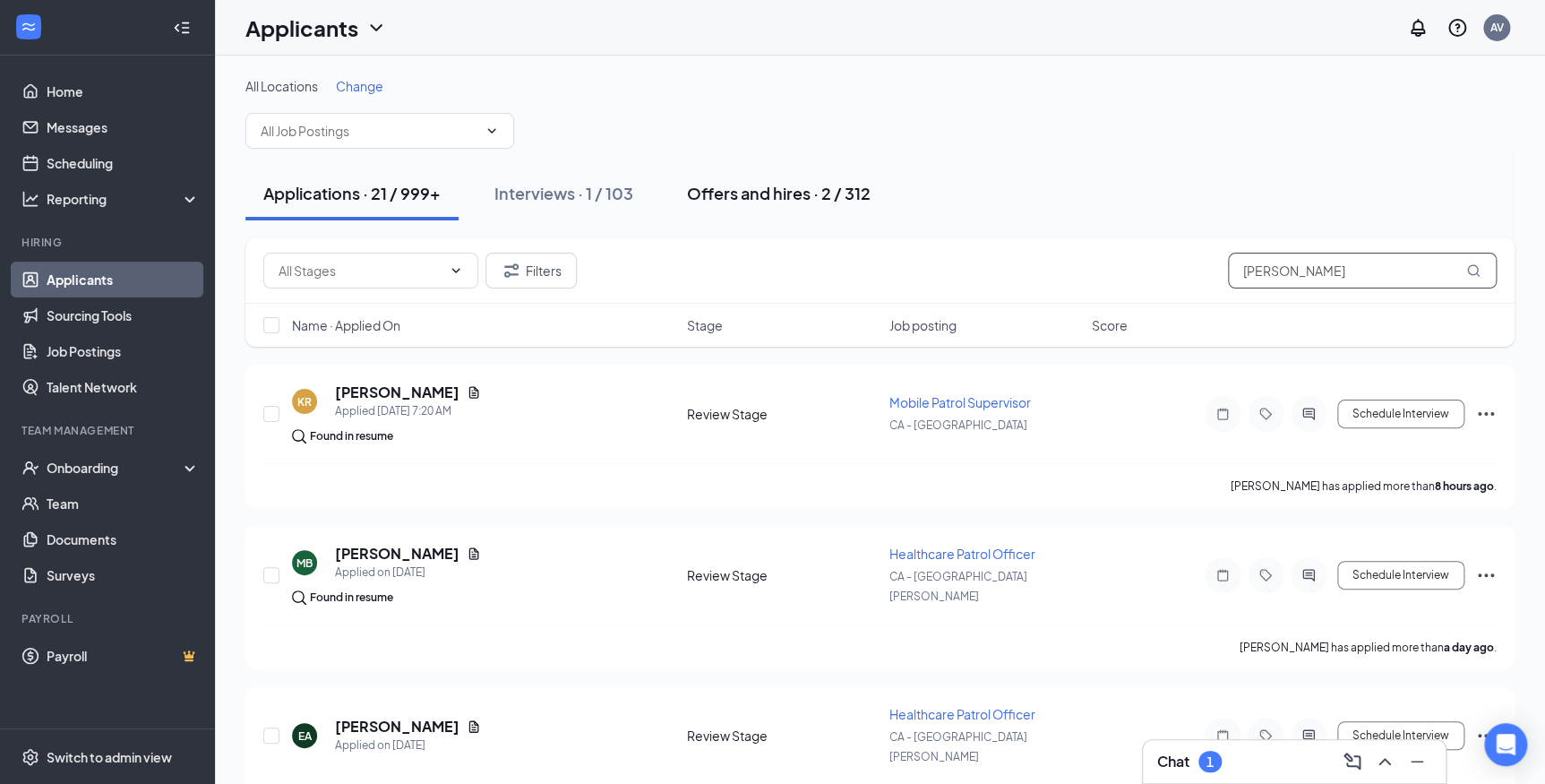
type input "[PERSON_NAME]"
click at [771, 196] on div "Offers and hires · 2 / 312" at bounding box center [778, 193] width 184 height 22
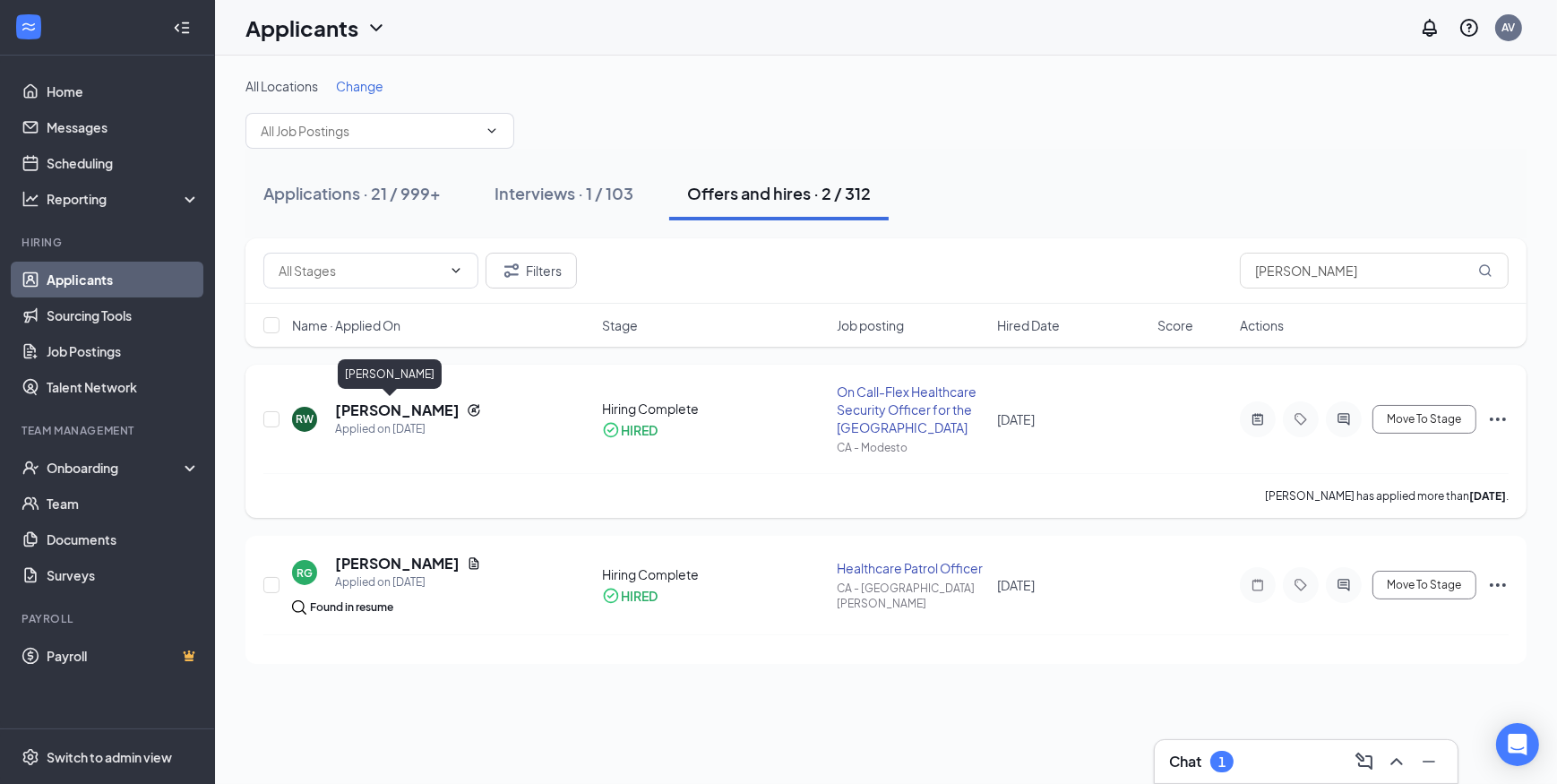
click at [372, 397] on div "RW Roy Walker Applied on Sep 10 Hiring Complete HIRED On Call-Flex Healthcare S…" at bounding box center [887, 427] width 1246 height 90
click at [364, 417] on h5 "[PERSON_NAME]" at bounding box center [397, 410] width 125 height 19
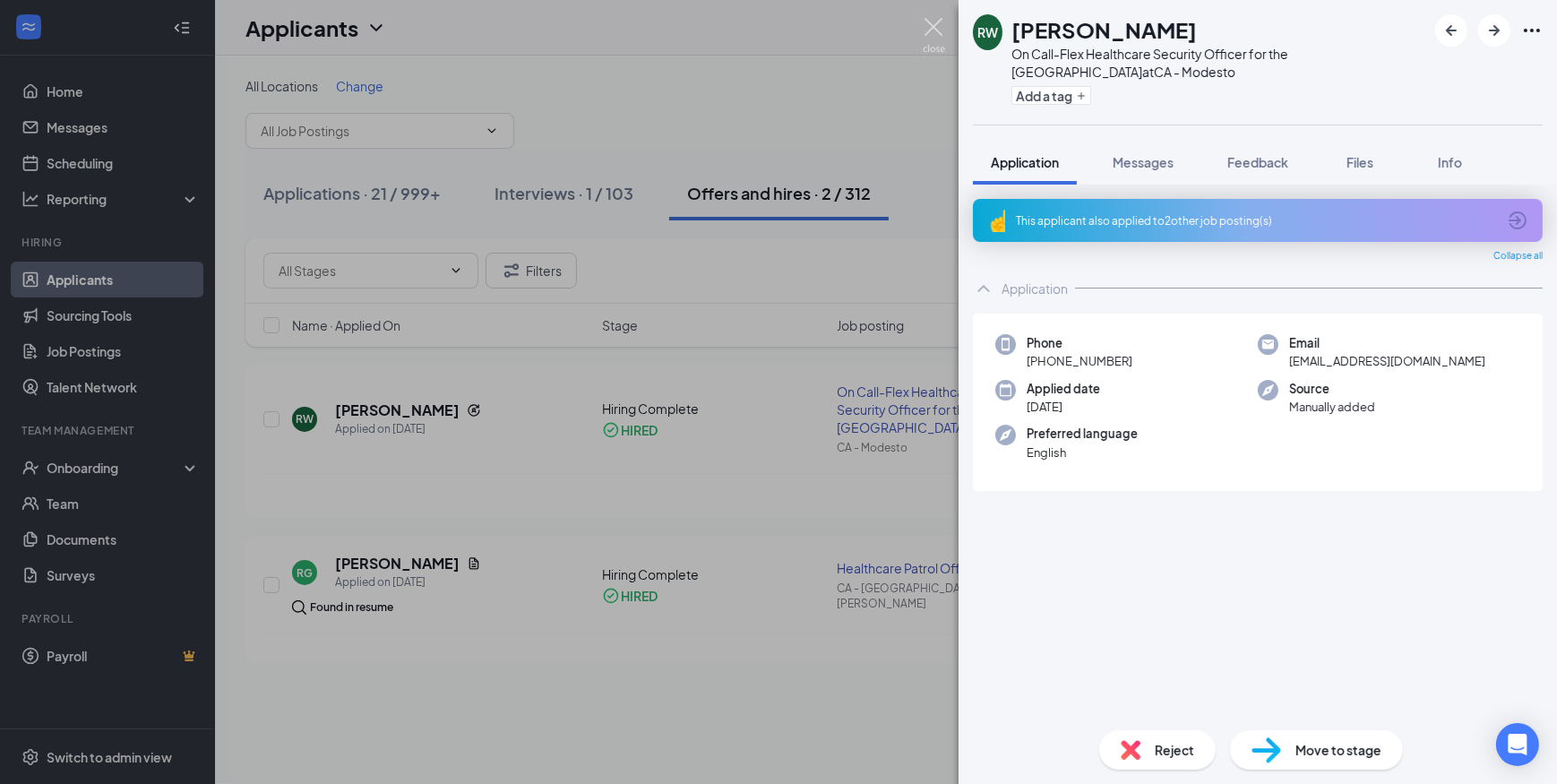
click at [929, 26] on img at bounding box center [933, 35] width 22 height 35
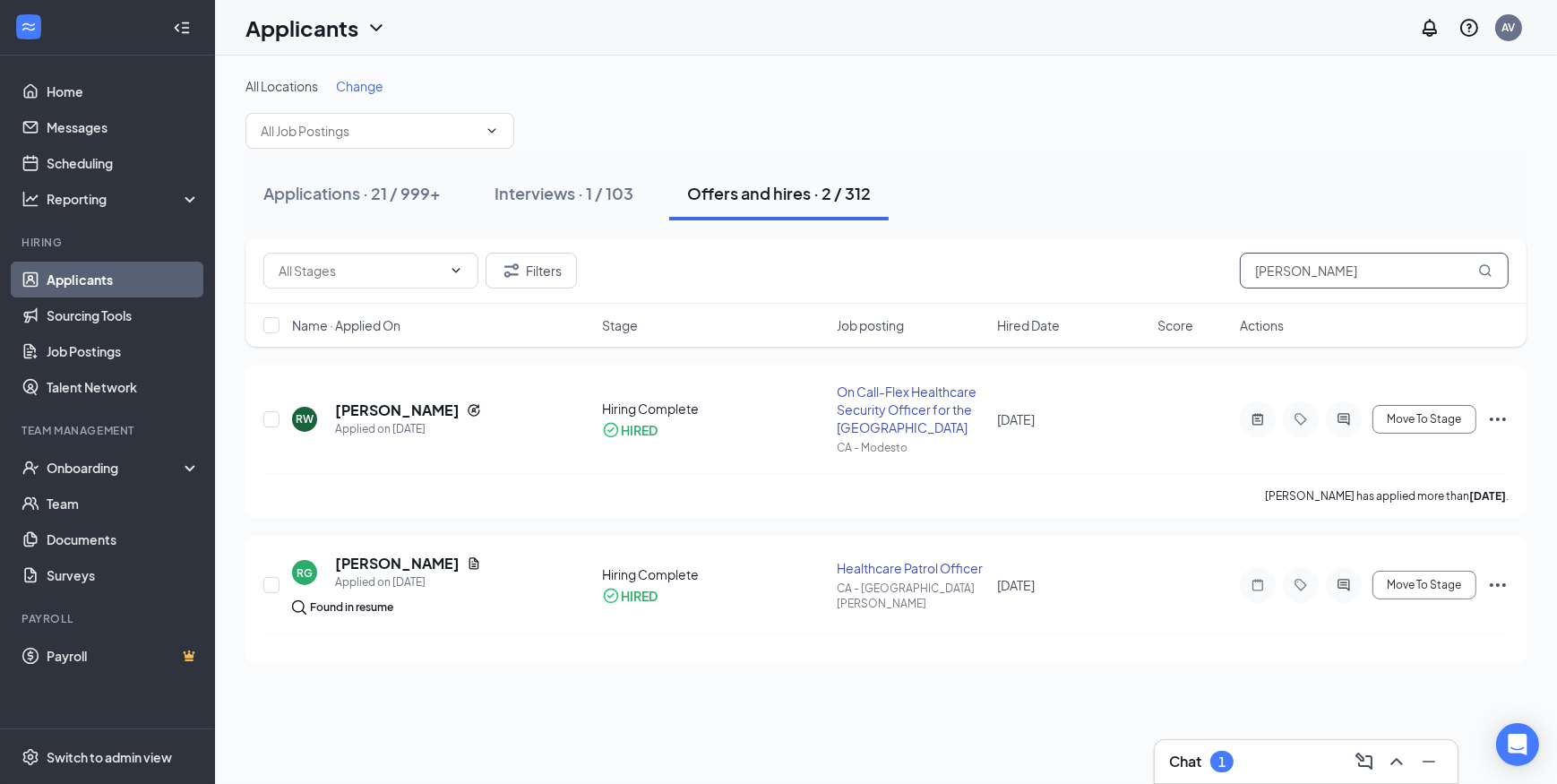
drag, startPoint x: 1314, startPoint y: 265, endPoint x: 1216, endPoint y: 265, distance: 98.0
click at [1216, 265] on div "Filters roy" at bounding box center [887, 270] width 1246 height 36
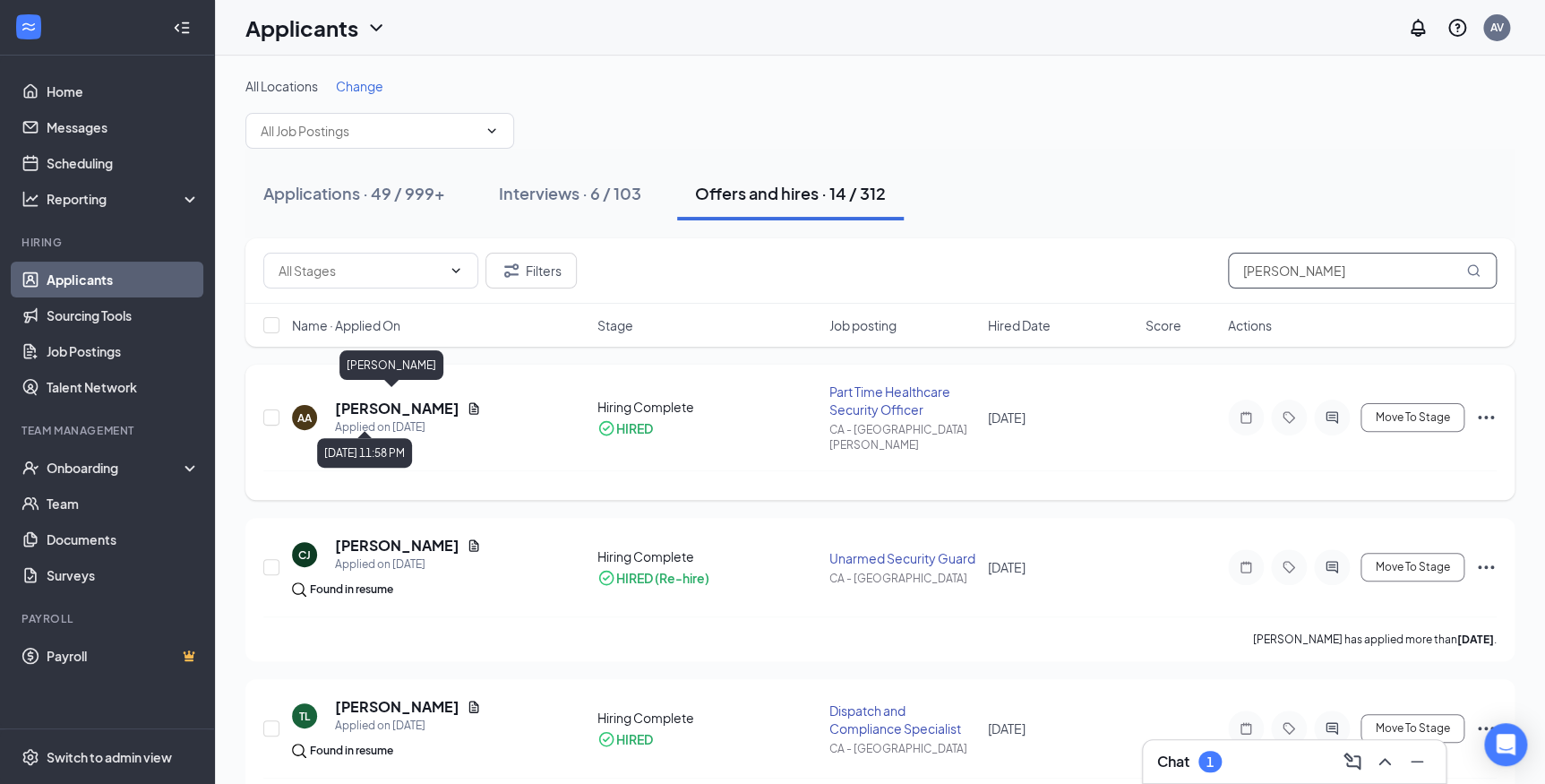
type input "allen"
click at [374, 402] on h5 "Ashkan Allen" at bounding box center [397, 409] width 125 height 19
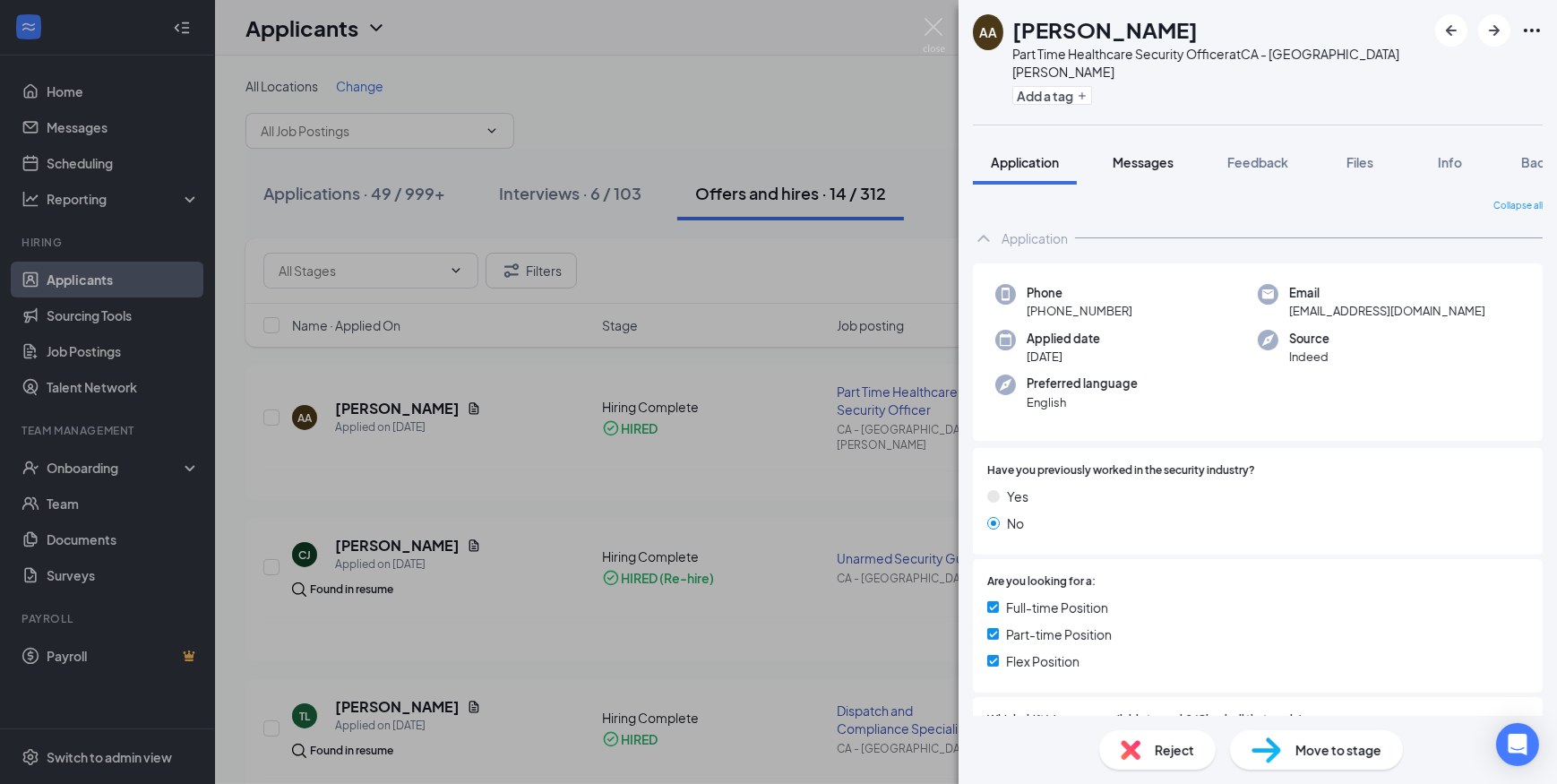
click at [1153, 156] on button "Messages" at bounding box center [1142, 162] width 96 height 45
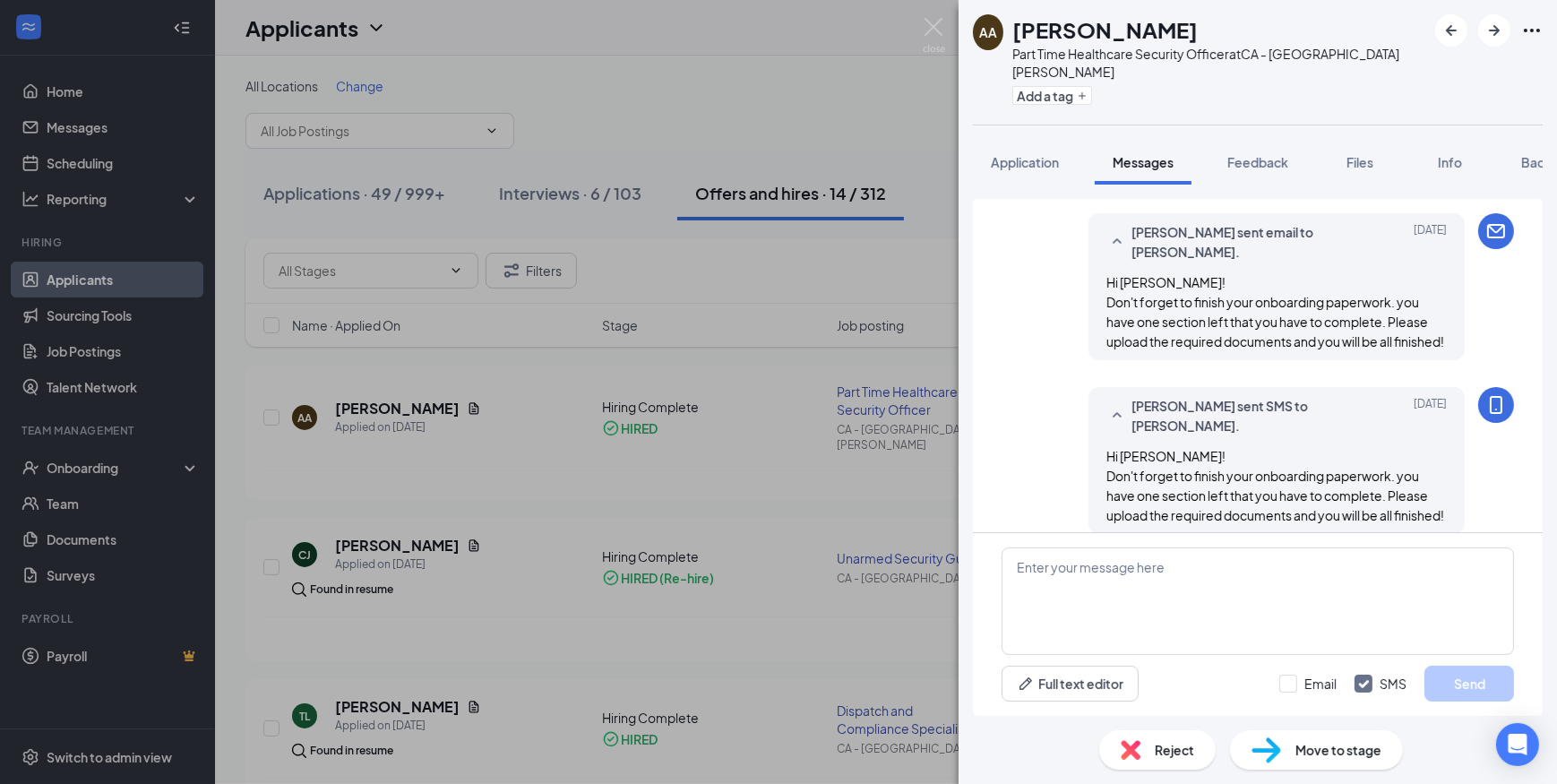
scroll to position [582, 0]
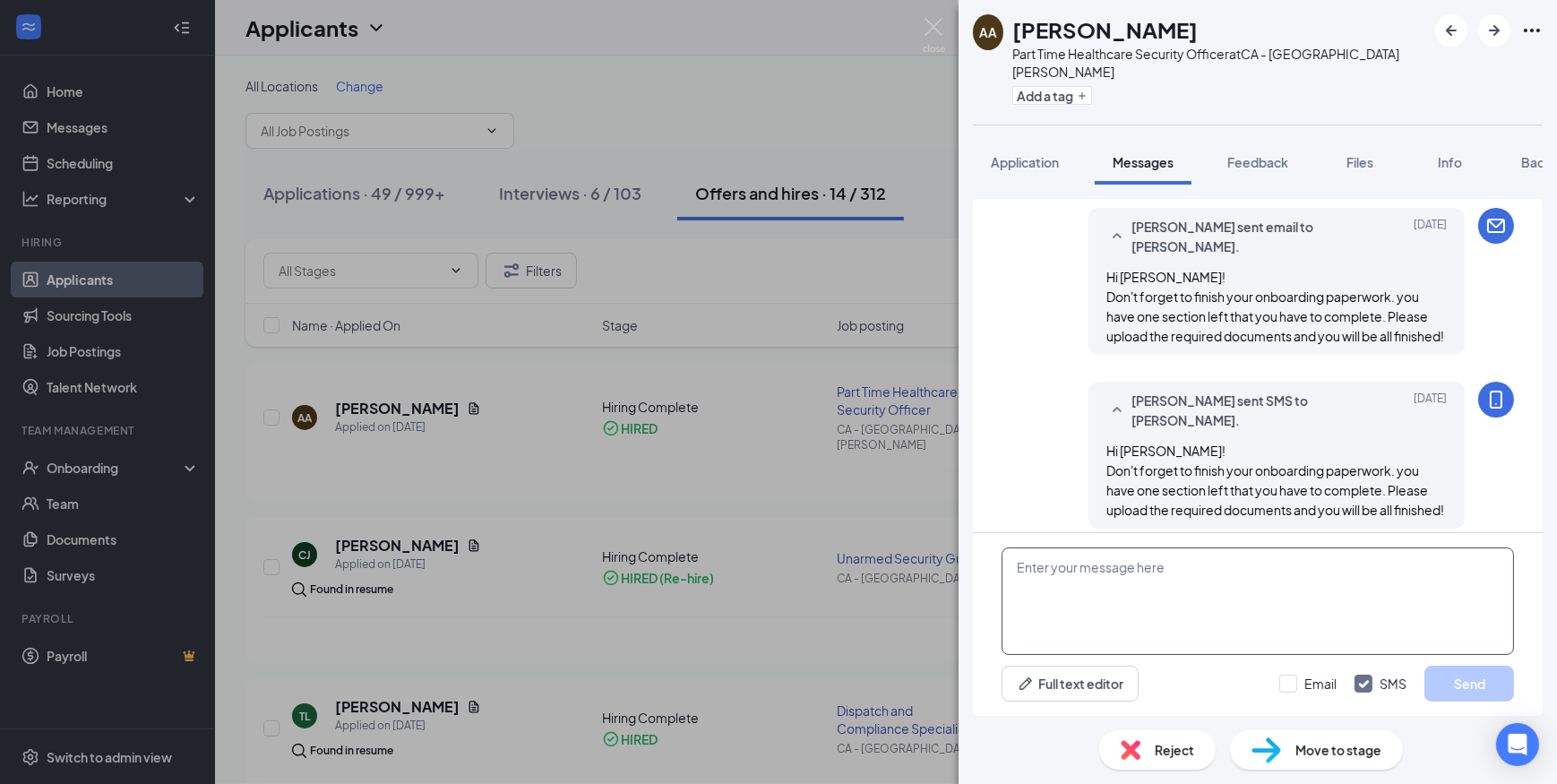
click at [1151, 579] on textarea at bounding box center [1257, 600] width 513 height 107
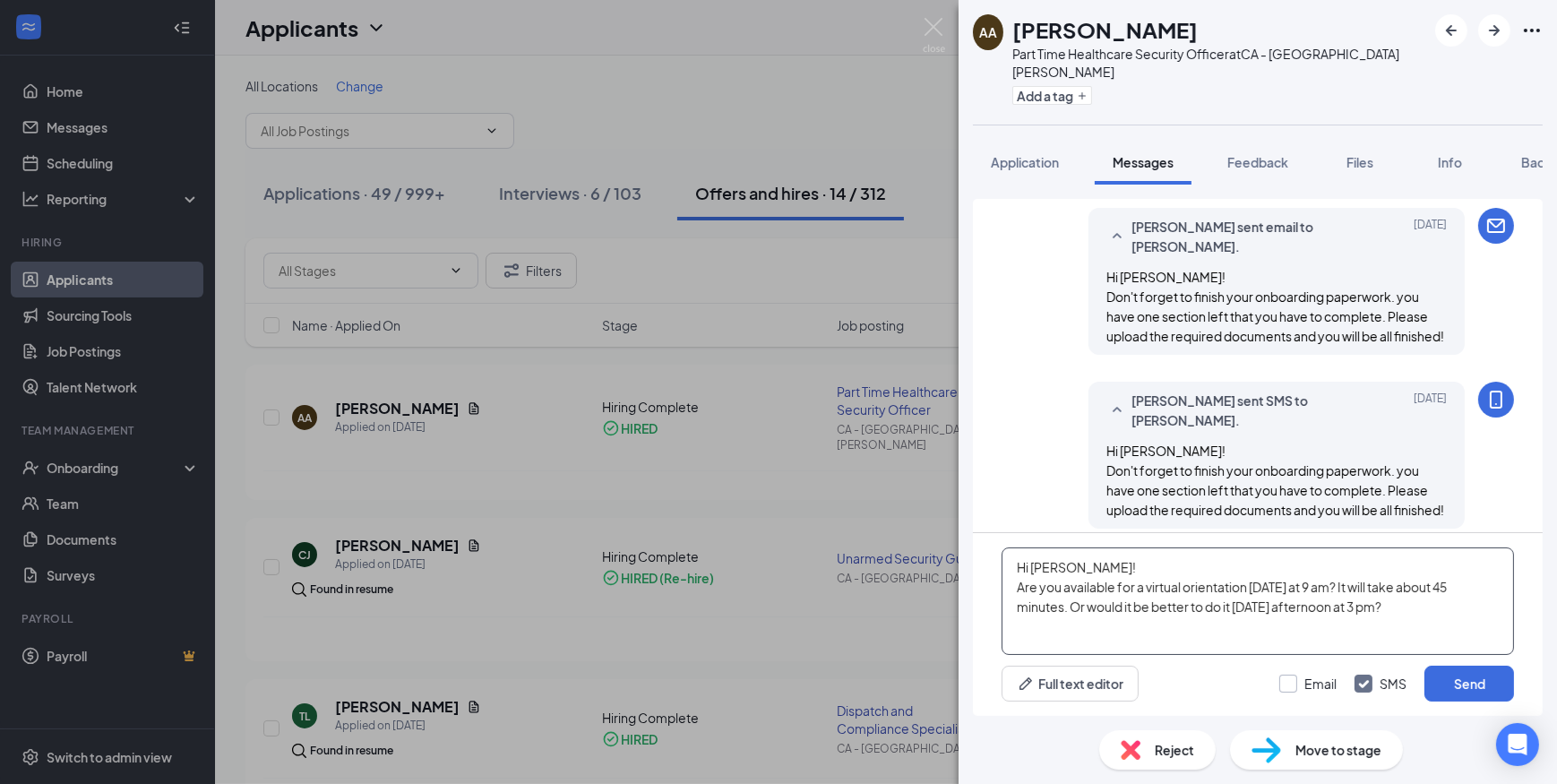
type textarea "Hi Ashkan! Are you available for a virtual orientation tomorrow at 9 am? It wil…"
click at [1285, 678] on input "Email" at bounding box center [1308, 683] width 57 height 18
checkbox input "true"
click at [1463, 682] on button "Send" at bounding box center [1469, 683] width 90 height 36
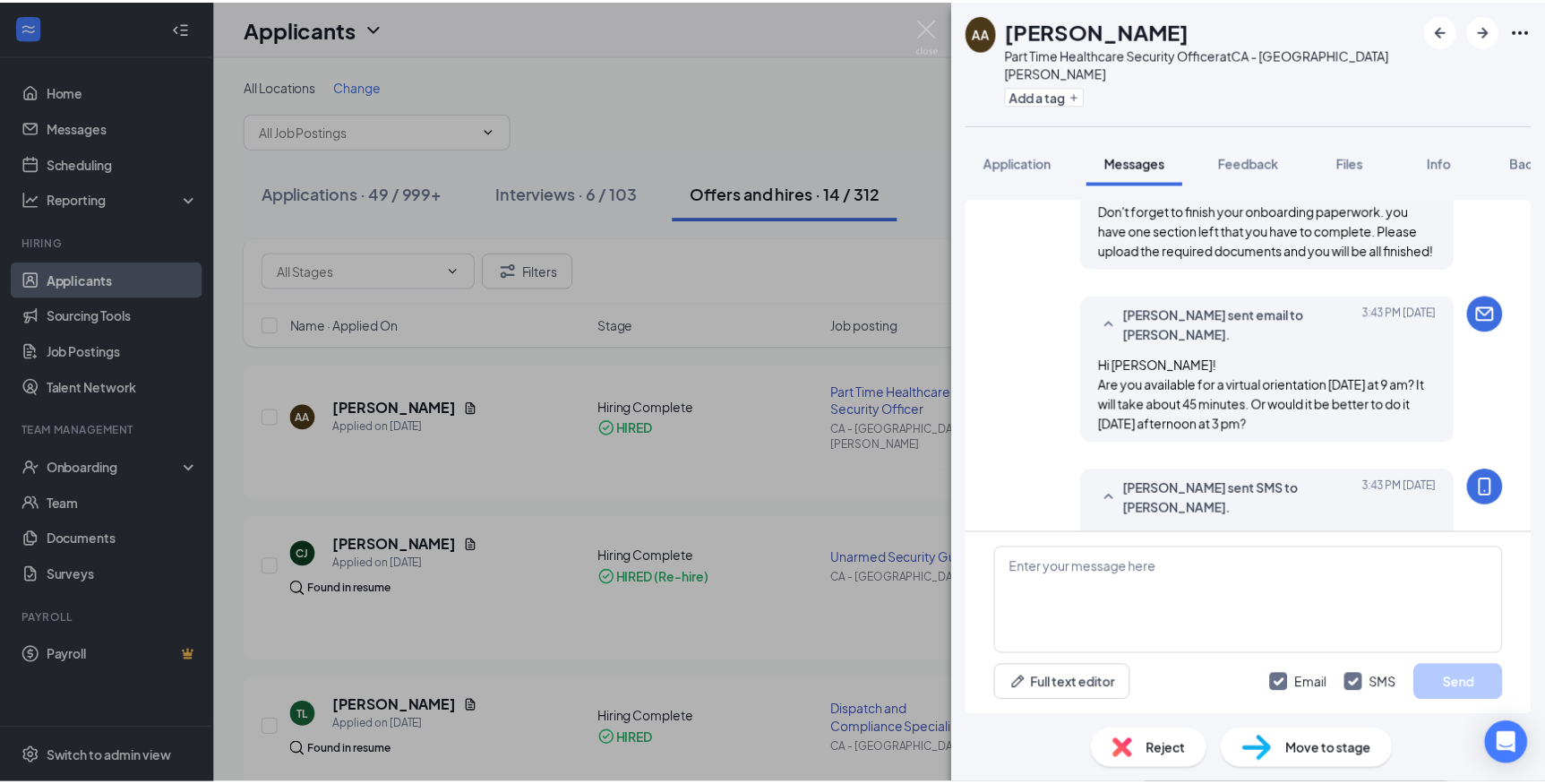
scroll to position [894, 0]
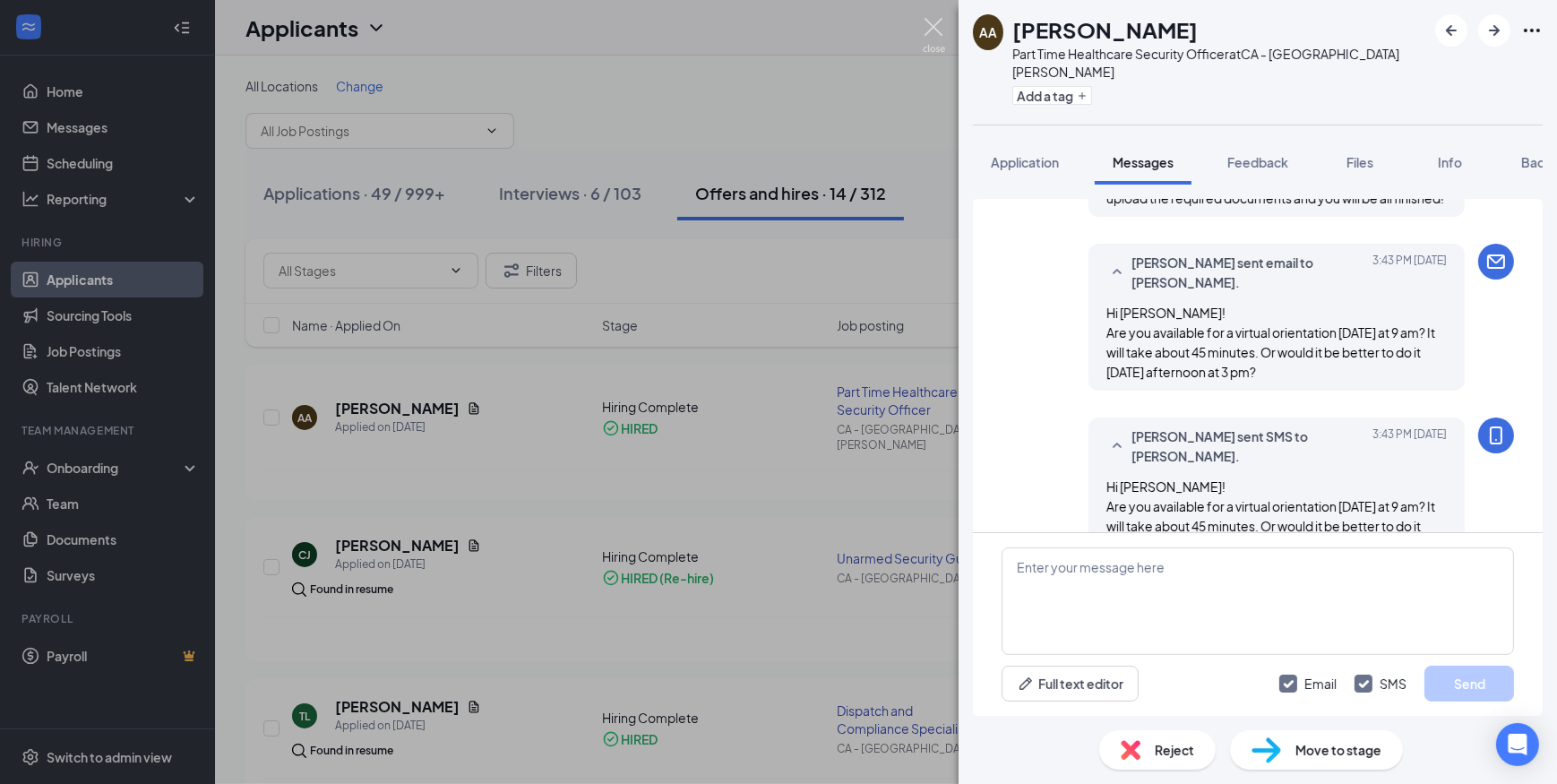
click at [933, 27] on img at bounding box center [933, 35] width 22 height 35
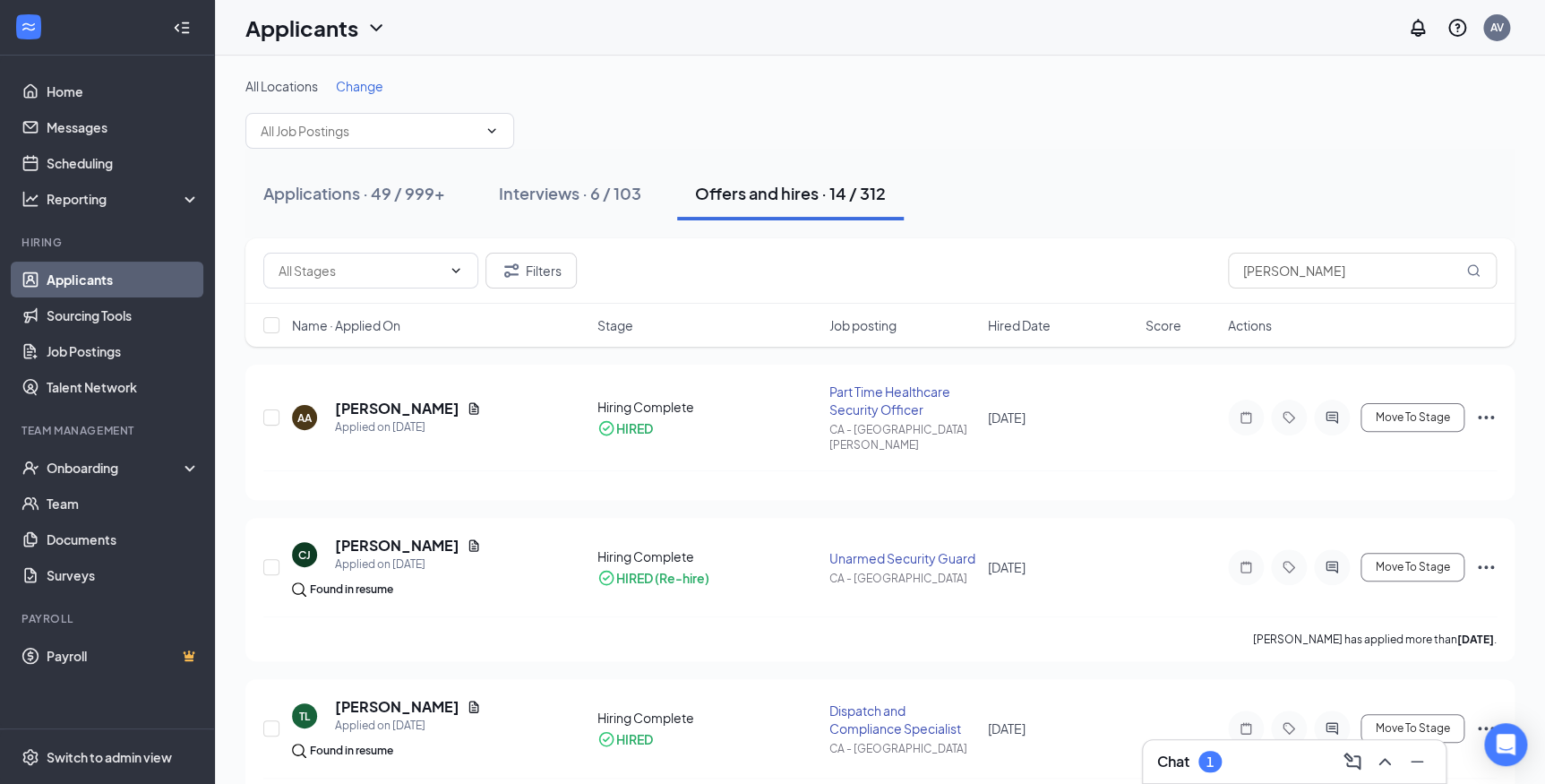
click at [1178, 758] on h3 "Chat" at bounding box center [1172, 761] width 32 height 19
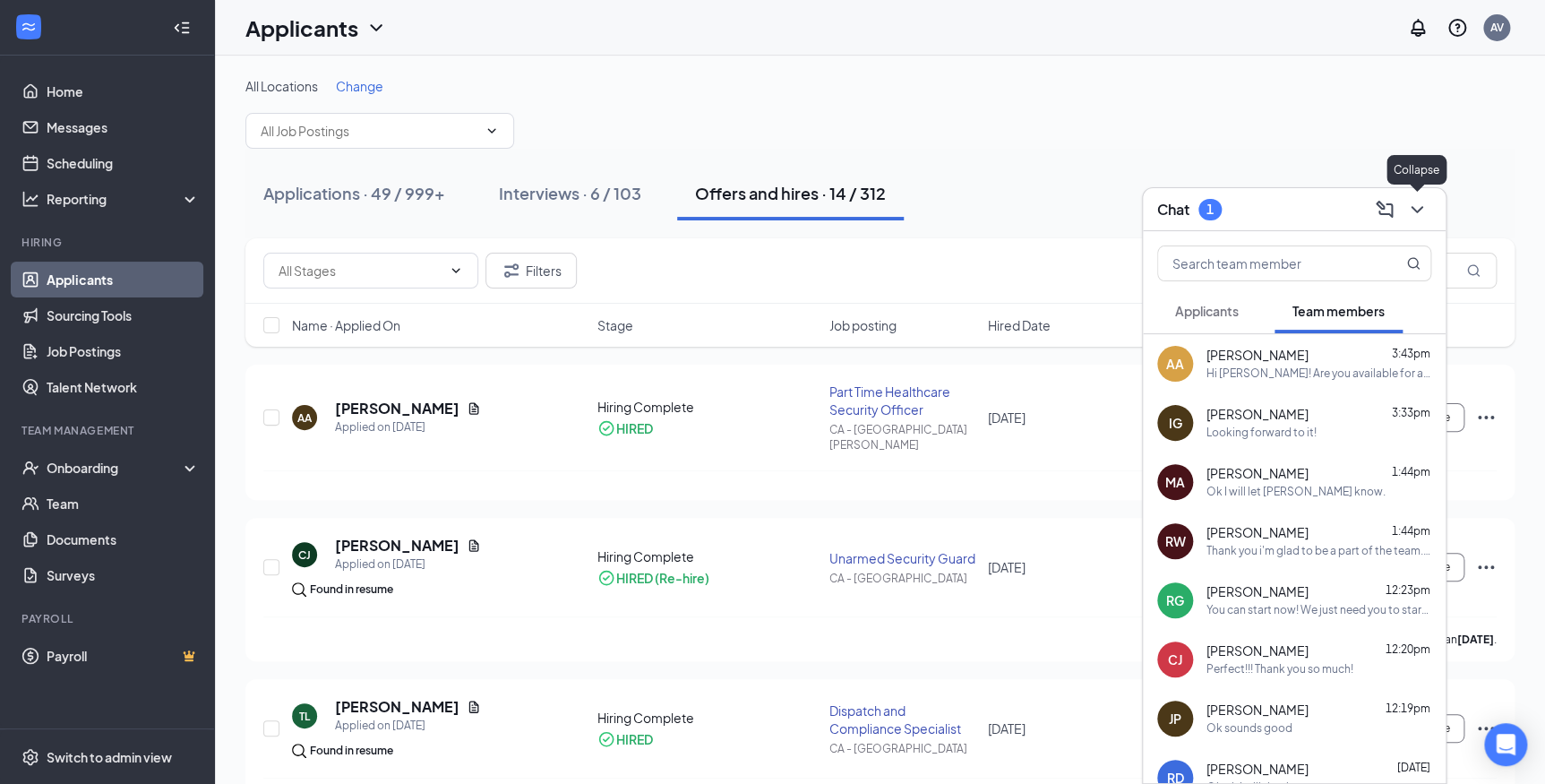
click at [1428, 210] on button at bounding box center [1417, 209] width 28 height 28
